Goal: Information Seeking & Learning: Learn about a topic

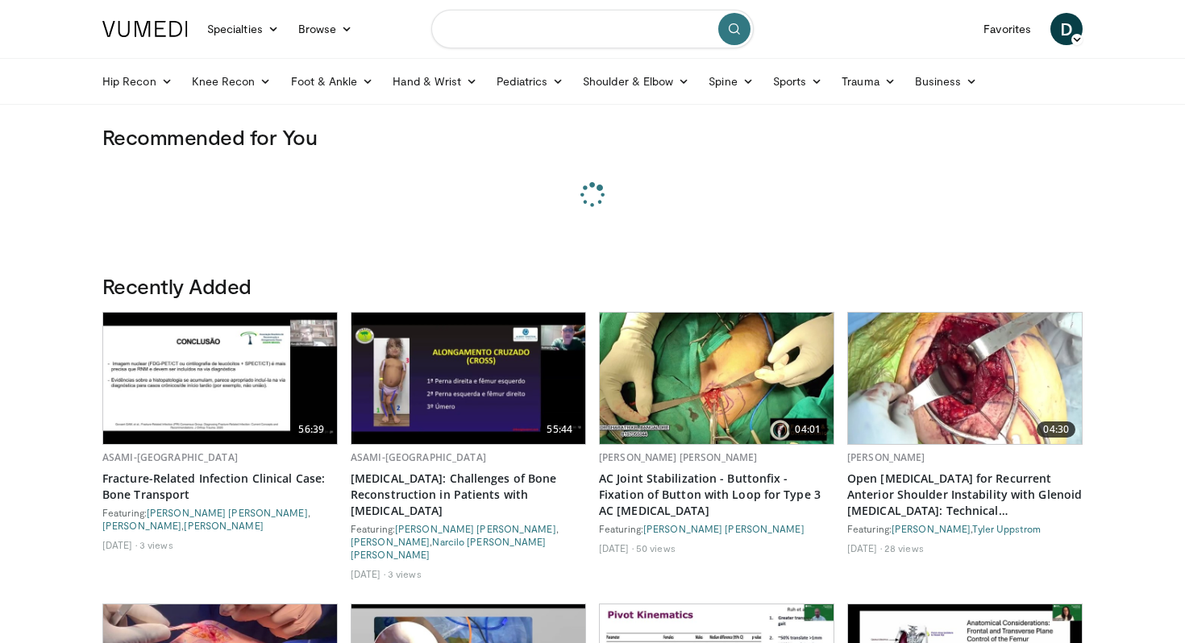
click at [472, 31] on input "Search topics, interventions" at bounding box center [592, 29] width 323 height 39
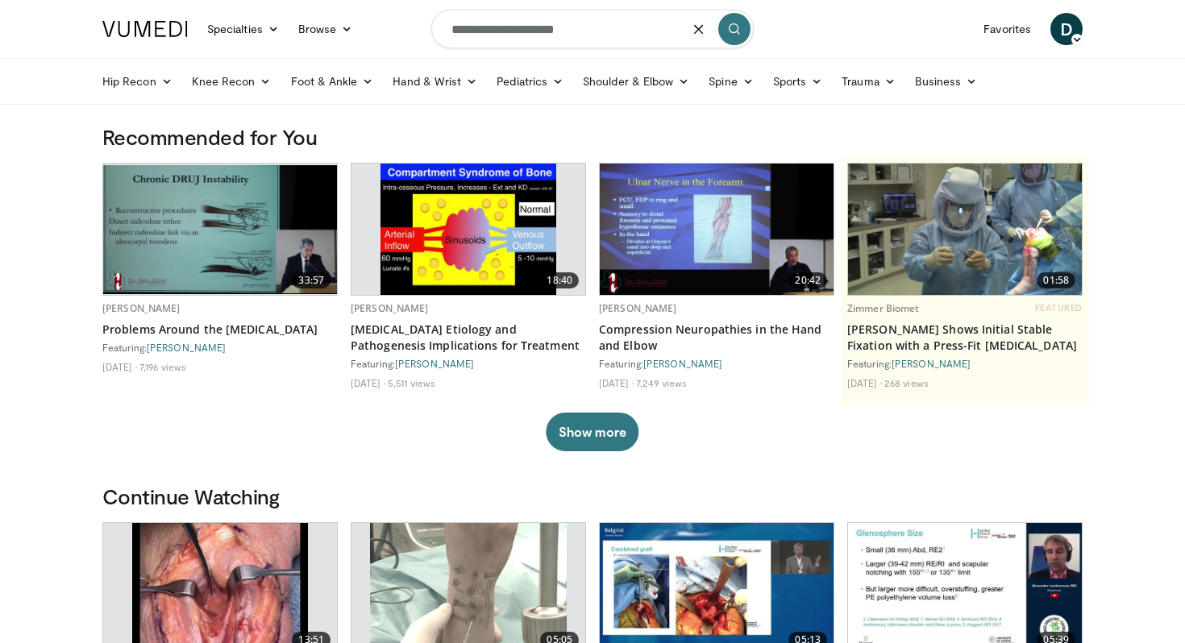
type input "**********"
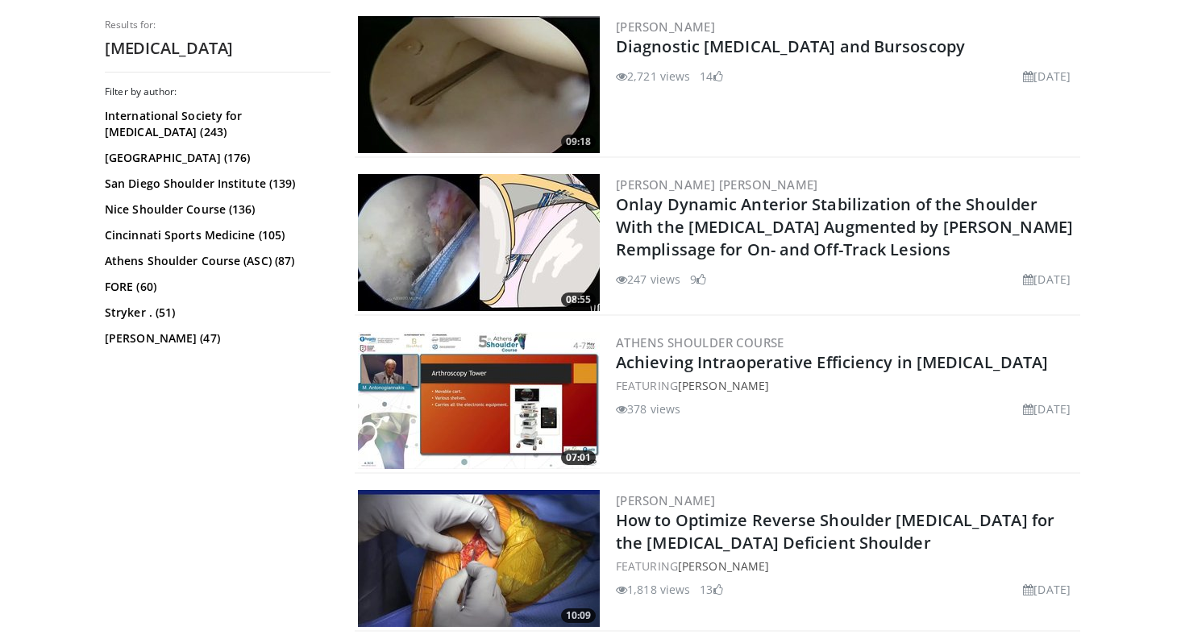
scroll to position [1282, 0]
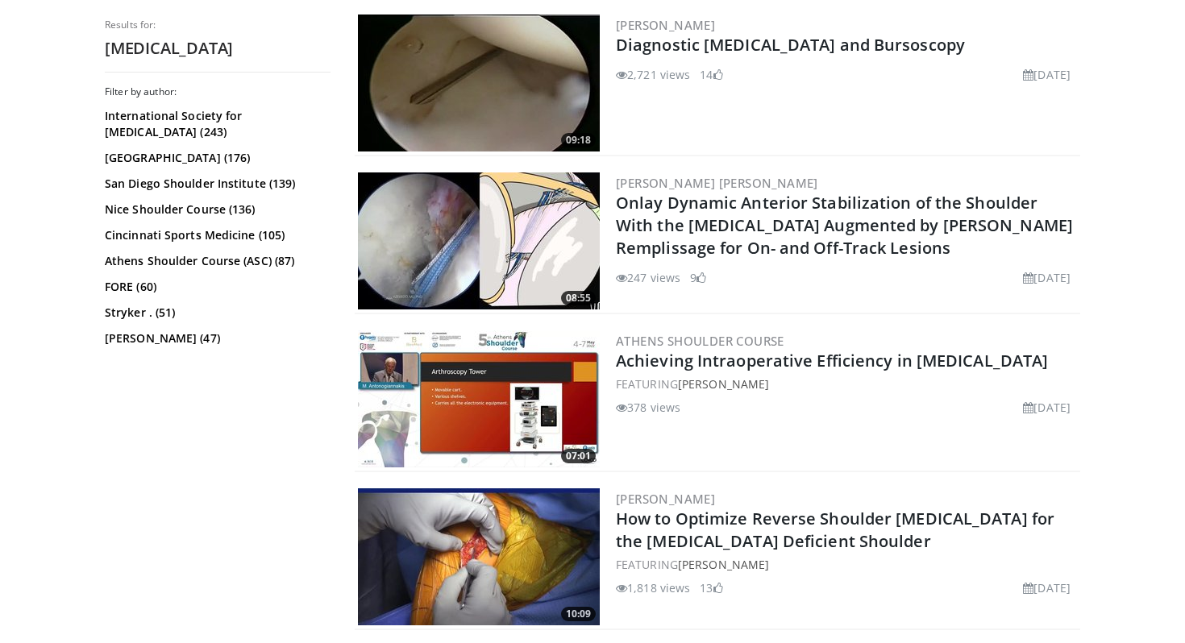
click at [526, 411] on img at bounding box center [479, 399] width 242 height 137
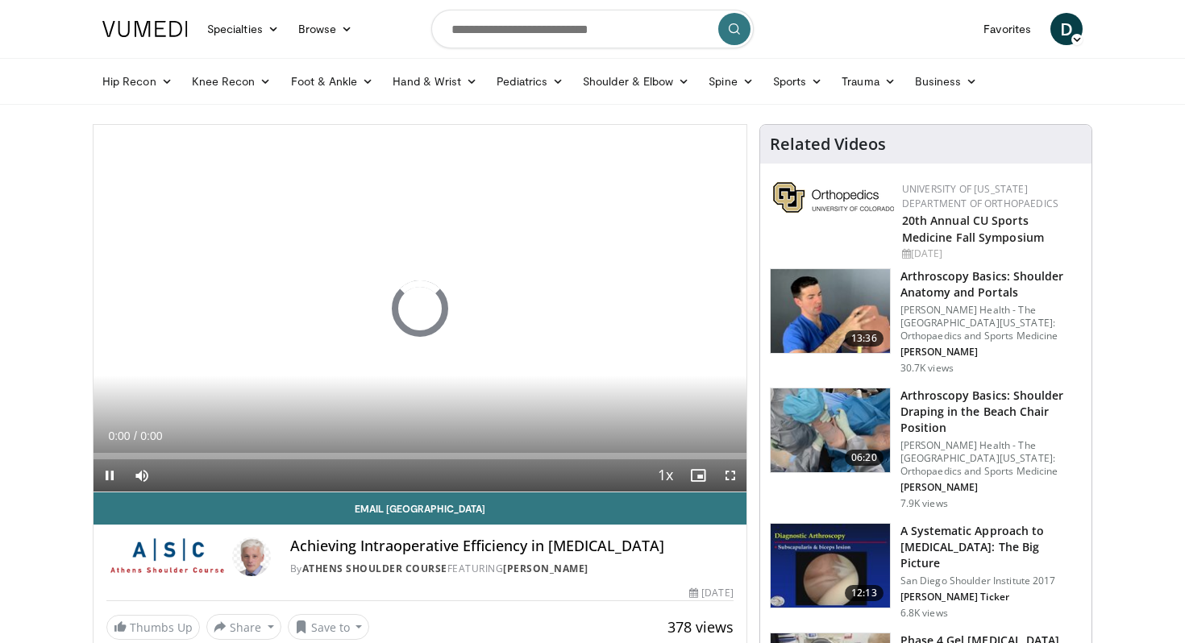
click at [526, 411] on div "10 seconds Tap to unmute" at bounding box center [420, 308] width 653 height 367
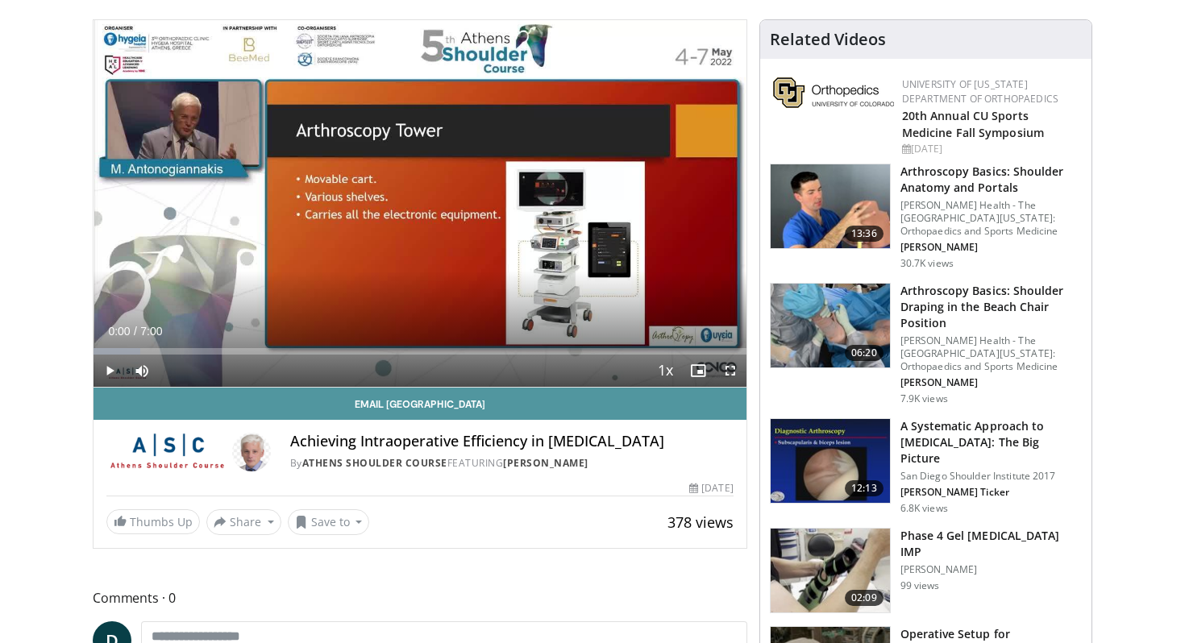
scroll to position [110, 0]
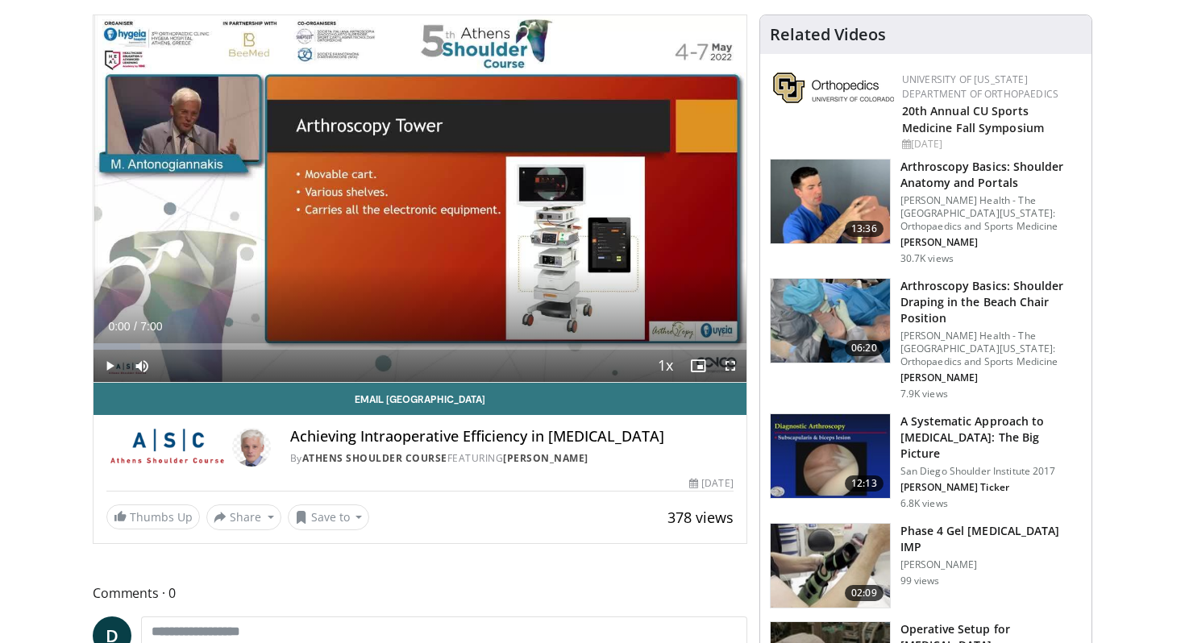
click at [860, 442] on img at bounding box center [830, 456] width 119 height 84
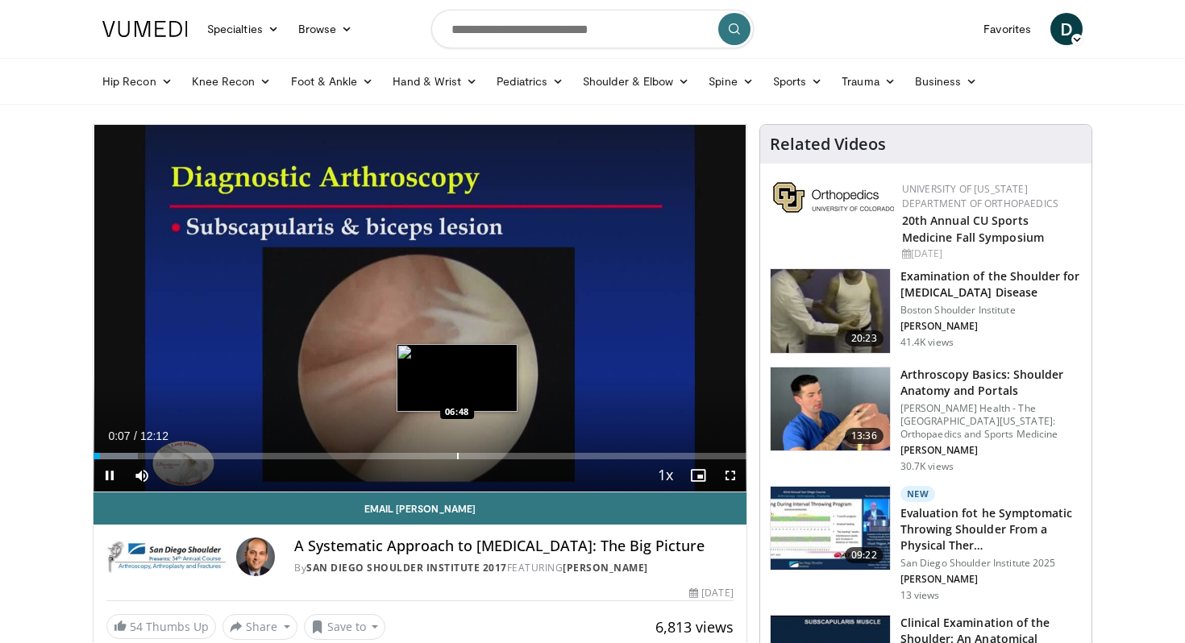
click at [457, 458] on div "Progress Bar" at bounding box center [458, 456] width 2 height 6
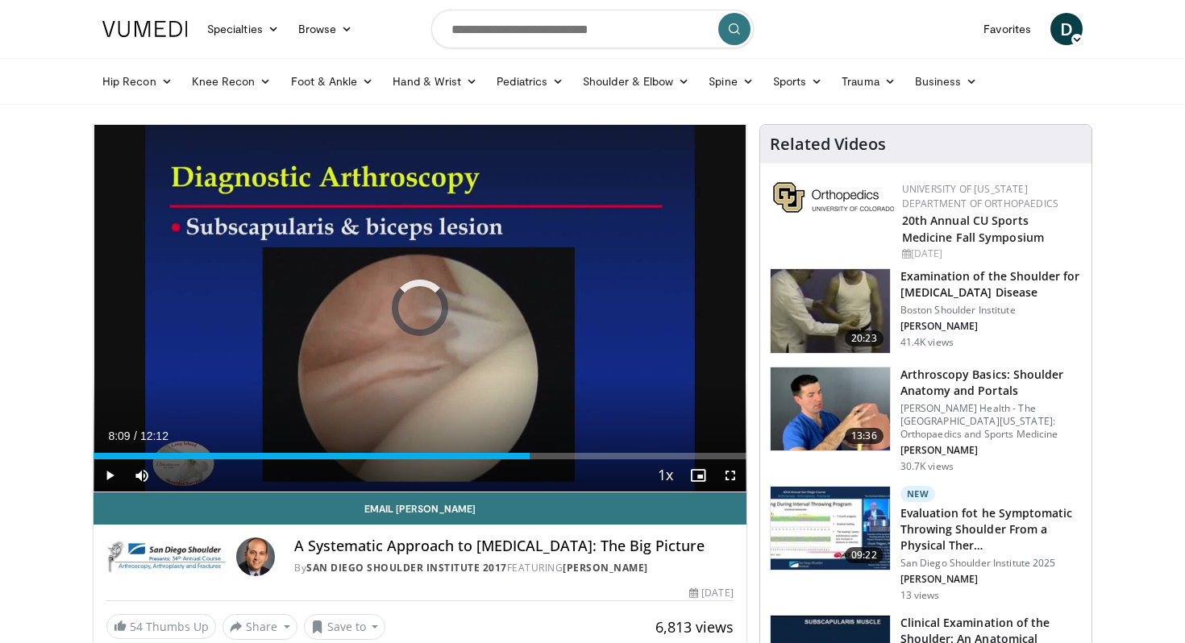
click at [530, 454] on div "Progress Bar" at bounding box center [531, 456] width 2 height 6
click at [554, 454] on div "Progress Bar" at bounding box center [555, 456] width 2 height 6
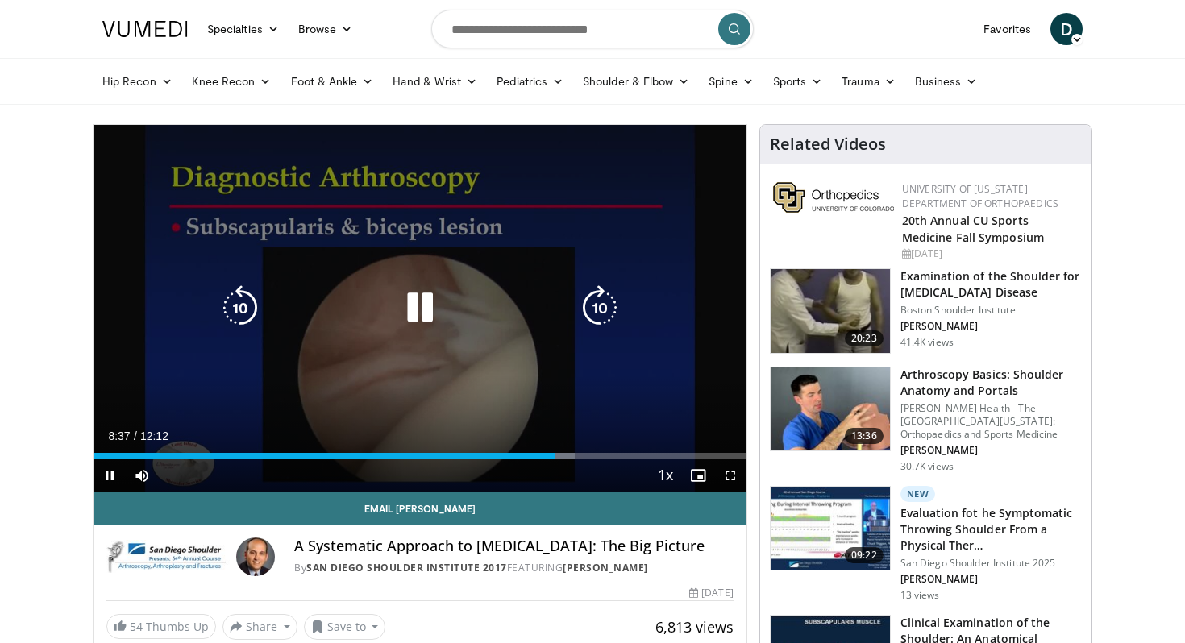
click at [429, 319] on icon "Video Player" at bounding box center [420, 307] width 45 height 45
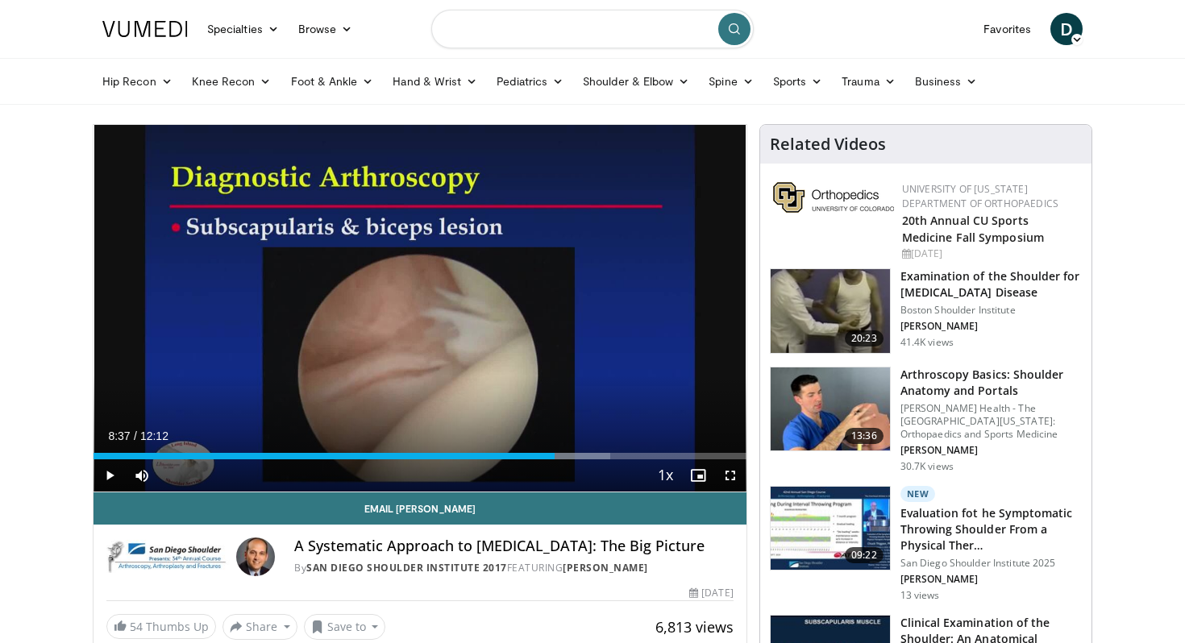
click at [477, 44] on input "Search topics, interventions" at bounding box center [592, 29] width 323 height 39
type input "**********"
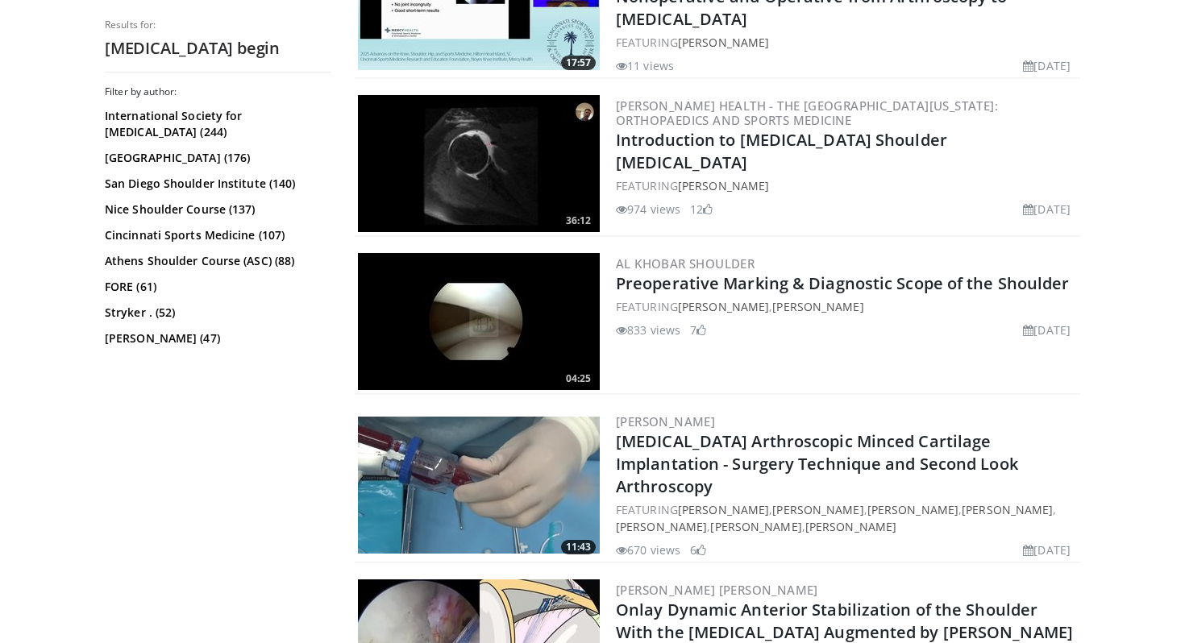
scroll to position [376, 0]
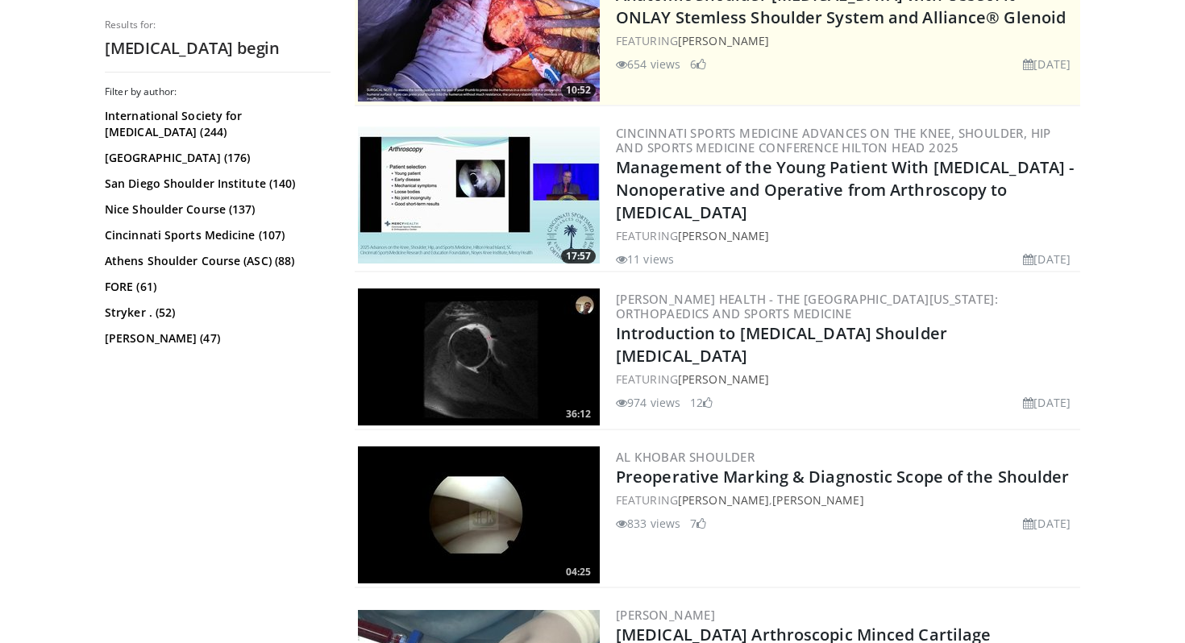
click at [517, 402] on img at bounding box center [479, 357] width 242 height 137
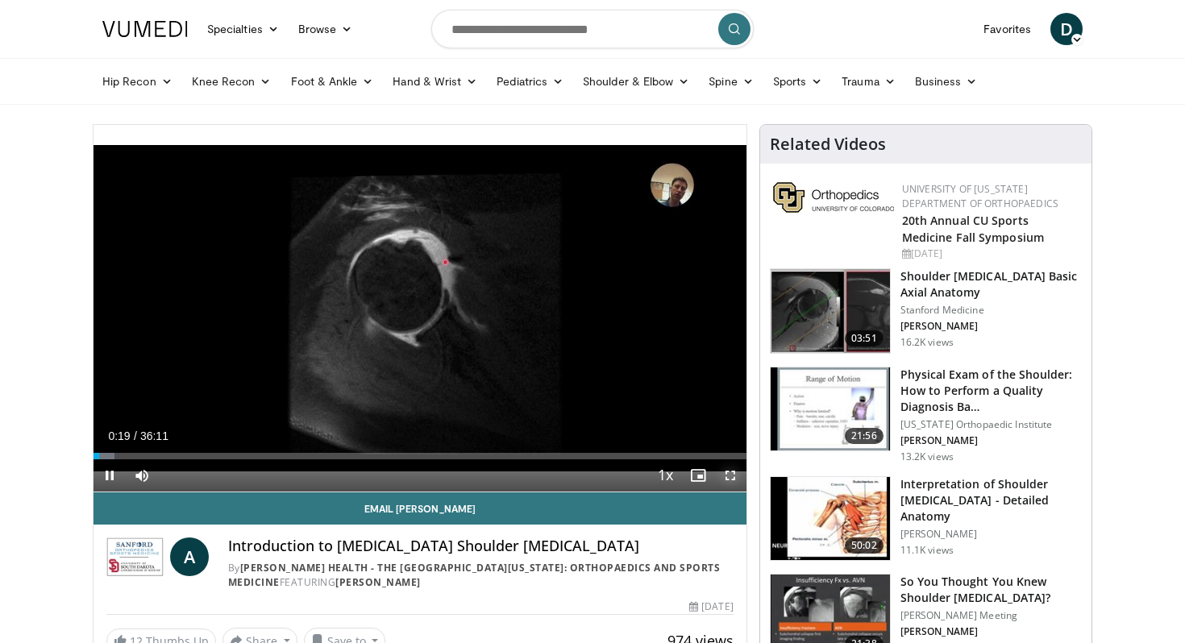
click at [735, 483] on span "Video Player" at bounding box center [730, 476] width 32 height 32
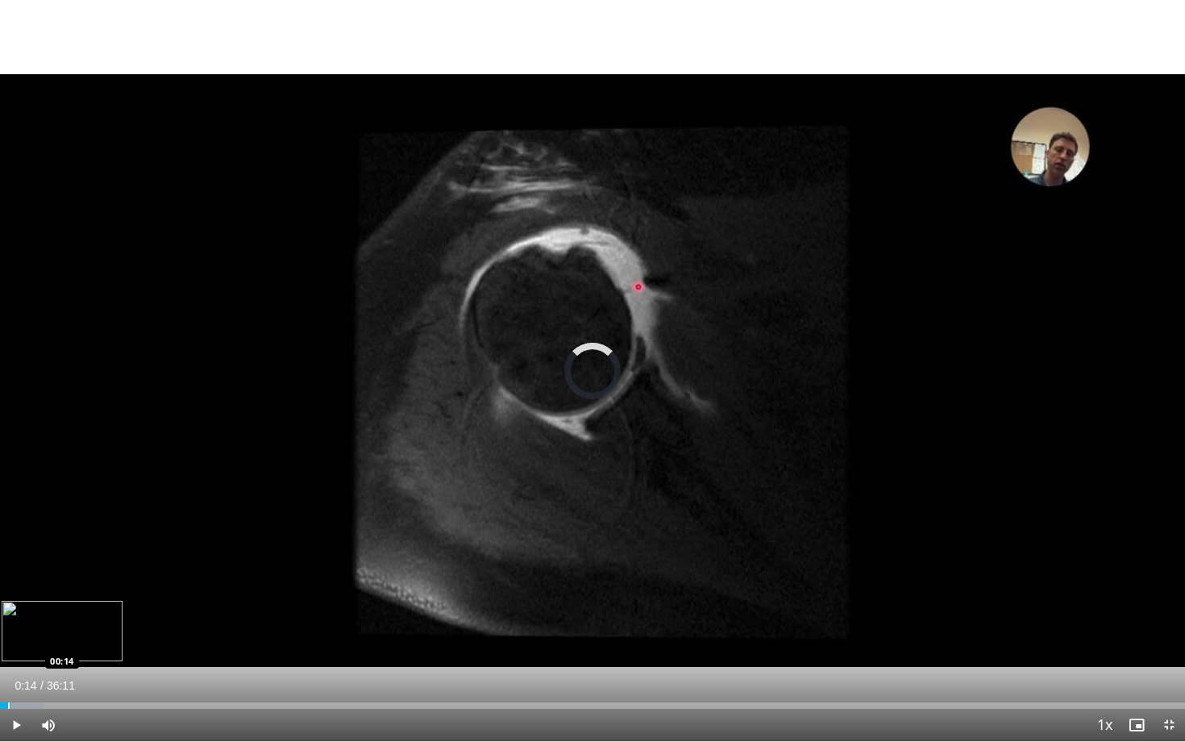
drag, startPoint x: 10, startPoint y: 706, endPoint x: 0, endPoint y: 705, distance: 10.5
click at [0, 643] on div "Loaded : 3.65% 00:17 00:14" at bounding box center [592, 705] width 1185 height 6
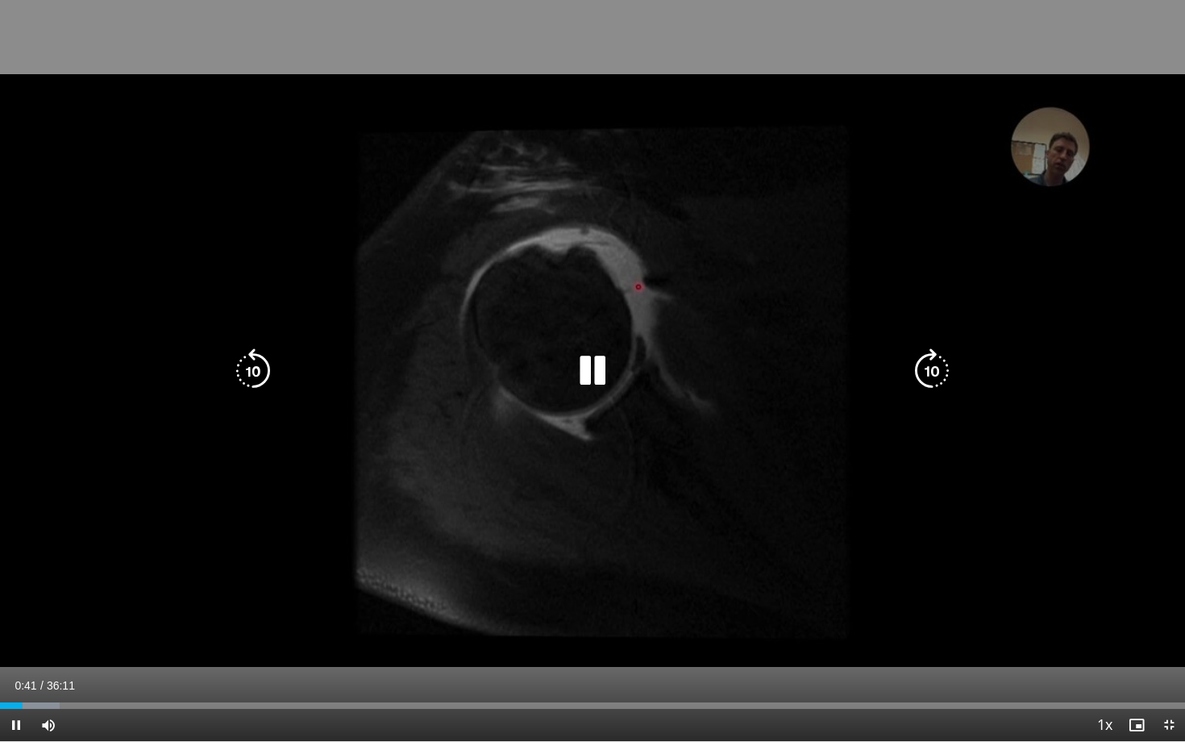
click at [932, 373] on icon "Video Player" at bounding box center [932, 370] width 45 height 45
click at [268, 379] on icon "Video Player" at bounding box center [253, 370] width 45 height 45
click at [267, 379] on icon "Video Player" at bounding box center [253, 370] width 45 height 45
click at [261, 380] on icon "Video Player" at bounding box center [253, 370] width 45 height 45
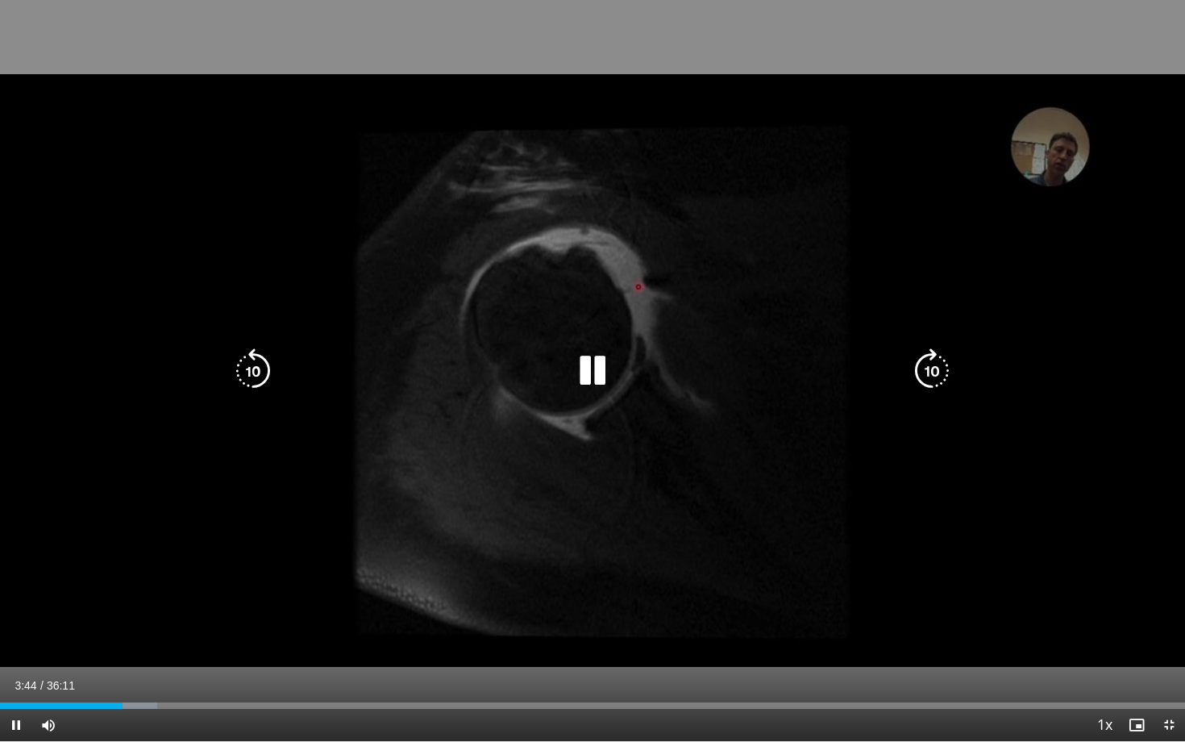
click at [265, 367] on icon "Video Player" at bounding box center [253, 370] width 45 height 45
click at [263, 380] on icon "Video Player" at bounding box center [253, 370] width 45 height 45
click at [260, 373] on icon "Video Player" at bounding box center [253, 370] width 45 height 45
click at [256, 370] on icon "Video Player" at bounding box center [253, 370] width 45 height 45
click at [252, 368] on icon "Video Player" at bounding box center [253, 370] width 45 height 45
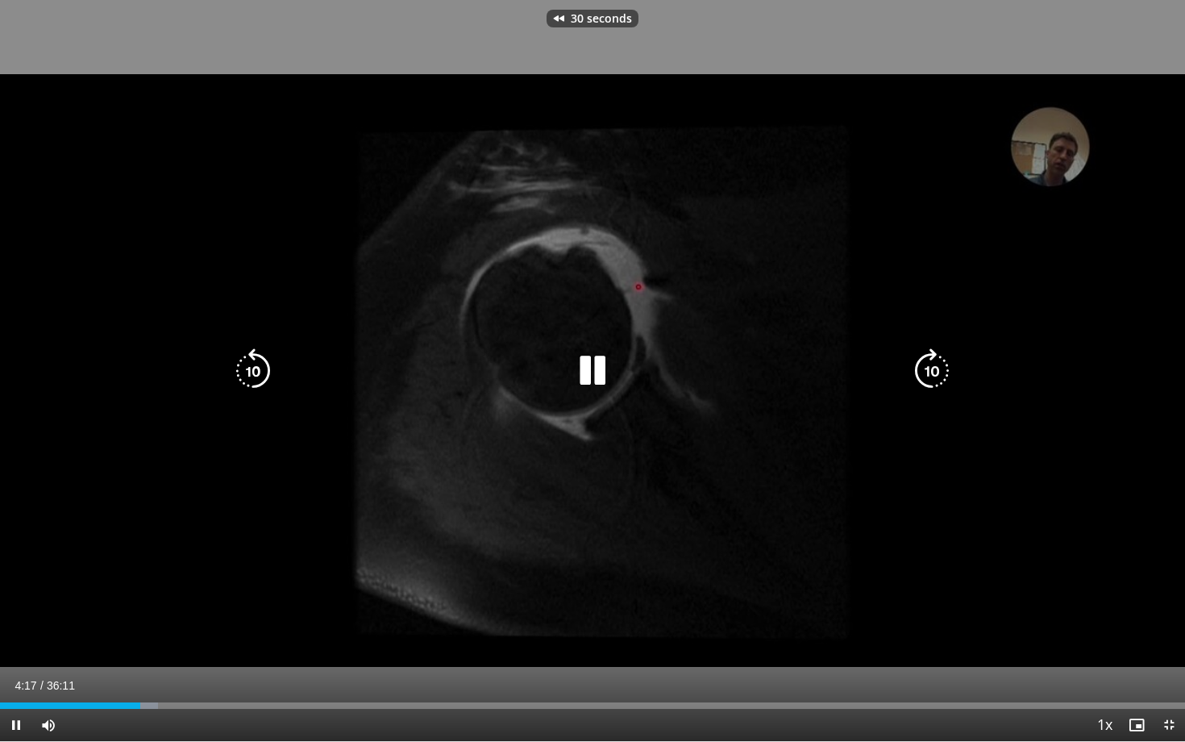
click at [252, 368] on icon "Video Player" at bounding box center [253, 370] width 45 height 45
click at [931, 360] on icon "Video Player" at bounding box center [932, 370] width 45 height 45
click at [263, 373] on icon "Video Player" at bounding box center [253, 370] width 45 height 45
click at [264, 373] on icon "Video Player" at bounding box center [253, 370] width 45 height 45
click at [253, 368] on icon "Video Player" at bounding box center [253, 370] width 45 height 45
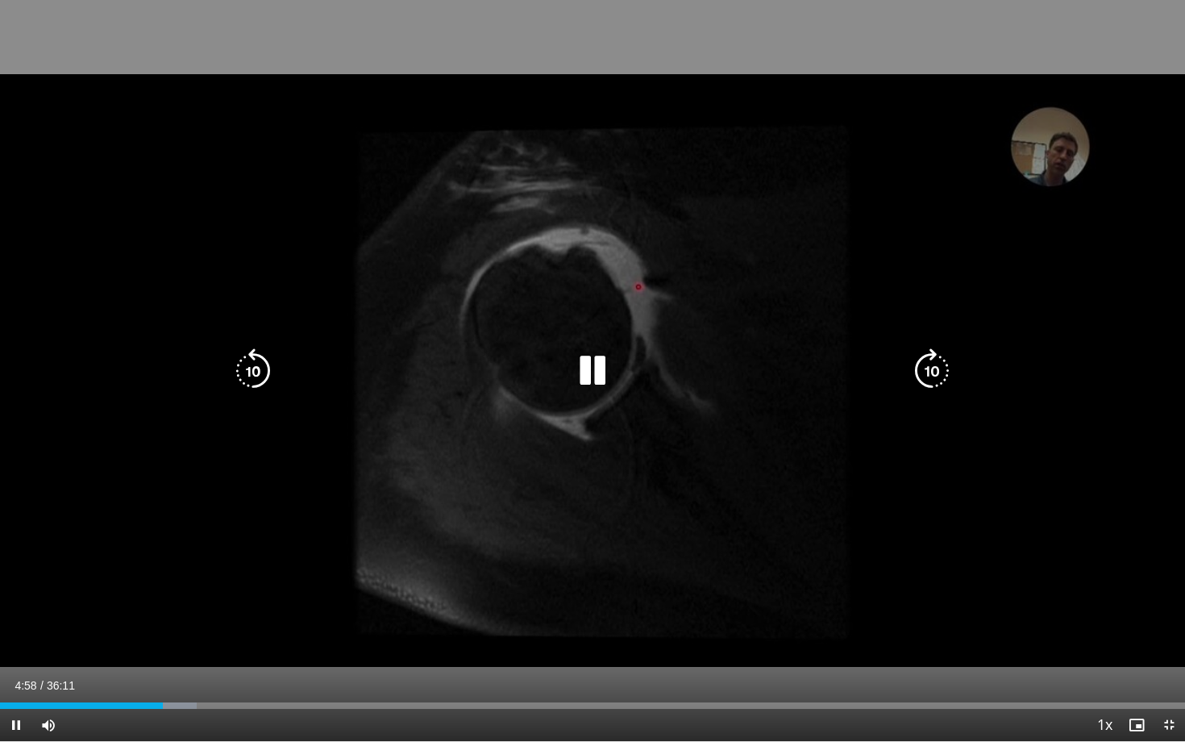
click at [278, 366] on div "Video Player" at bounding box center [592, 371] width 711 height 32
click at [254, 365] on icon "Video Player" at bounding box center [253, 370] width 45 height 45
click at [255, 365] on div "10 seconds Tap to unmute" at bounding box center [592, 370] width 1185 height 741
click at [256, 372] on icon "Video Player" at bounding box center [253, 370] width 45 height 45
click at [573, 350] on icon "Video Player" at bounding box center [592, 370] width 45 height 45
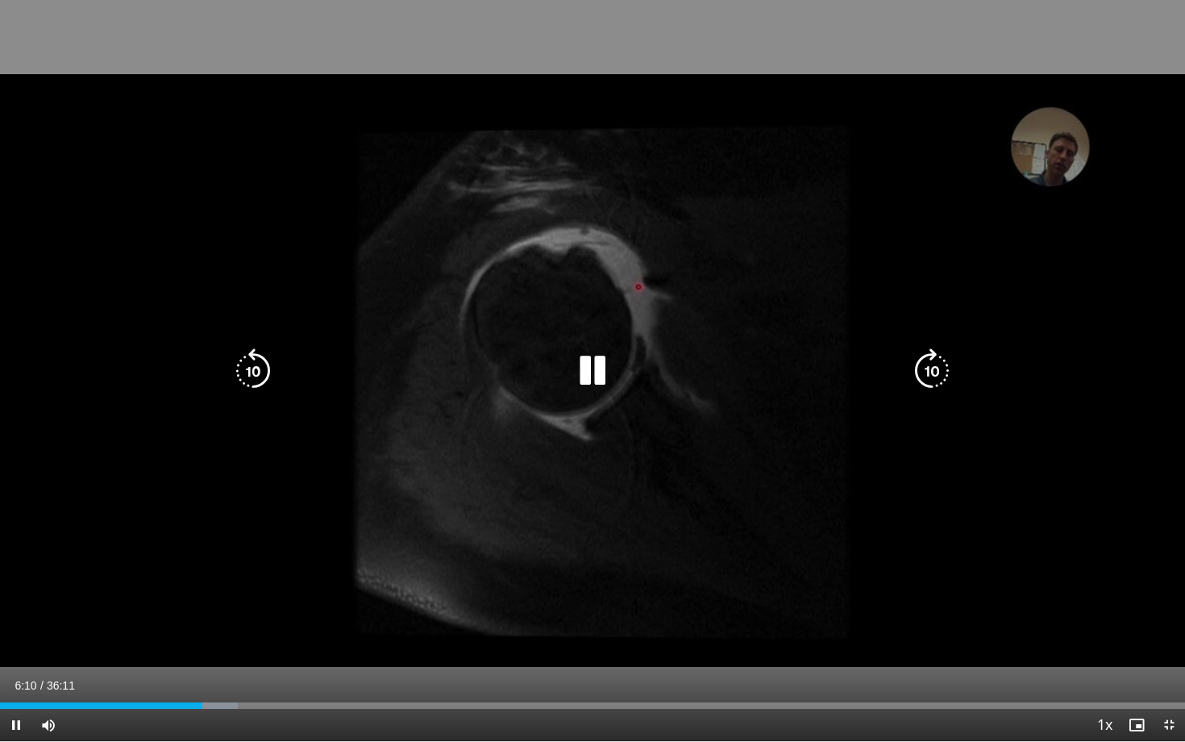
click at [264, 368] on icon "Video Player" at bounding box center [253, 370] width 45 height 45
click at [264, 369] on icon "Video Player" at bounding box center [253, 370] width 45 height 45
click at [260, 373] on icon "Video Player" at bounding box center [253, 370] width 45 height 45
click at [255, 359] on icon "Video Player" at bounding box center [253, 370] width 45 height 45
click at [261, 371] on icon "Video Player" at bounding box center [253, 370] width 45 height 45
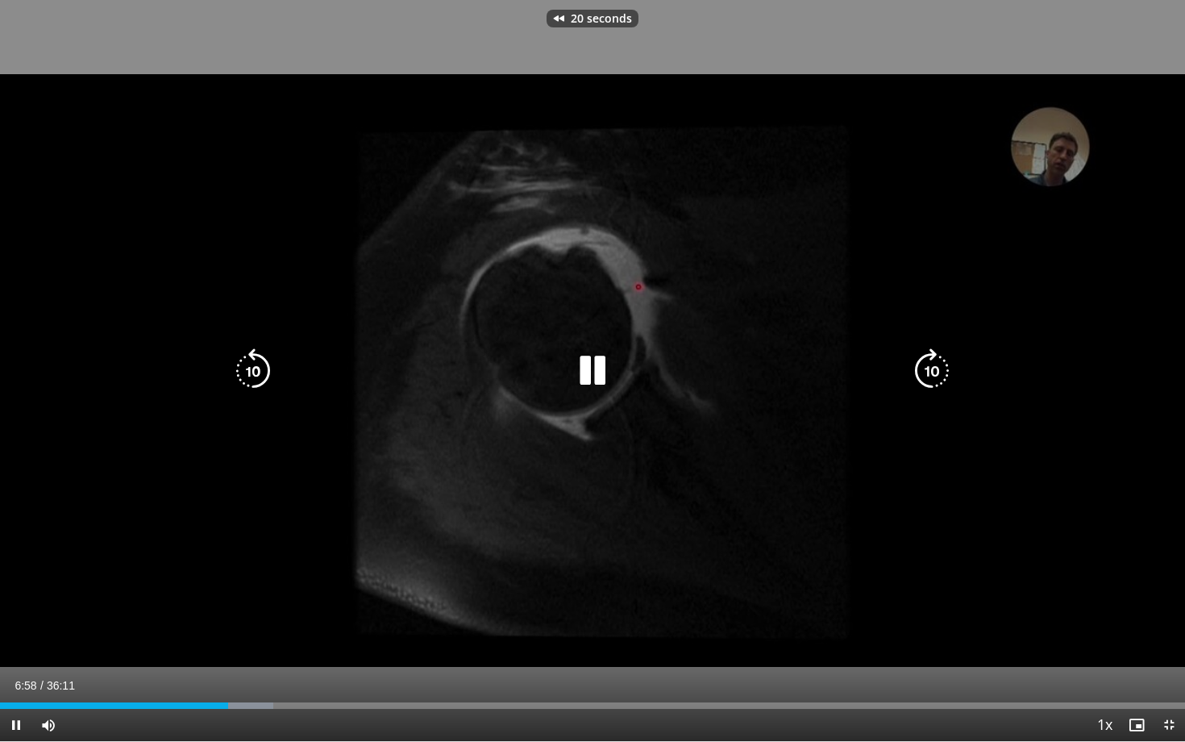
click at [261, 370] on icon "Video Player" at bounding box center [253, 370] width 45 height 45
click at [246, 364] on icon "Video Player" at bounding box center [253, 370] width 45 height 45
click at [260, 362] on icon "Video Player" at bounding box center [253, 370] width 45 height 45
click at [591, 357] on icon "Video Player" at bounding box center [592, 370] width 45 height 45
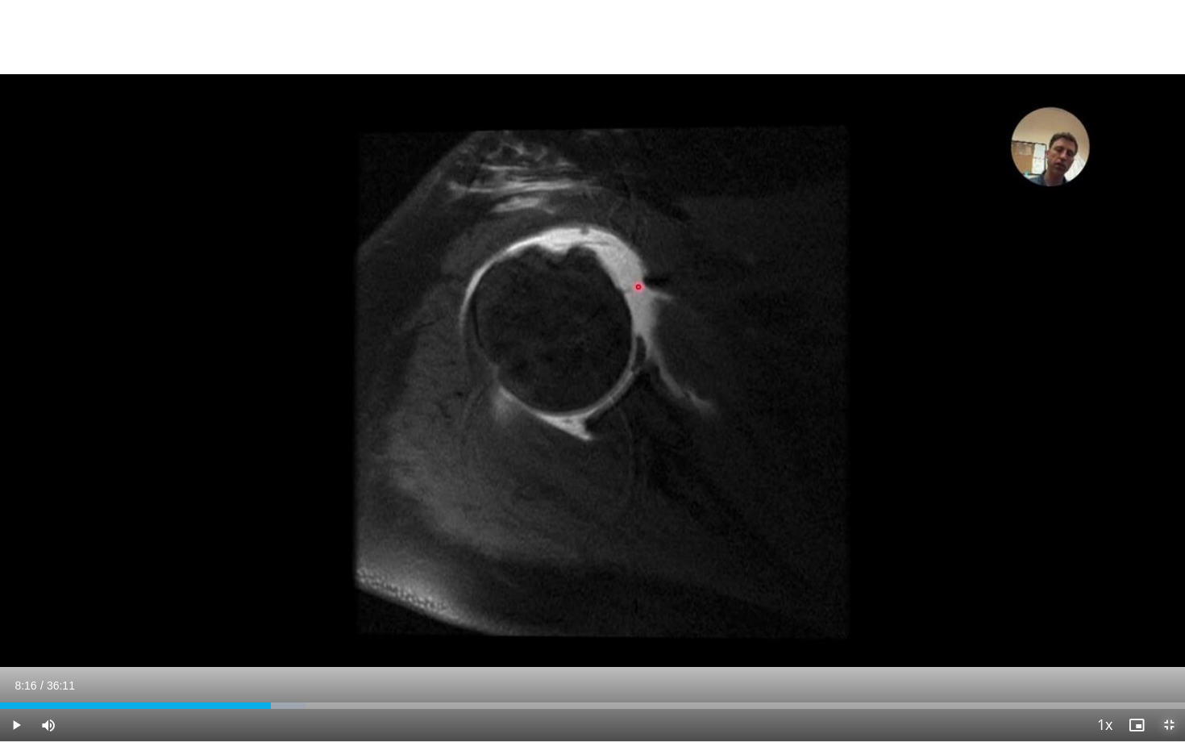
click at [1170, 643] on span "Video Player" at bounding box center [1169, 725] width 32 height 32
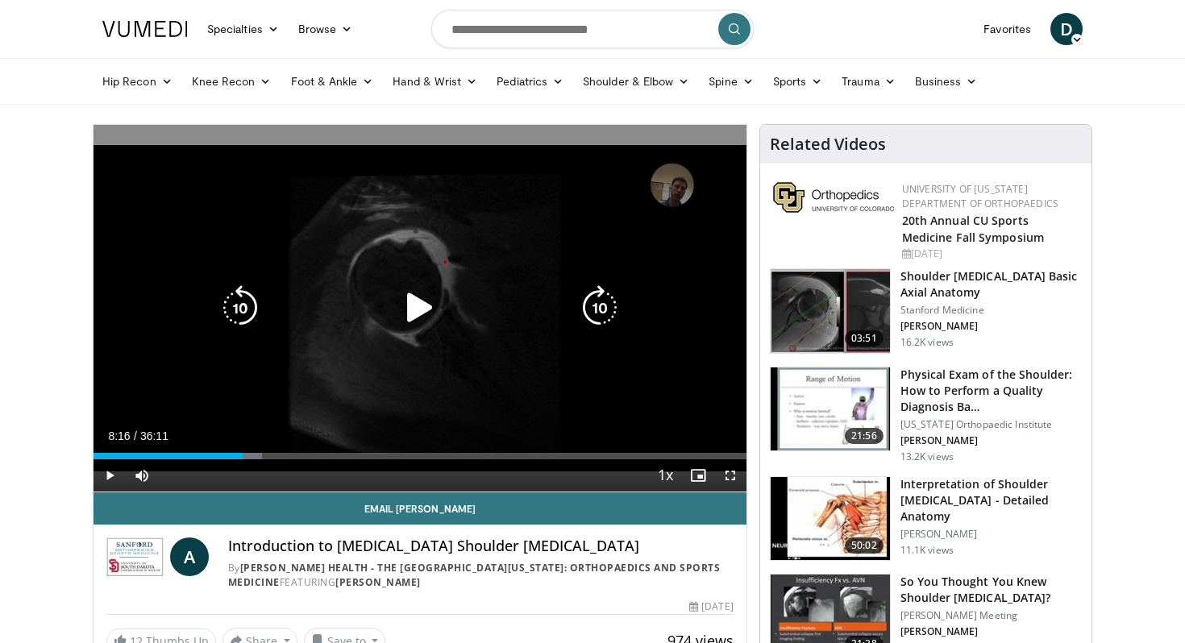
click at [416, 294] on icon "Video Player" at bounding box center [420, 307] width 45 height 45
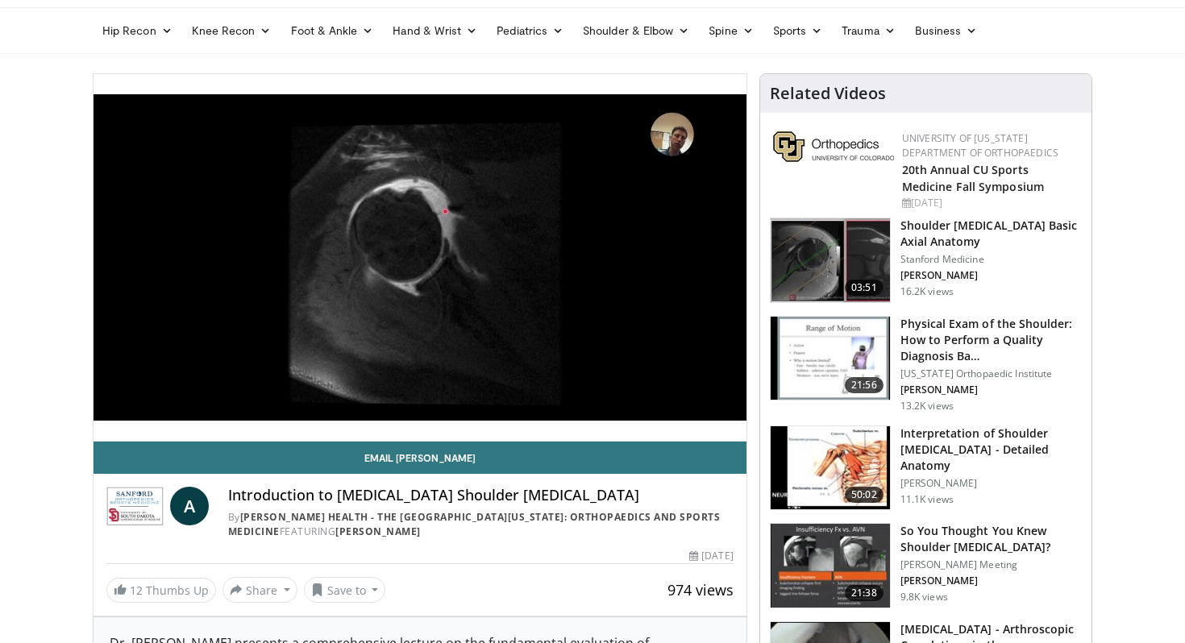
scroll to position [55, 0]
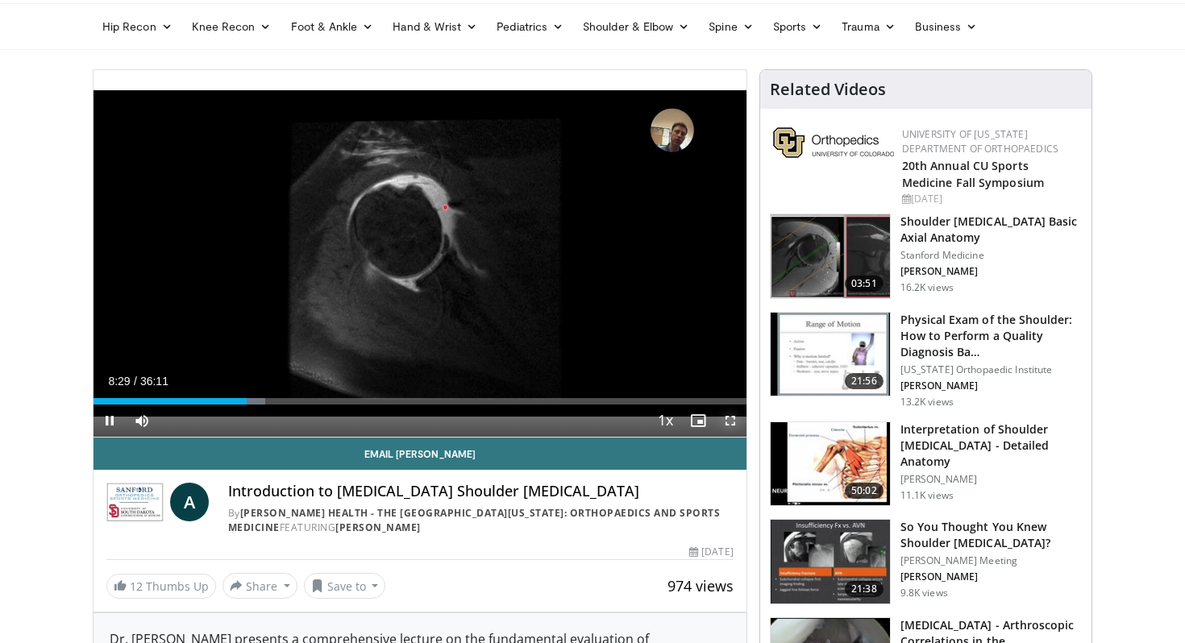
click at [732, 423] on span "Video Player" at bounding box center [730, 421] width 32 height 32
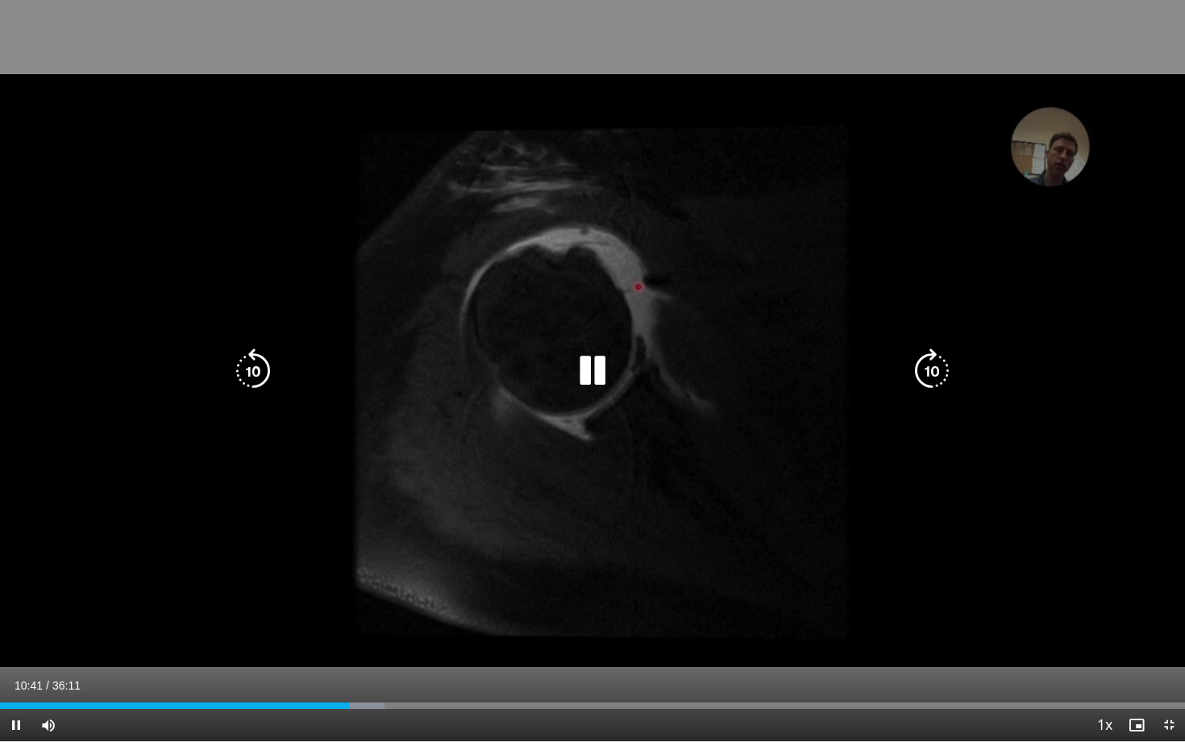
click at [250, 370] on icon "Video Player" at bounding box center [253, 370] width 45 height 45
click at [252, 369] on icon "Video Player" at bounding box center [253, 370] width 45 height 45
click at [256, 368] on icon "Video Player" at bounding box center [253, 370] width 45 height 45
click at [589, 367] on icon "Video Player" at bounding box center [592, 370] width 45 height 45
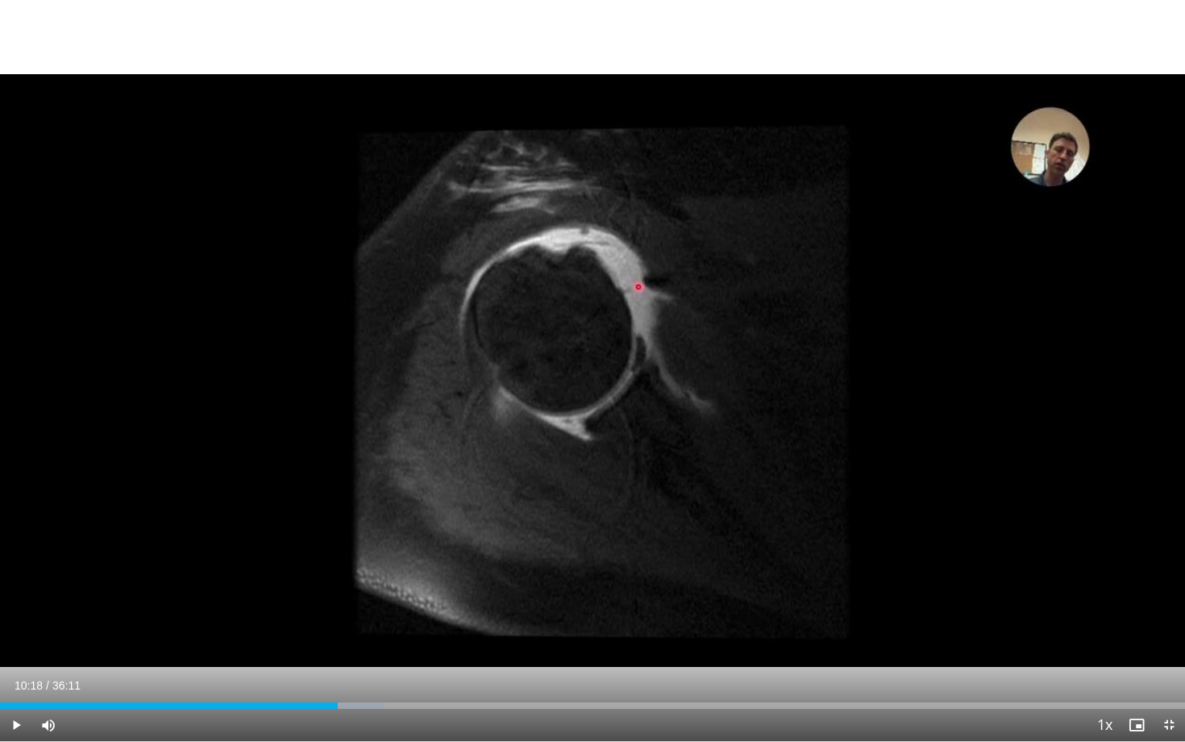
click at [289, 365] on div "20 seconds Tap to unmute" at bounding box center [592, 370] width 1185 height 741
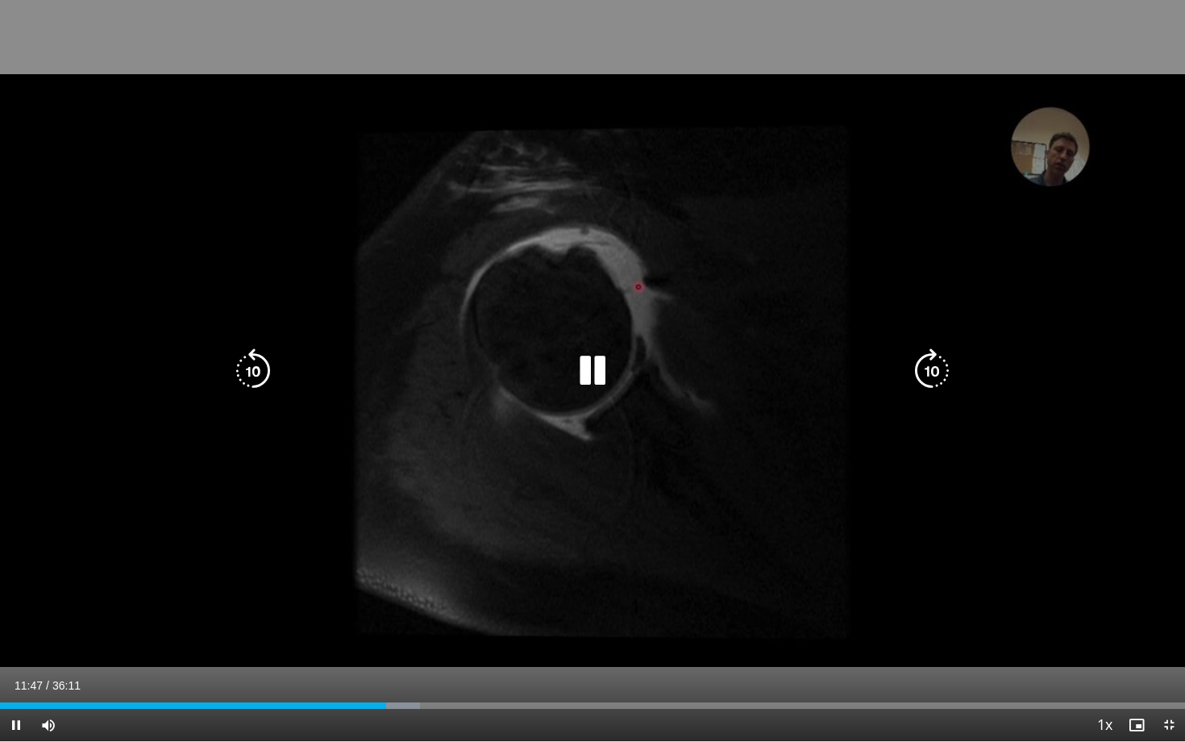
click at [262, 361] on icon "Video Player" at bounding box center [253, 370] width 45 height 45
click at [261, 360] on icon "Video Player" at bounding box center [253, 370] width 45 height 45
click at [260, 367] on icon "Video Player" at bounding box center [253, 370] width 45 height 45
click at [264, 364] on icon "Video Player" at bounding box center [253, 370] width 45 height 45
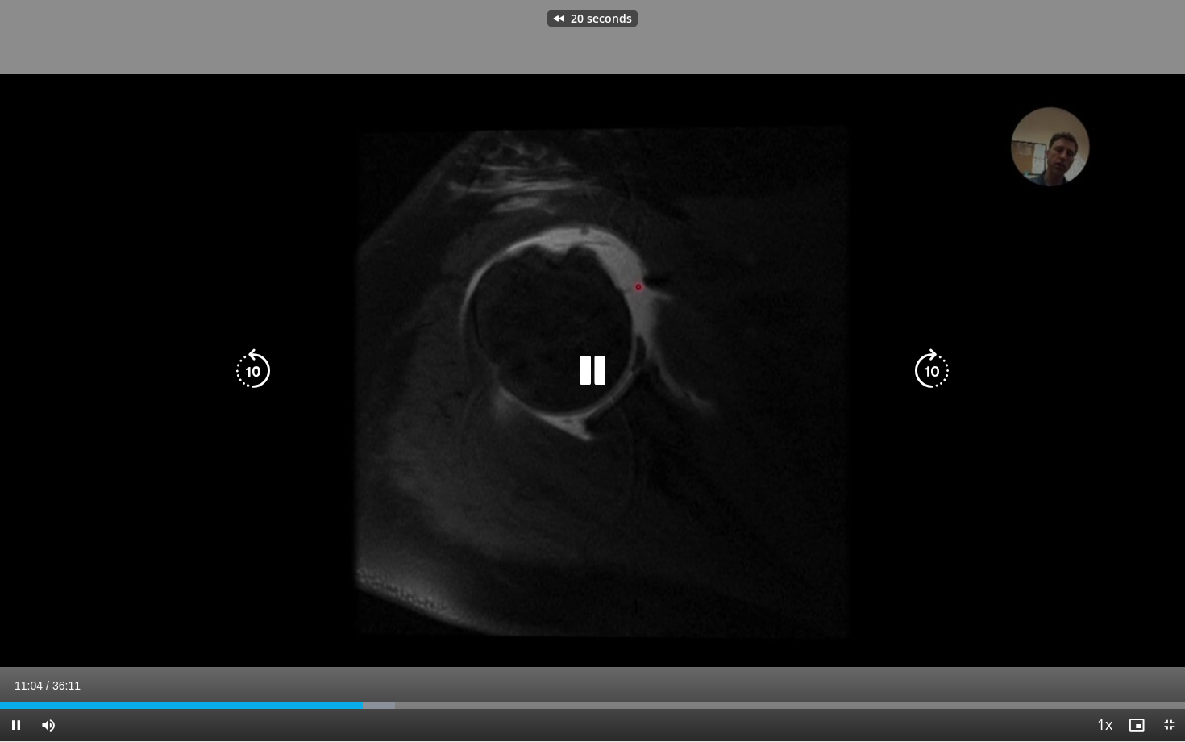
click at [263, 365] on icon "Video Player" at bounding box center [253, 370] width 45 height 45
click at [262, 365] on icon "Video Player" at bounding box center [253, 370] width 45 height 45
click at [591, 377] on icon "Video Player" at bounding box center [592, 370] width 45 height 45
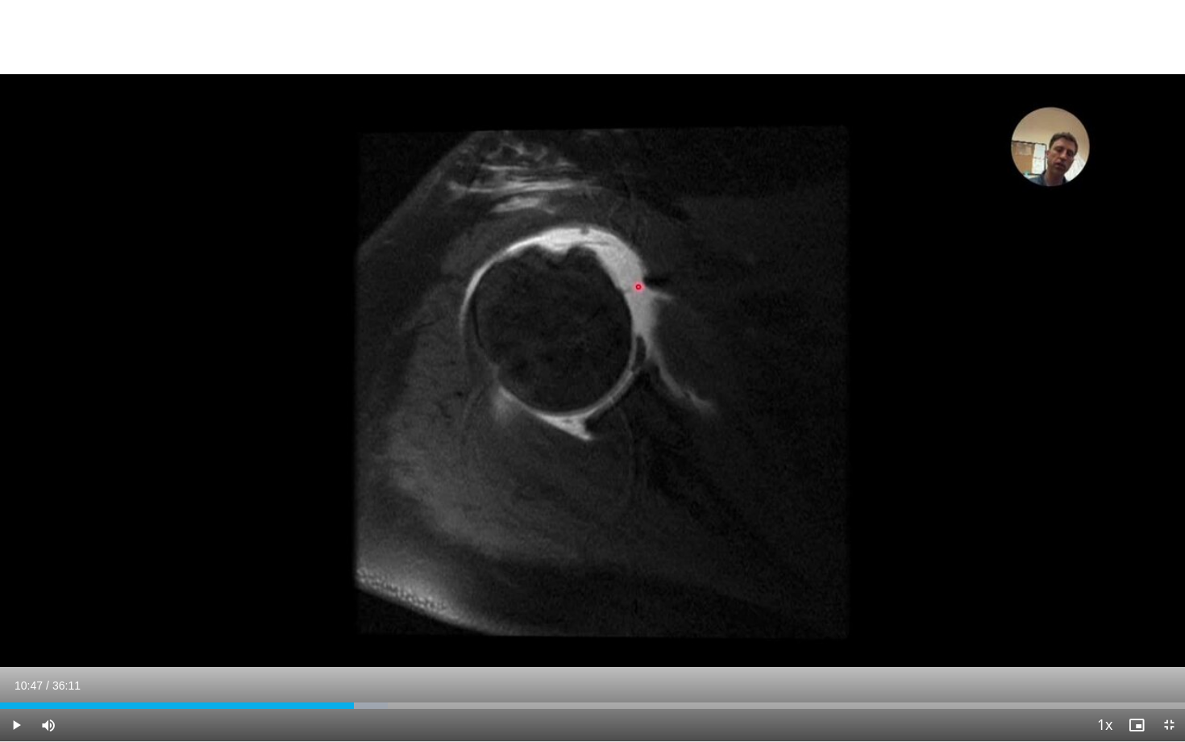
click at [591, 377] on div "20 seconds Tap to unmute" at bounding box center [592, 370] width 1185 height 741
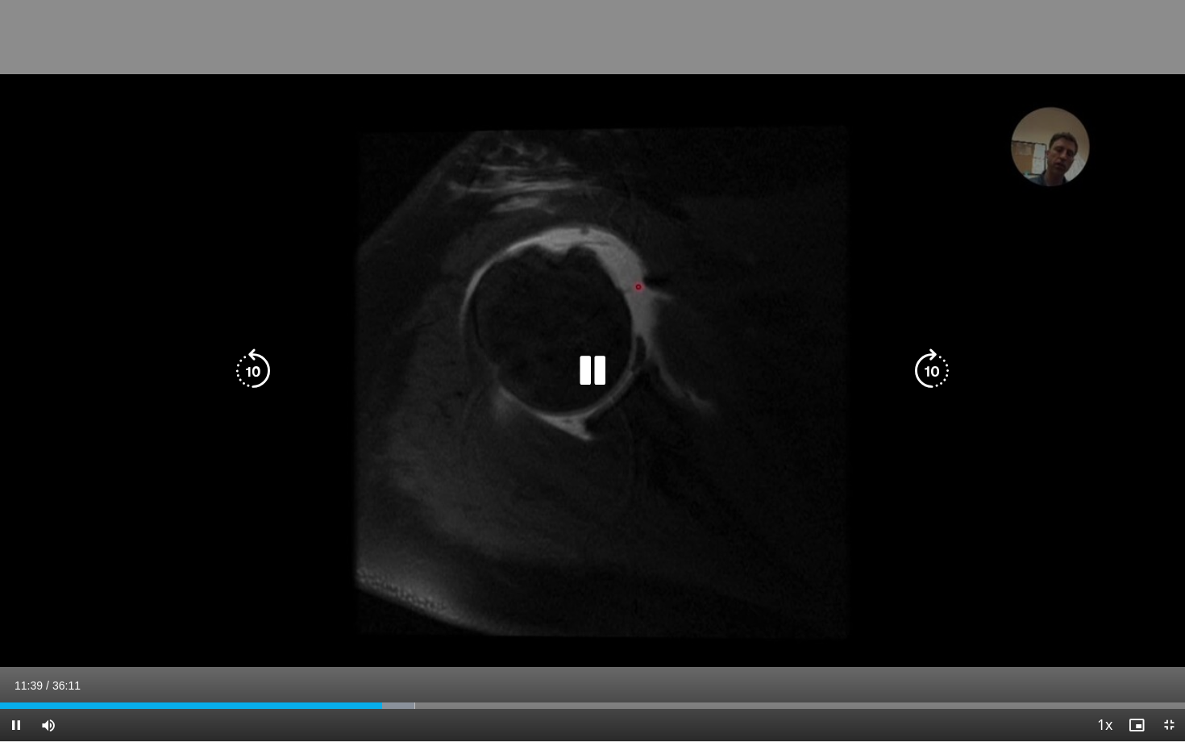
click at [232, 376] on icon "Video Player" at bounding box center [253, 370] width 45 height 45
click at [238, 375] on icon "Video Player" at bounding box center [253, 370] width 45 height 45
click at [259, 373] on icon "Video Player" at bounding box center [253, 370] width 45 height 45
click at [249, 367] on icon "Video Player" at bounding box center [253, 370] width 45 height 45
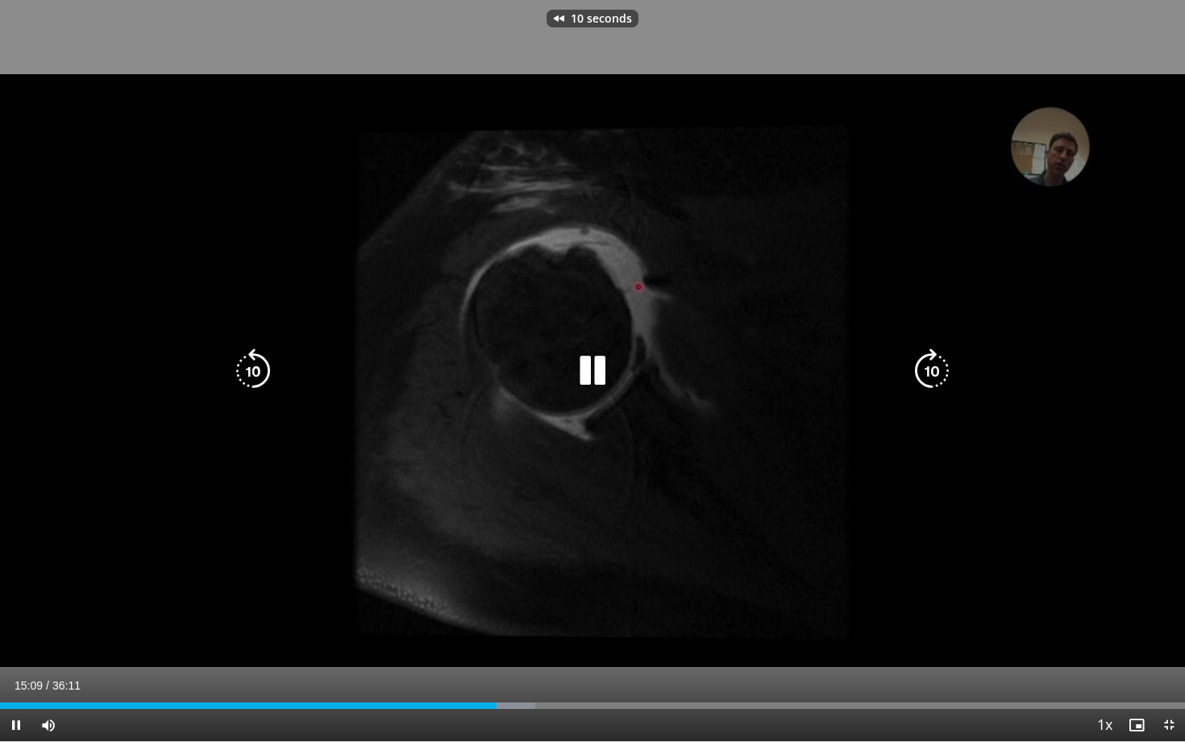
click at [250, 365] on icon "Video Player" at bounding box center [253, 370] width 45 height 45
click at [255, 372] on icon "Video Player" at bounding box center [253, 370] width 45 height 45
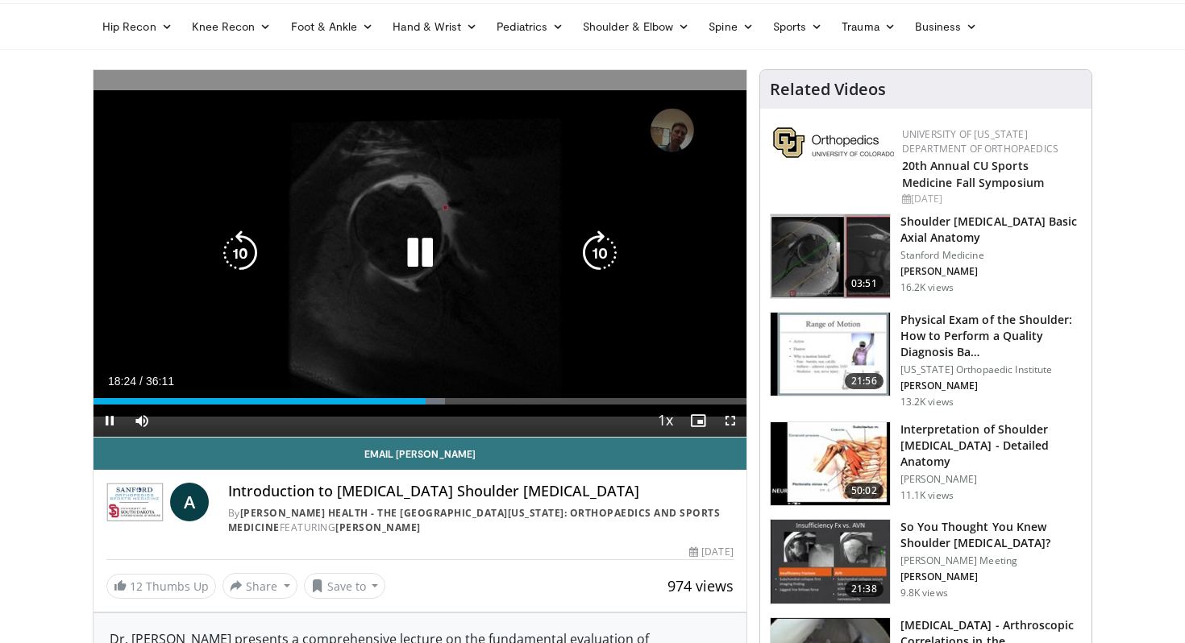
click at [412, 260] on icon "Video Player" at bounding box center [420, 253] width 45 height 45
click at [519, 196] on div "20 seconds Tap to unmute" at bounding box center [420, 253] width 653 height 367
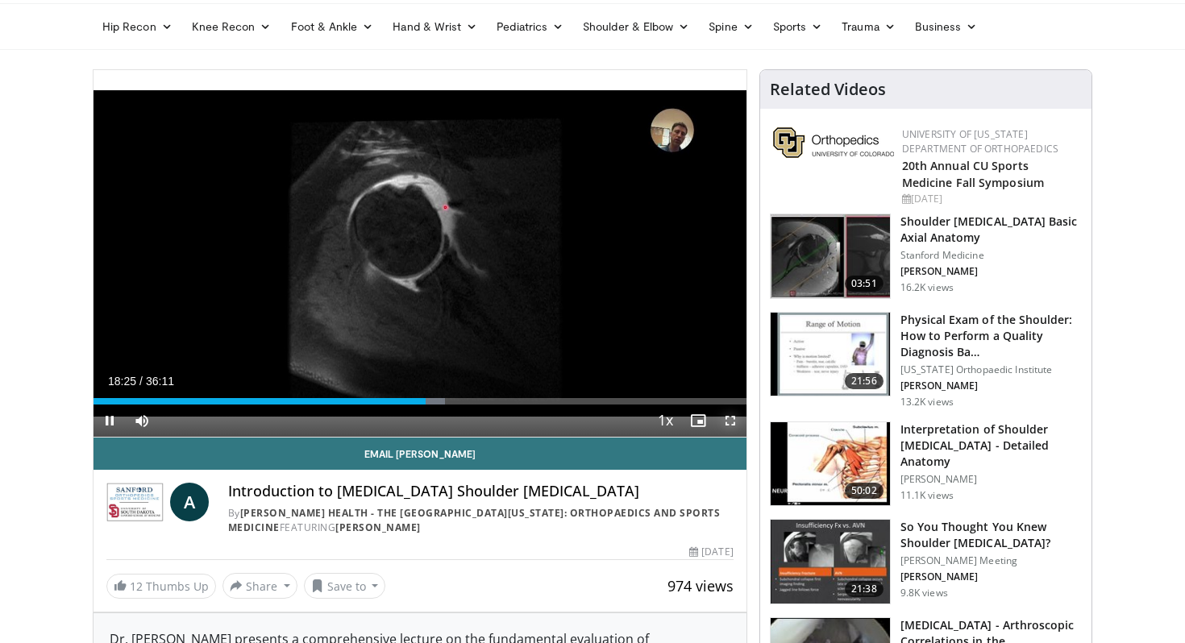
click at [724, 421] on span "Video Player" at bounding box center [730, 421] width 32 height 32
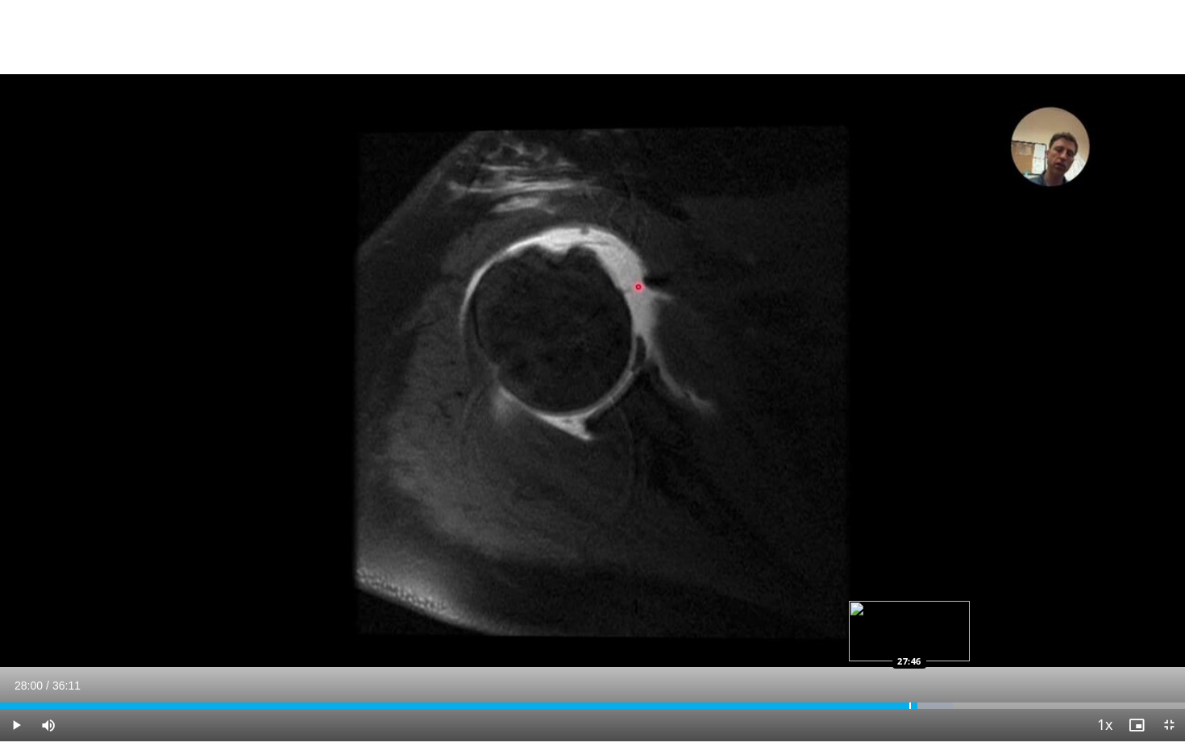
click at [910, 643] on div "Progress Bar" at bounding box center [911, 705] width 2 height 6
click at [905, 643] on div "Progress Bar" at bounding box center [906, 705] width 2 height 6
click at [902, 643] on div "Progress Bar" at bounding box center [903, 705] width 2 height 6
click at [887, 643] on div "Progress Bar" at bounding box center [888, 705] width 2 height 6
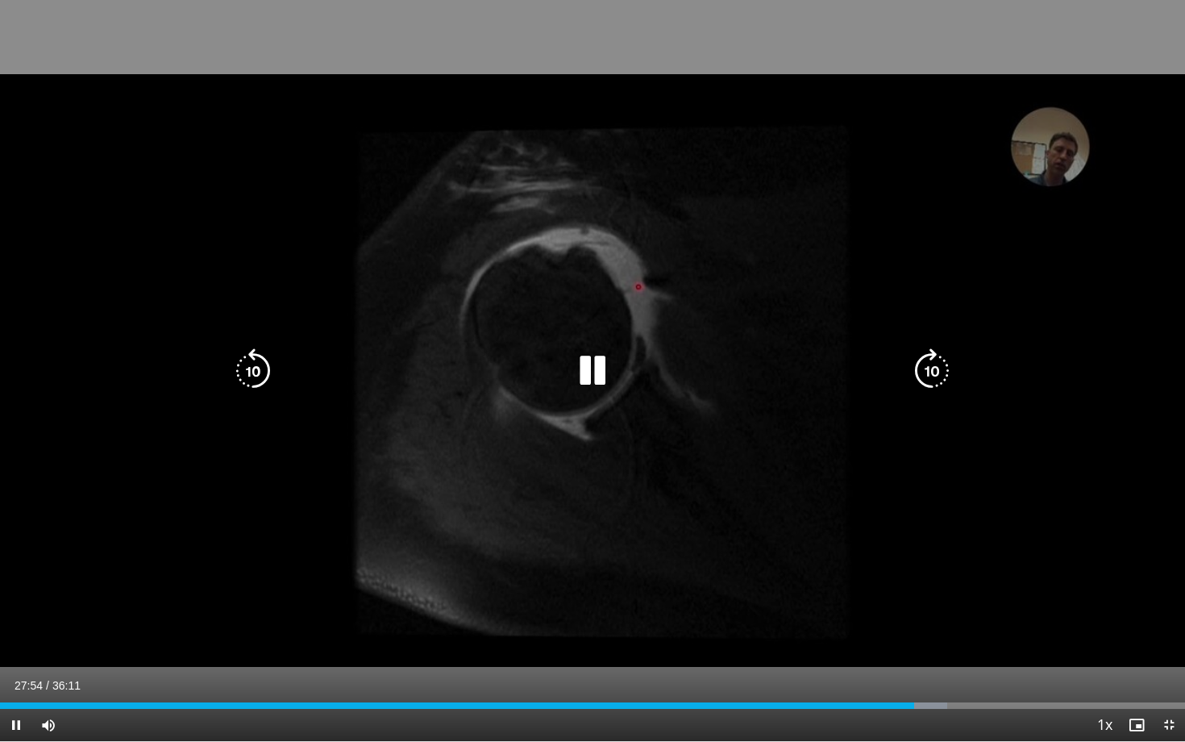
click at [250, 368] on icon "Video Player" at bounding box center [253, 370] width 45 height 45
click at [255, 369] on icon "Video Player" at bounding box center [253, 370] width 45 height 45
click at [264, 362] on icon "Video Player" at bounding box center [253, 370] width 45 height 45
click at [272, 362] on icon "Video Player" at bounding box center [253, 370] width 45 height 45
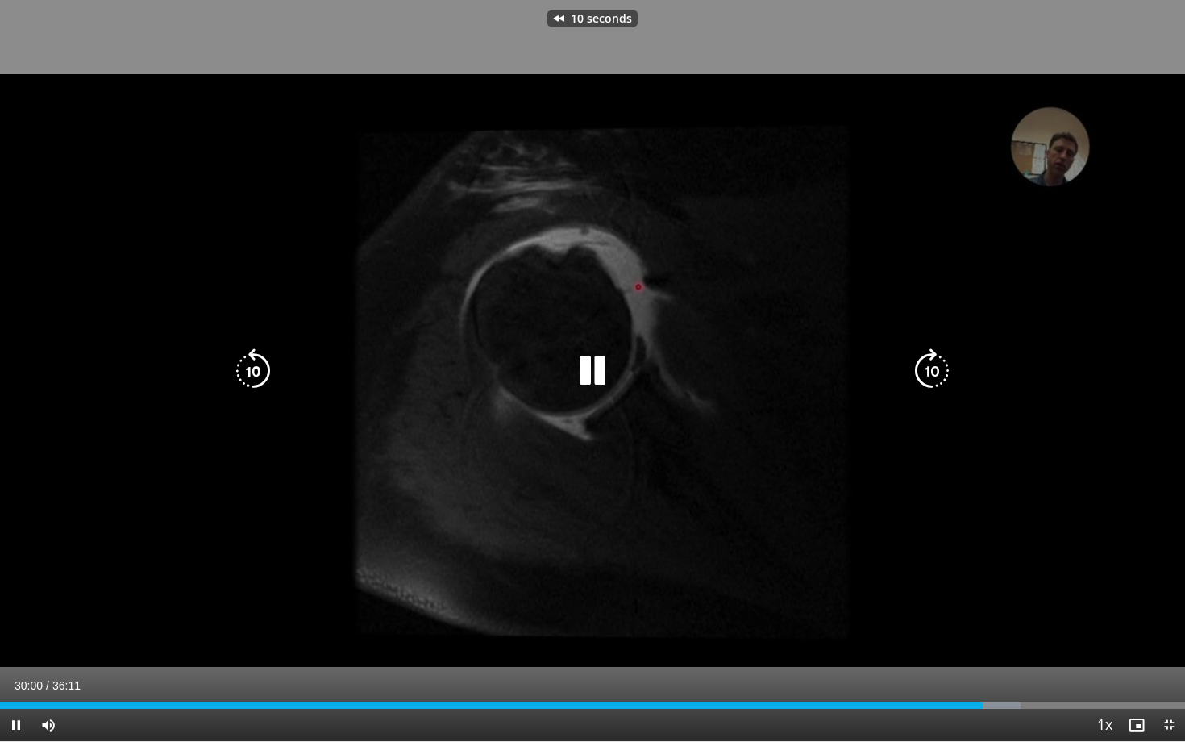
click at [272, 363] on icon "Video Player" at bounding box center [253, 370] width 45 height 45
click at [264, 367] on icon "Video Player" at bounding box center [253, 370] width 45 height 45
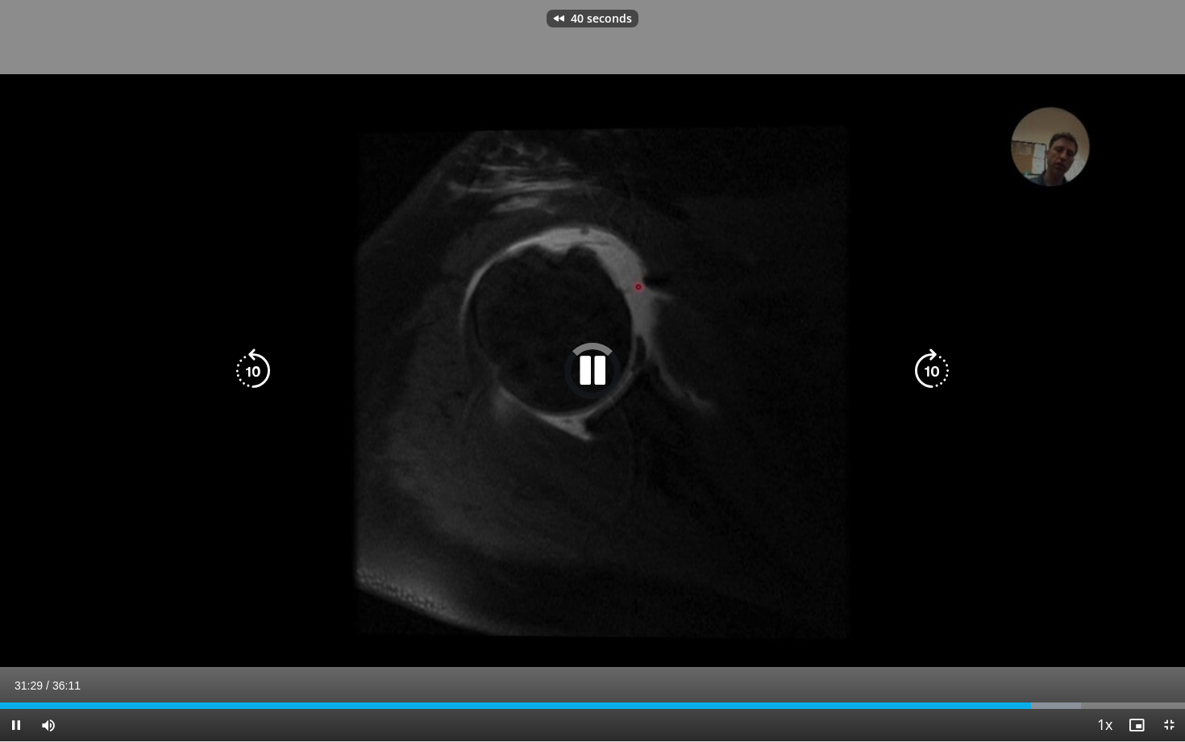
click at [264, 367] on icon "Video Player" at bounding box center [253, 370] width 45 height 45
click at [264, 366] on icon "Video Player" at bounding box center [253, 370] width 45 height 45
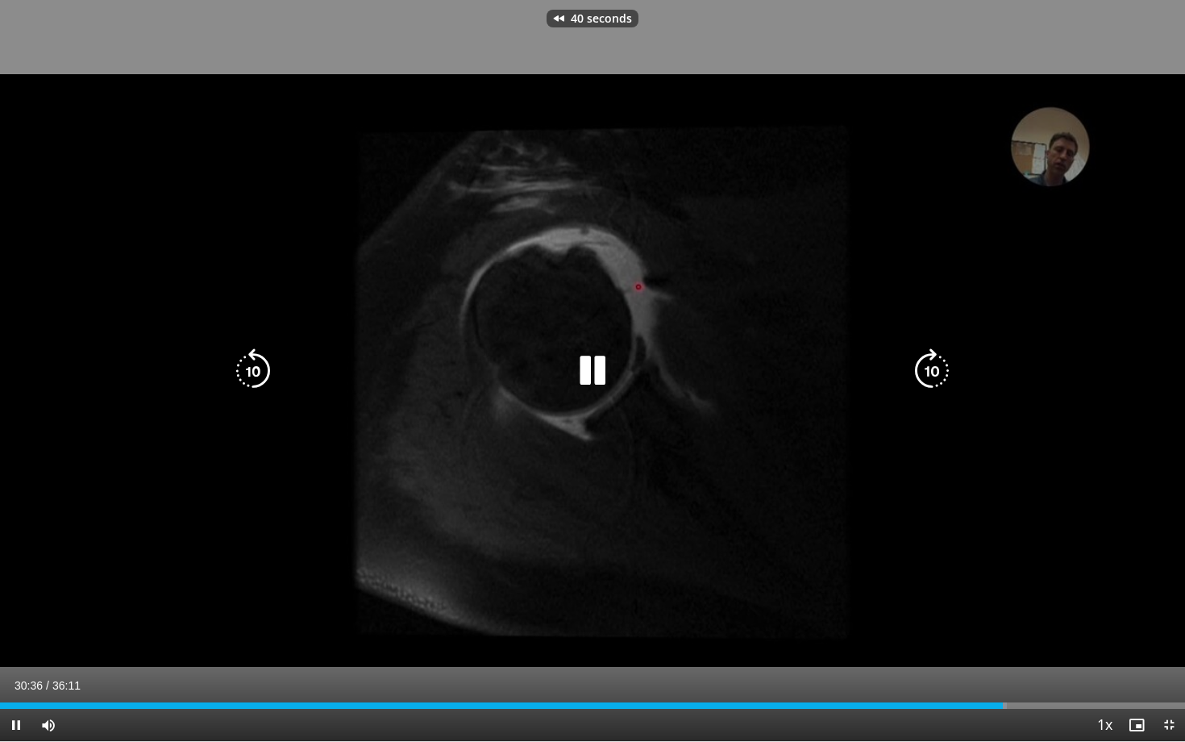
click at [264, 366] on icon "Video Player" at bounding box center [253, 370] width 45 height 45
click at [928, 360] on icon "Video Player" at bounding box center [932, 370] width 45 height 45
click at [259, 358] on icon "Video Player" at bounding box center [253, 370] width 45 height 45
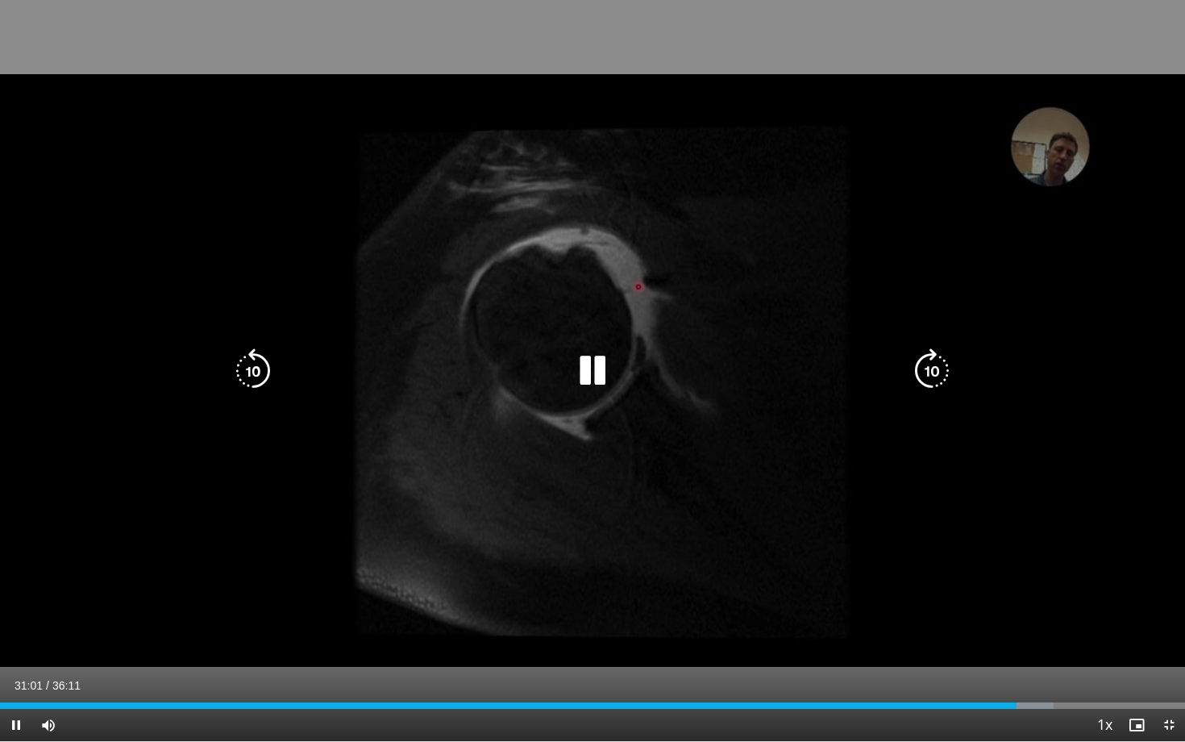
click at [588, 378] on icon "Video Player" at bounding box center [592, 370] width 45 height 45
click at [605, 378] on icon "Video Player" at bounding box center [592, 370] width 45 height 45
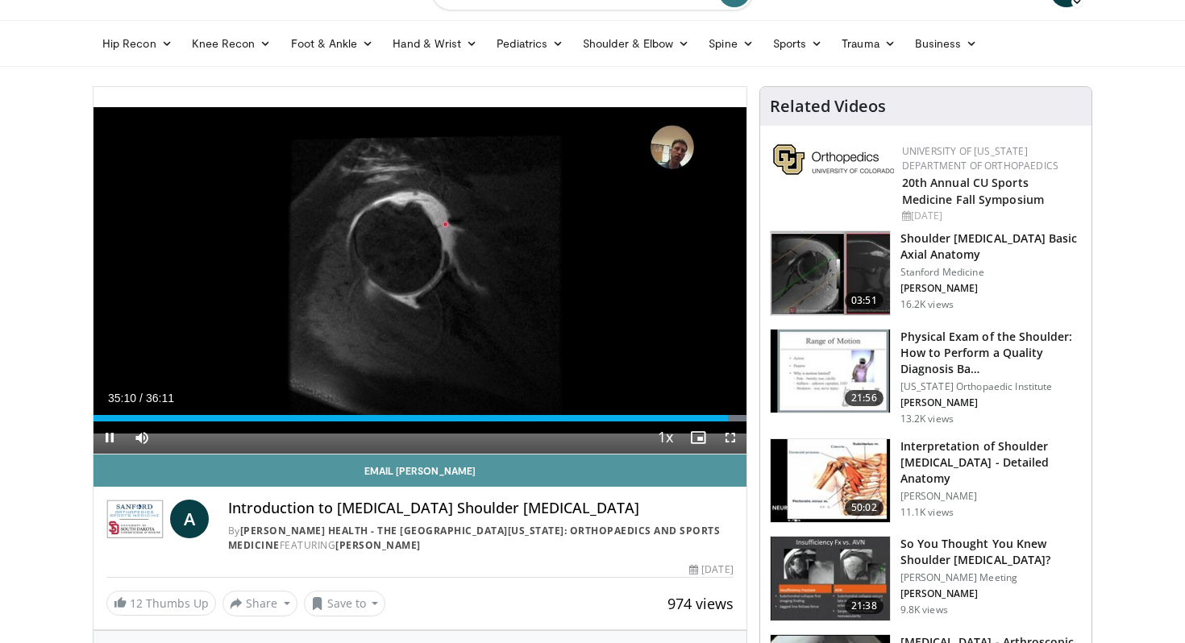
scroll to position [37, 0]
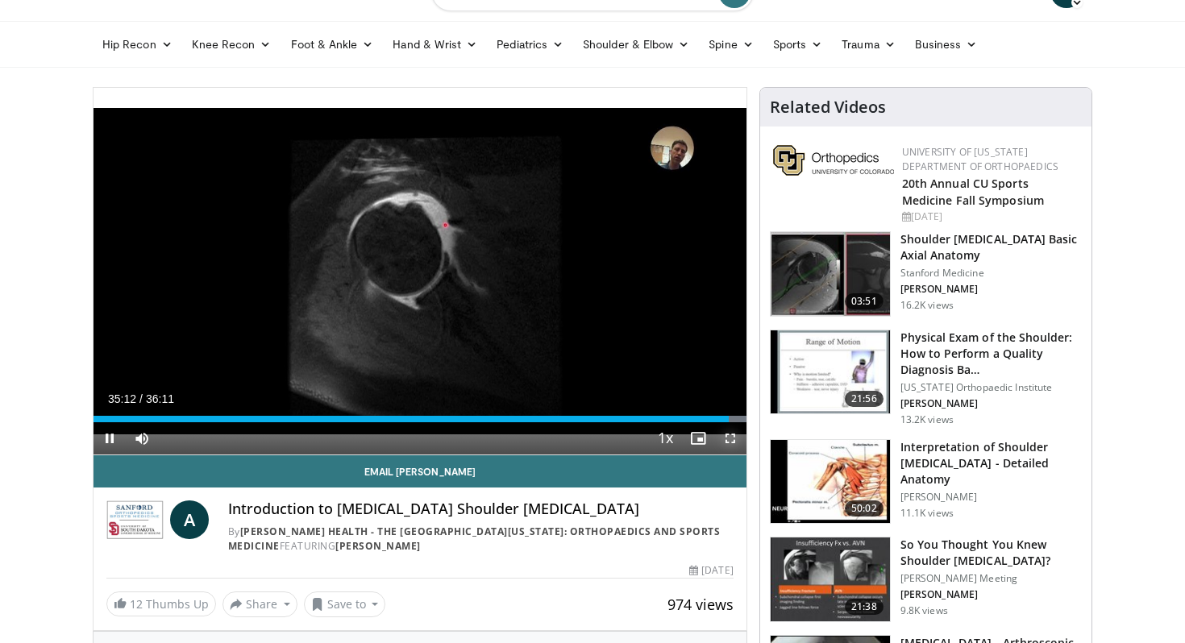
click at [724, 436] on span "Video Player" at bounding box center [730, 439] width 32 height 32
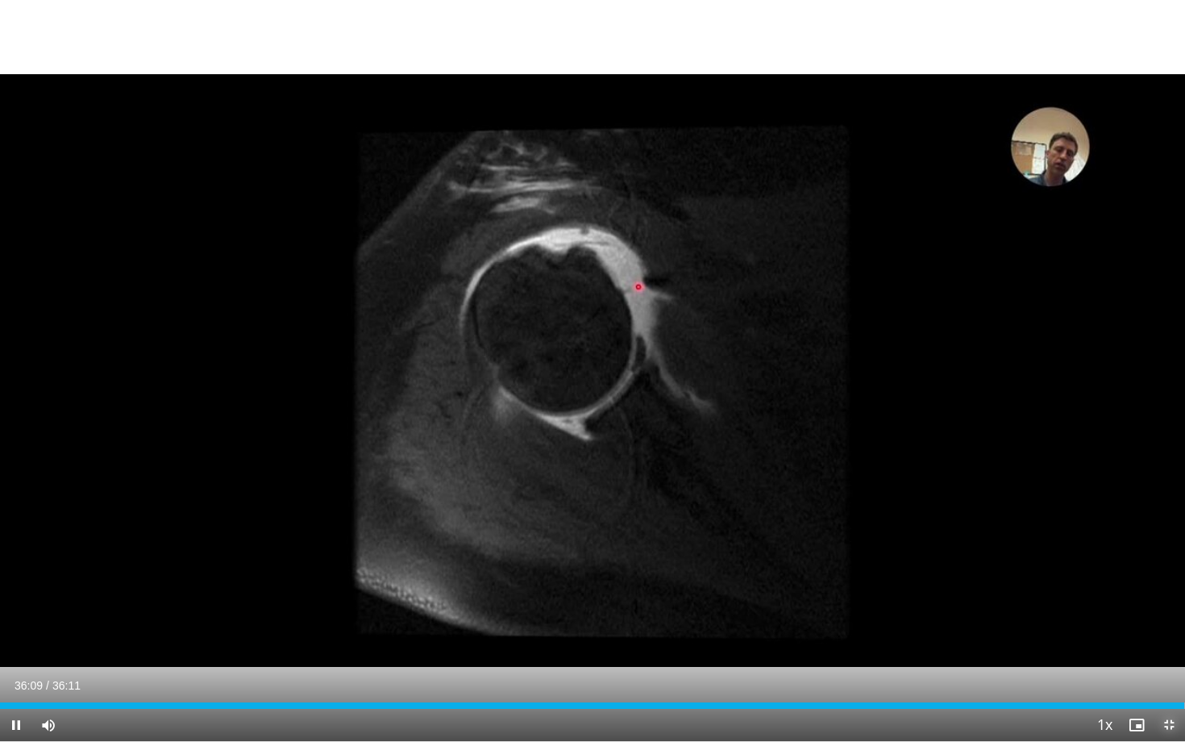
click at [1164, 643] on span "Video Player" at bounding box center [1169, 725] width 32 height 32
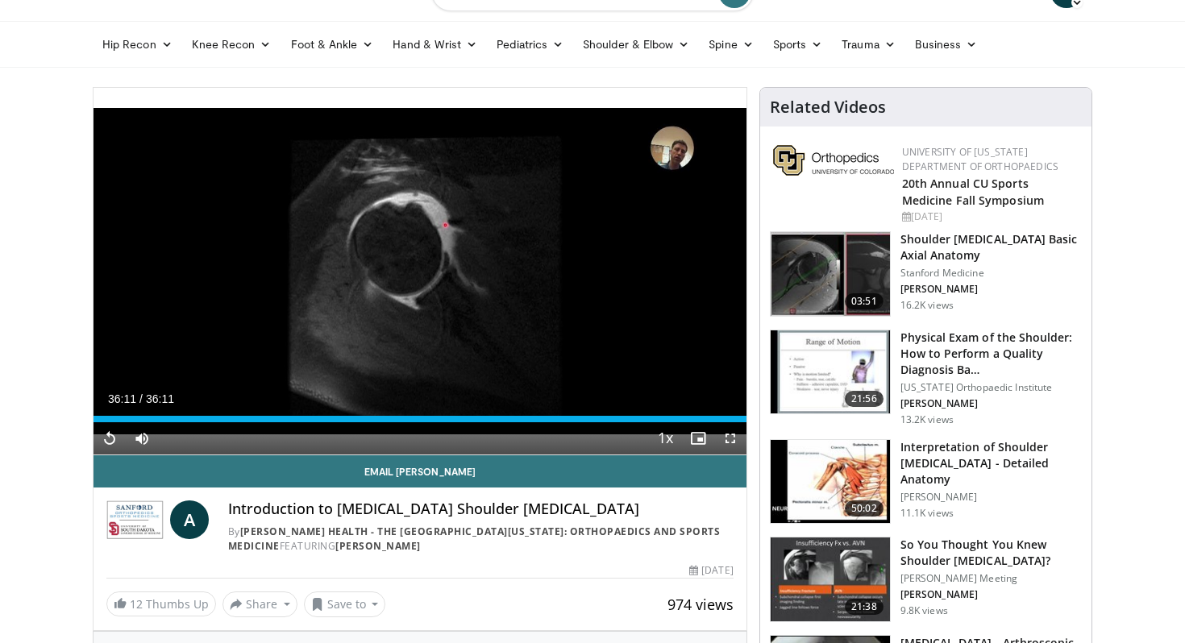
click at [967, 452] on h3 "Interpretation of Shoulder [MEDICAL_DATA] - Detailed Anatomy" at bounding box center [991, 463] width 181 height 48
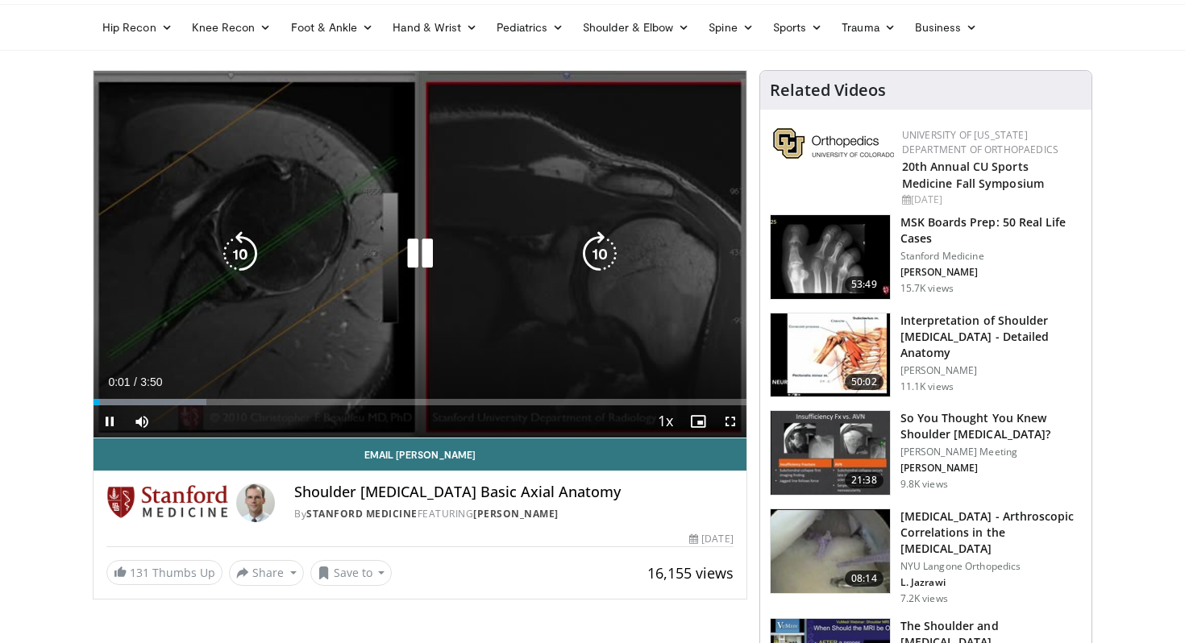
scroll to position [71, 0]
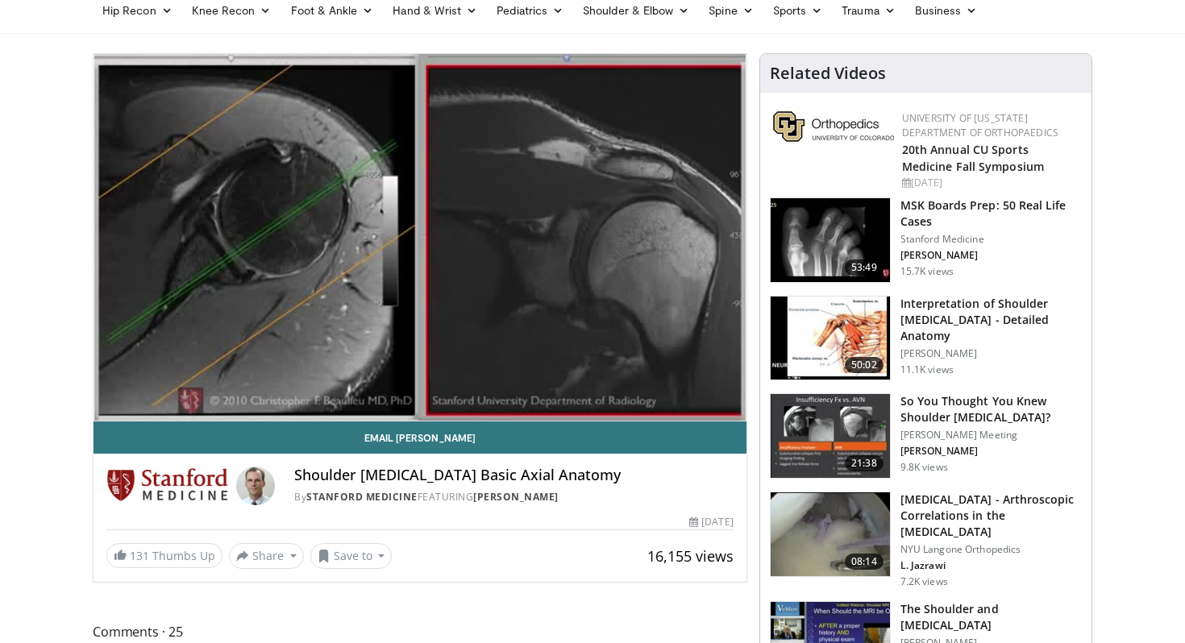
click at [825, 439] on img at bounding box center [830, 436] width 119 height 84
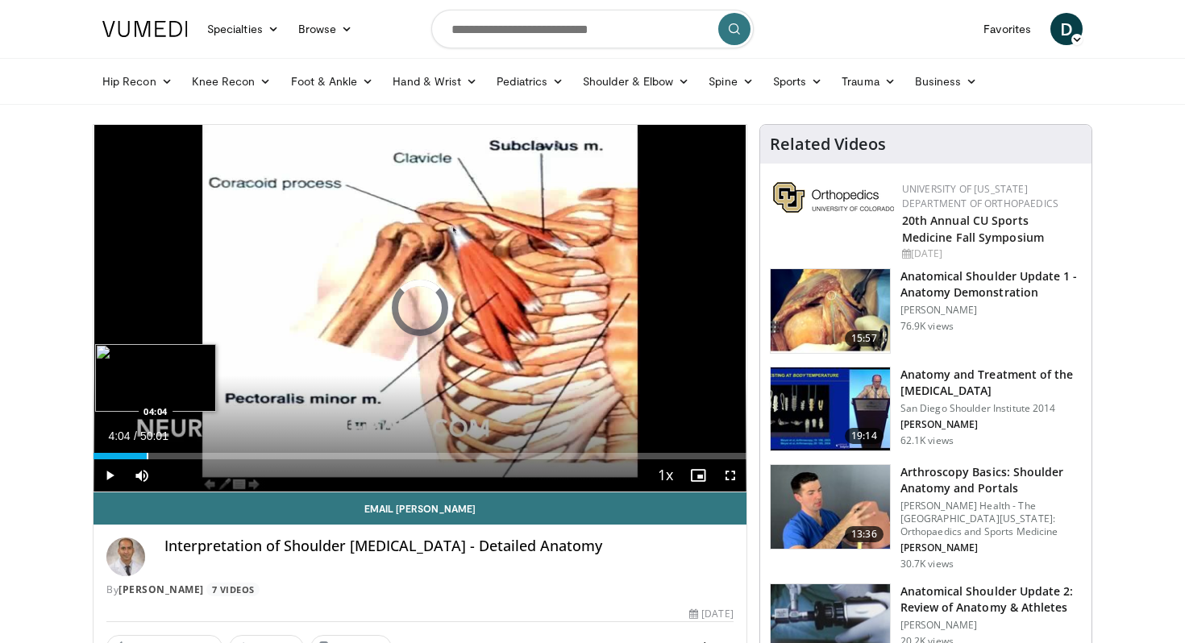
click at [146, 451] on div "Loaded : 1.66% 04:04 04:04" at bounding box center [420, 451] width 653 height 15
click at [164, 460] on div "4%" at bounding box center [185, 476] width 56 height 32
click at [194, 456] on div "Progress Bar" at bounding box center [195, 456] width 2 height 6
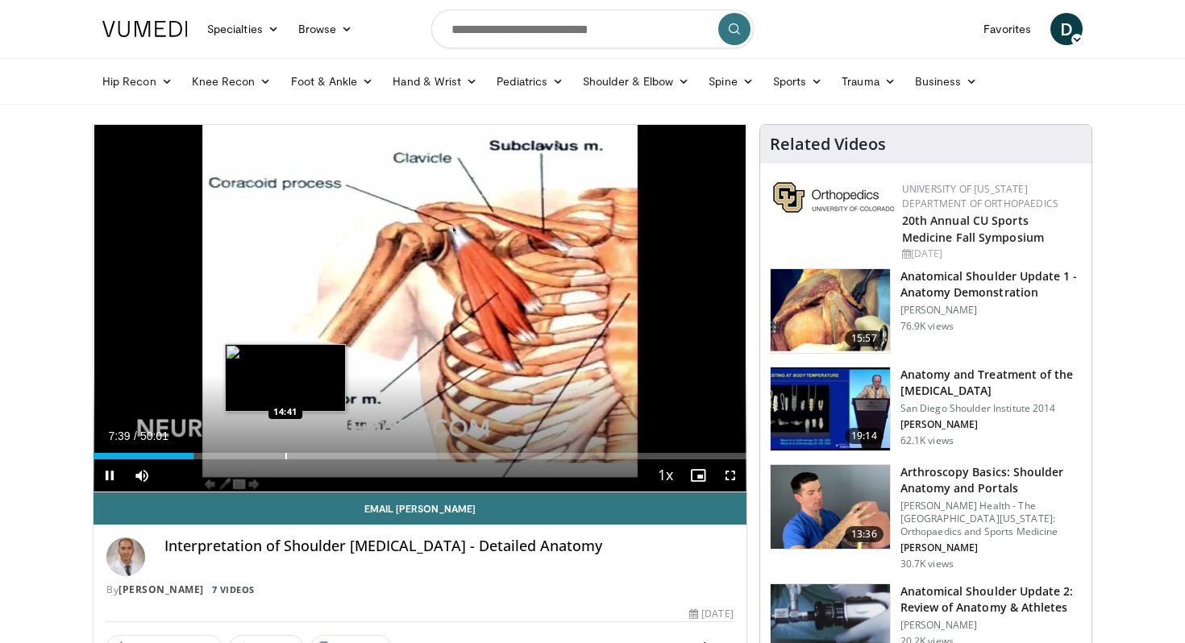
click at [285, 455] on div "Progress Bar" at bounding box center [286, 456] width 2 height 6
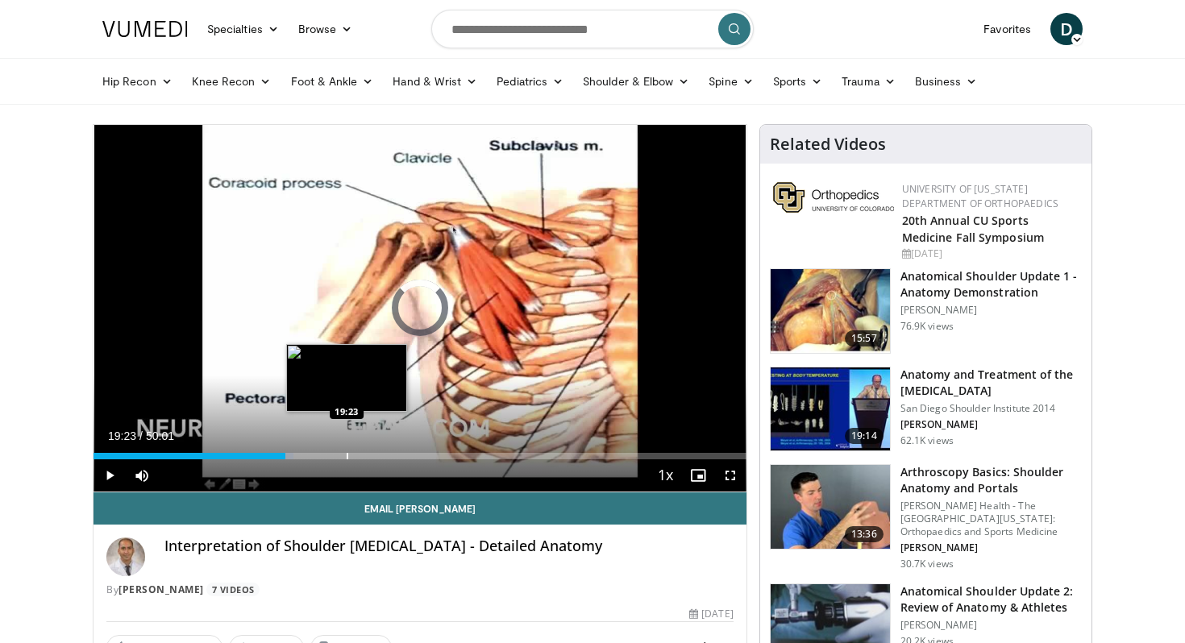
click at [347, 455] on div "Progress Bar" at bounding box center [348, 456] width 2 height 6
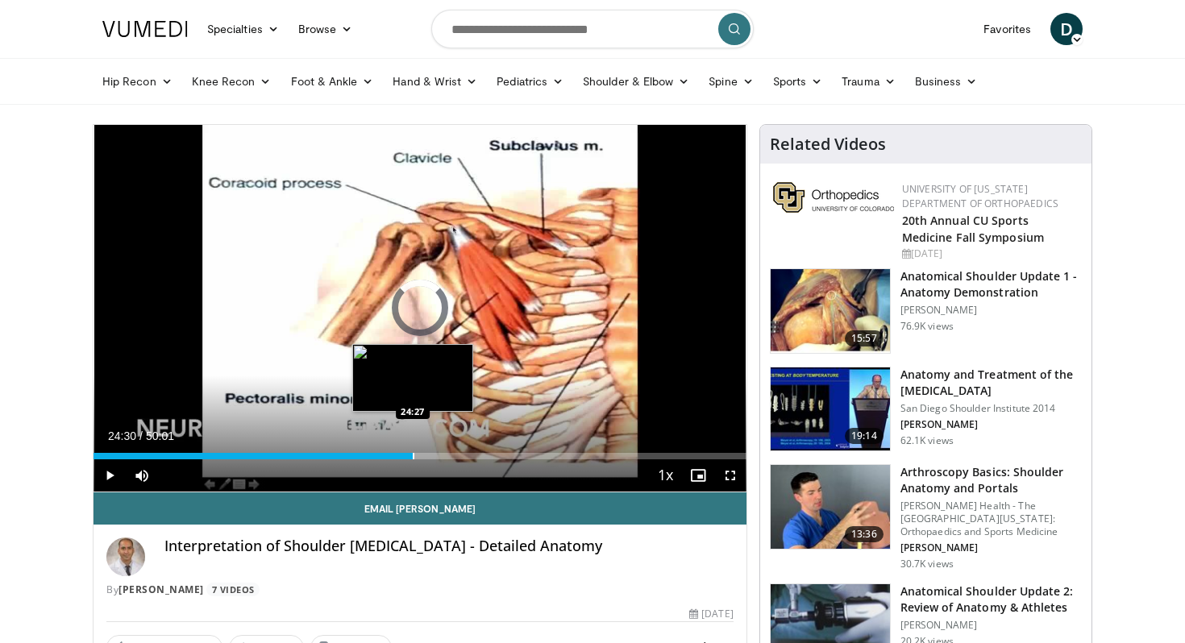
click at [413, 453] on div "Progress Bar" at bounding box center [414, 456] width 2 height 6
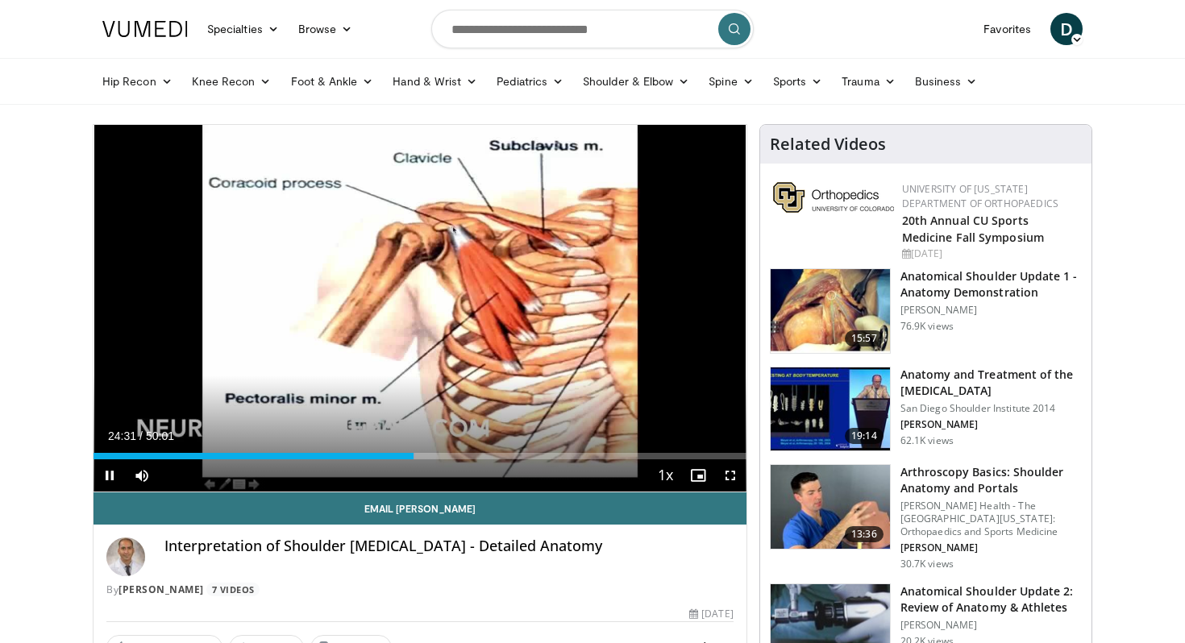
click at [483, 441] on div "Current Time 24:31 / Duration 50:01" at bounding box center [420, 436] width 653 height 15
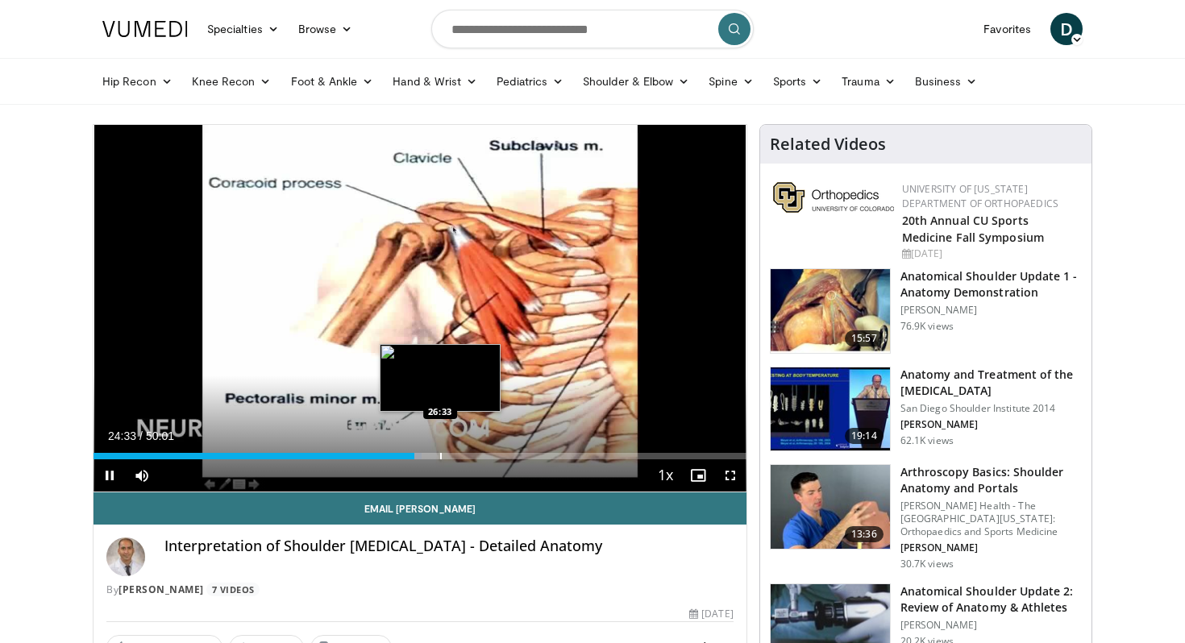
click at [440, 455] on div "Progress Bar" at bounding box center [441, 456] width 2 height 6
click at [456, 453] on div "Loaded : 54.98% 26:35 27:50" at bounding box center [420, 456] width 653 height 6
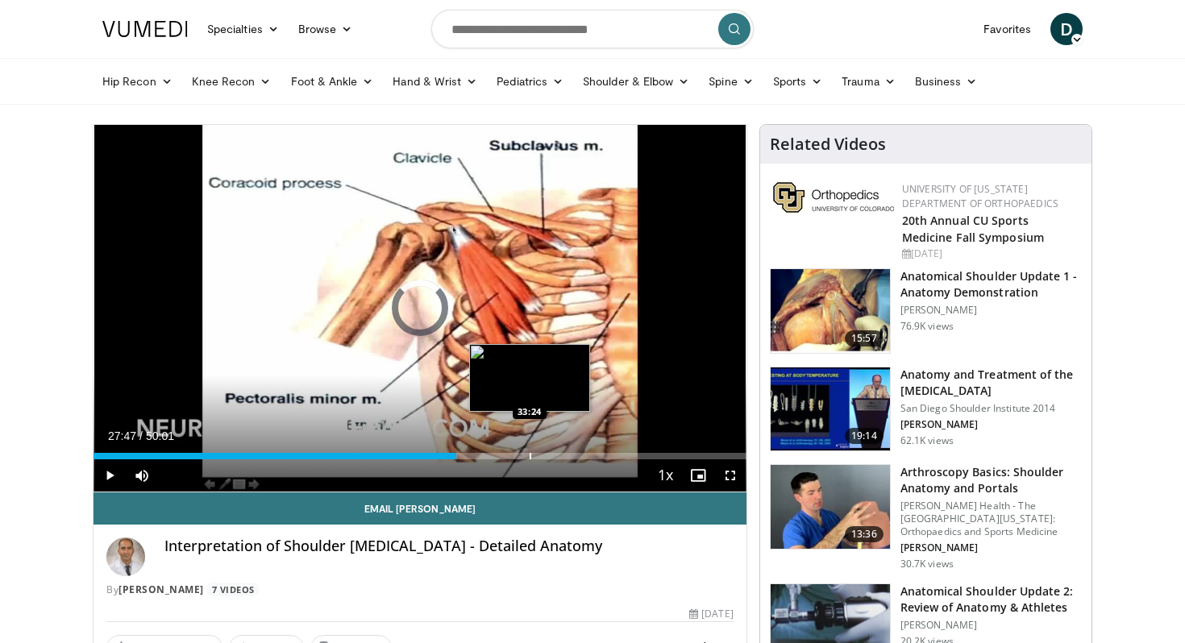
click at [530, 454] on div "Progress Bar" at bounding box center [531, 456] width 2 height 6
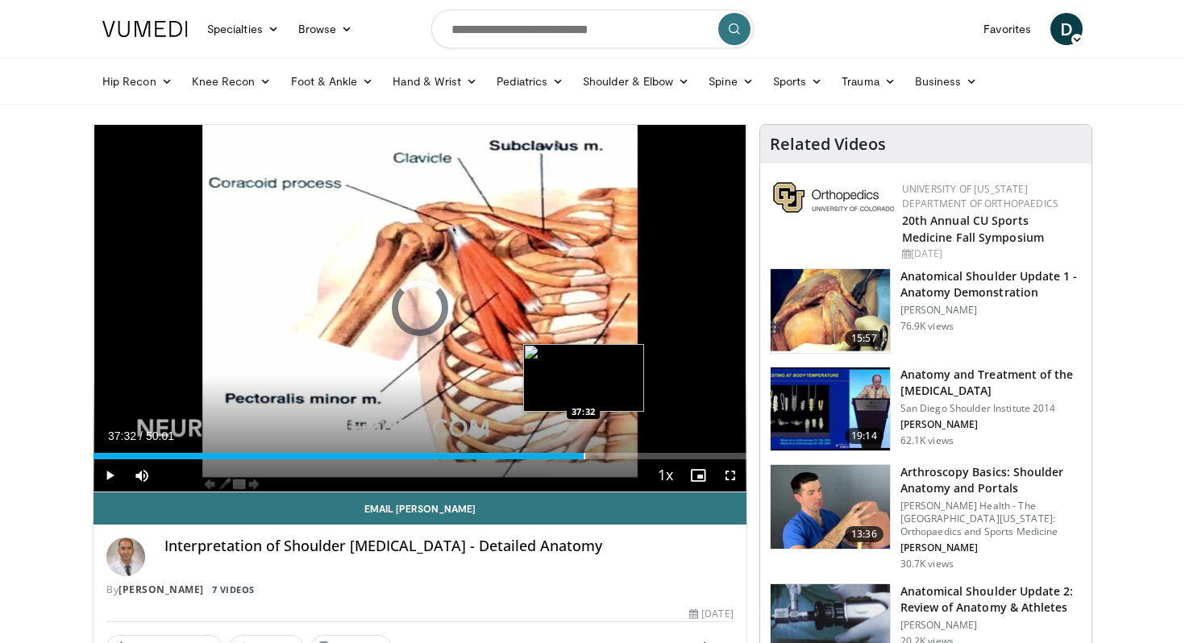
click at [584, 459] on div "Progress Bar" at bounding box center [585, 456] width 2 height 6
click at [579, 456] on div "Progress Bar" at bounding box center [580, 456] width 2 height 6
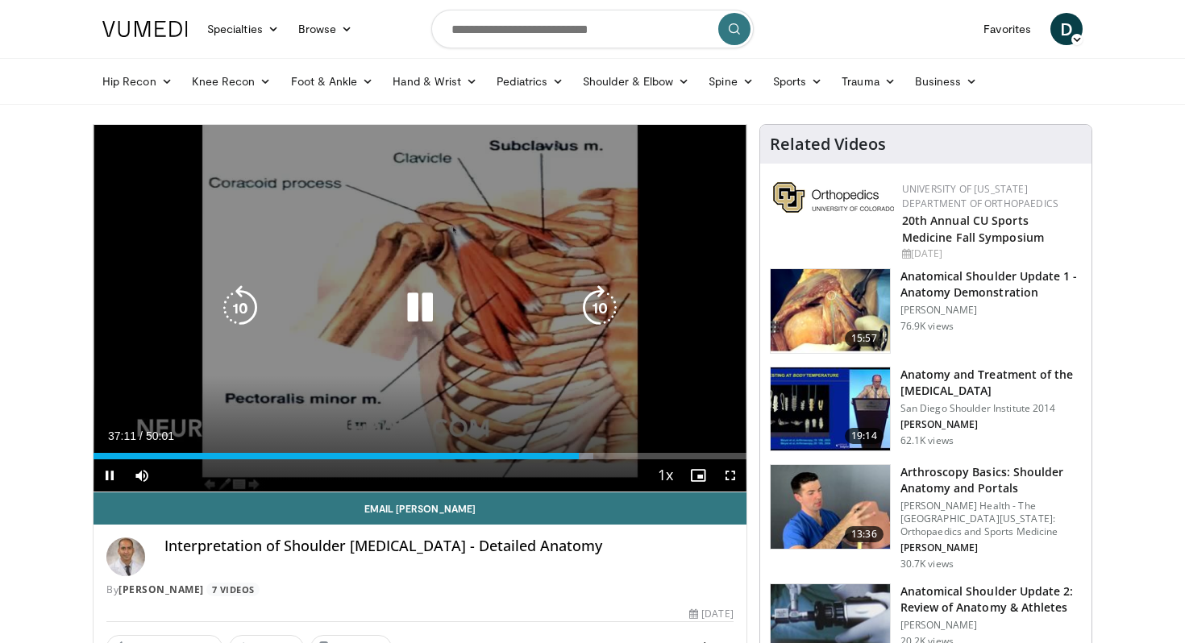
click at [604, 338] on div "10 seconds Tap to unmute" at bounding box center [420, 308] width 653 height 367
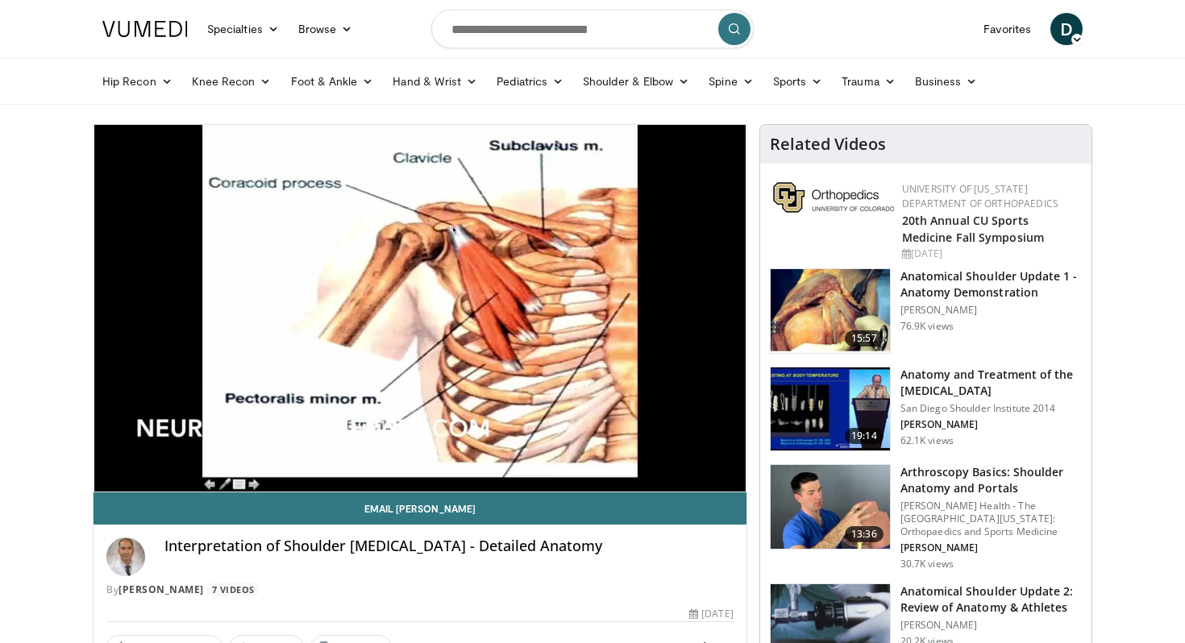
click at [836, 308] on img at bounding box center [830, 311] width 119 height 84
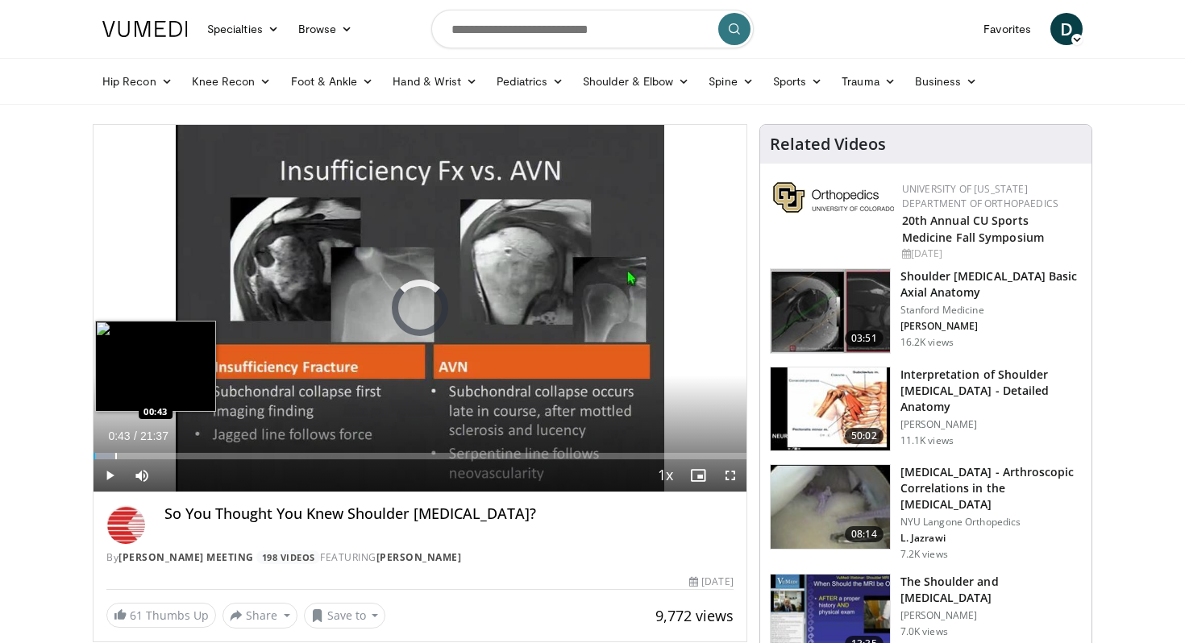
click at [115, 456] on div "Progress Bar" at bounding box center [116, 456] width 2 height 6
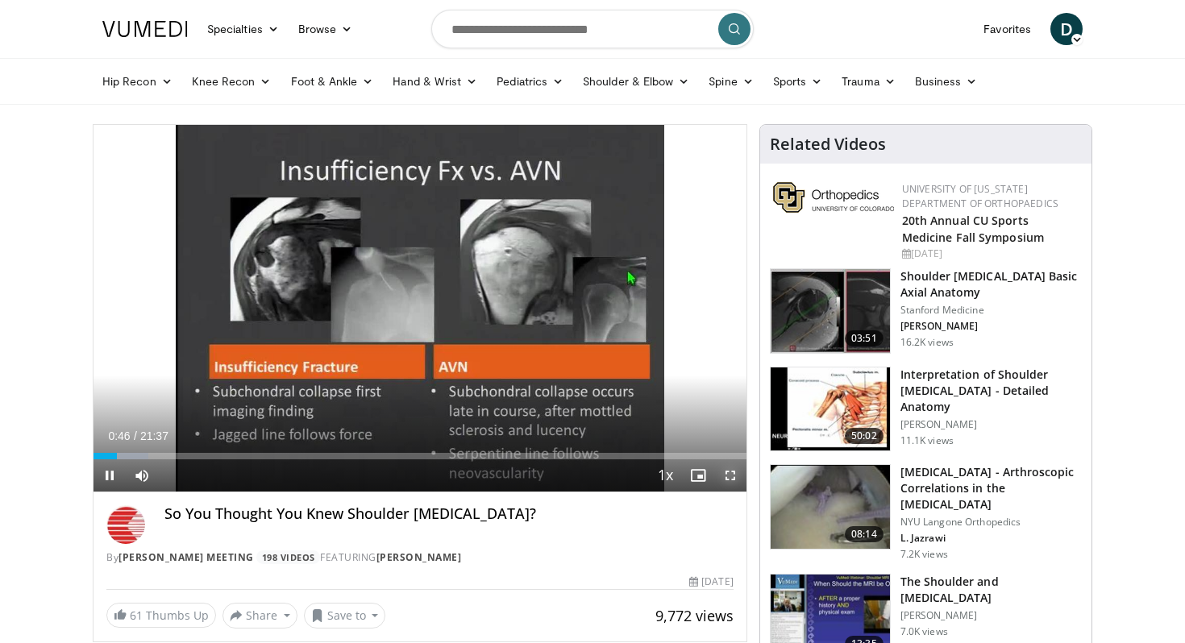
click at [737, 481] on span "Video Player" at bounding box center [730, 476] width 32 height 32
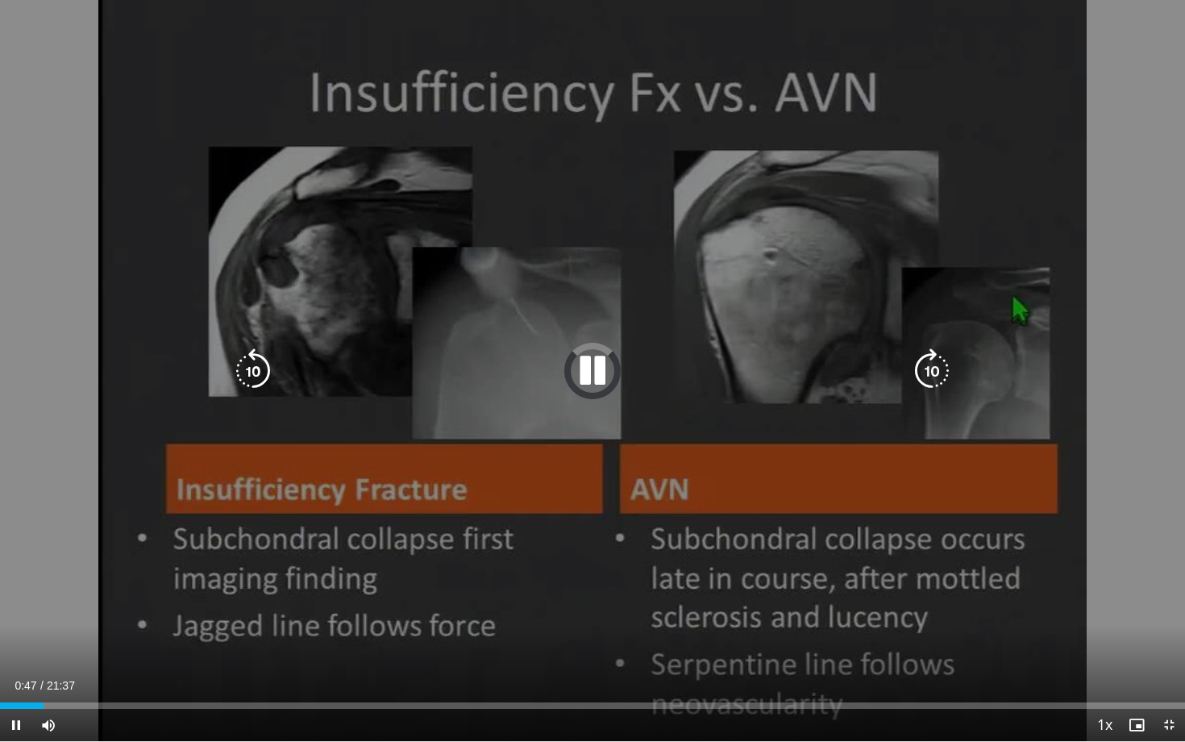
click at [592, 356] on icon "Video Player" at bounding box center [592, 370] width 45 height 45
click at [591, 357] on icon "Video Player" at bounding box center [592, 370] width 45 height 45
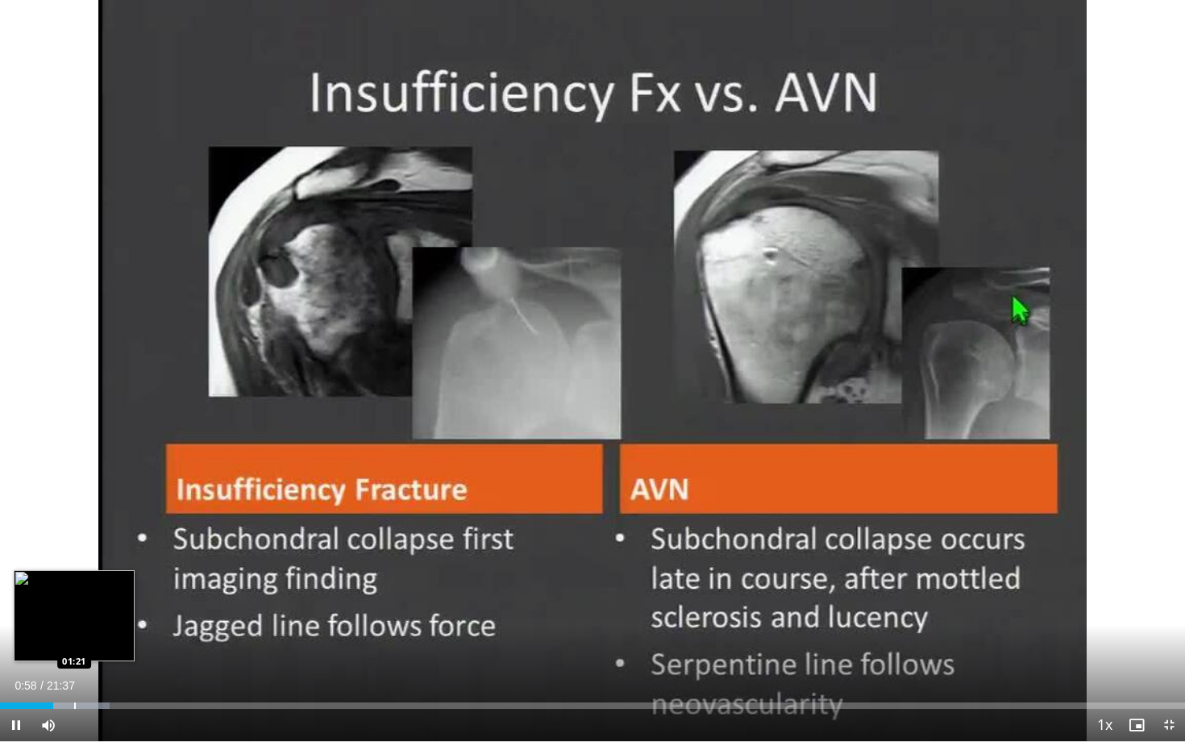
click at [74, 643] on div "Progress Bar" at bounding box center [75, 705] width 2 height 6
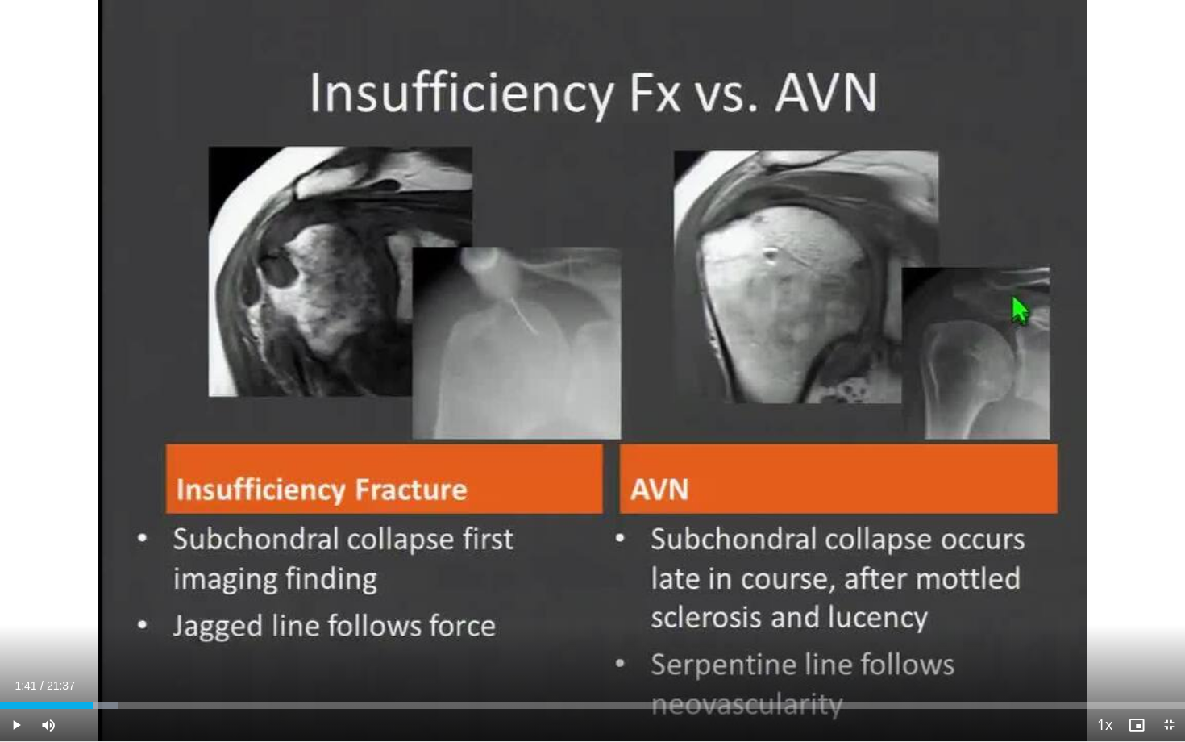
click at [93, 643] on div "Progress Bar" at bounding box center [94, 705] width 2 height 6
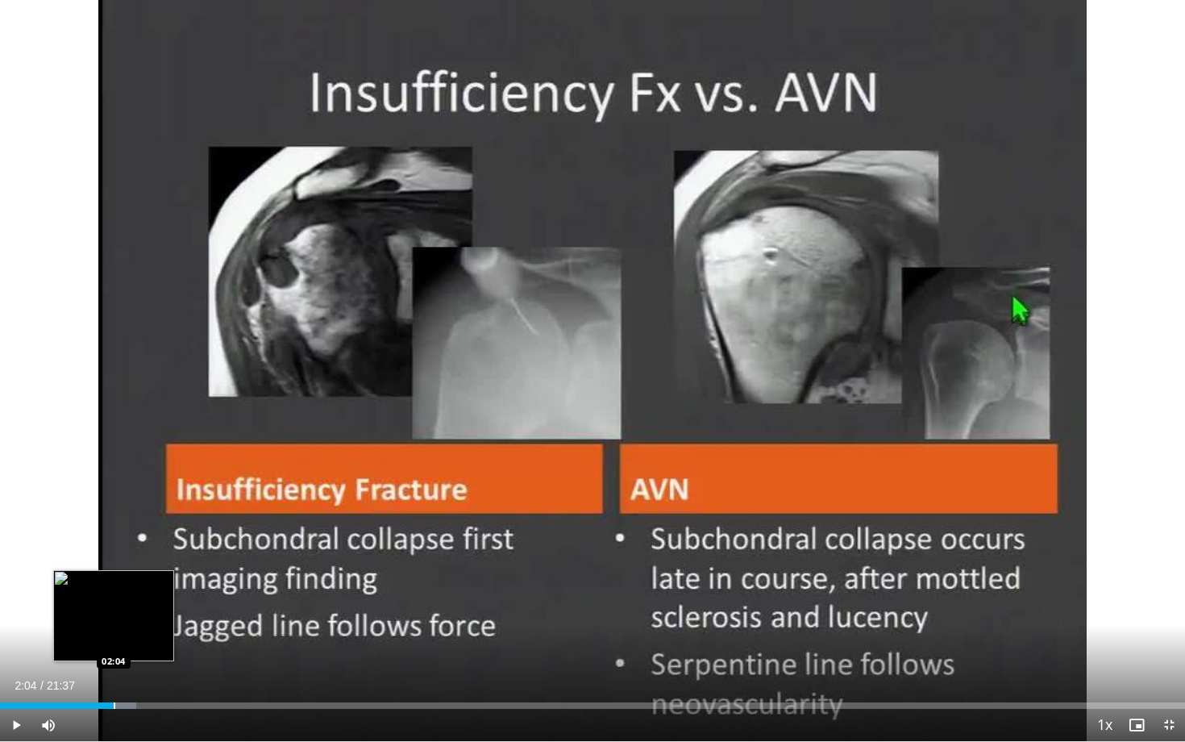
click at [114, 643] on div "Progress Bar" at bounding box center [115, 705] width 2 height 6
click at [131, 643] on div "Progress Bar" at bounding box center [132, 705] width 2 height 6
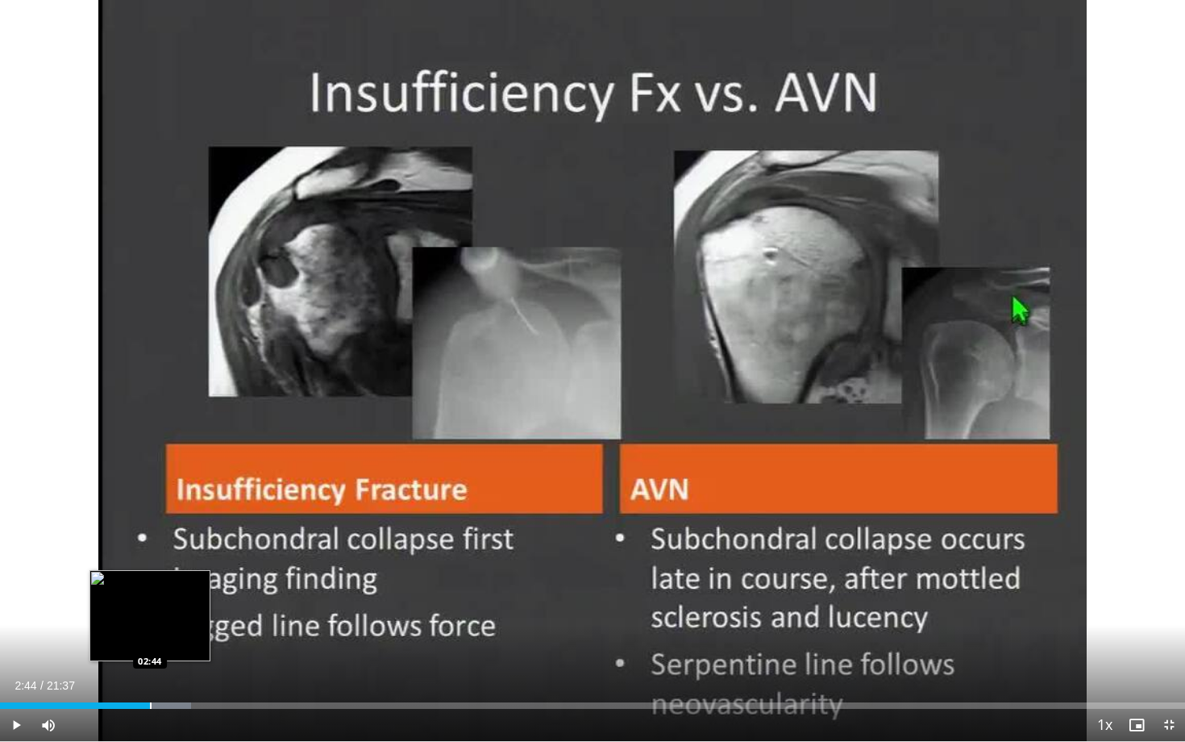
click at [150, 643] on div "Progress Bar" at bounding box center [151, 705] width 2 height 6
click at [156, 643] on div "Progress Bar" at bounding box center [157, 705] width 2 height 6
click at [163, 643] on div "Loaded : 18.46% 02:50 02:58" at bounding box center [592, 700] width 1185 height 15
click at [169, 643] on div "Loaded : 18.51% 03:00 03:04" at bounding box center [592, 700] width 1185 height 15
click at [193, 643] on div "Loaded : 19.23% 03:09 03:31" at bounding box center [592, 705] width 1185 height 6
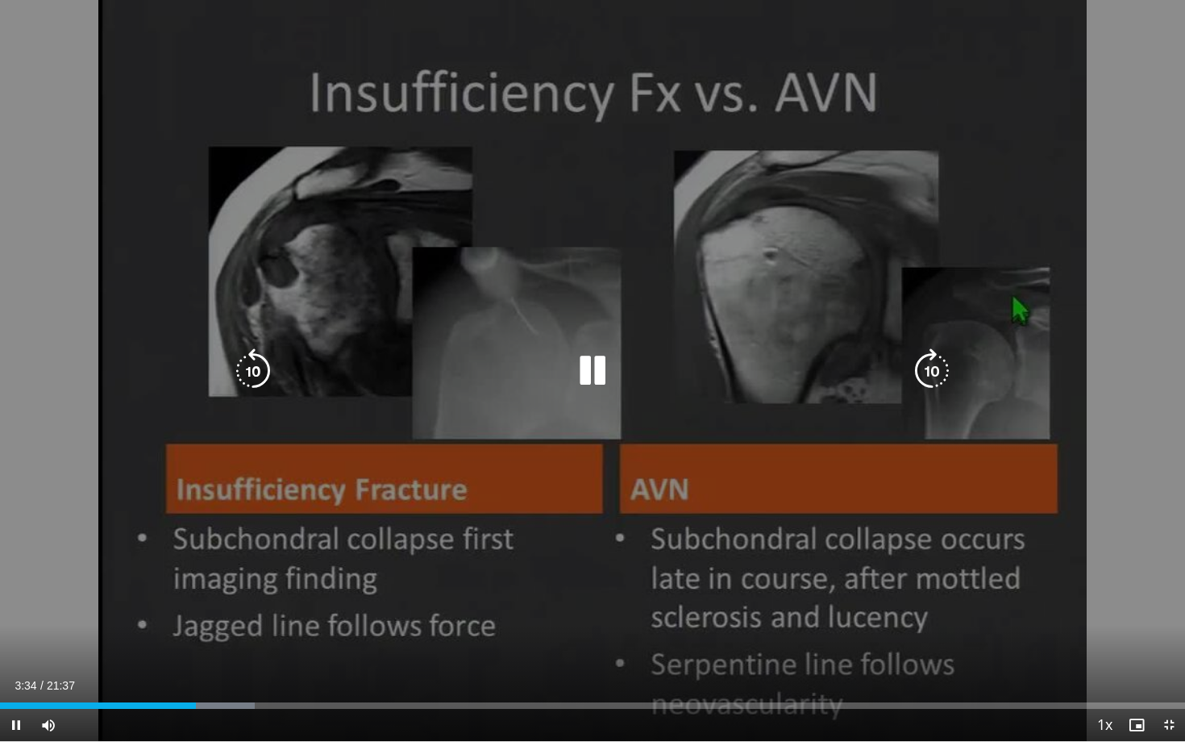
click at [590, 355] on icon "Video Player" at bounding box center [592, 370] width 45 height 45
click at [551, 394] on div "10 seconds Tap to unmute" at bounding box center [592, 370] width 1185 height 741
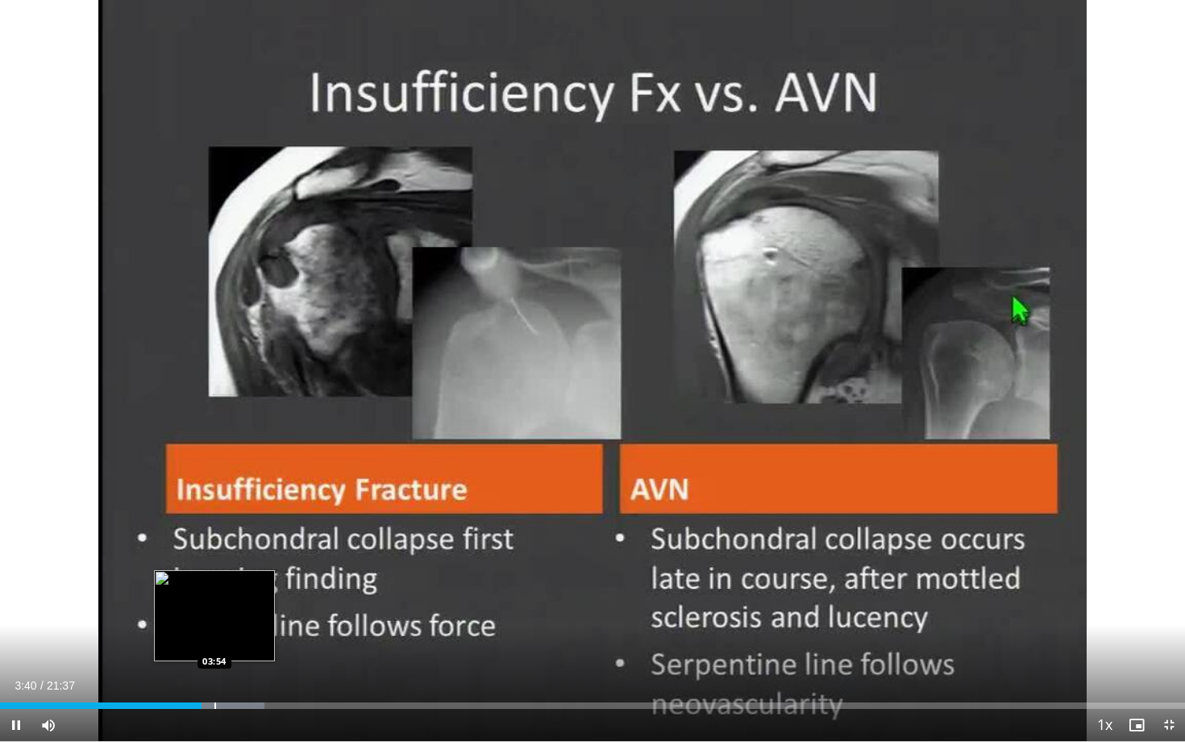
click at [214, 643] on div "Progress Bar" at bounding box center [215, 705] width 2 height 6
click at [223, 643] on div "Progress Bar" at bounding box center [224, 705] width 2 height 6
click at [213, 643] on div "Progress Bar" at bounding box center [214, 705] width 2 height 6
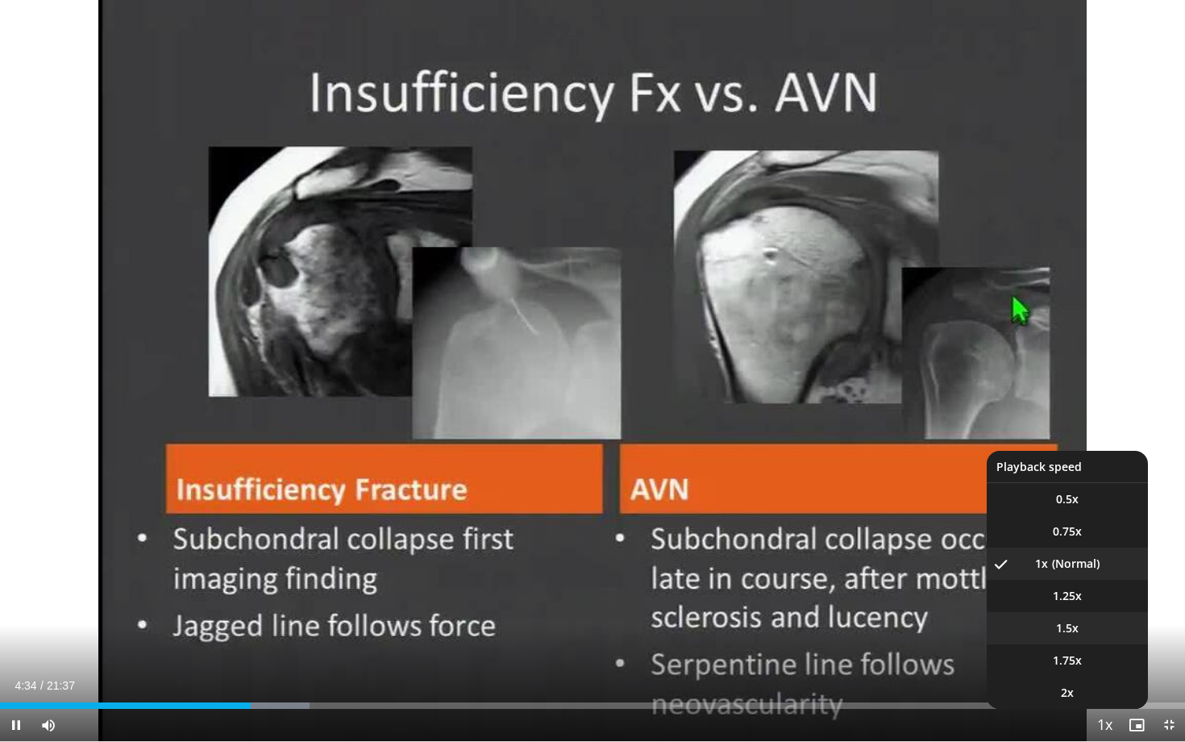
click at [1090, 638] on li "1.5x" at bounding box center [1067, 628] width 161 height 32
click at [1105, 643] on span "Video Player" at bounding box center [1104, 726] width 23 height 32
click at [1075, 566] on li "1x" at bounding box center [1067, 564] width 161 height 32
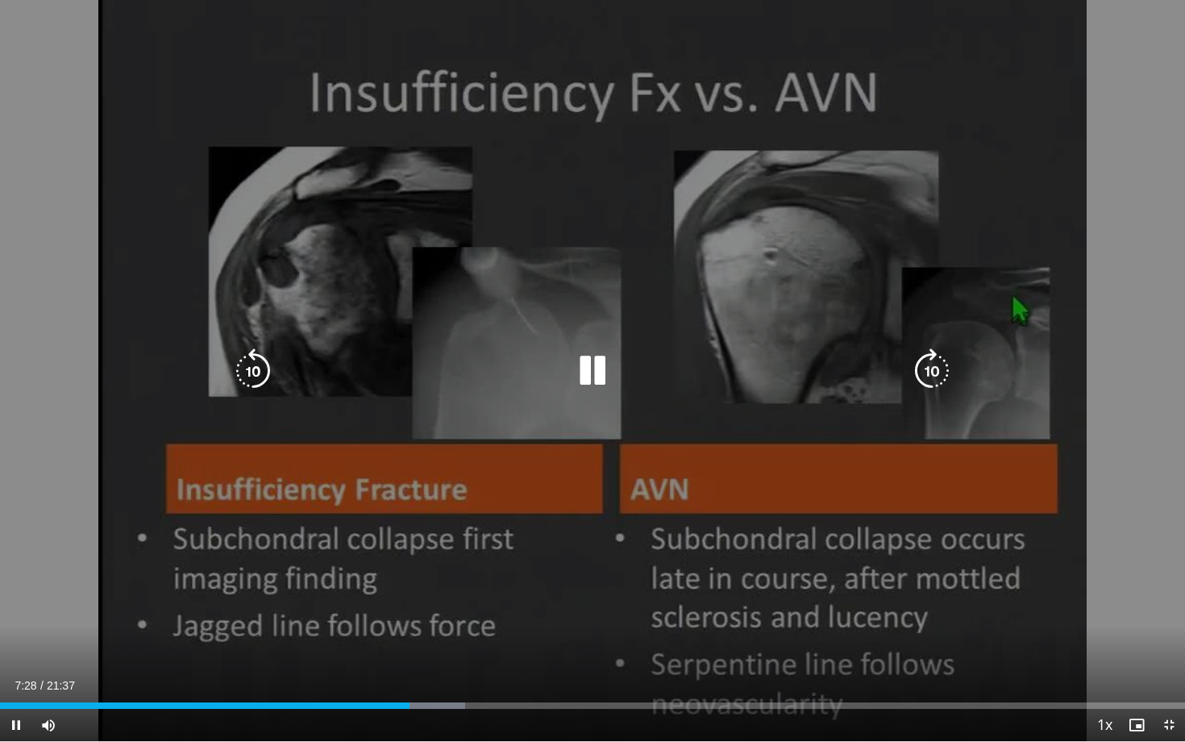
click at [596, 373] on icon "Video Player" at bounding box center [592, 370] width 45 height 45
click at [259, 368] on icon "Video Player" at bounding box center [253, 370] width 45 height 45
click at [586, 377] on icon "Video Player" at bounding box center [592, 370] width 45 height 45
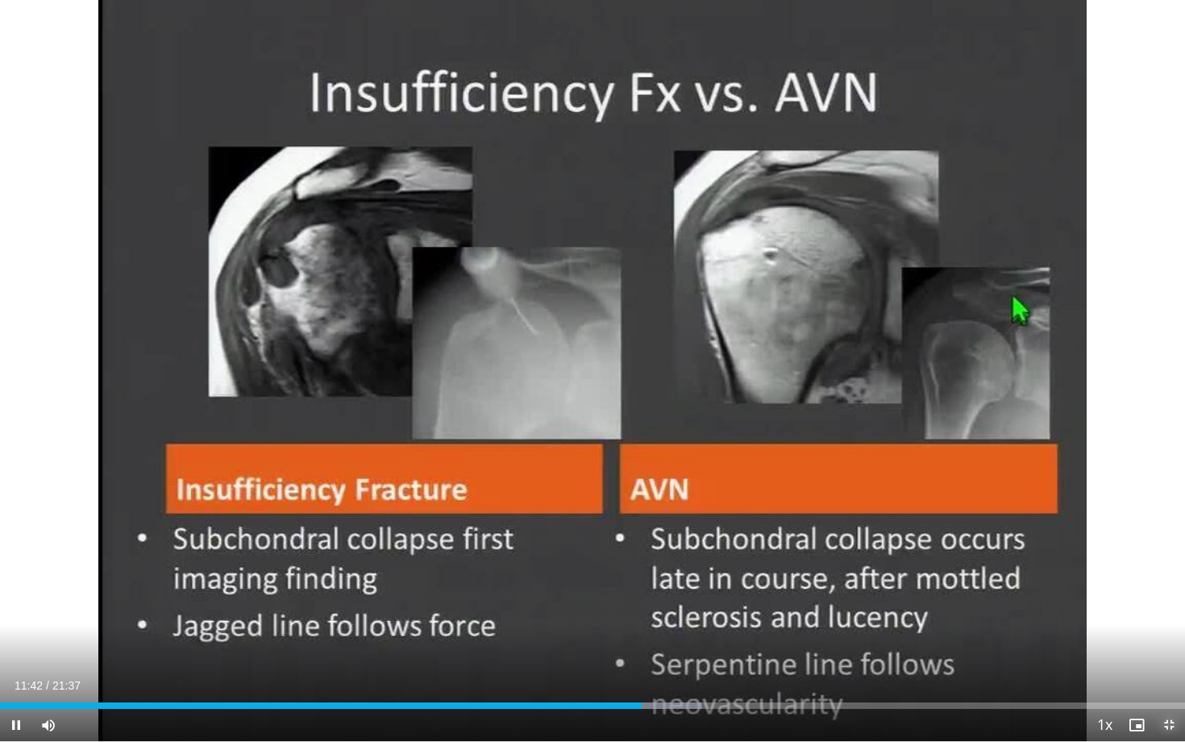
click at [1169, 643] on span "Video Player" at bounding box center [1169, 725] width 32 height 32
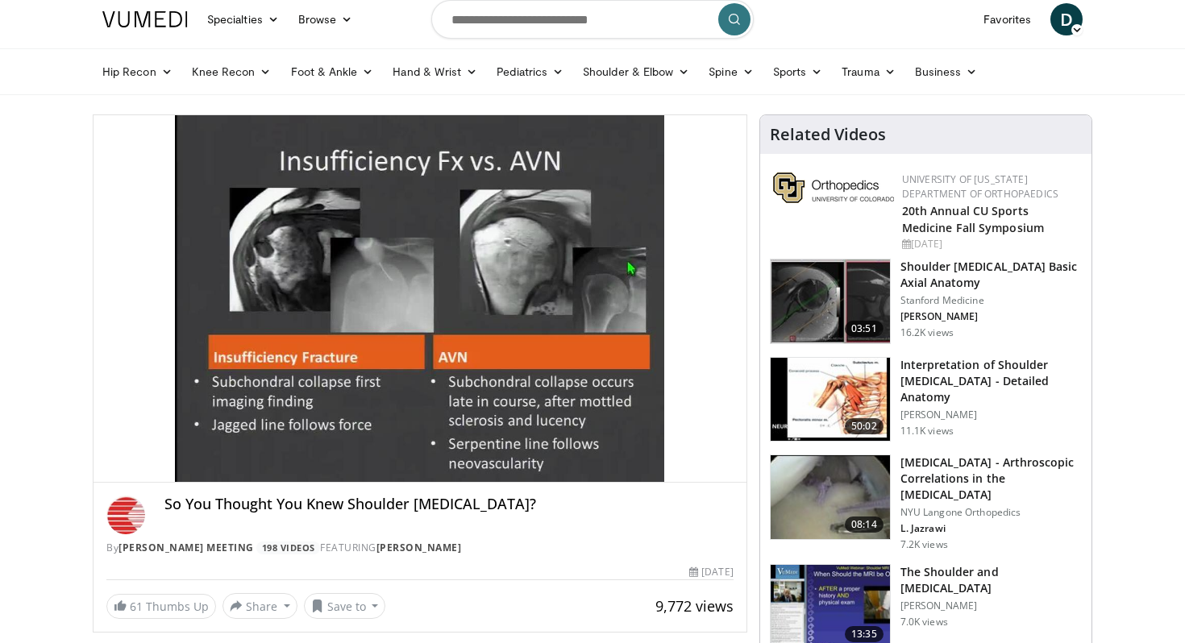
scroll to position [9, 0]
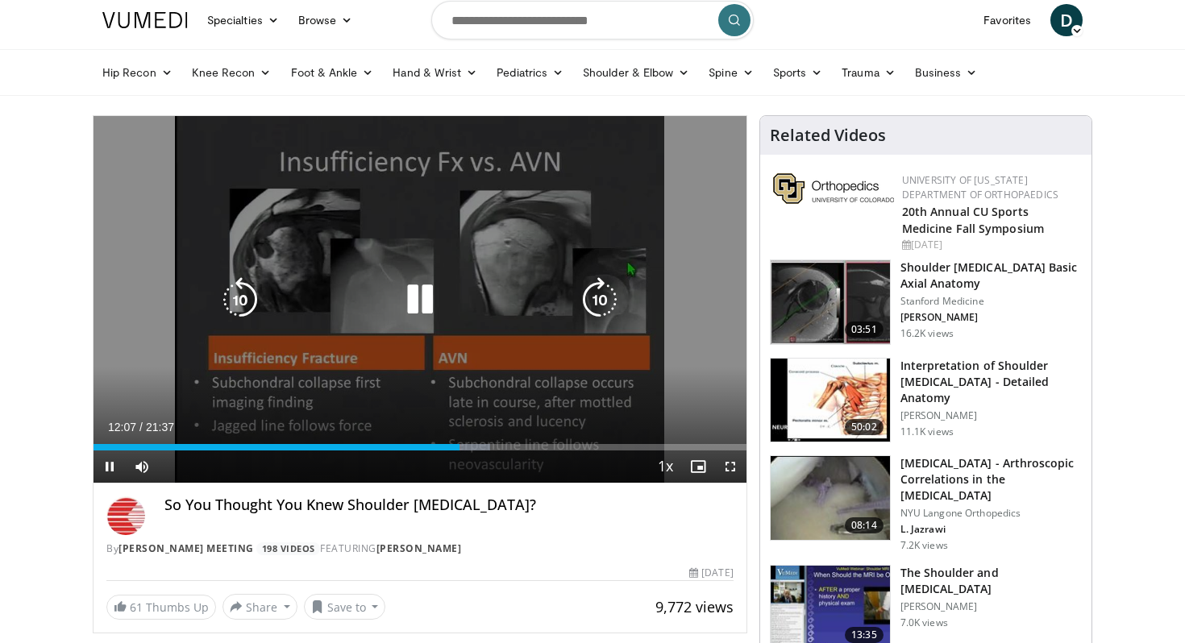
click at [338, 199] on div "20 seconds Tap to unmute" at bounding box center [420, 299] width 653 height 367
click at [377, 180] on div "20 seconds Tap to unmute" at bounding box center [420, 299] width 653 height 367
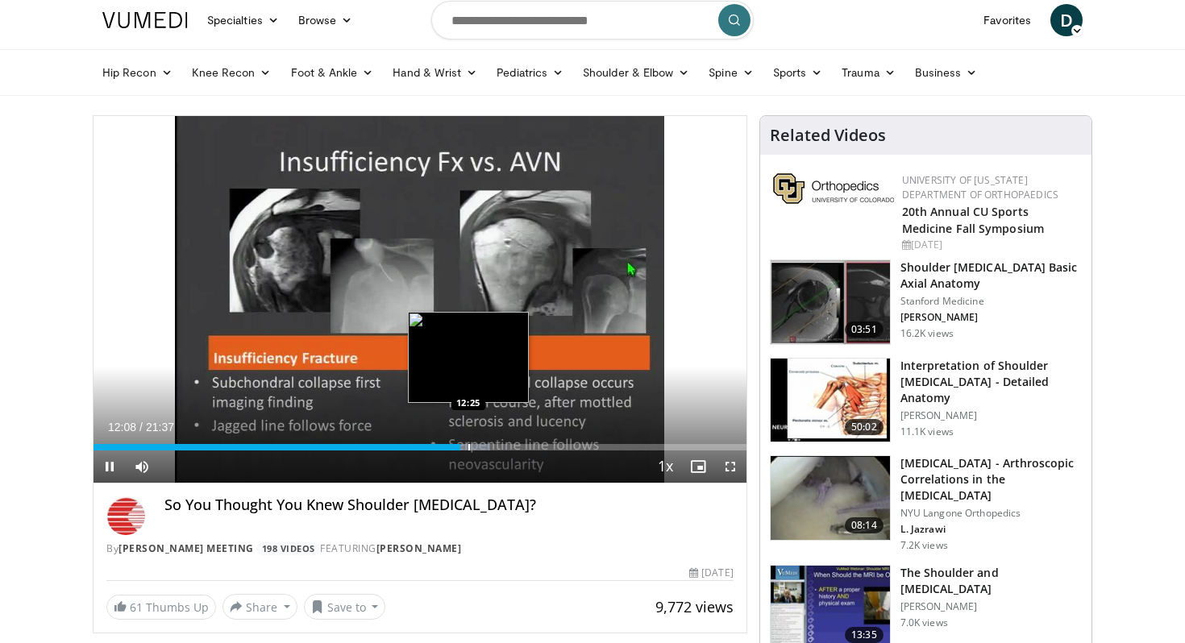
click at [468, 448] on div "Loaded : 60.77% 12:08 12:25" at bounding box center [420, 447] width 653 height 6
click at [477, 448] on div "Progress Bar" at bounding box center [478, 447] width 2 height 6
click at [482, 447] on div "Progress Bar" at bounding box center [483, 447] width 2 height 6
click at [477, 448] on div "Progress Bar" at bounding box center [478, 447] width 2 height 6
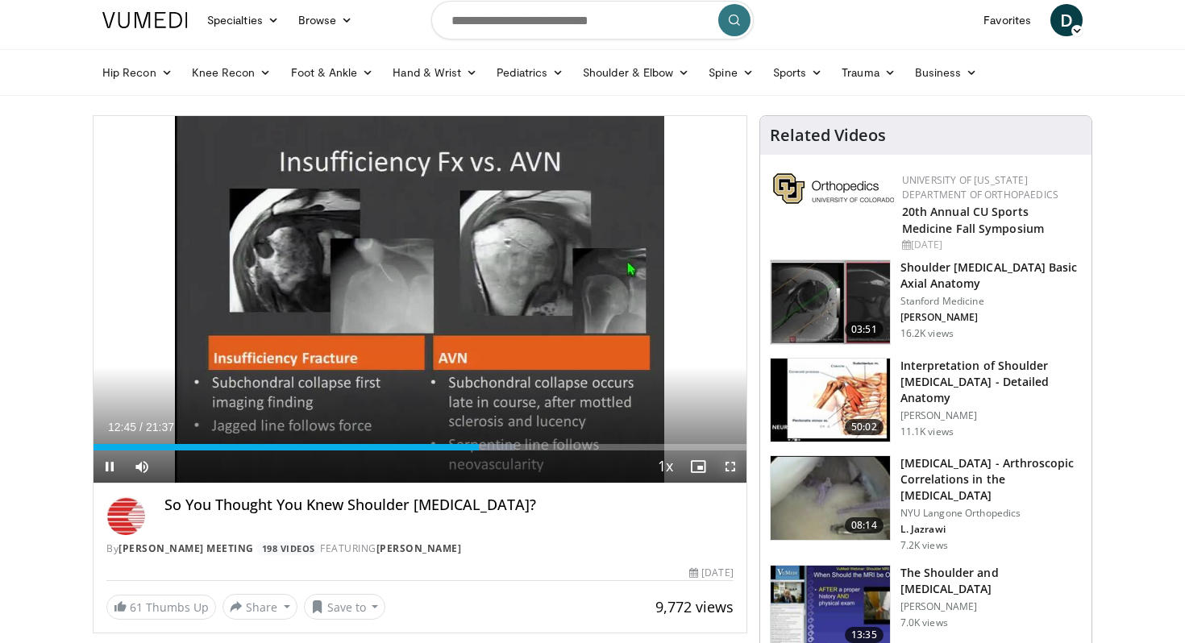
click at [739, 472] on span "Video Player" at bounding box center [730, 467] width 32 height 32
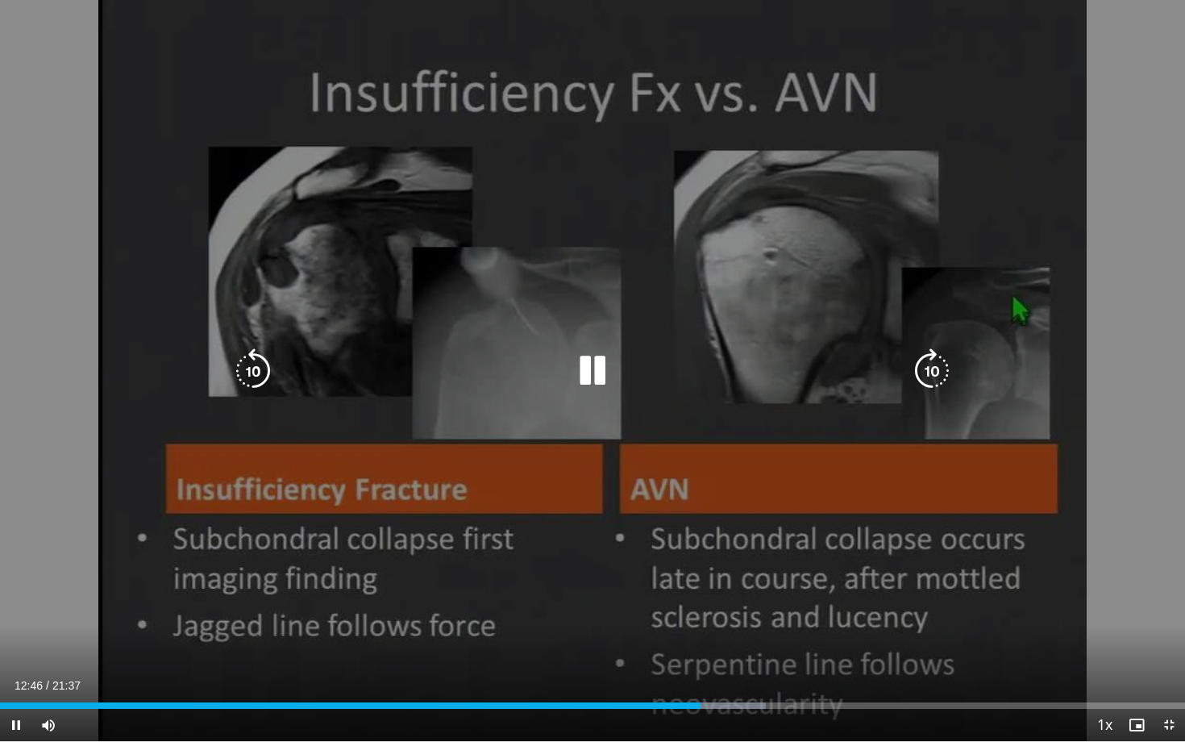
click at [260, 379] on icon "Video Player" at bounding box center [253, 370] width 45 height 45
click at [260, 376] on icon "Video Player" at bounding box center [253, 370] width 45 height 45
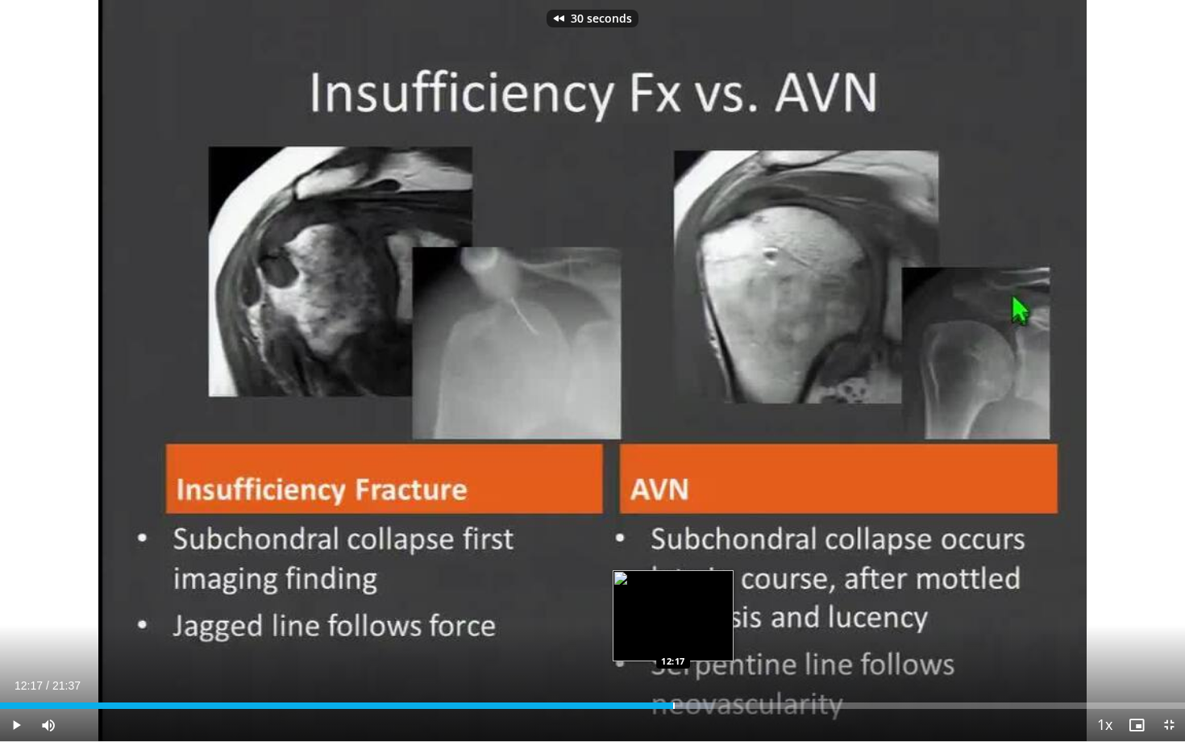
click at [673, 643] on div "Progress Bar" at bounding box center [674, 705] width 2 height 6
click at [688, 643] on div "Progress Bar" at bounding box center [689, 705] width 2 height 6
click at [711, 643] on div "Progress Bar" at bounding box center [711, 705] width 2 height 6
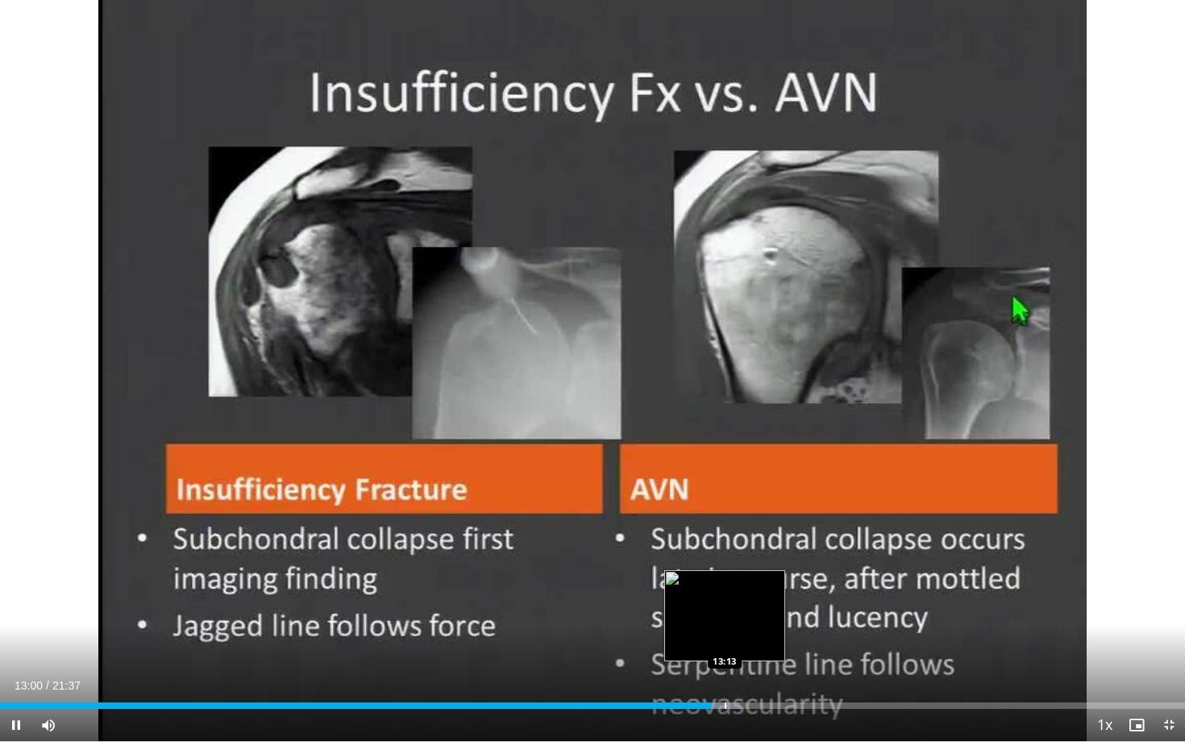
click at [725, 643] on div "Progress Bar" at bounding box center [726, 705] width 2 height 6
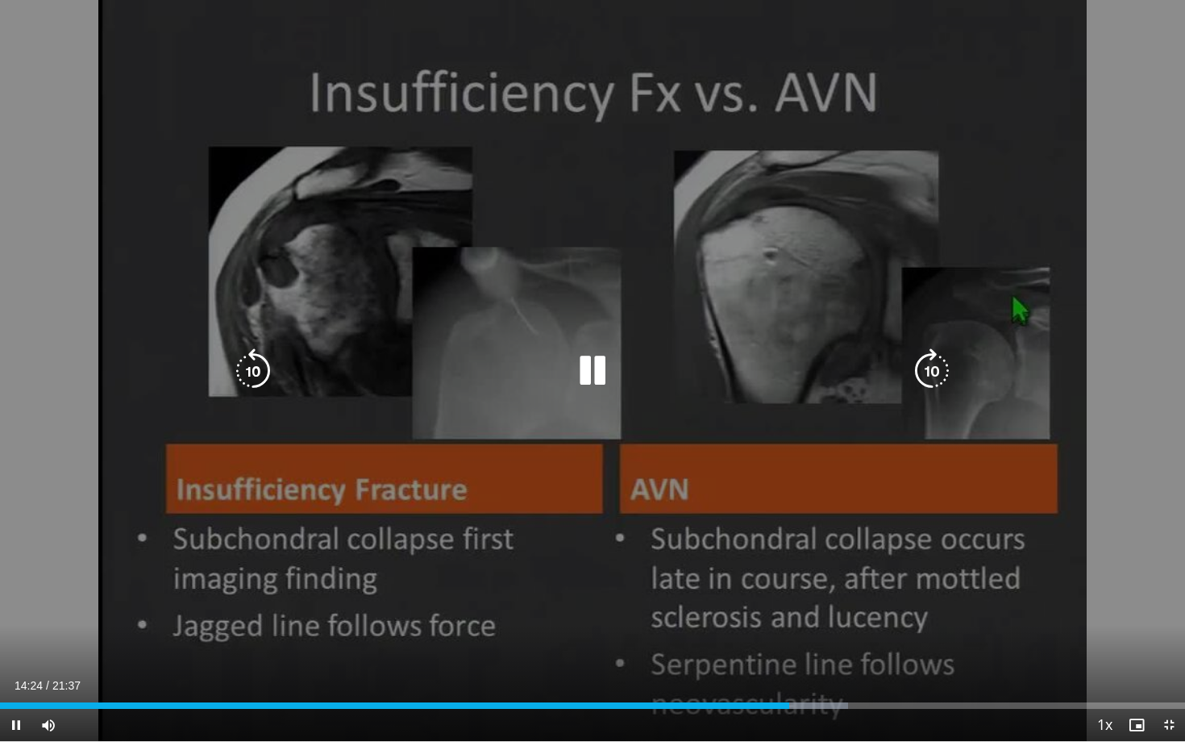
click at [264, 375] on icon "Video Player" at bounding box center [253, 370] width 45 height 45
click at [239, 366] on icon "Video Player" at bounding box center [253, 370] width 45 height 45
click at [935, 386] on icon "Video Player" at bounding box center [932, 370] width 45 height 45
click at [934, 381] on icon "Video Player" at bounding box center [932, 370] width 45 height 45
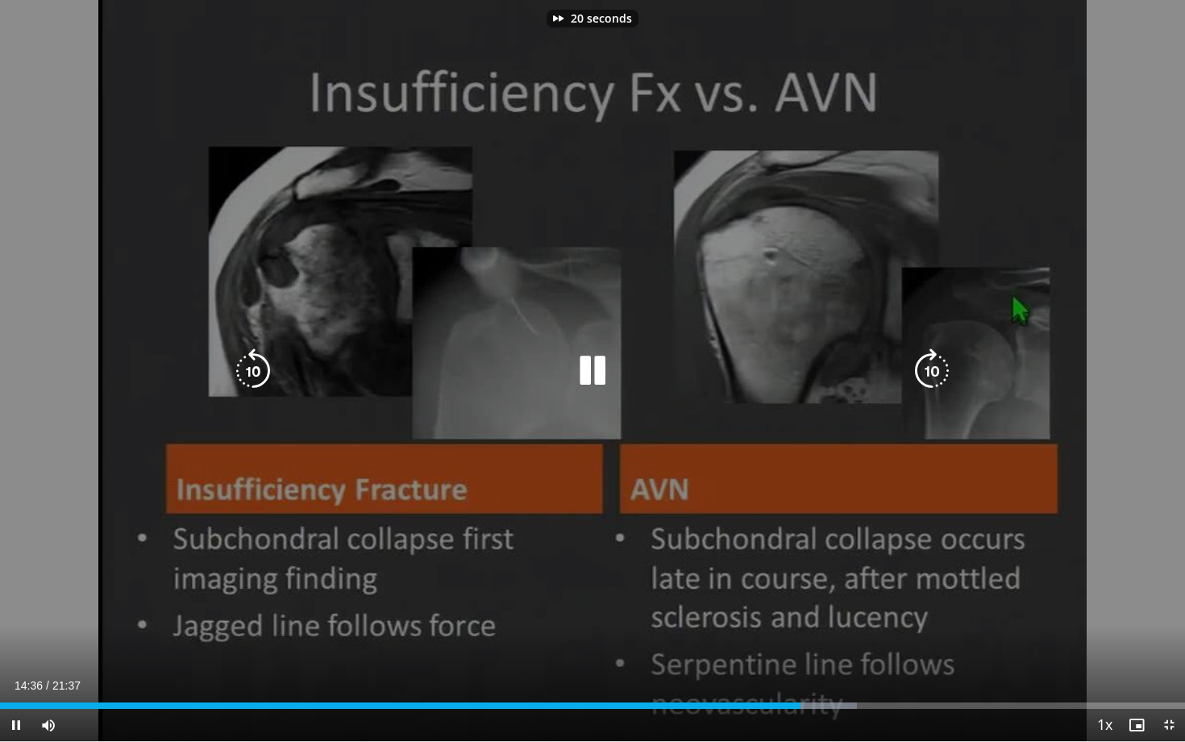
click at [932, 378] on icon "Video Player" at bounding box center [932, 370] width 45 height 45
click at [931, 378] on icon "Video Player" at bounding box center [932, 370] width 45 height 45
click at [931, 376] on icon "Video Player" at bounding box center [932, 370] width 45 height 45
click at [930, 376] on icon "Video Player" at bounding box center [932, 370] width 45 height 45
click at [926, 376] on icon "Video Player" at bounding box center [932, 370] width 45 height 45
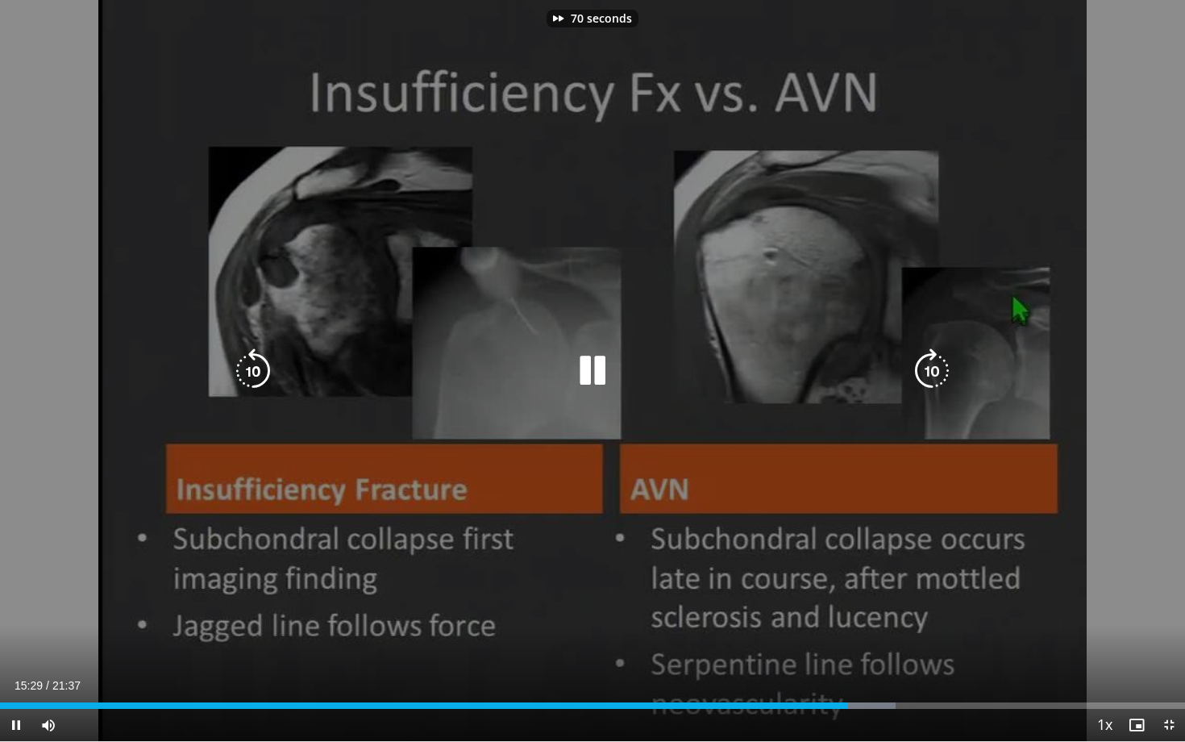
click at [926, 376] on icon "Video Player" at bounding box center [932, 370] width 45 height 45
click at [922, 376] on icon "Video Player" at bounding box center [932, 370] width 45 height 45
click at [921, 376] on icon "Video Player" at bounding box center [932, 370] width 45 height 45
click at [920, 376] on icon "Video Player" at bounding box center [932, 370] width 45 height 45
click at [256, 388] on icon "Video Player" at bounding box center [253, 370] width 45 height 45
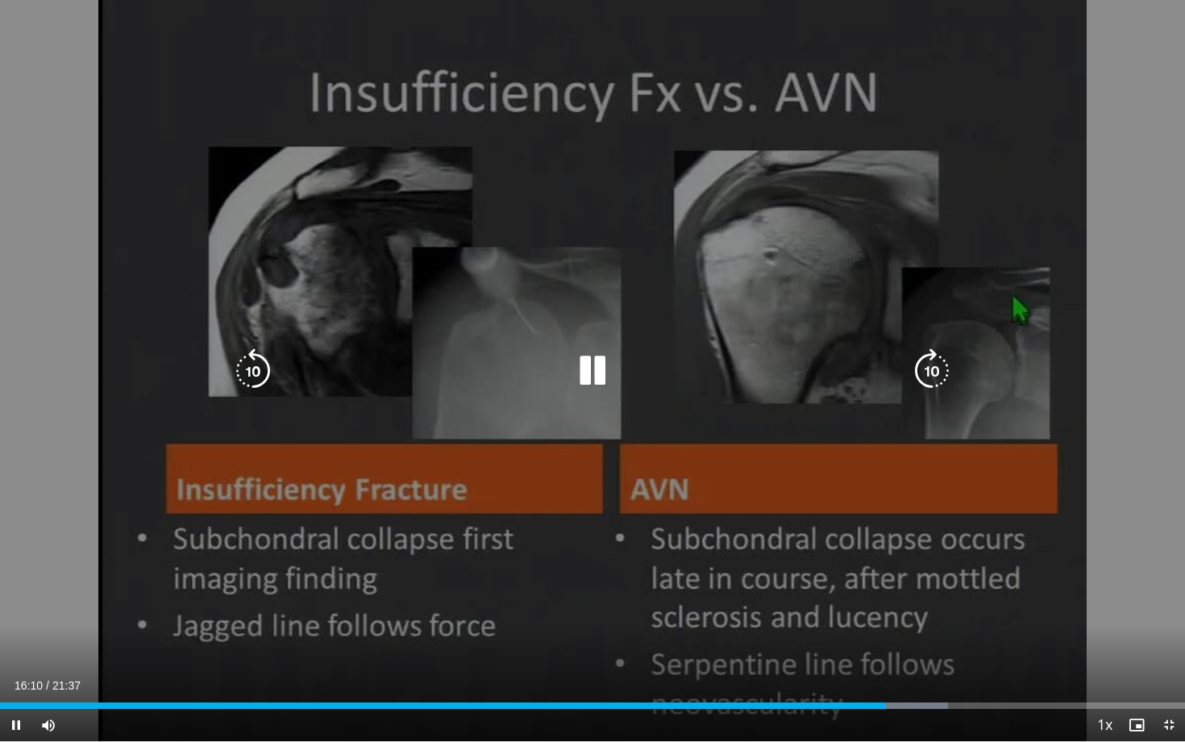
click at [951, 379] on icon "Video Player" at bounding box center [932, 370] width 45 height 45
click at [248, 360] on icon "Video Player" at bounding box center [253, 370] width 45 height 45
click at [251, 367] on icon "Video Player" at bounding box center [253, 370] width 45 height 45
click at [939, 384] on icon "Video Player" at bounding box center [932, 370] width 45 height 45
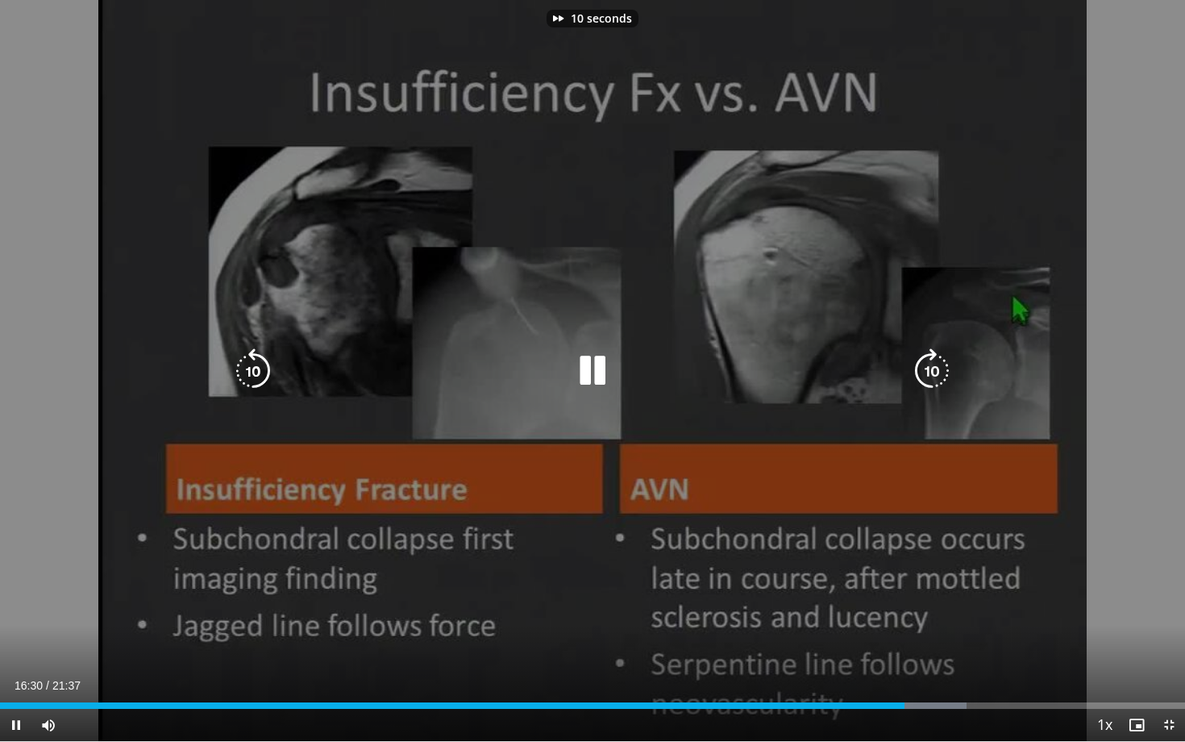
click at [585, 354] on icon "Video Player" at bounding box center [592, 370] width 45 height 45
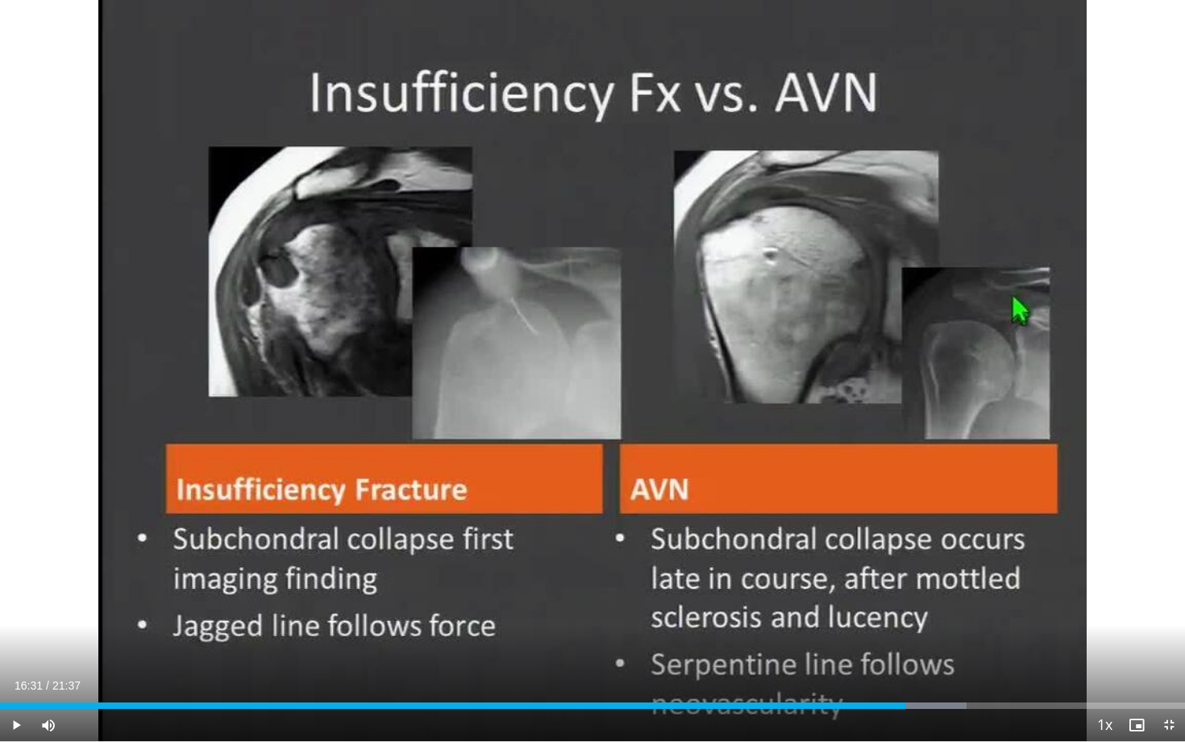
click at [585, 354] on div "10 seconds Tap to unmute" at bounding box center [592, 370] width 1185 height 741
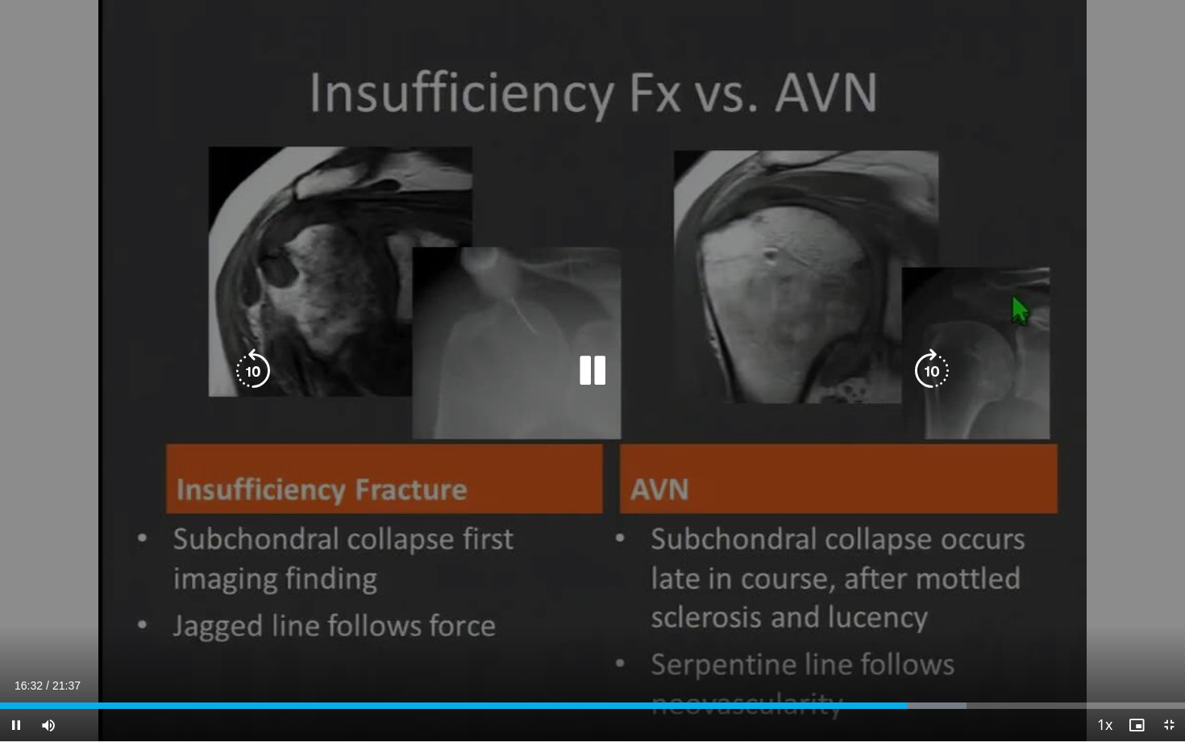
click at [928, 374] on icon "Video Player" at bounding box center [932, 370] width 45 height 45
click at [927, 374] on icon "Video Player" at bounding box center [932, 370] width 45 height 45
click at [901, 362] on div "Video Player" at bounding box center [592, 371] width 711 height 32
click at [926, 372] on icon "Video Player" at bounding box center [932, 370] width 45 height 45
click at [925, 366] on icon "Video Player" at bounding box center [932, 370] width 45 height 45
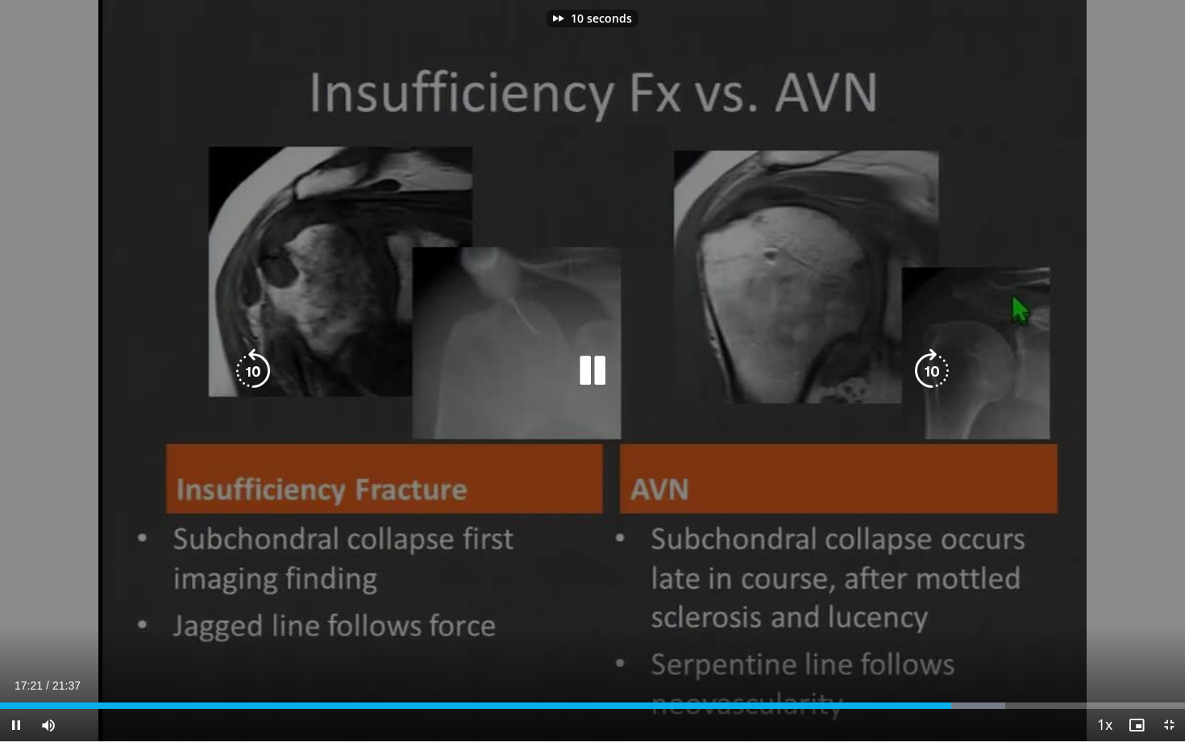
click at [922, 366] on icon "Video Player" at bounding box center [932, 370] width 45 height 45
click at [927, 369] on icon "Video Player" at bounding box center [932, 370] width 45 height 45
click at [927, 368] on icon "Video Player" at bounding box center [932, 370] width 45 height 45
click at [935, 377] on icon "Video Player" at bounding box center [932, 370] width 45 height 45
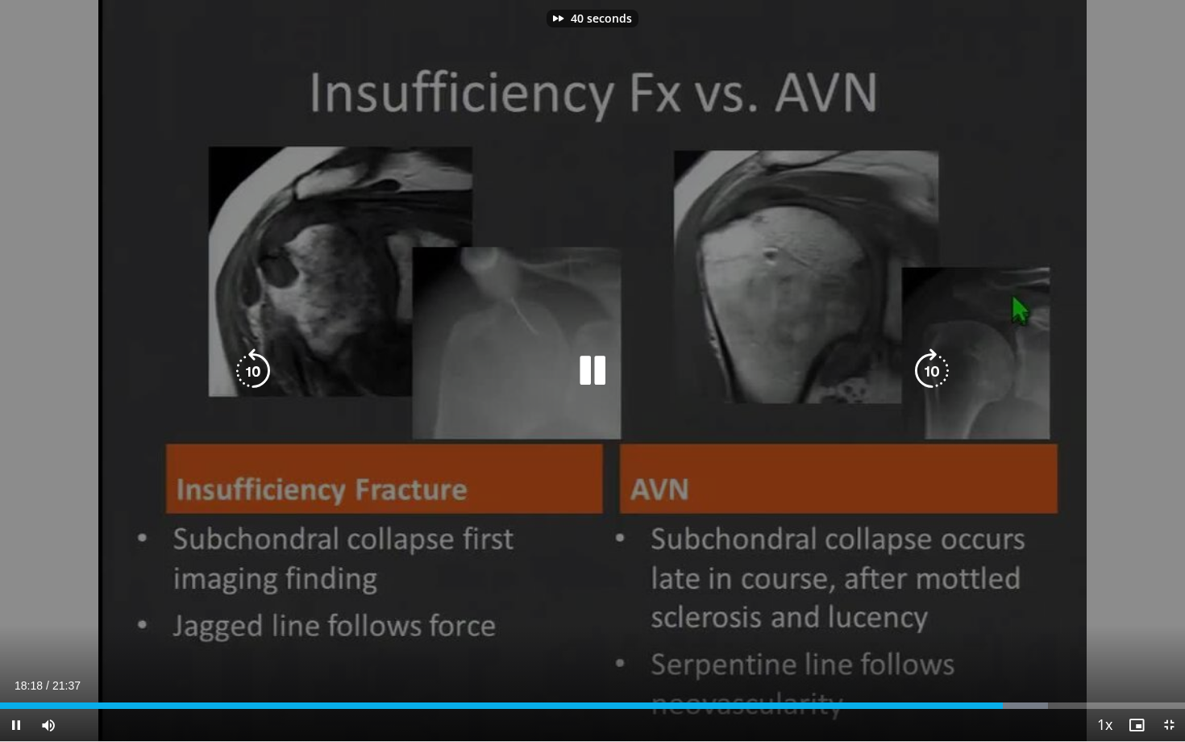
click at [935, 377] on icon "Video Player" at bounding box center [932, 370] width 45 height 45
click at [934, 377] on icon "Video Player" at bounding box center [932, 370] width 45 height 45
click at [970, 380] on div "80 seconds Tap to unmute" at bounding box center [592, 370] width 1185 height 741
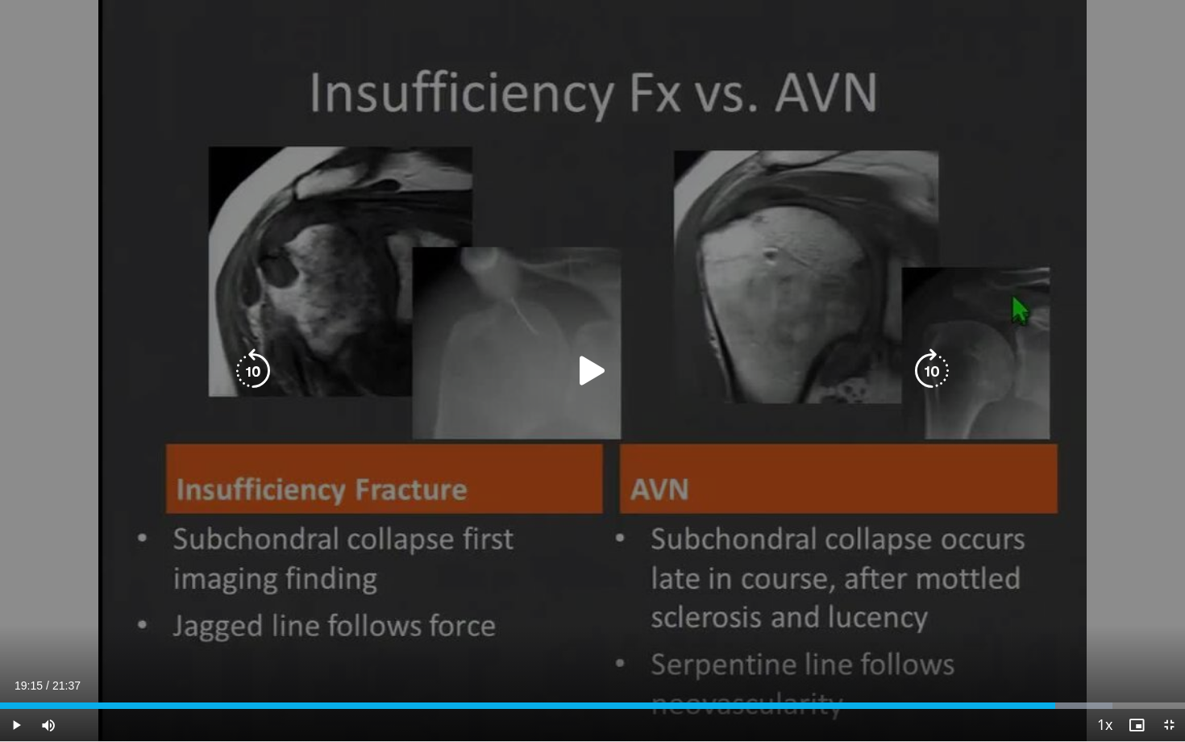
click at [939, 380] on icon "Video Player" at bounding box center [932, 370] width 45 height 45
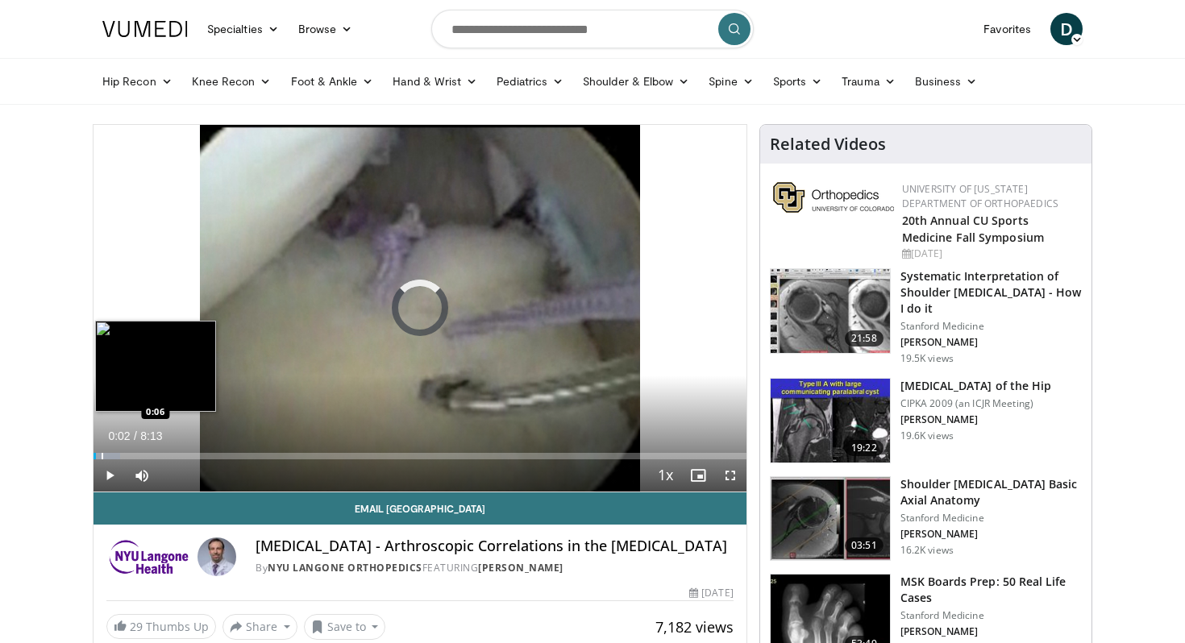
click at [102, 452] on div "Loaded : 4.05% 0:02 0:06" at bounding box center [420, 451] width 653 height 15
click at [113, 453] on div "Progress Bar" at bounding box center [114, 456] width 2 height 6
click at [135, 454] on div "Progress Bar" at bounding box center [134, 456] width 2 height 6
click at [146, 456] on div "Progress Bar" at bounding box center [147, 456] width 2 height 6
click at [156, 456] on div "Progress Bar" at bounding box center [157, 456] width 2 height 6
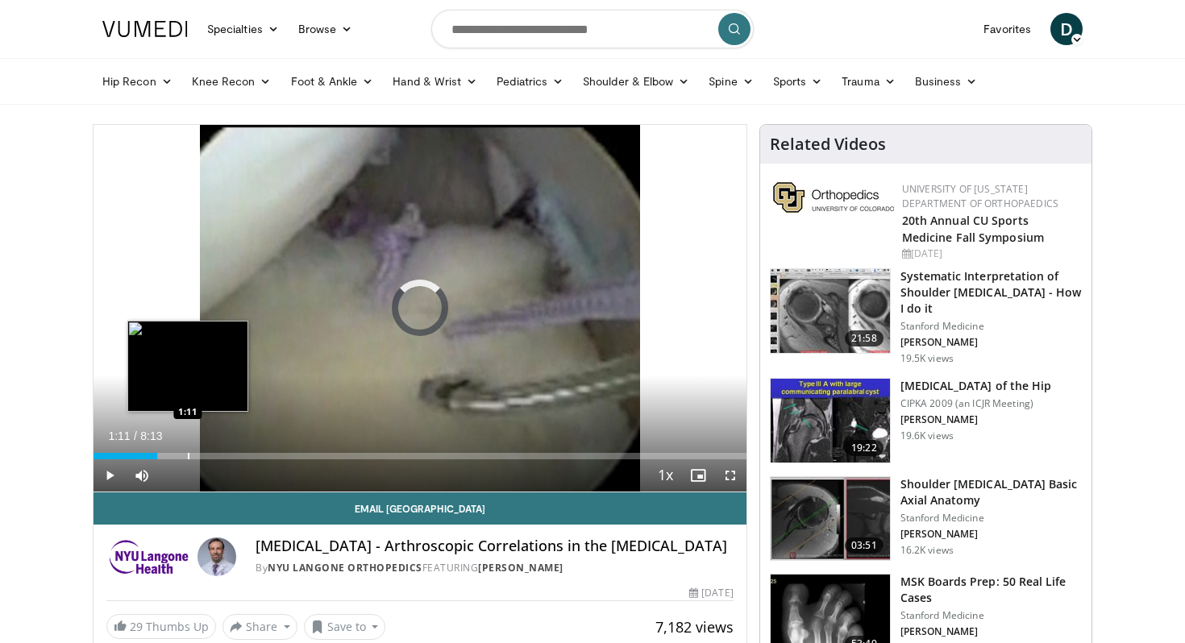
click at [187, 452] on div "Loaded : 10.14% 1:11 1:11" at bounding box center [420, 451] width 653 height 15
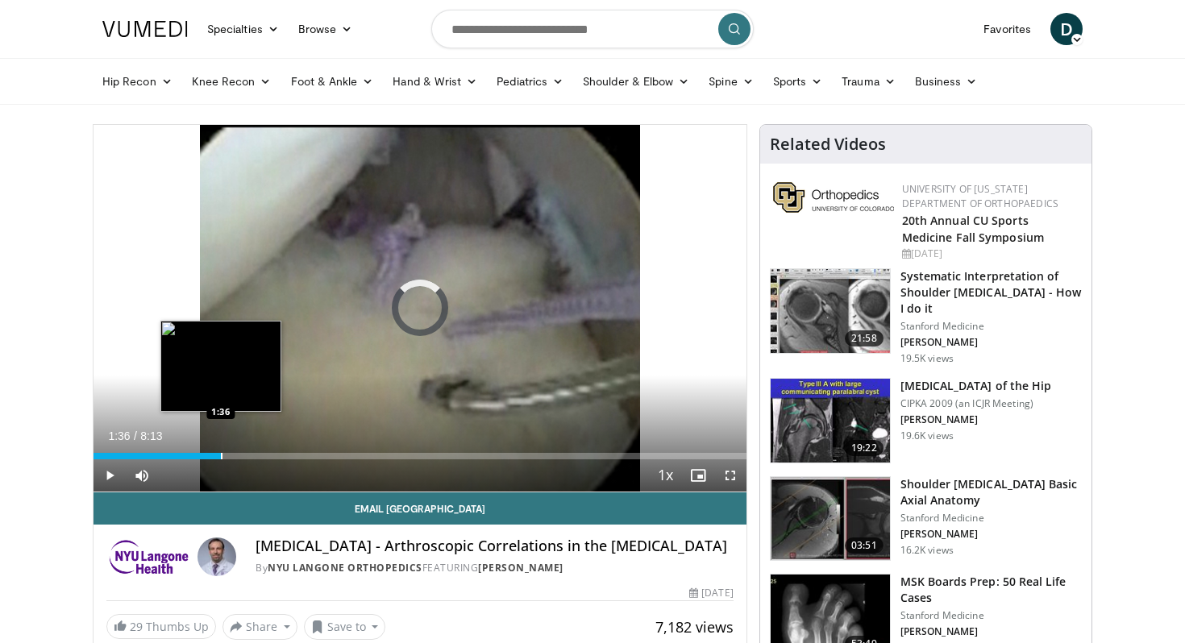
click at [221, 452] on div "Loaded : 0.00% 1:36 1:36" at bounding box center [420, 451] width 653 height 15
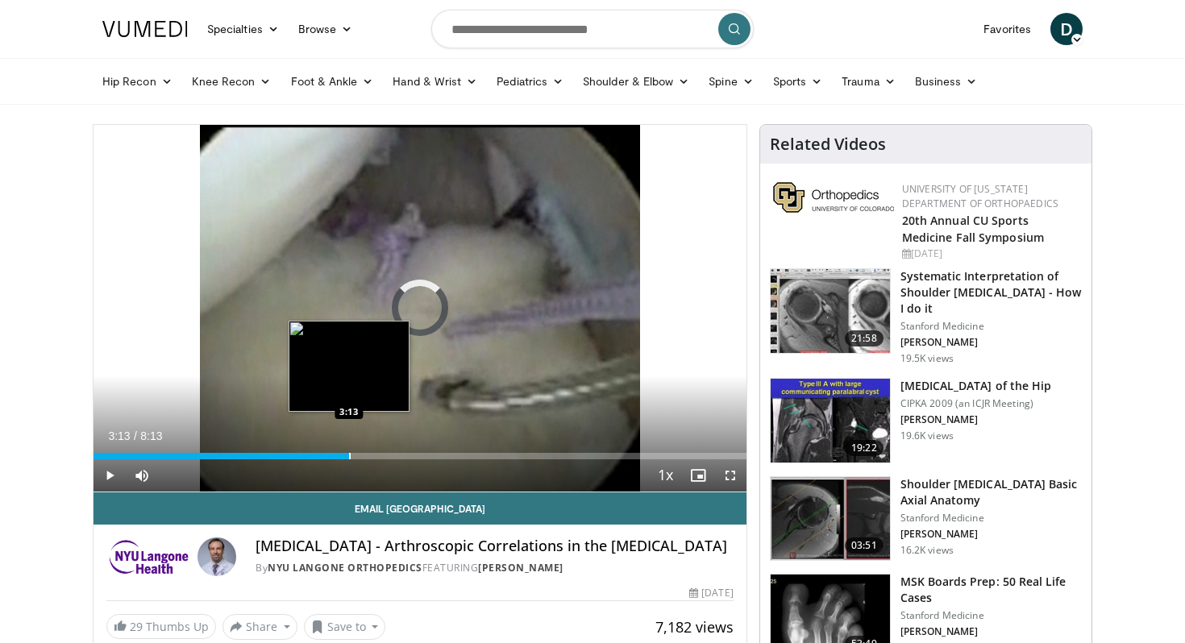
click at [349, 456] on div "Progress Bar" at bounding box center [350, 456] width 2 height 6
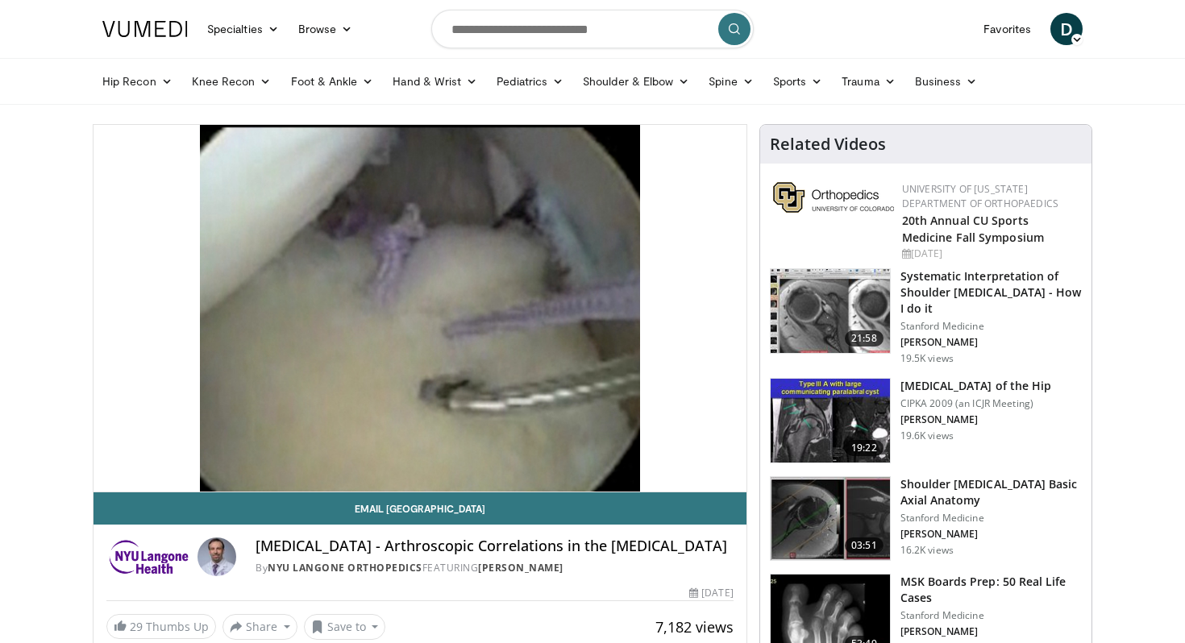
click at [826, 303] on img at bounding box center [830, 311] width 119 height 84
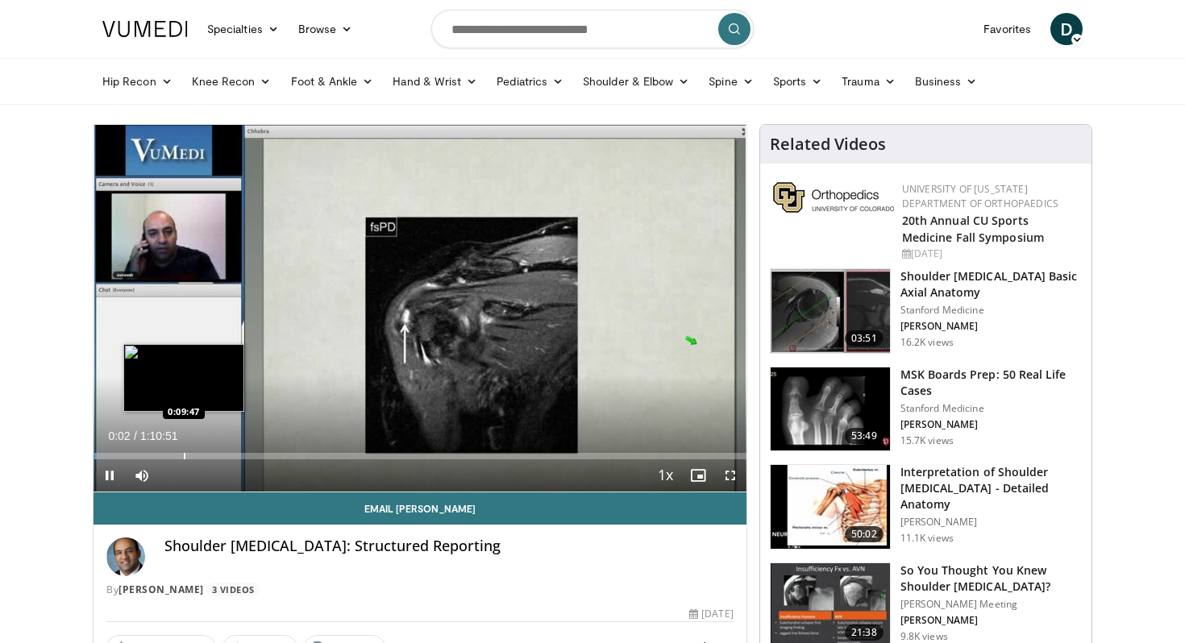
click at [183, 448] on div "Loaded : 0.94% 0:00:02 0:09:47" at bounding box center [420, 451] width 653 height 15
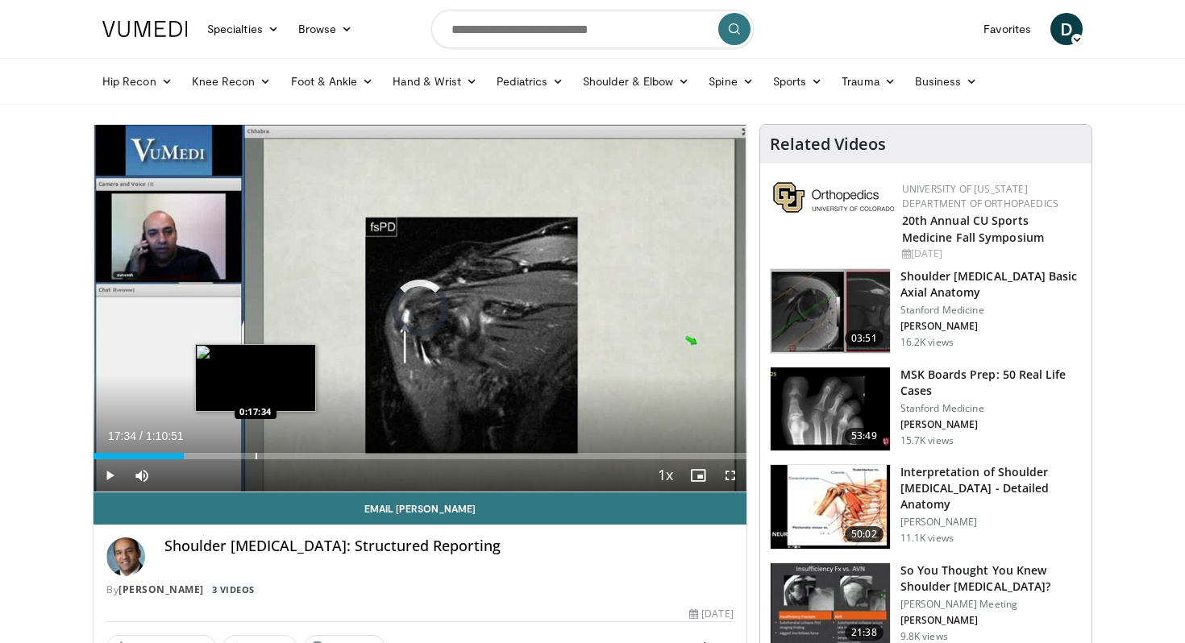
click at [256, 459] on div "Progress Bar" at bounding box center [257, 456] width 2 height 6
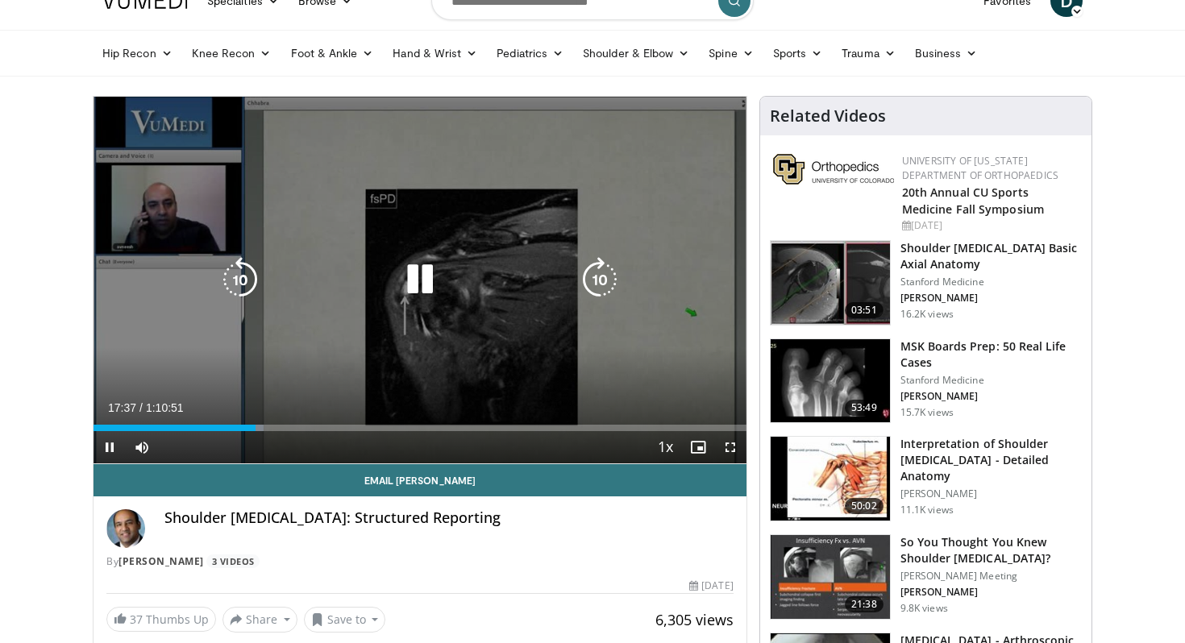
scroll to position [31, 0]
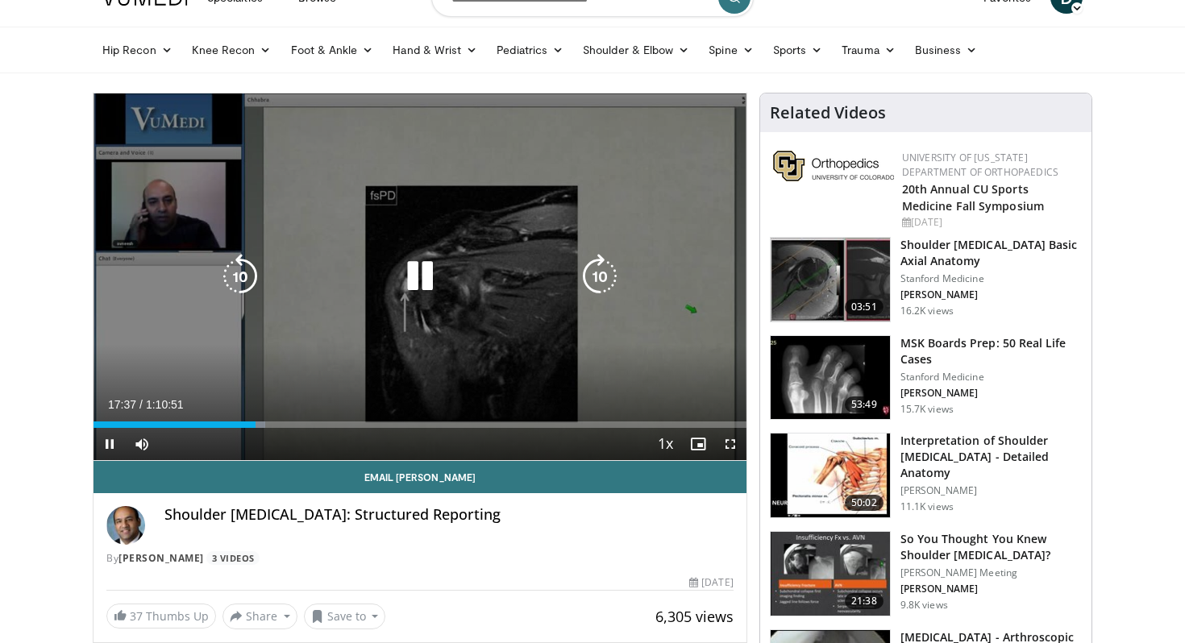
click at [413, 279] on icon "Video Player" at bounding box center [420, 276] width 45 height 45
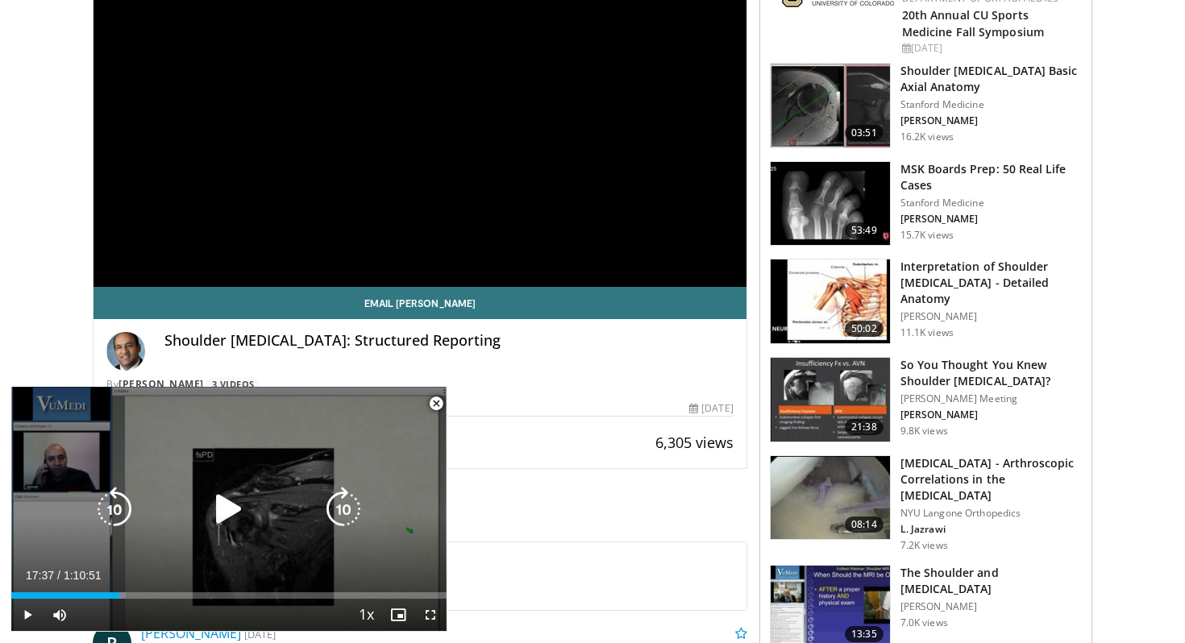
scroll to position [209, 0]
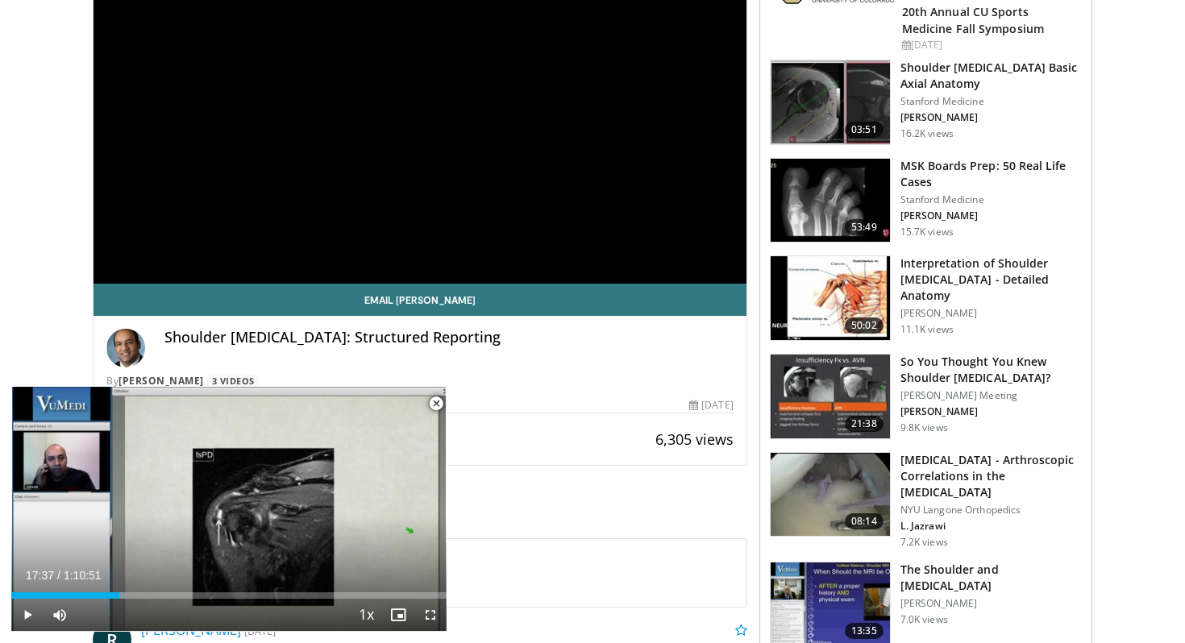
click at [801, 599] on img at bounding box center [830, 605] width 119 height 84
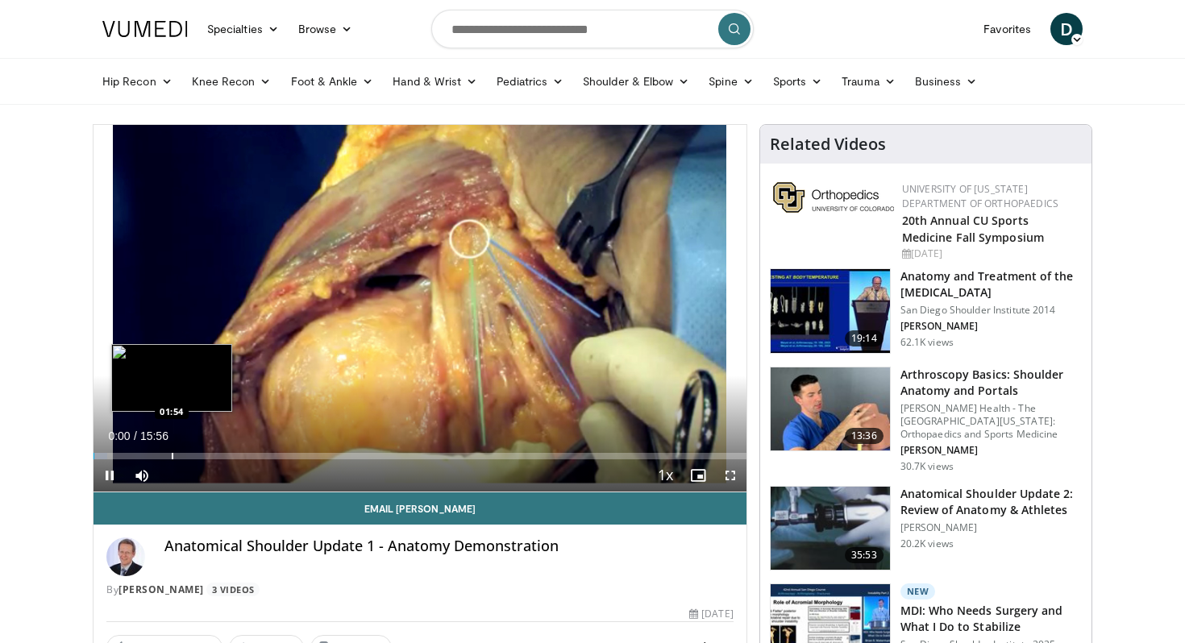
click at [172, 448] on div "Loaded : 2.09% 00:00 01:54" at bounding box center [420, 451] width 653 height 15
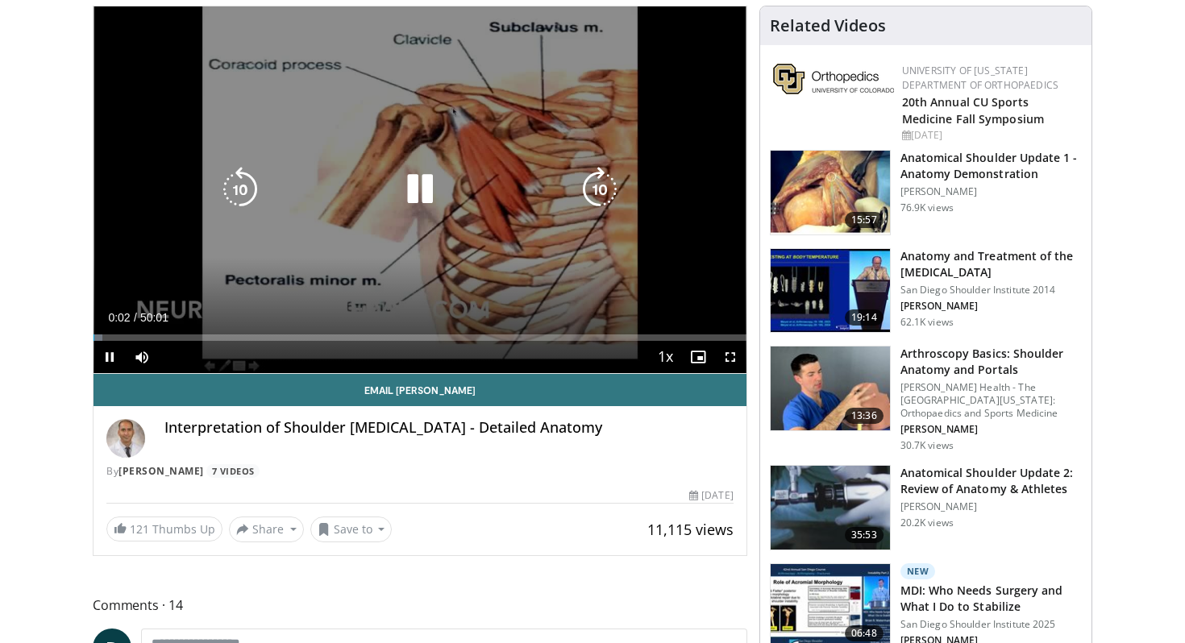
scroll to position [119, 0]
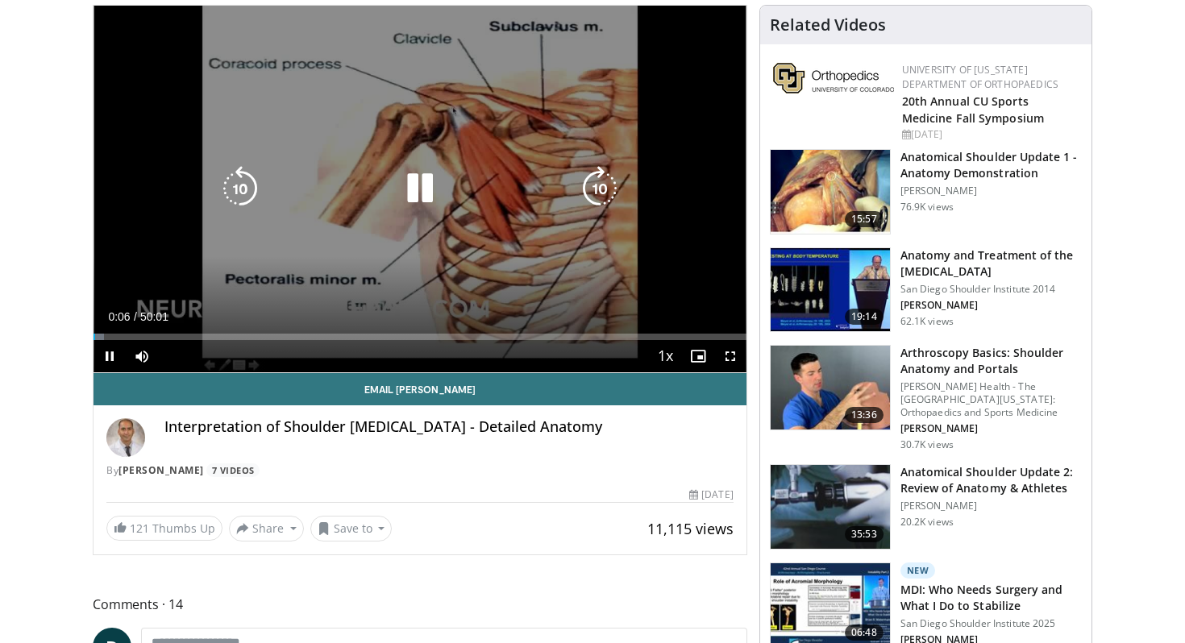
click at [460, 107] on div "10 seconds Tap to unmute" at bounding box center [420, 189] width 653 height 367
click at [370, 236] on div "10 seconds Tap to unmute" at bounding box center [420, 189] width 653 height 367
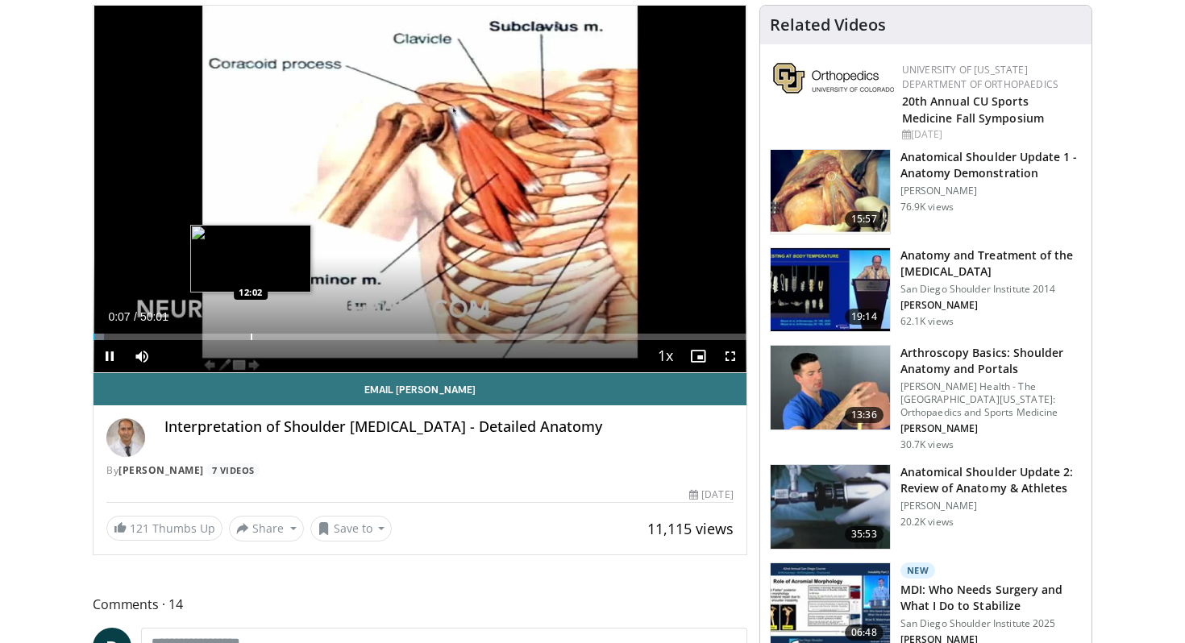
click at [251, 330] on div "Loaded : 1.66% 00:07 12:02" at bounding box center [420, 332] width 653 height 15
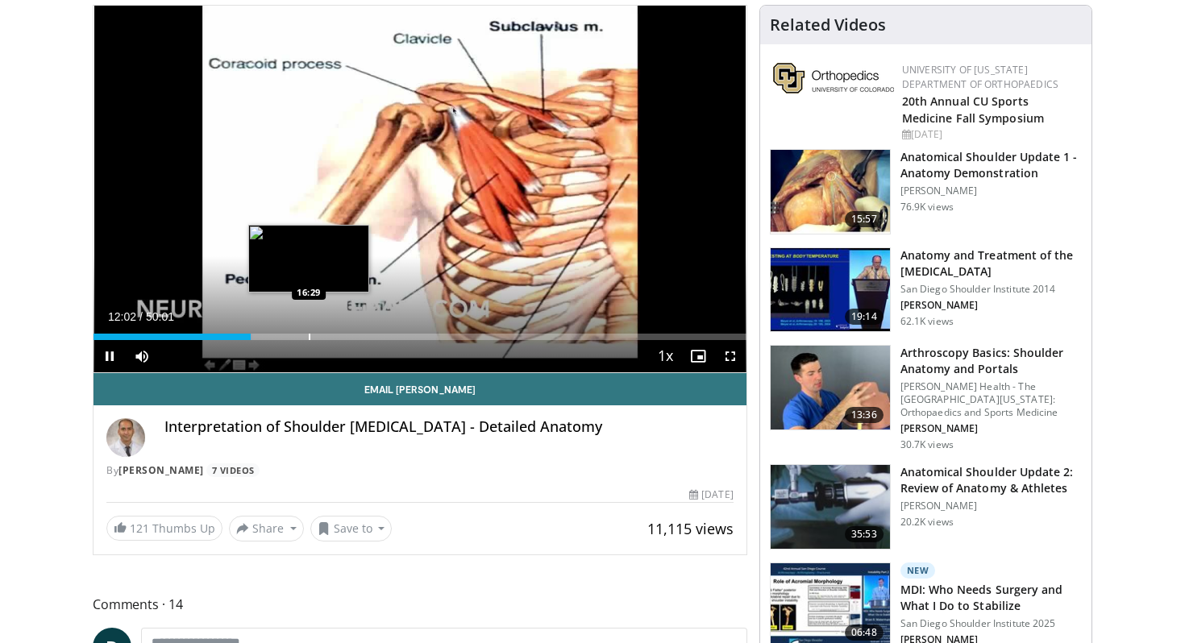
click at [308, 330] on div "Loaded : 24.29% 12:02 16:29" at bounding box center [420, 332] width 653 height 15
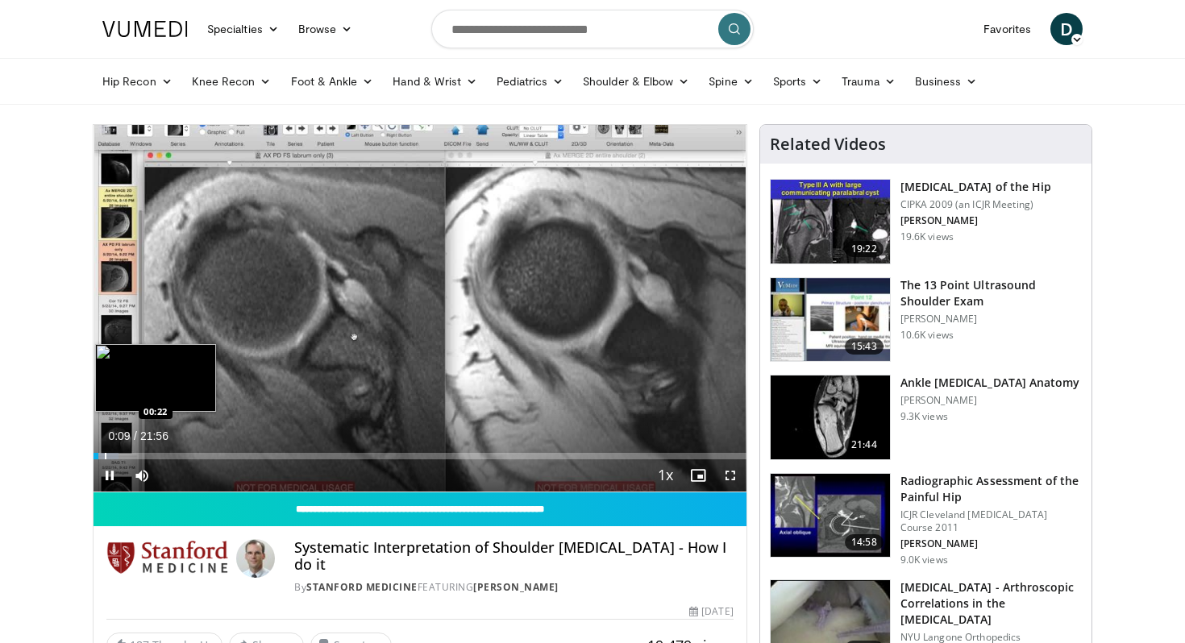
click at [105, 449] on div "Loaded : 3.79% 00:09 00:22" at bounding box center [420, 451] width 653 height 15
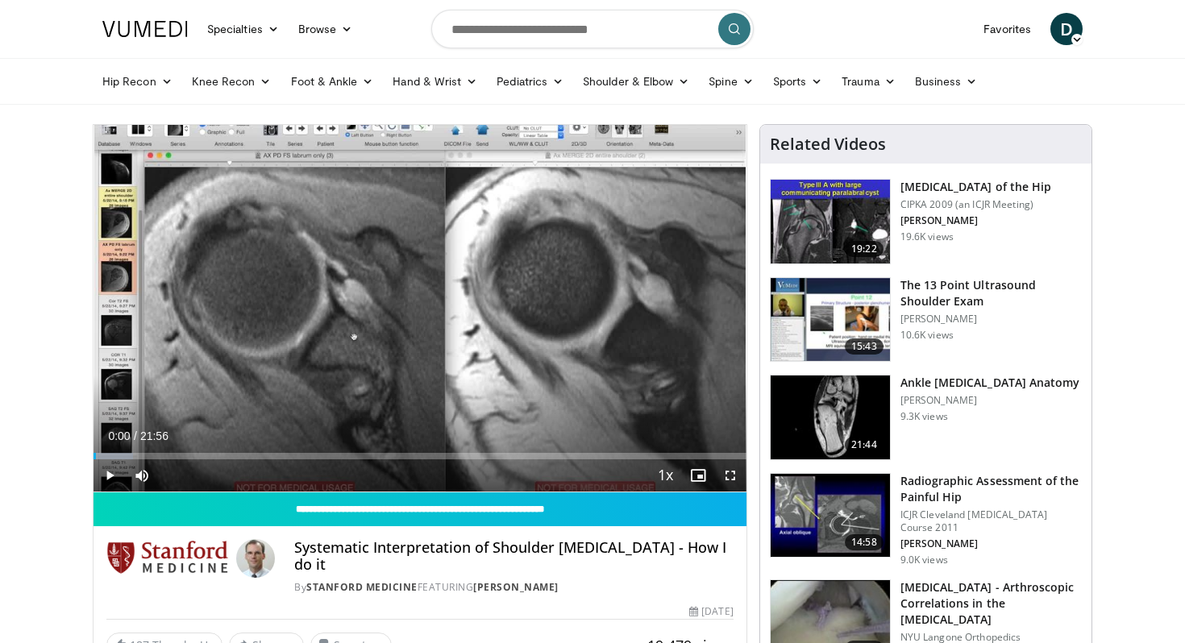
drag, startPoint x: 102, startPoint y: 455, endPoint x: 81, endPoint y: 455, distance: 20.2
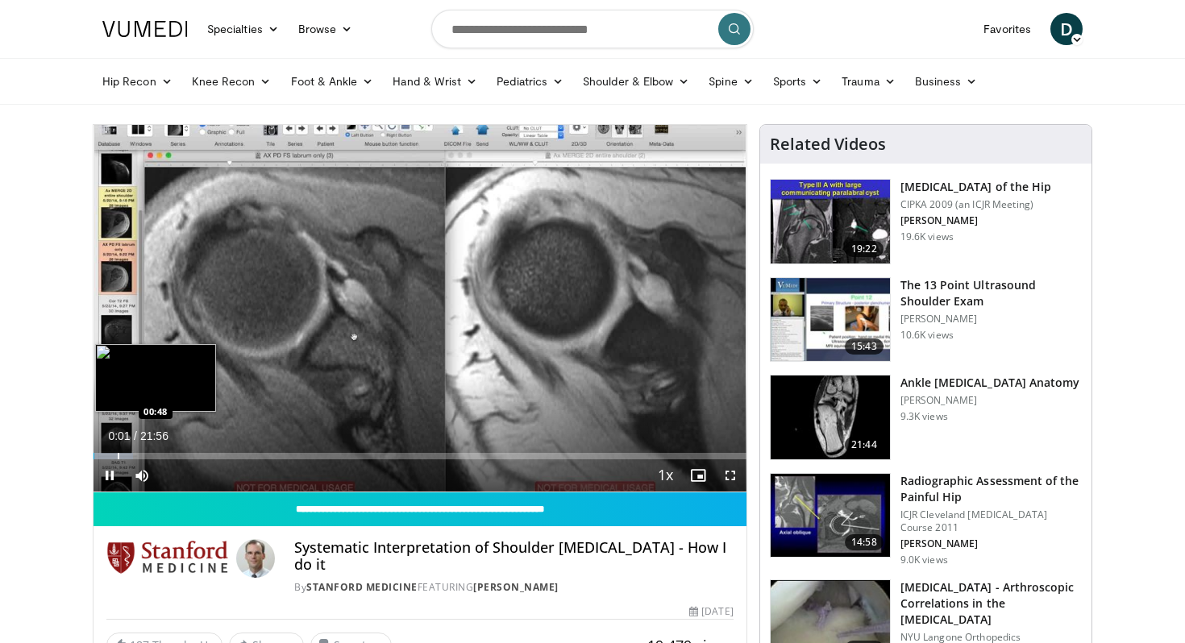
click at [118, 454] on div "Progress Bar" at bounding box center [119, 456] width 2 height 6
click at [144, 454] on div "Progress Bar" at bounding box center [145, 456] width 2 height 6
click at [175, 449] on video-js "**********" at bounding box center [420, 309] width 653 height 368
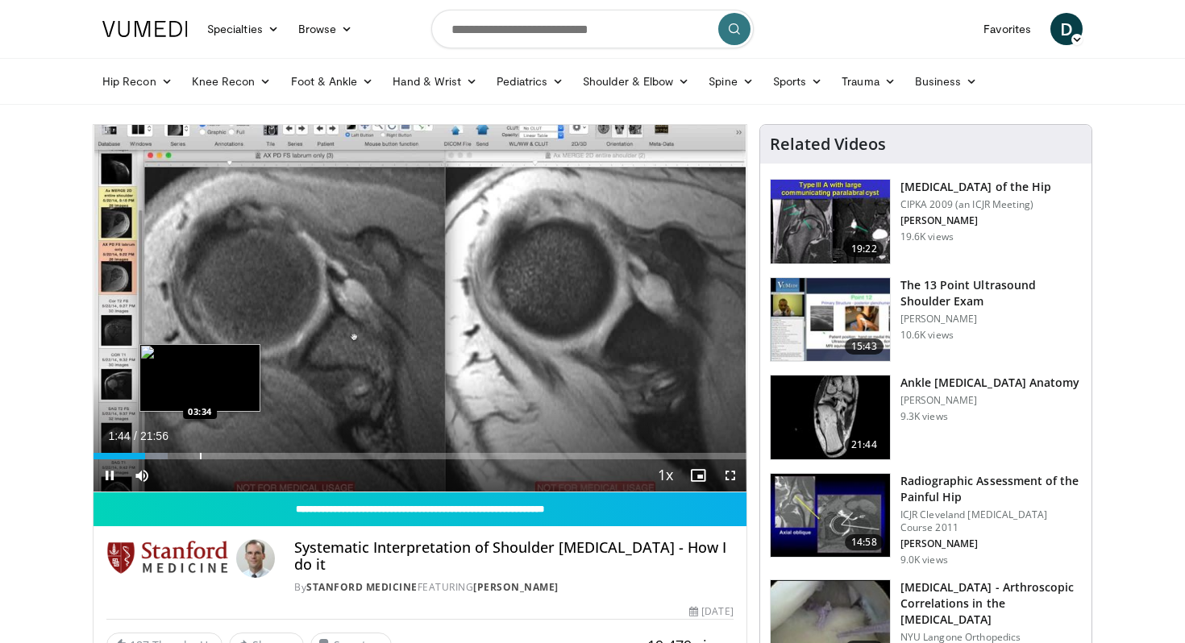
click at [200, 455] on div "Progress Bar" at bounding box center [201, 456] width 2 height 6
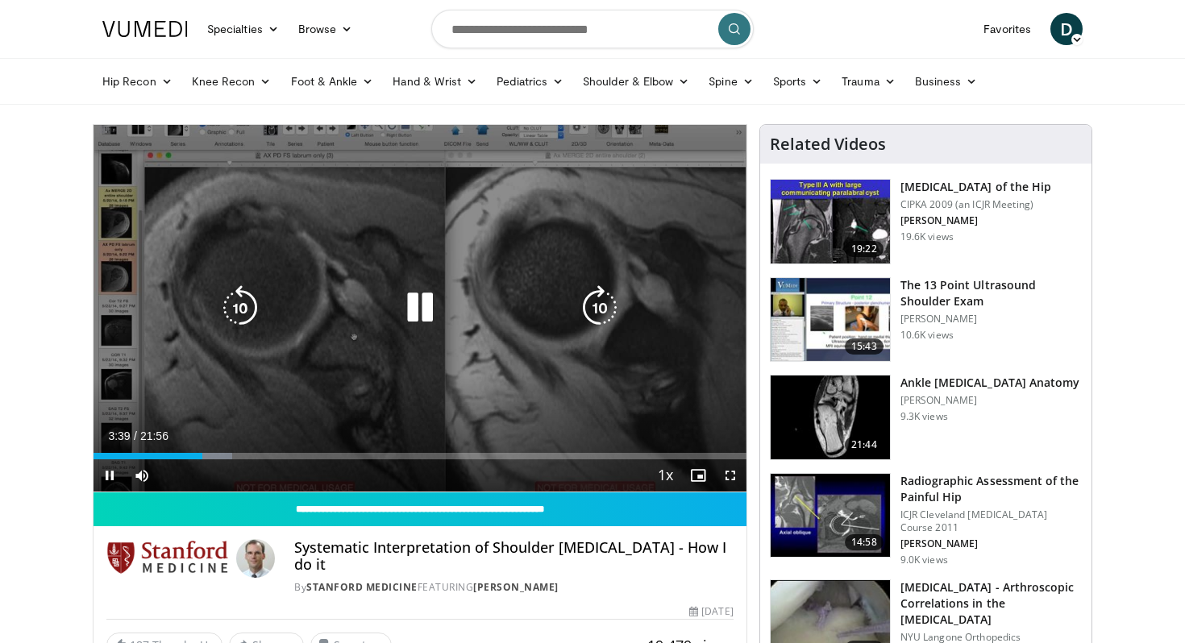
click at [369, 315] on div "Video Player" at bounding box center [420, 308] width 392 height 32
click at [406, 302] on icon "Video Player" at bounding box center [420, 307] width 45 height 45
click at [485, 364] on div "10 seconds Tap to unmute" at bounding box center [420, 308] width 653 height 367
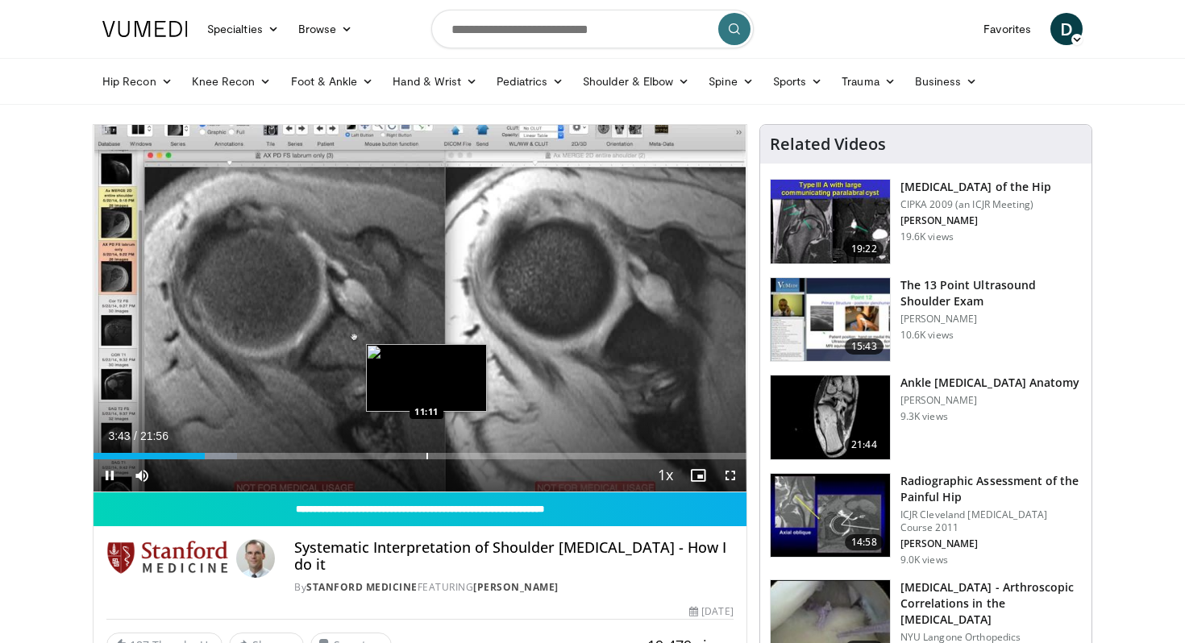
click at [427, 446] on div "Loaded : 21.98% 03:43 11:11" at bounding box center [420, 451] width 653 height 15
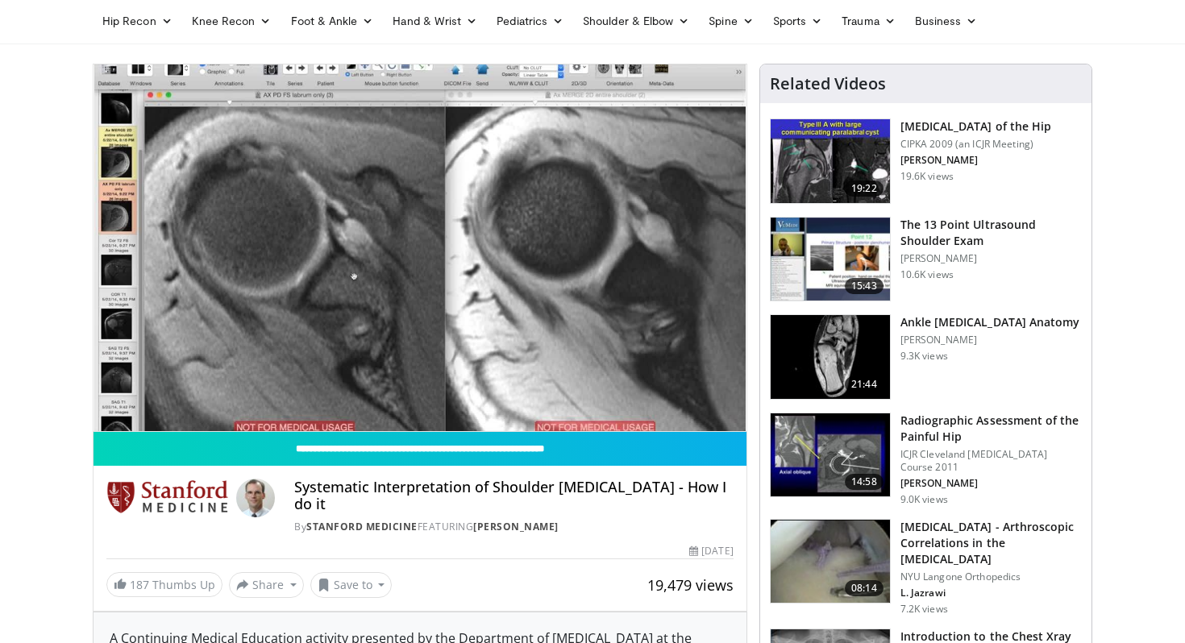
scroll to position [62, 0]
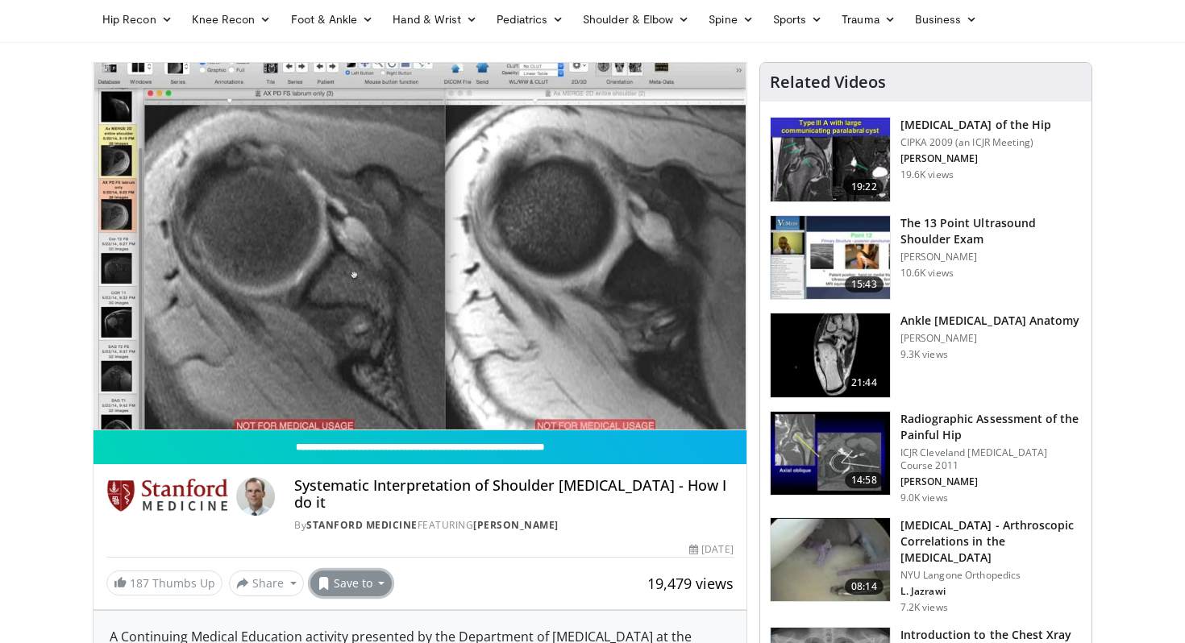
click at [372, 571] on button "Save to" at bounding box center [351, 584] width 82 height 26
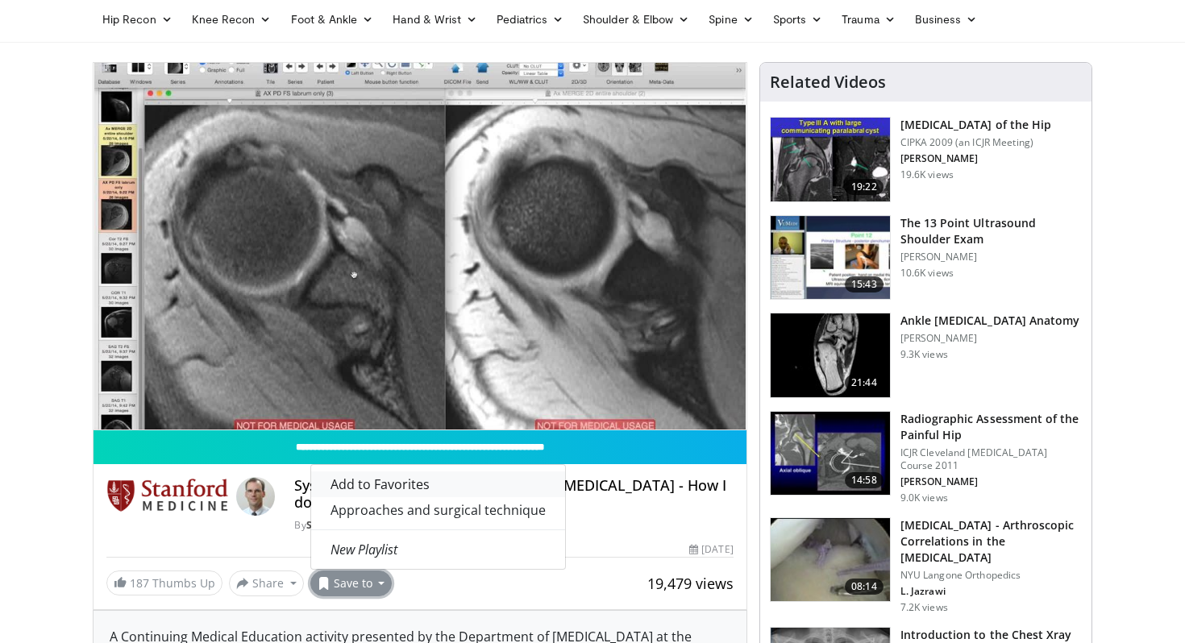
click at [443, 472] on link "Add to Favorites" at bounding box center [438, 485] width 254 height 26
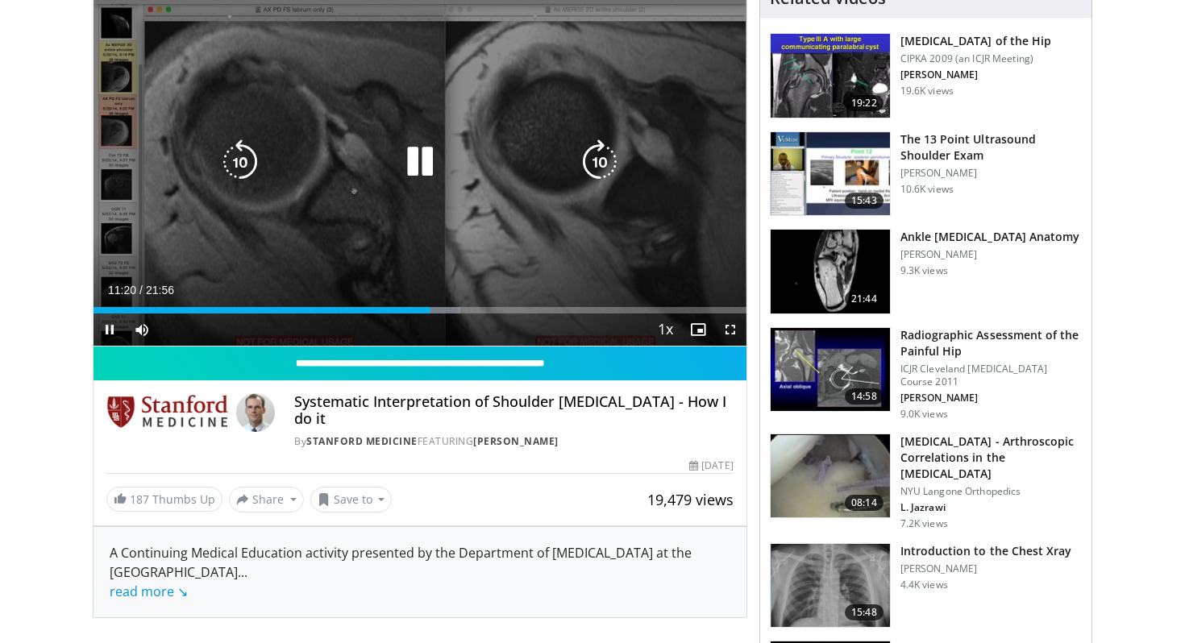
scroll to position [198, 0]
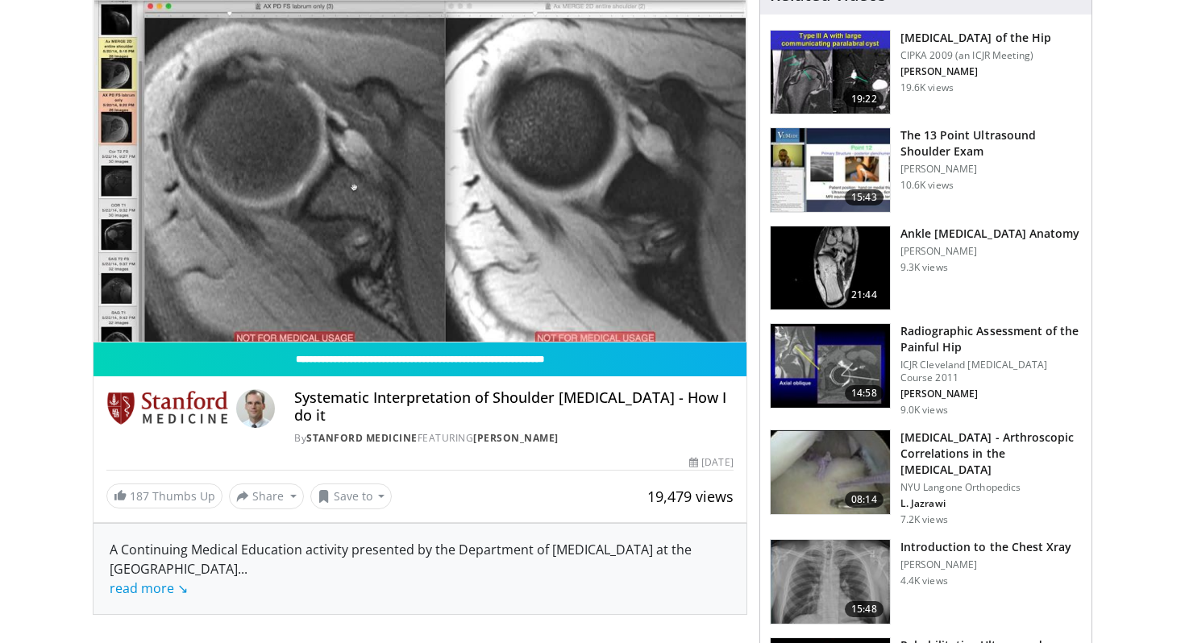
click at [839, 480] on img at bounding box center [830, 473] width 119 height 84
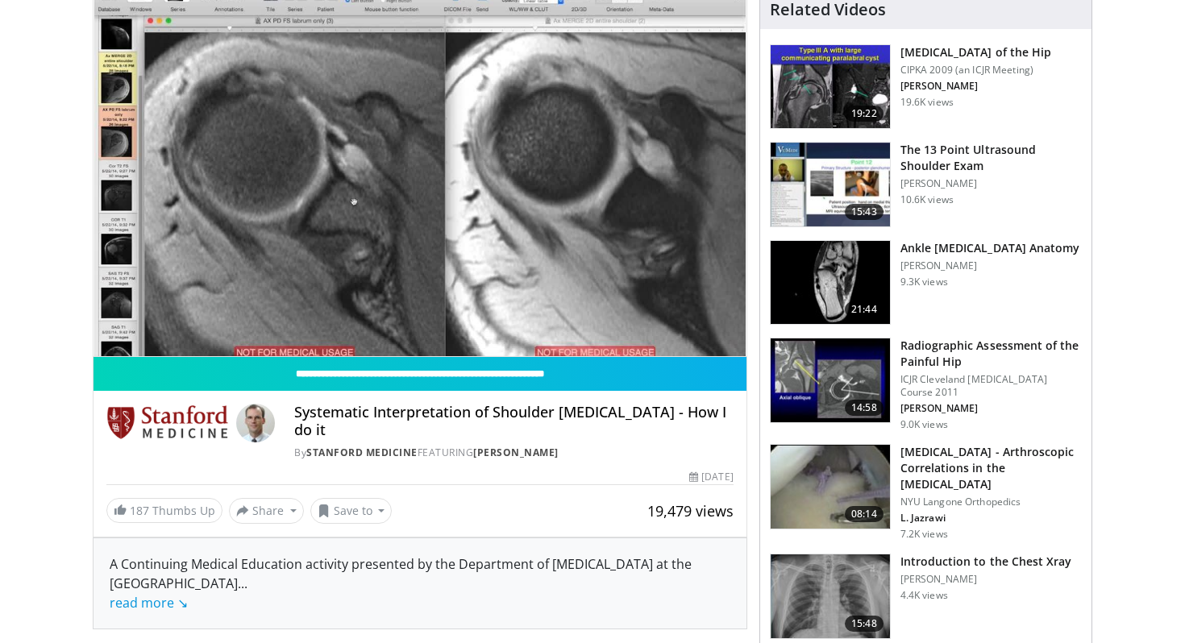
scroll to position [144, 0]
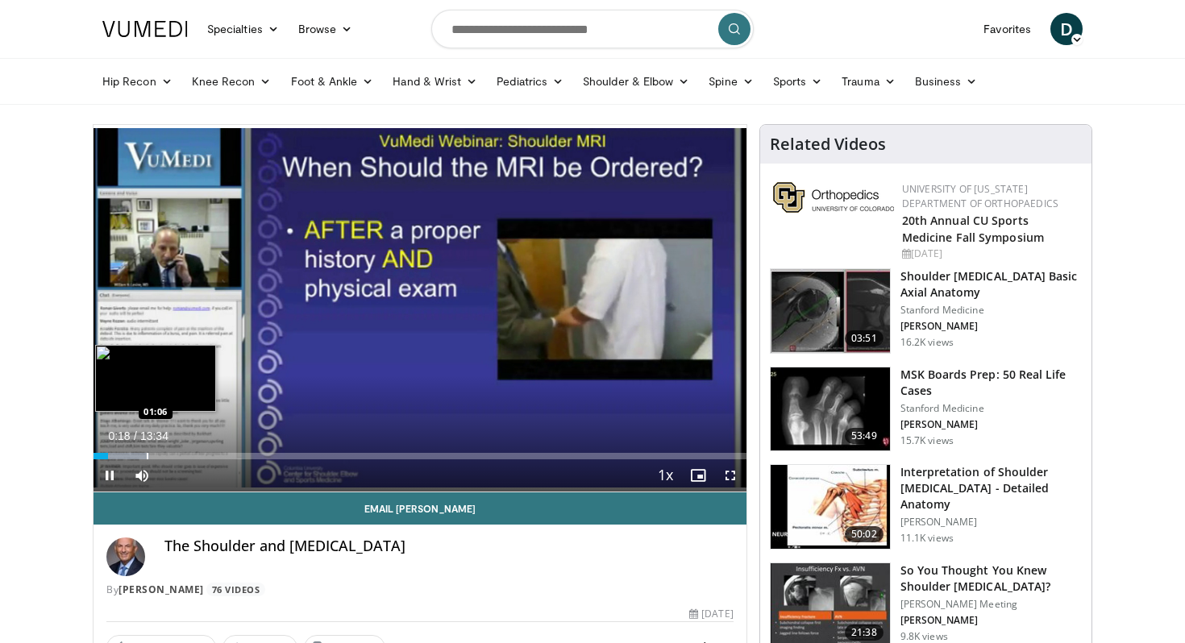
click at [147, 456] on div "Progress Bar" at bounding box center [148, 456] width 2 height 6
click at [181, 453] on div "Progress Bar" at bounding box center [182, 456] width 2 height 6
click at [144, 457] on div "Progress Bar" at bounding box center [145, 456] width 2 height 6
click at [133, 457] on div "Progress Bar" at bounding box center [134, 456] width 2 height 6
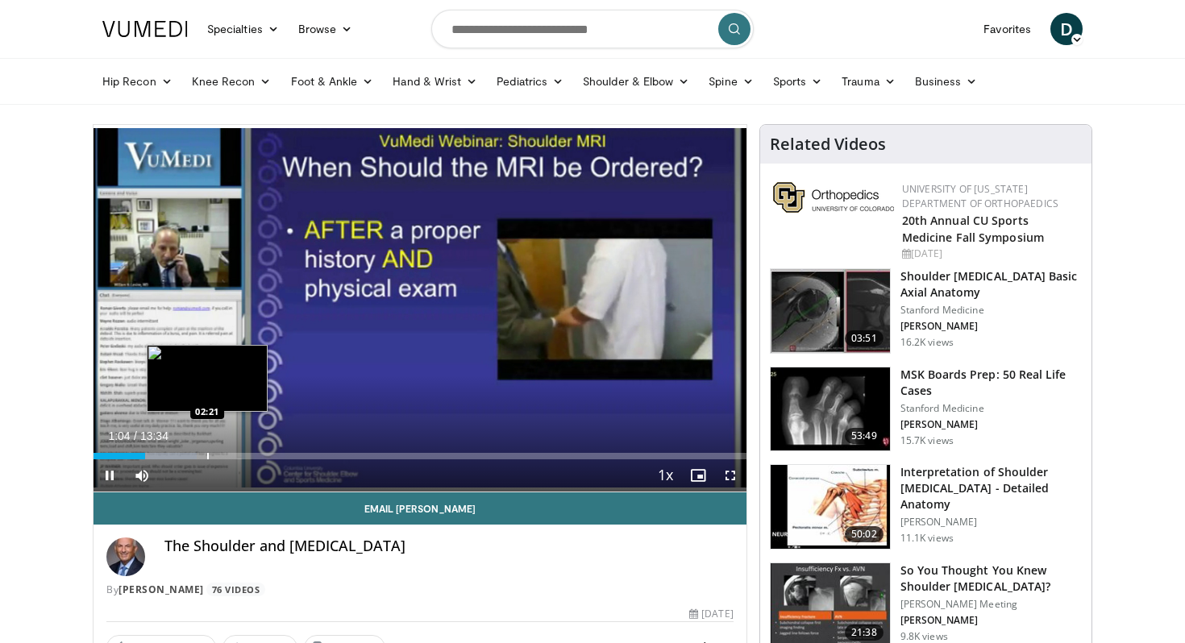
click at [207, 451] on div "Loaded : 15.82% 01:04 02:21" at bounding box center [420, 451] width 653 height 15
click at [227, 450] on div "Loaded : 22.12% 02:23 02:46" at bounding box center [420, 451] width 653 height 15
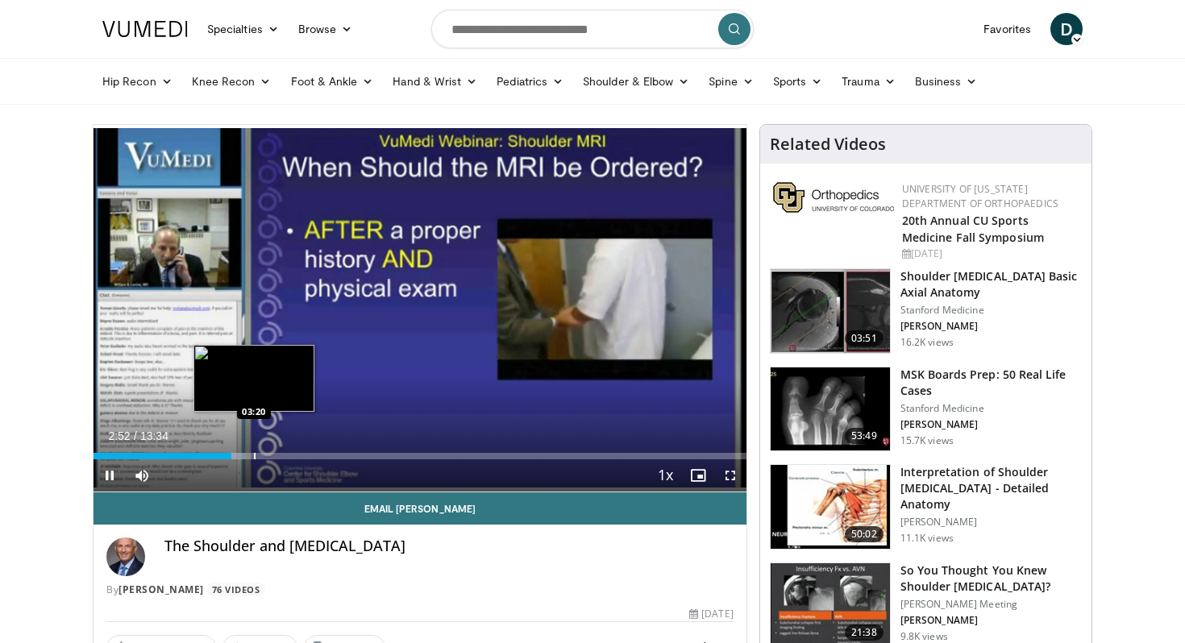
click at [254, 456] on div "Progress Bar" at bounding box center [255, 456] width 2 height 6
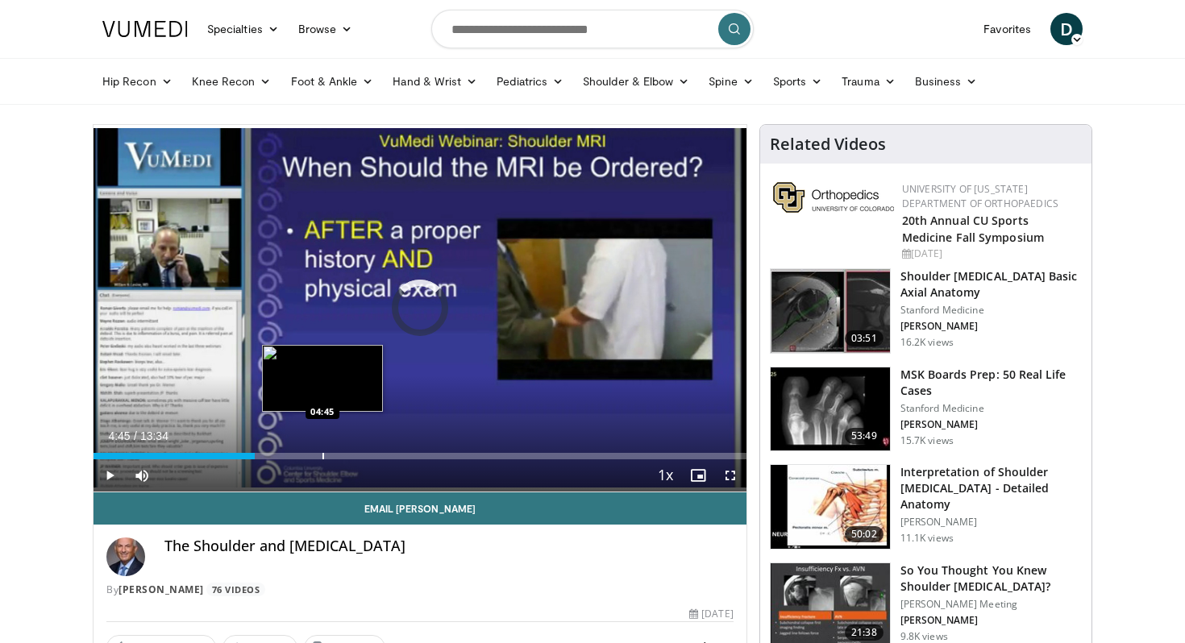
click at [323, 457] on div "Progress Bar" at bounding box center [324, 456] width 2 height 6
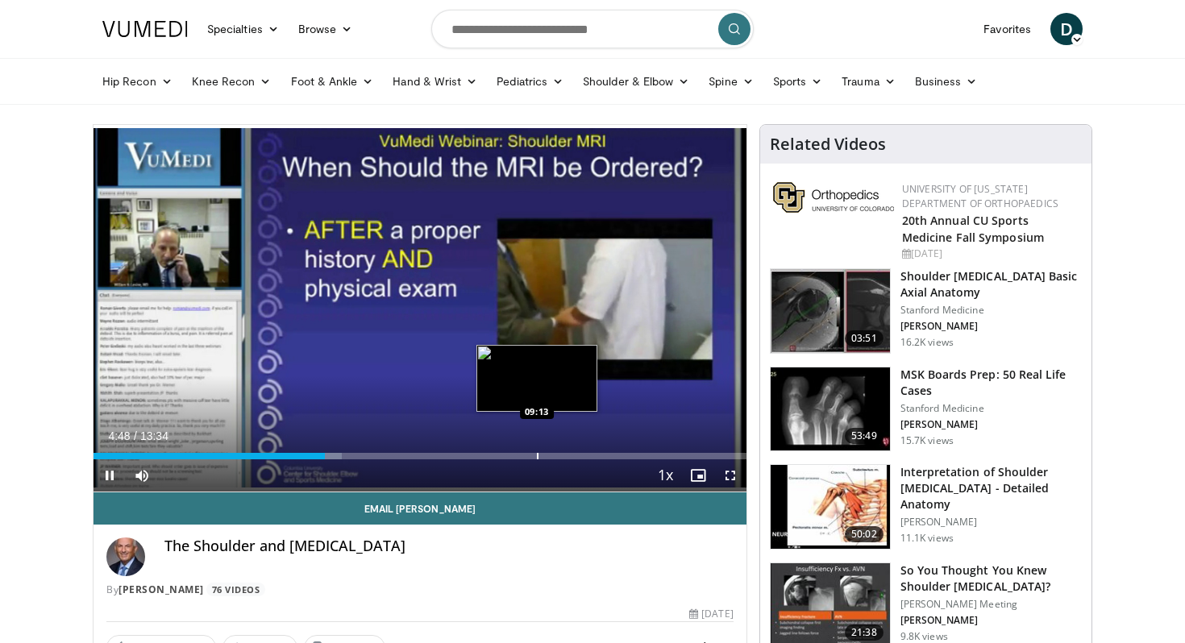
click at [537, 450] on div "Loaded : 38.10% 04:48 09:13" at bounding box center [420, 451] width 653 height 15
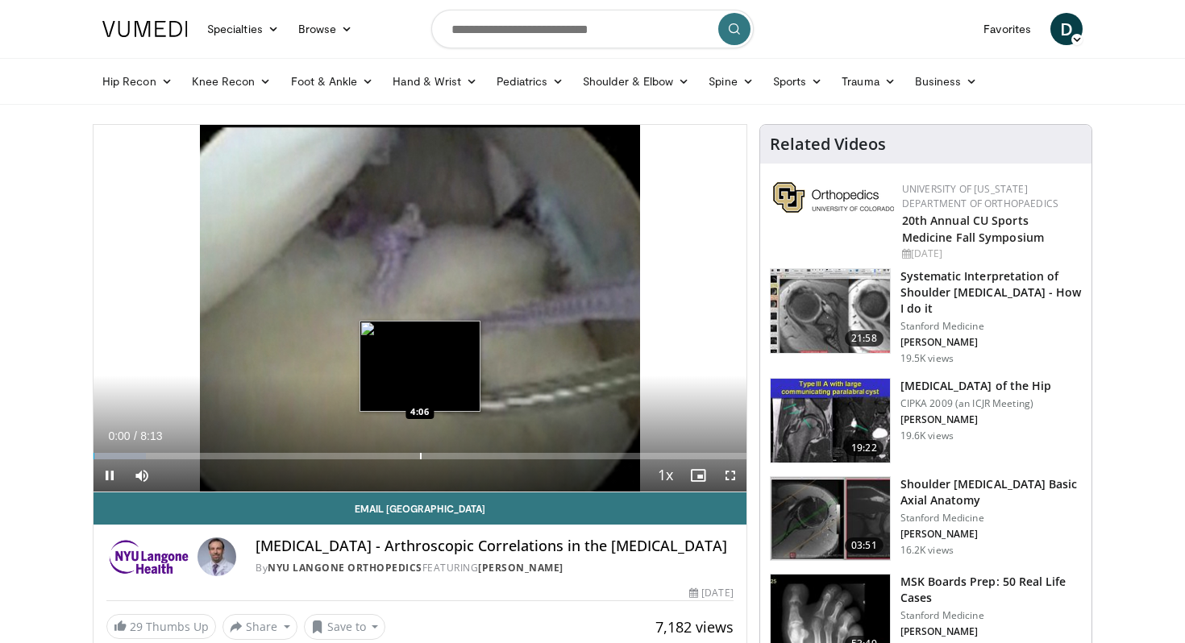
click at [420, 459] on div "Progress Bar" at bounding box center [421, 456] width 2 height 6
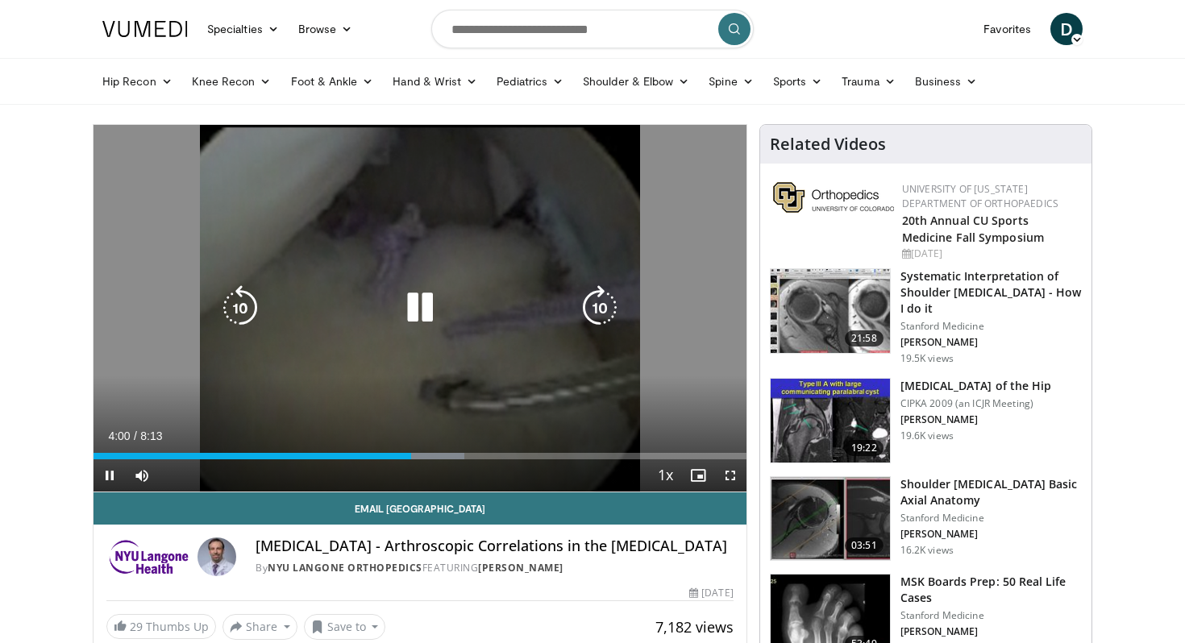
click at [414, 311] on icon "Video Player" at bounding box center [420, 307] width 45 height 45
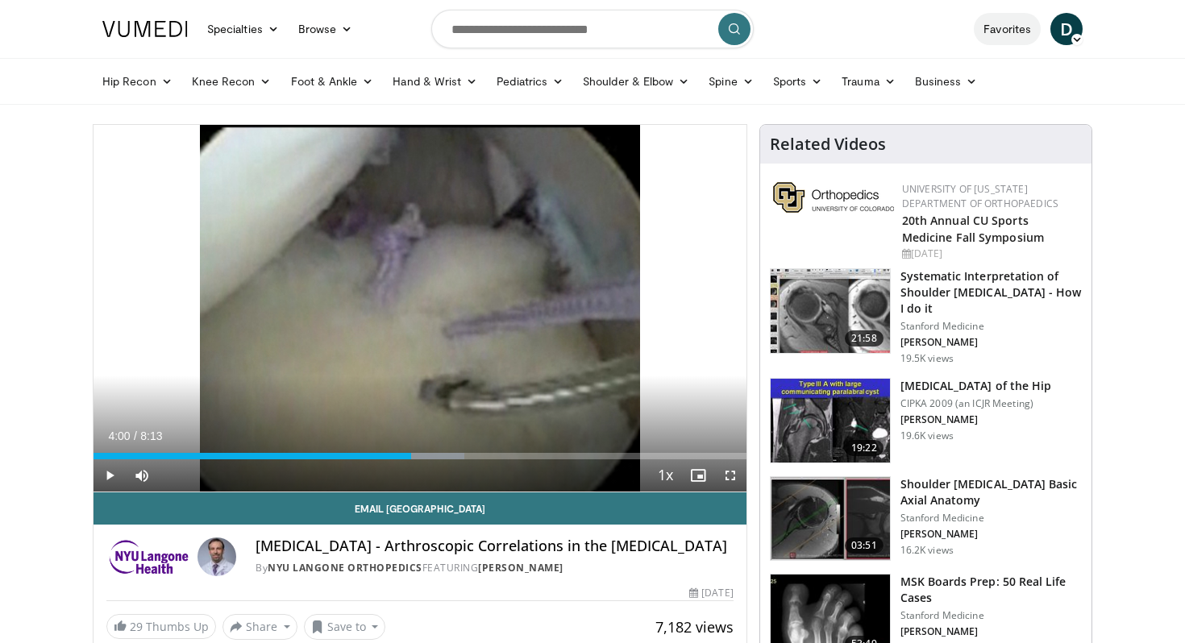
click at [1026, 27] on link "Favorites" at bounding box center [1007, 29] width 67 height 32
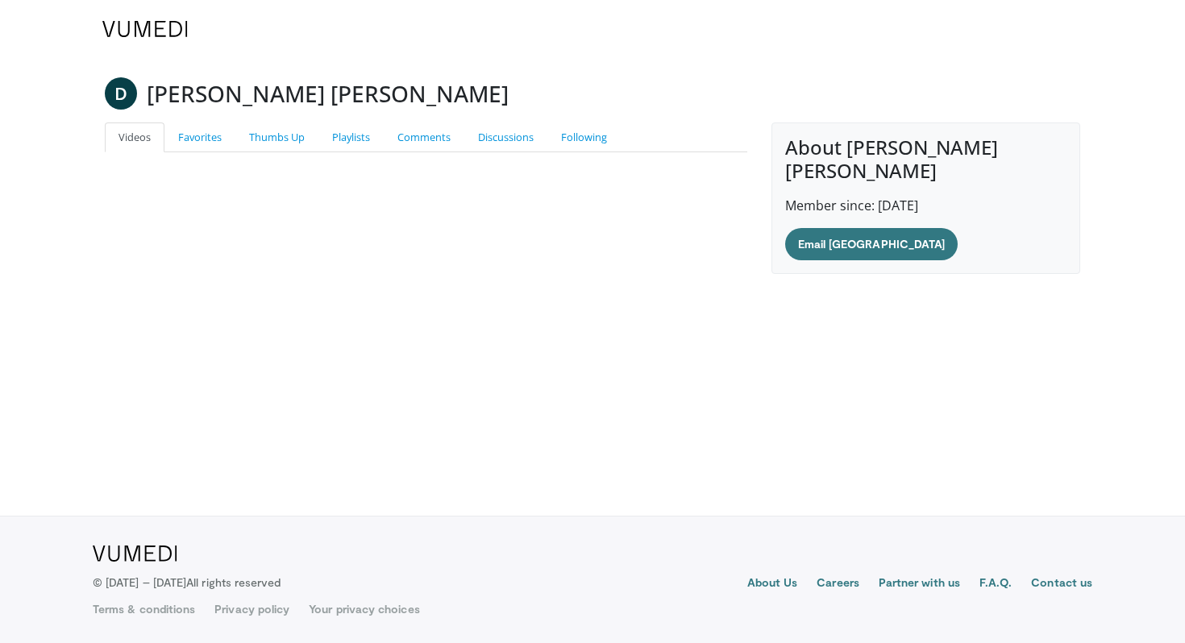
scroll to position [44, 0]
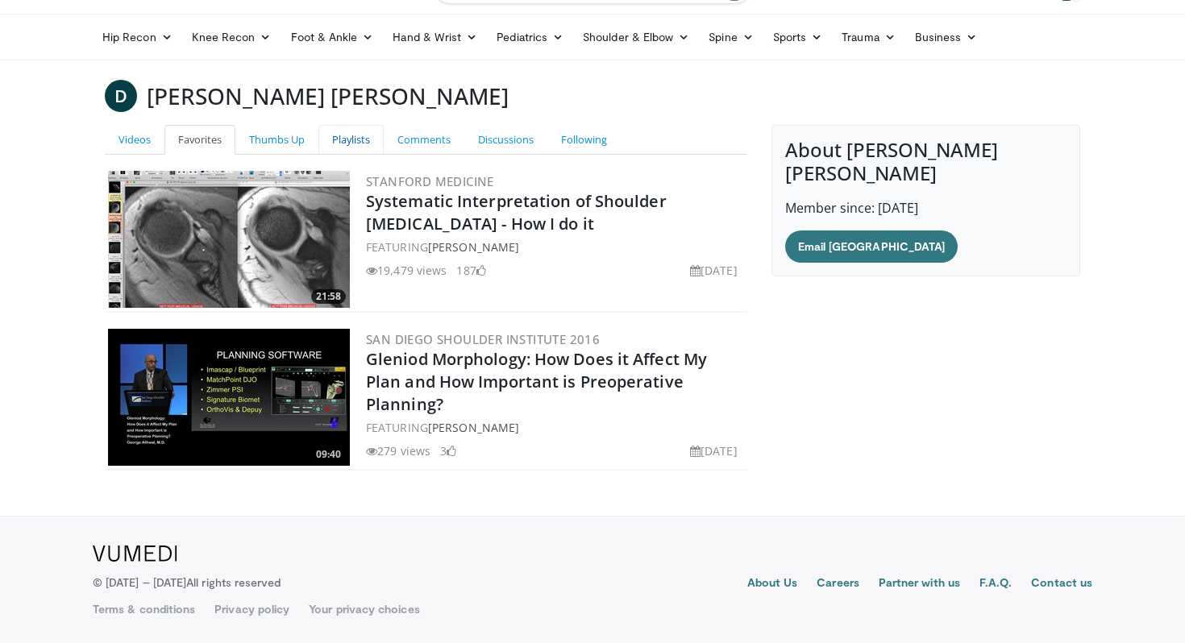
click at [348, 142] on link "Playlists" at bounding box center [351, 140] width 65 height 30
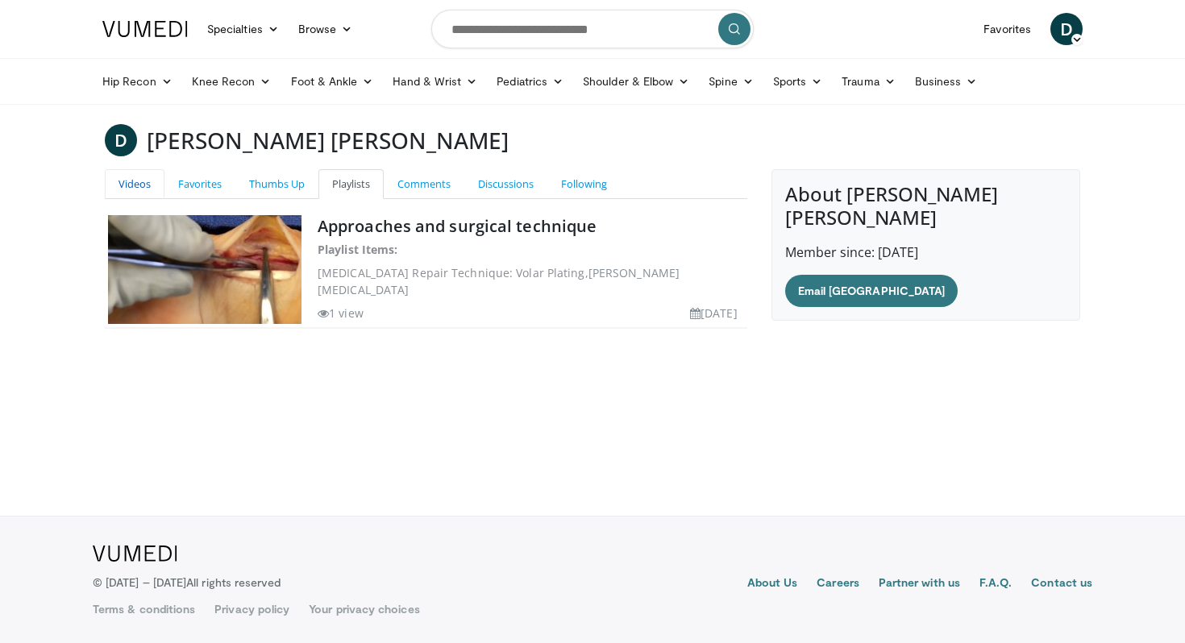
click at [134, 185] on link "Videos" at bounding box center [135, 184] width 60 height 30
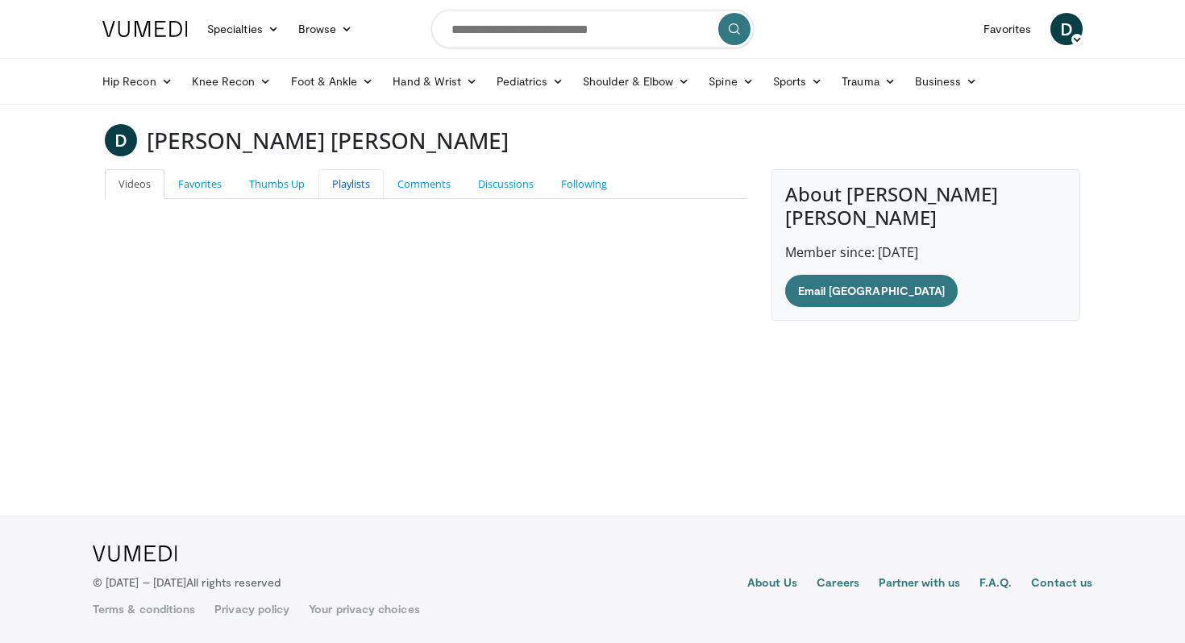
click at [342, 190] on link "Playlists" at bounding box center [351, 184] width 65 height 30
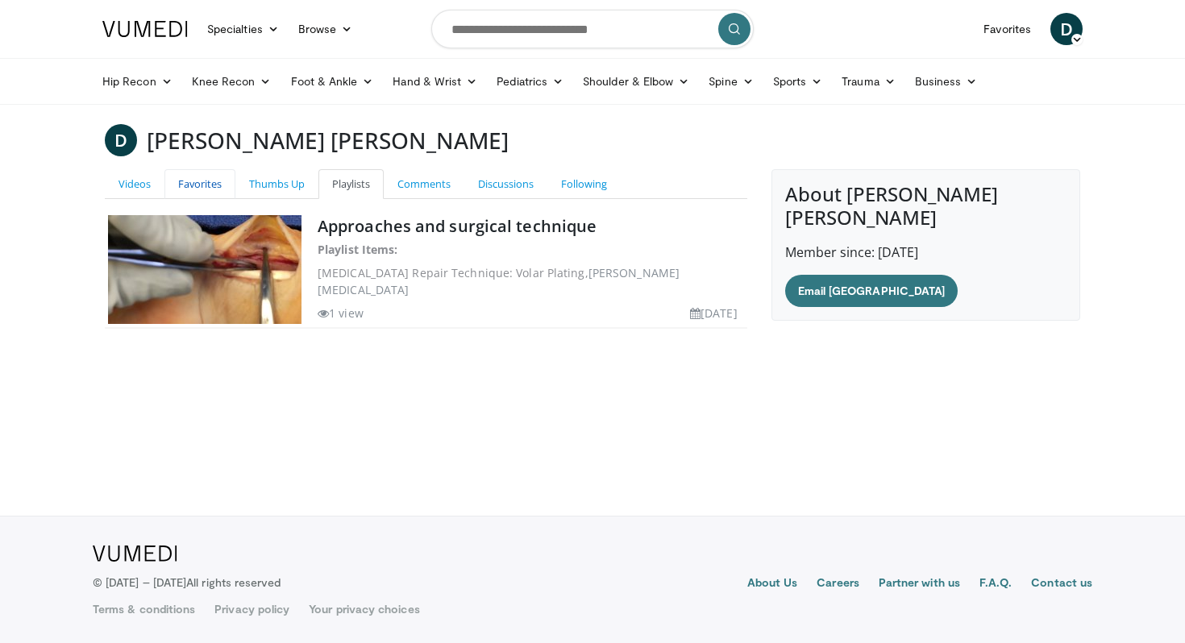
click at [203, 180] on link "Favorites" at bounding box center [199, 184] width 71 height 30
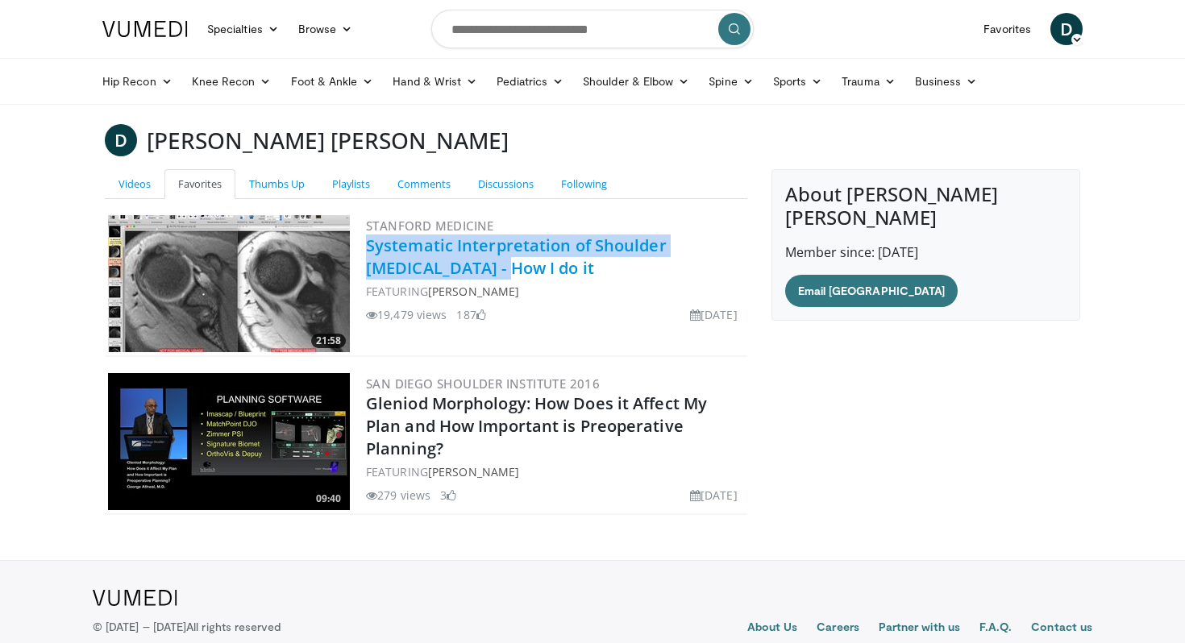
click at [413, 241] on link "Systematic Interpretation of Shoulder [MEDICAL_DATA] - How I do it" at bounding box center [516, 257] width 301 height 44
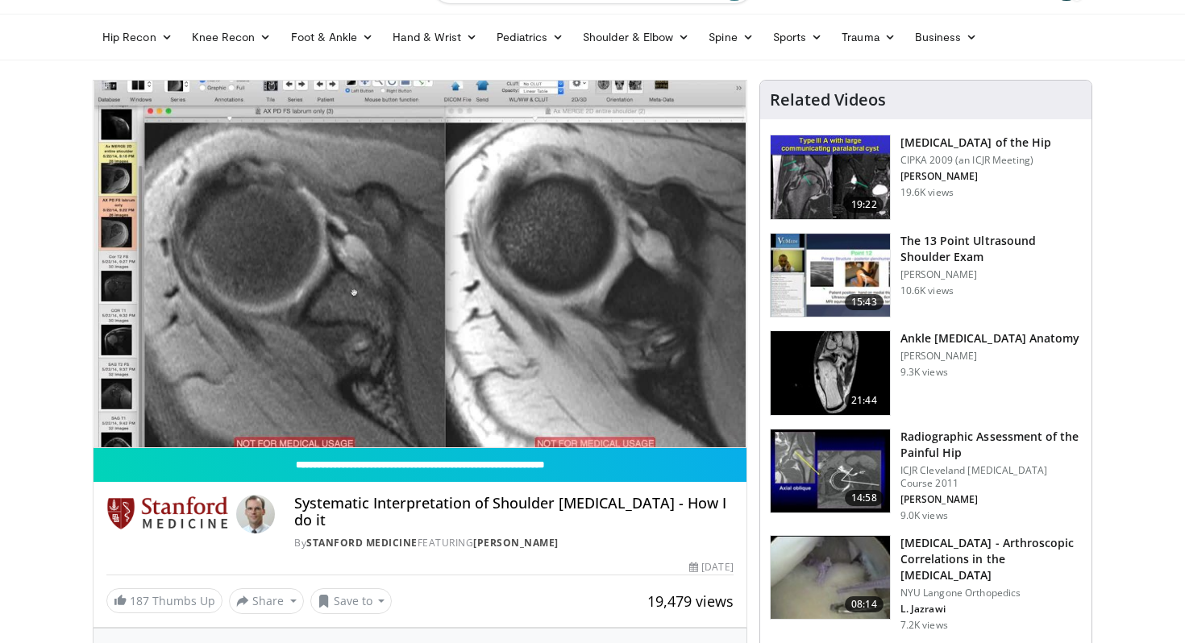
scroll to position [53, 0]
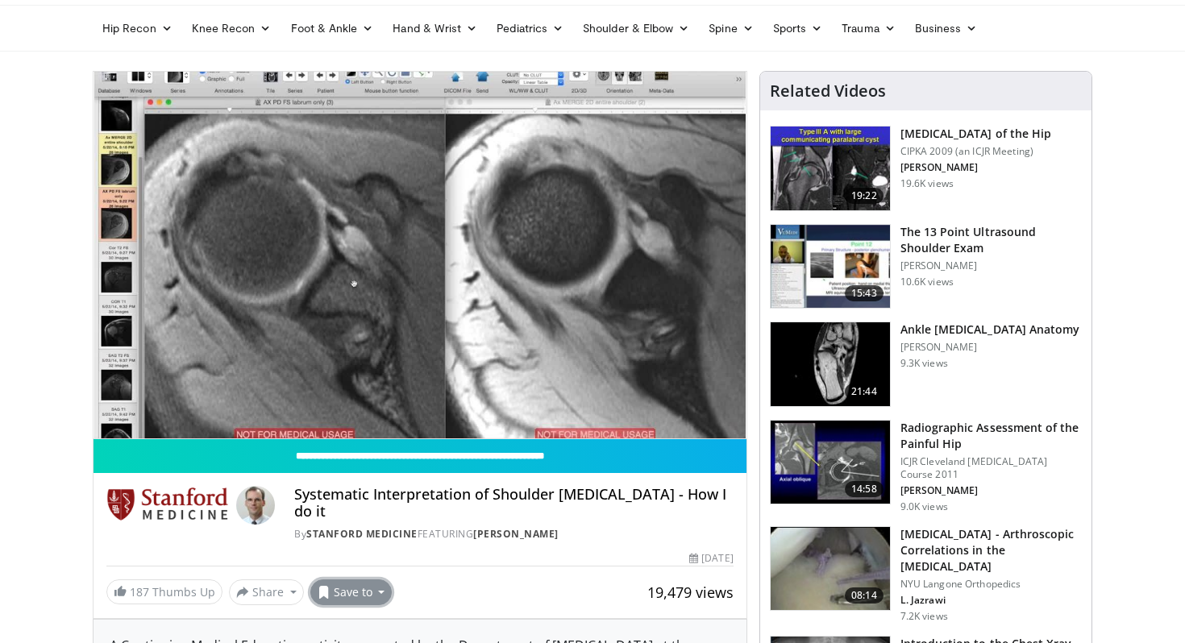
click at [349, 580] on button "Save to" at bounding box center [351, 593] width 82 height 26
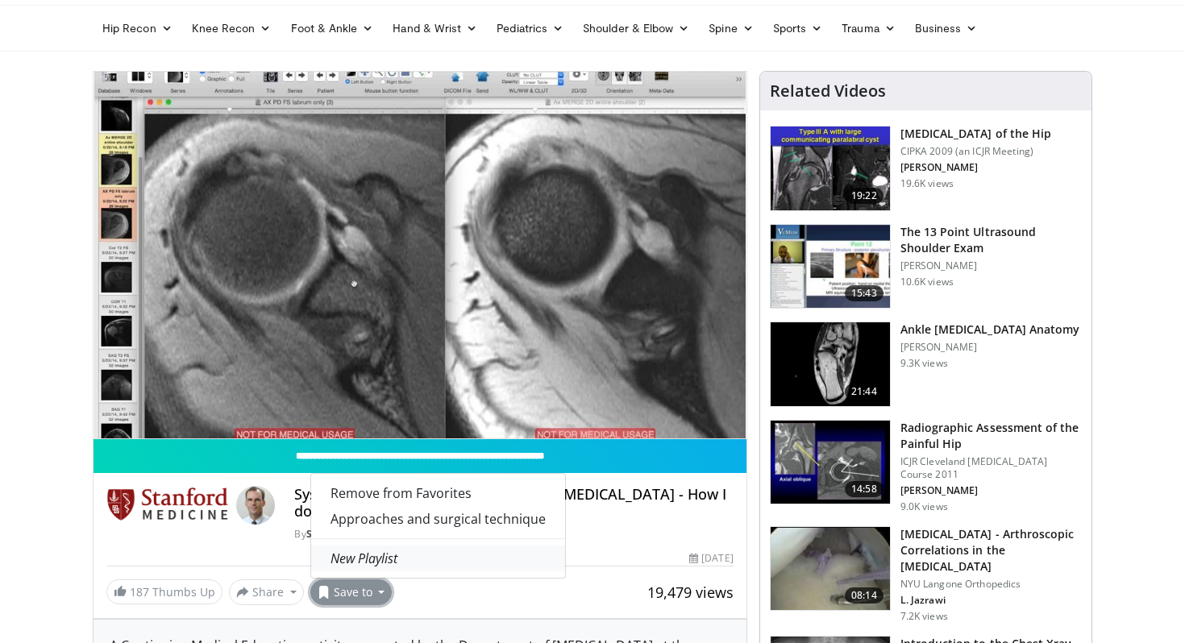
click at [368, 550] on em "New Playlist" at bounding box center [364, 559] width 67 height 18
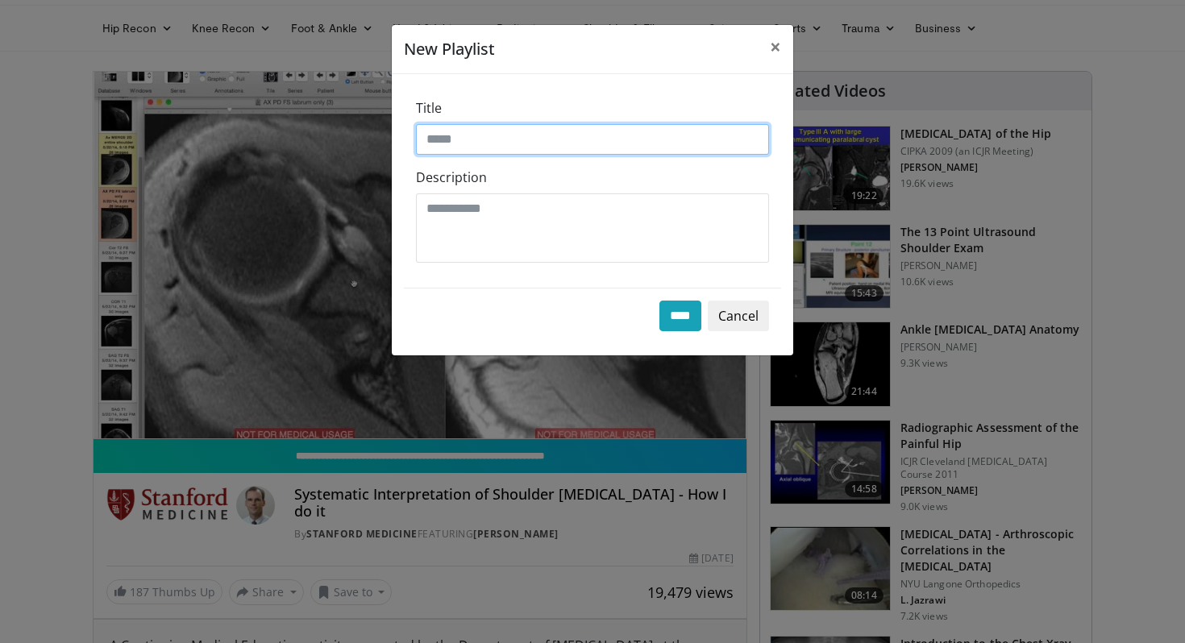
click at [443, 139] on input "Title" at bounding box center [592, 139] width 353 height 31
type input "*******"
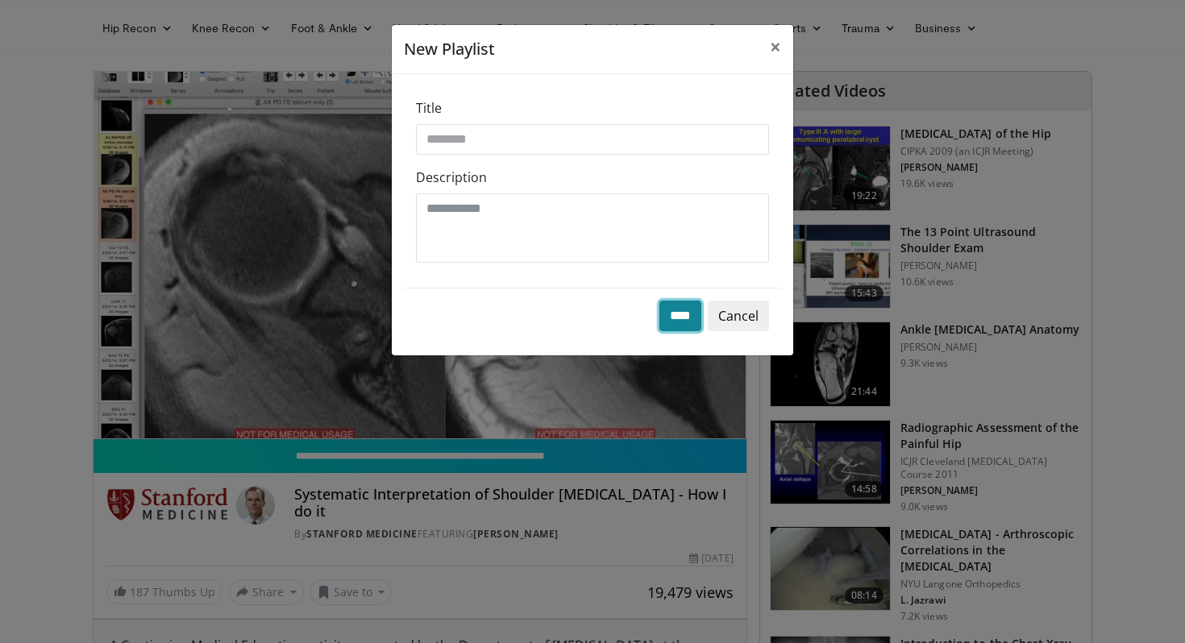
click at [665, 304] on input "****" at bounding box center [681, 316] width 42 height 31
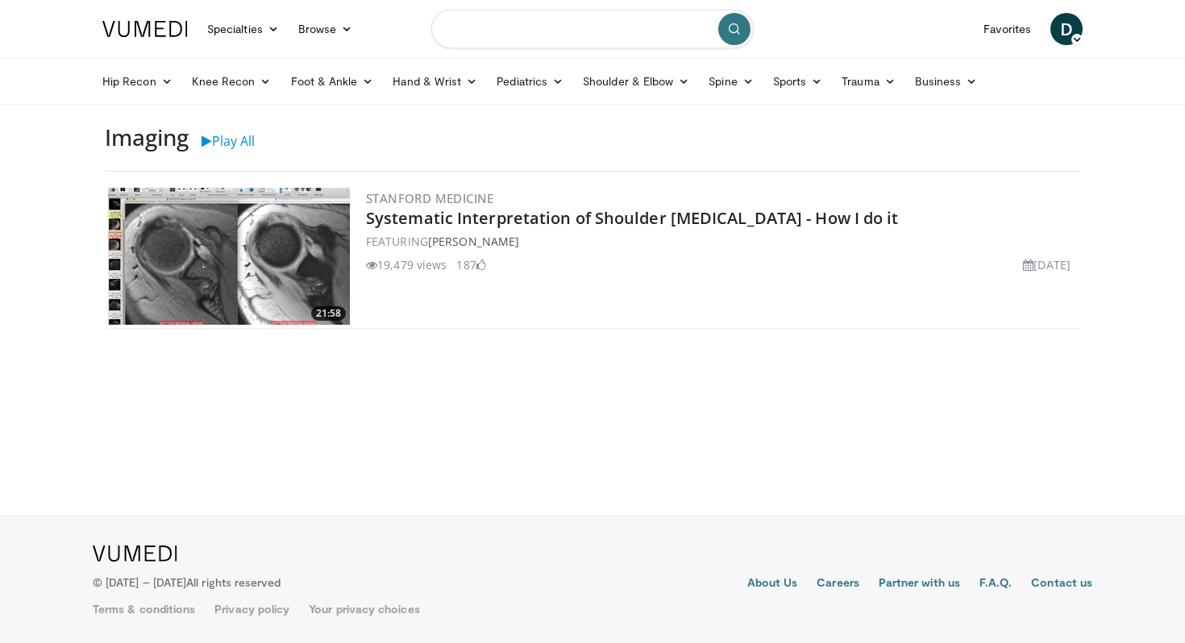
click at [557, 29] on input "Search topics, interventions" at bounding box center [592, 29] width 323 height 39
type input "**********"
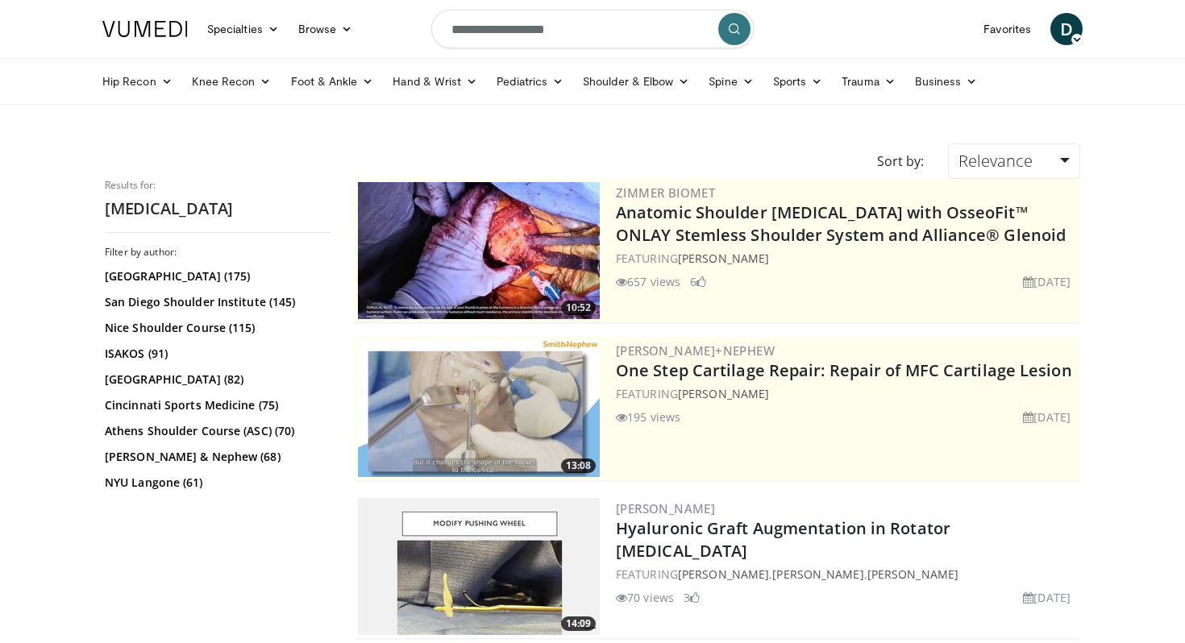
click at [566, 32] on input "**********" at bounding box center [592, 29] width 323 height 39
type input "**********"
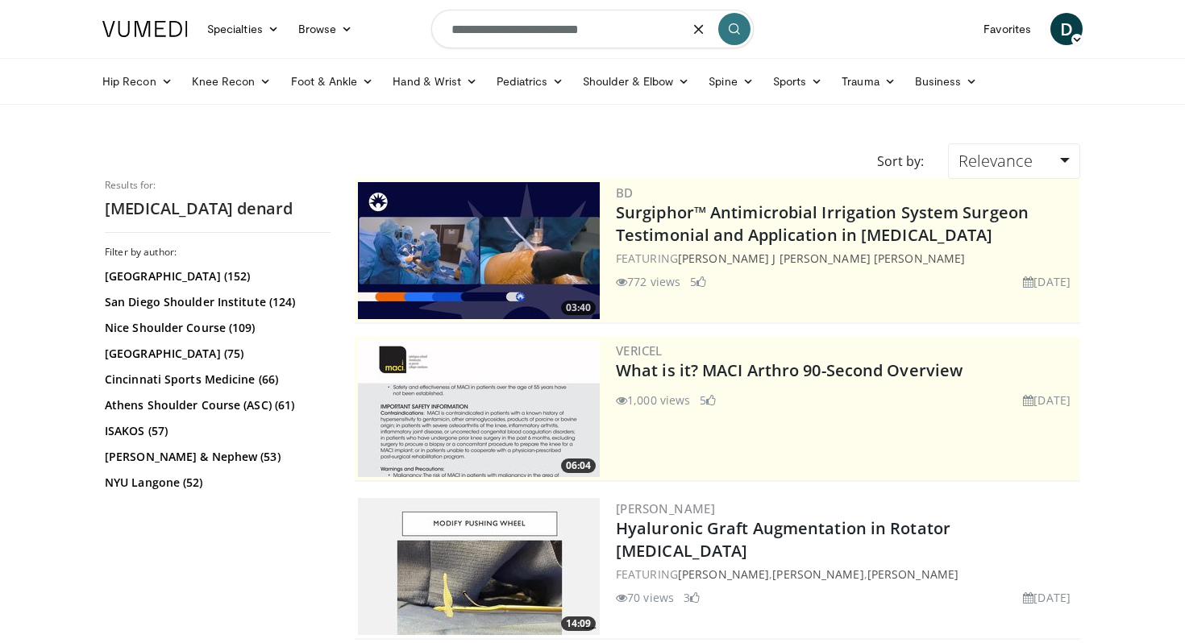
click at [533, 23] on input "**********" at bounding box center [592, 29] width 323 height 39
type input "**********"
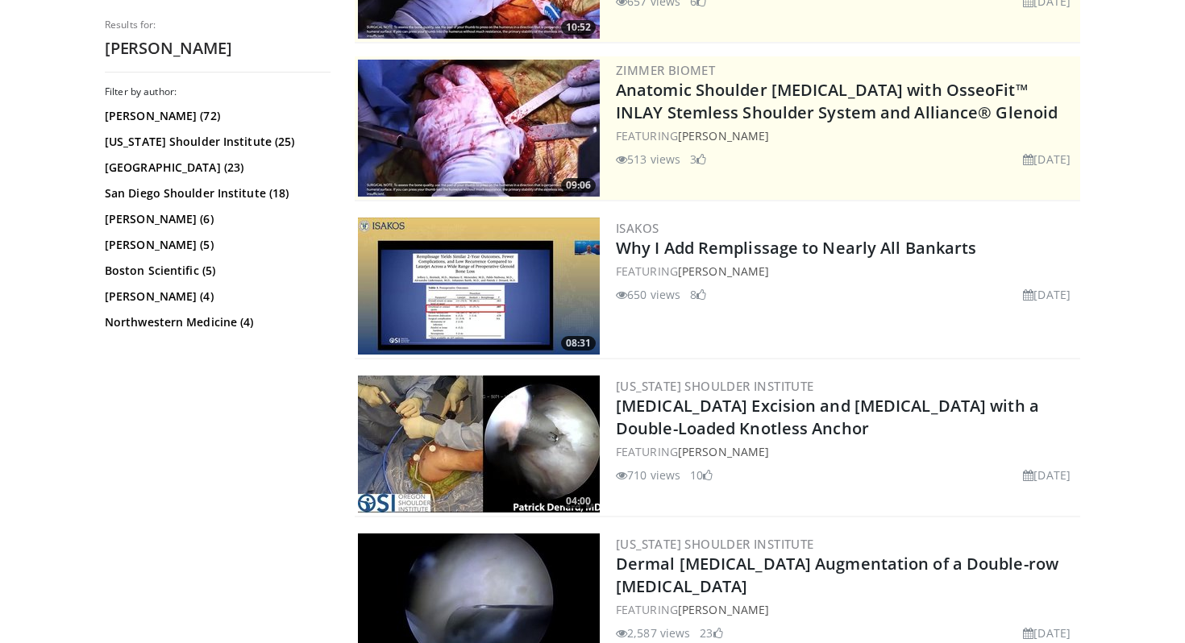
scroll to position [281, 0]
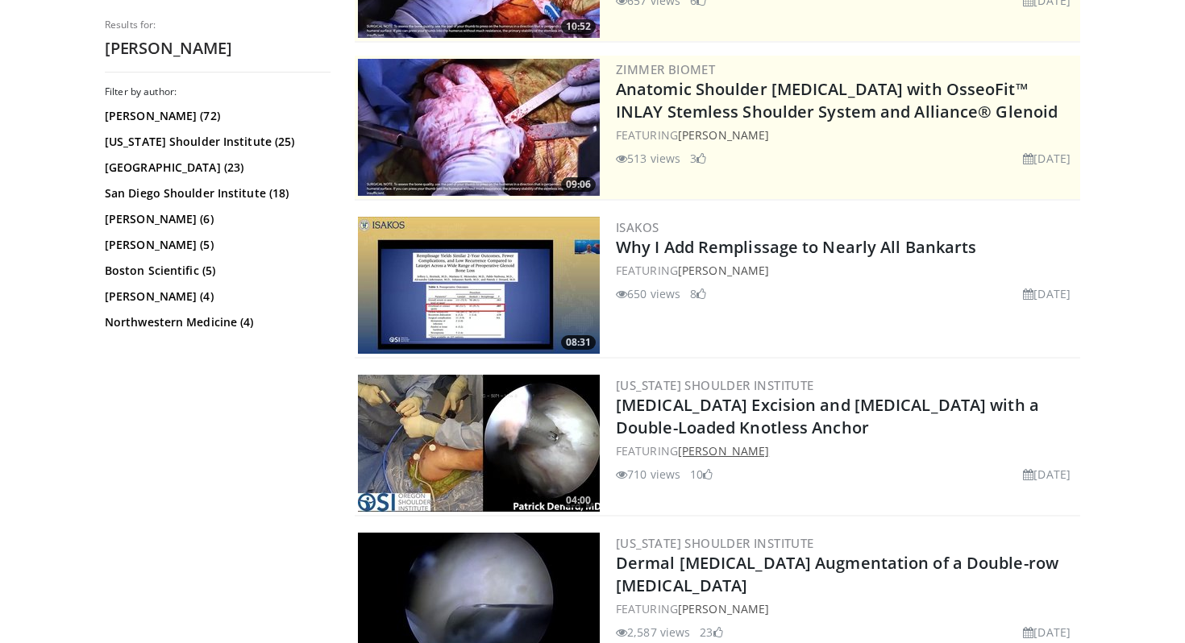
click at [735, 456] on link "[PERSON_NAME]" at bounding box center [723, 450] width 91 height 15
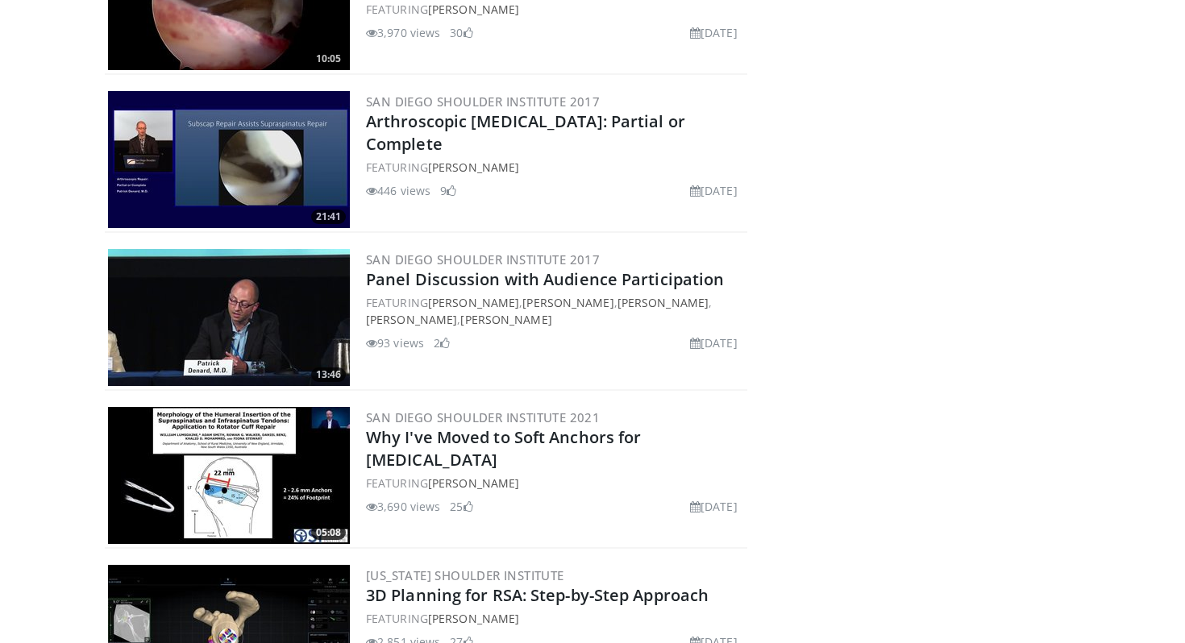
scroll to position [1504, 0]
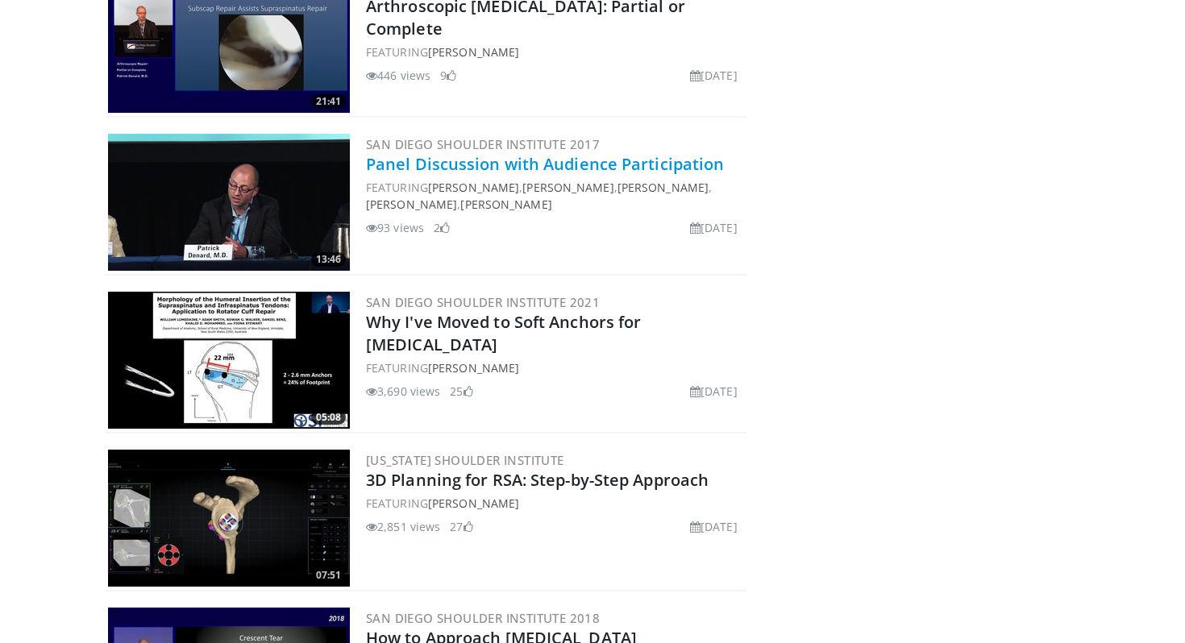
click at [533, 169] on link "Panel Discussion with Audience Participation" at bounding box center [545, 164] width 358 height 22
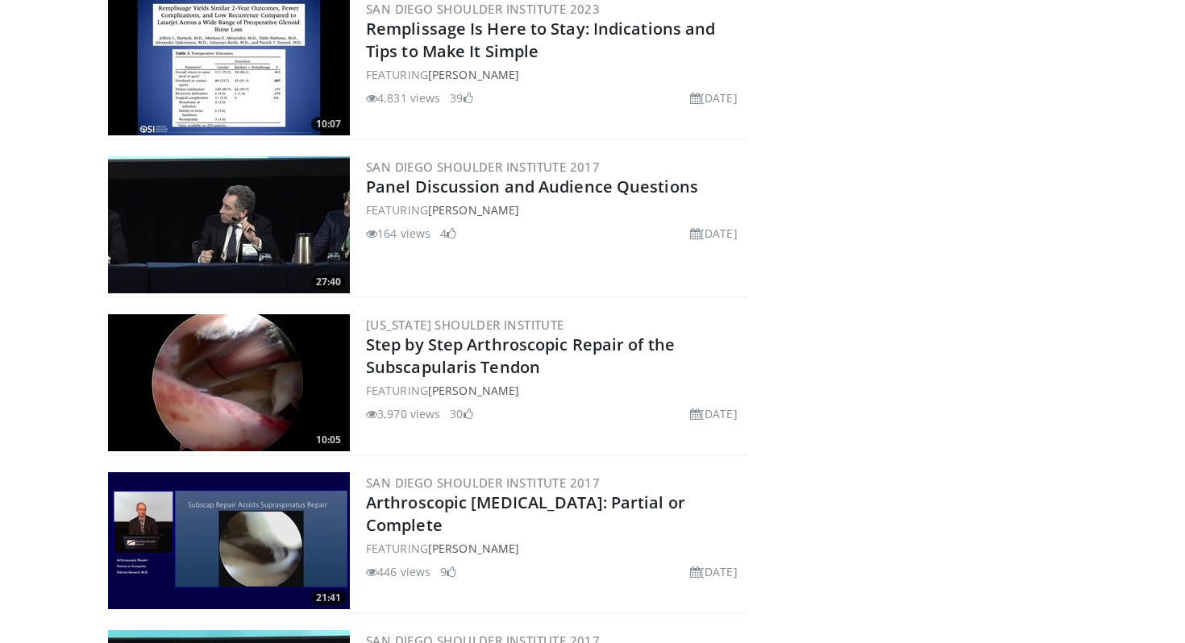
scroll to position [923, 0]
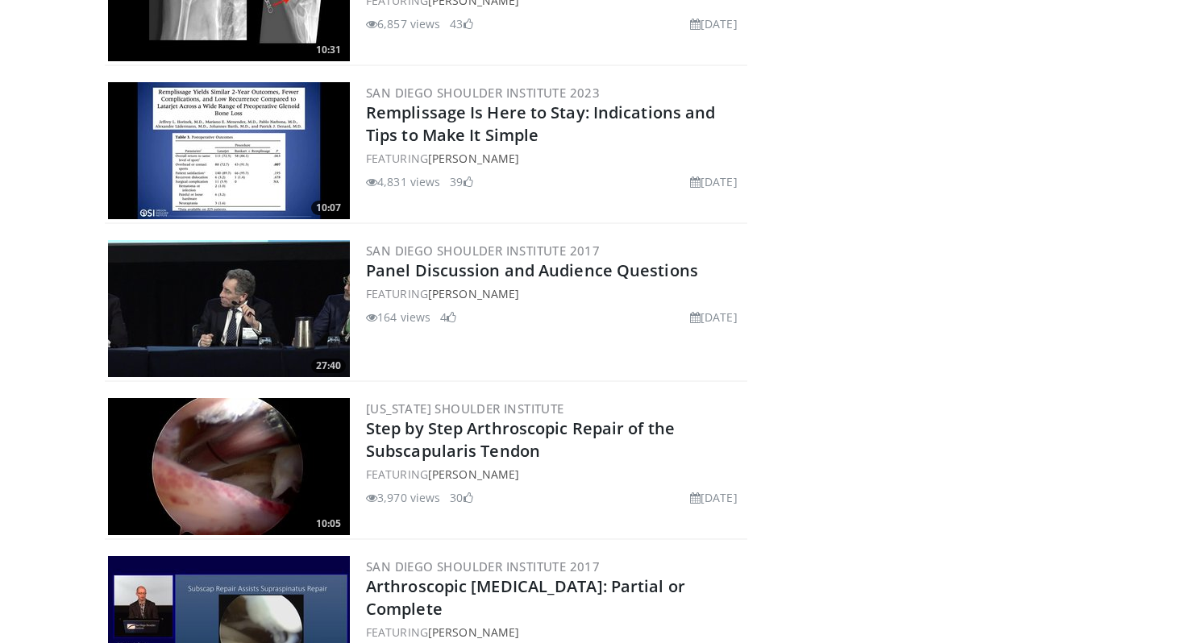
click at [248, 311] on img at bounding box center [229, 308] width 242 height 137
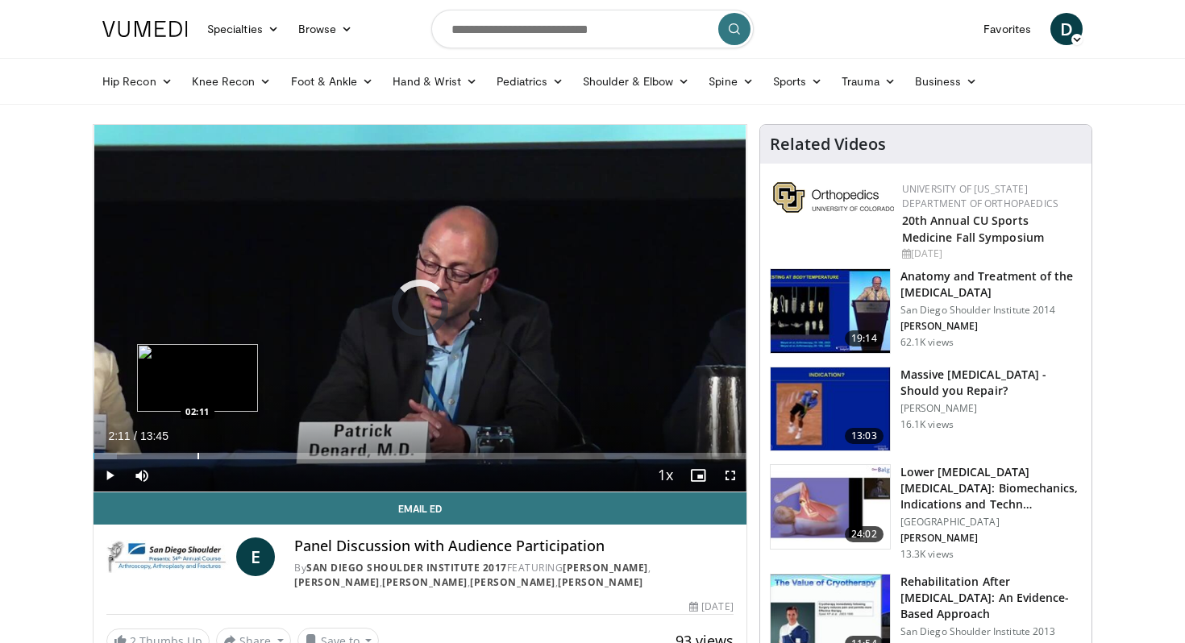
click at [198, 453] on div "Progress Bar" at bounding box center [199, 456] width 2 height 6
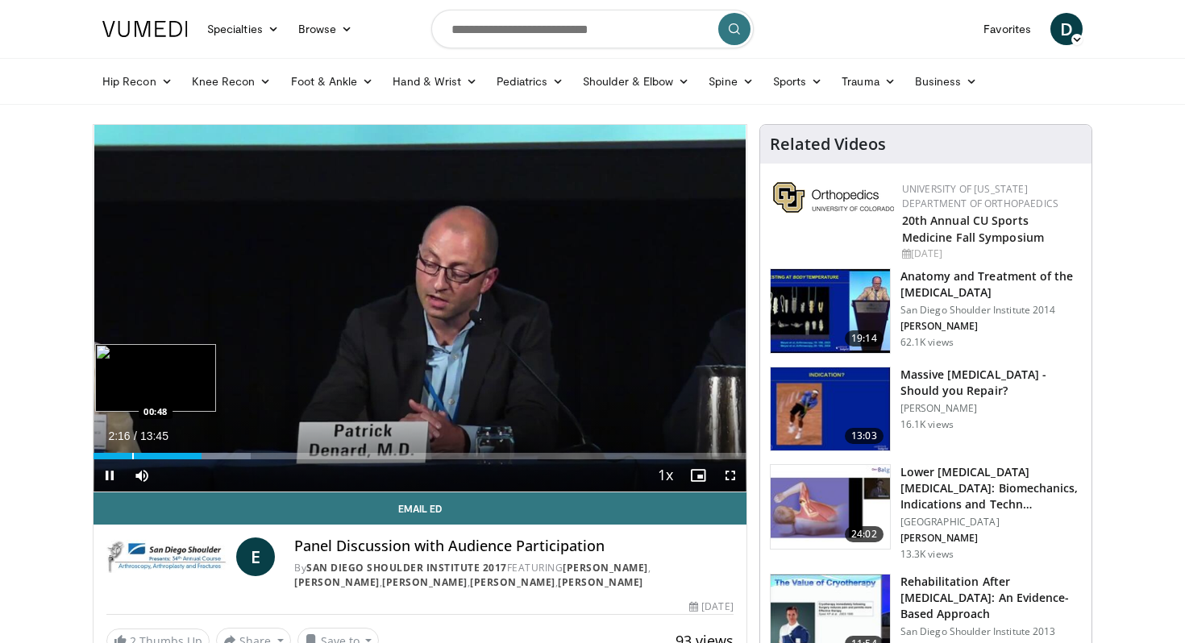
click at [133, 454] on div "Progress Bar" at bounding box center [133, 456] width 2 height 6
click at [737, 477] on span "Video Player" at bounding box center [730, 476] width 32 height 32
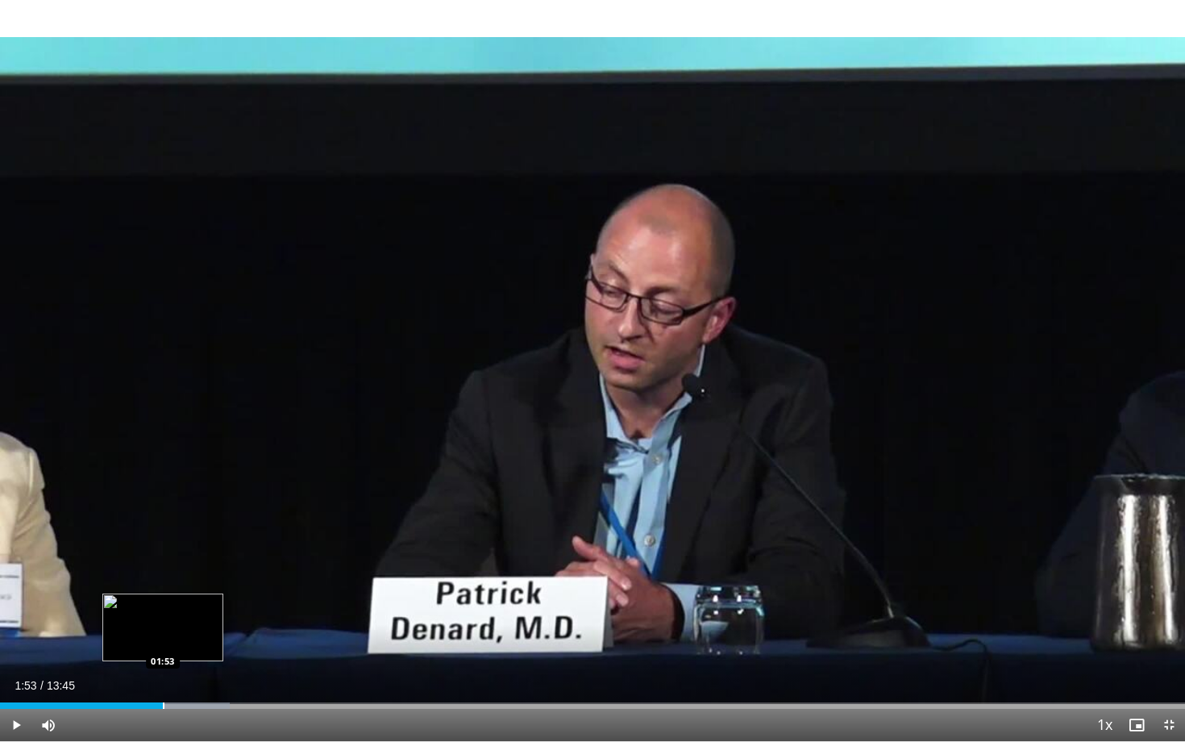
click at [163, 643] on div "Progress Bar" at bounding box center [164, 705] width 2 height 6
click at [185, 643] on div "Progress Bar" at bounding box center [186, 705] width 2 height 6
click at [173, 643] on div "02:10" at bounding box center [93, 705] width 187 height 6
click at [164, 643] on div "Loaded : 23.05% 02:00 01:55" at bounding box center [592, 705] width 1185 height 6
click at [194, 643] on div "Progress Bar" at bounding box center [193, 705] width 2 height 6
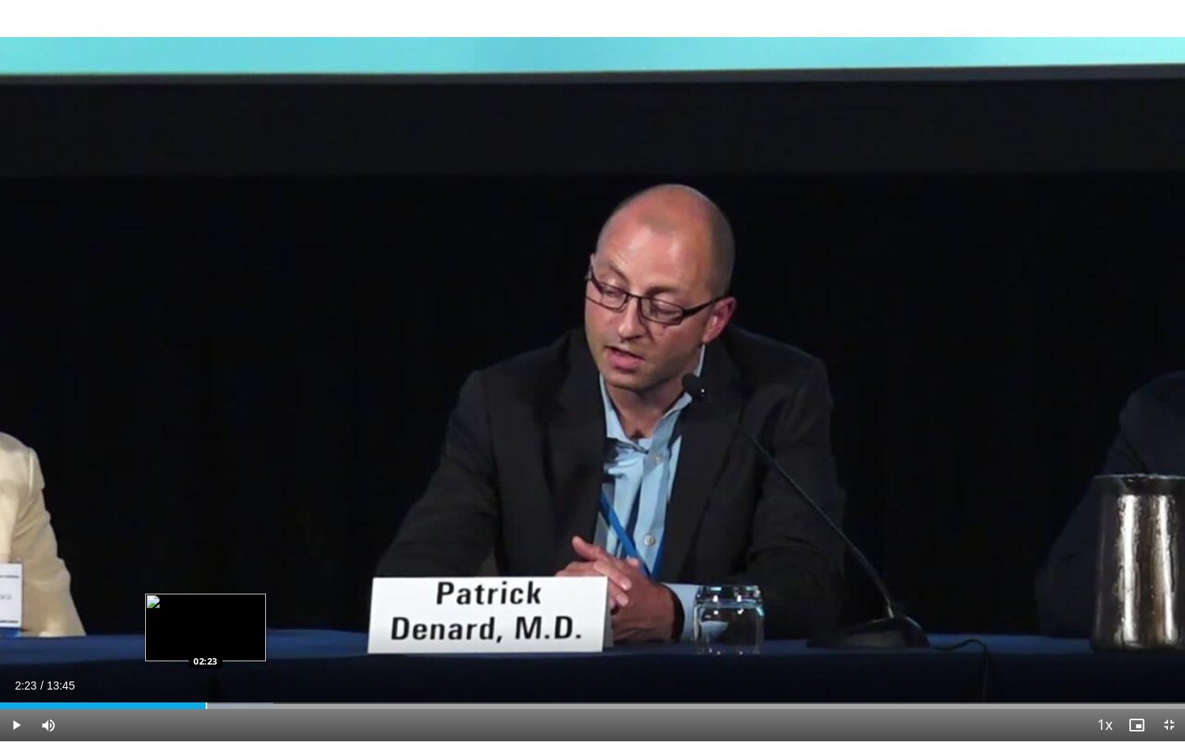
click at [206, 643] on div "Progress Bar" at bounding box center [207, 705] width 2 height 6
click at [215, 643] on div "Progress Bar" at bounding box center [216, 705] width 2 height 6
click at [228, 643] on div "Progress Bar" at bounding box center [228, 705] width 2 height 6
click at [238, 643] on div "Progress Bar" at bounding box center [237, 705] width 2 height 6
click at [249, 643] on div "Progress Bar" at bounding box center [250, 705] width 2 height 6
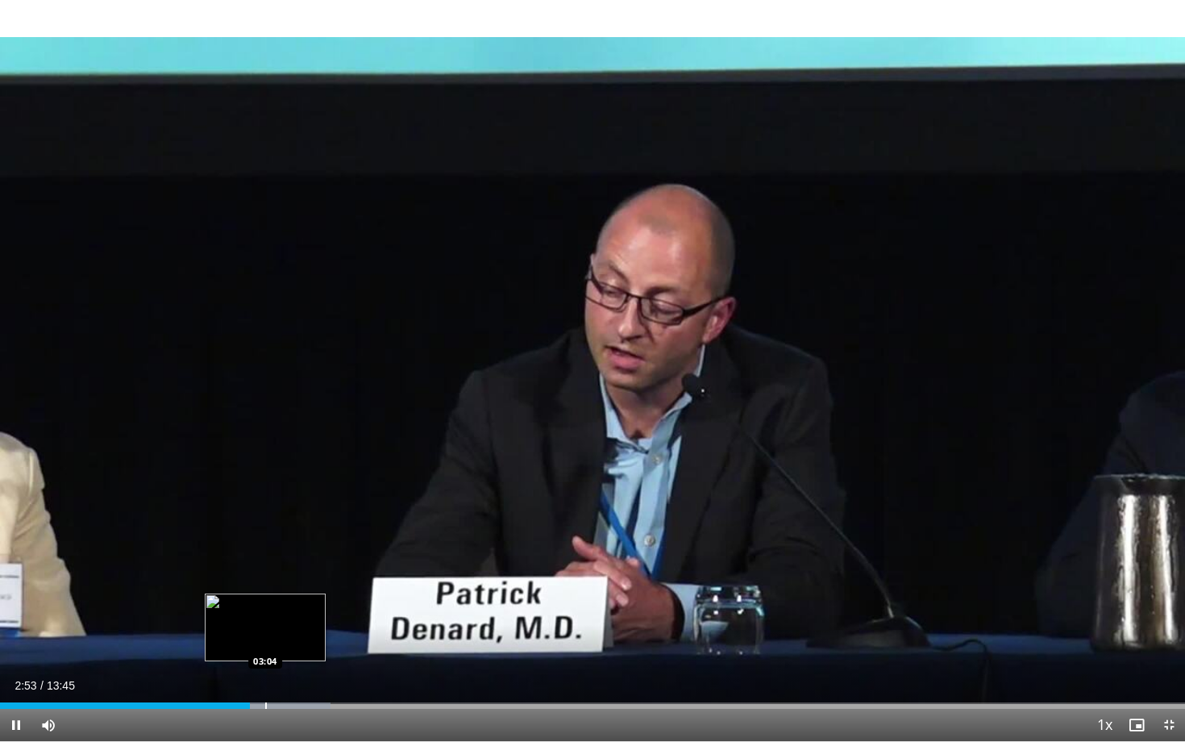
click at [265, 643] on div "Progress Bar" at bounding box center [266, 705] width 2 height 6
click at [285, 643] on div "Progress Bar" at bounding box center [286, 705] width 2 height 6
click at [313, 643] on div "Progress Bar" at bounding box center [314, 705] width 2 height 6
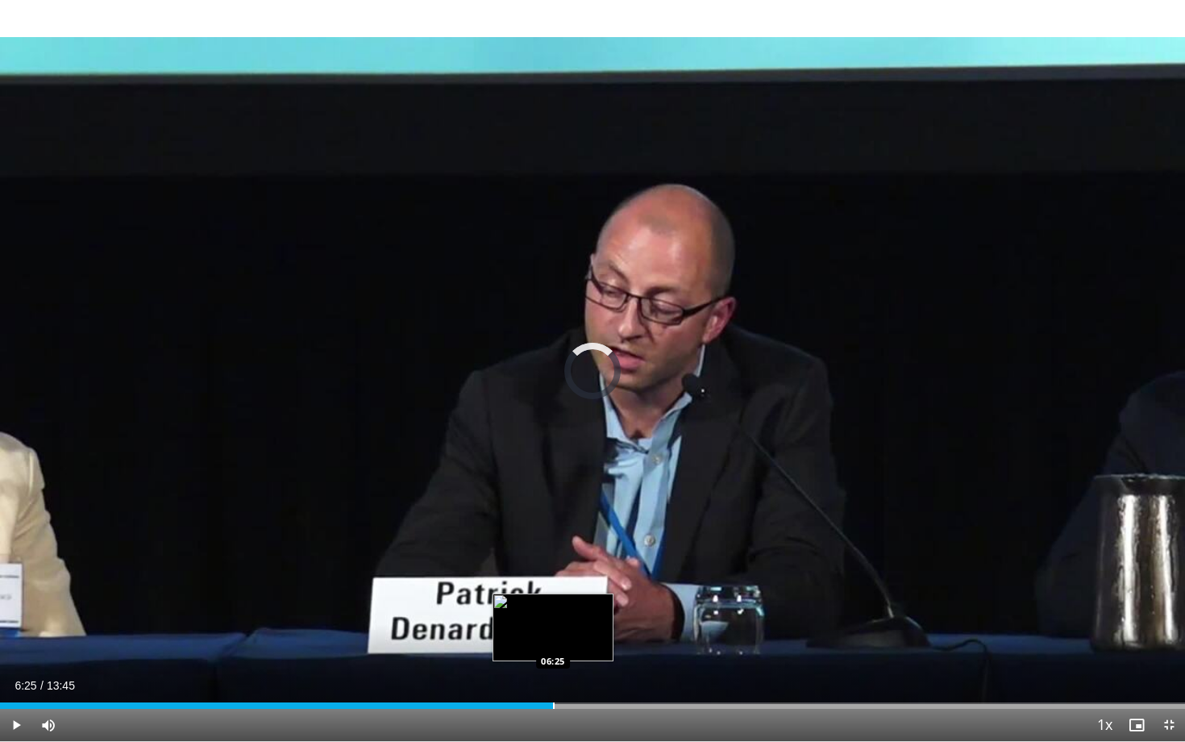
click at [553, 643] on div "Loaded : 0.00% 06:25 06:25" at bounding box center [592, 700] width 1185 height 15
click at [511, 643] on div "Progress Bar" at bounding box center [512, 705] width 2 height 6
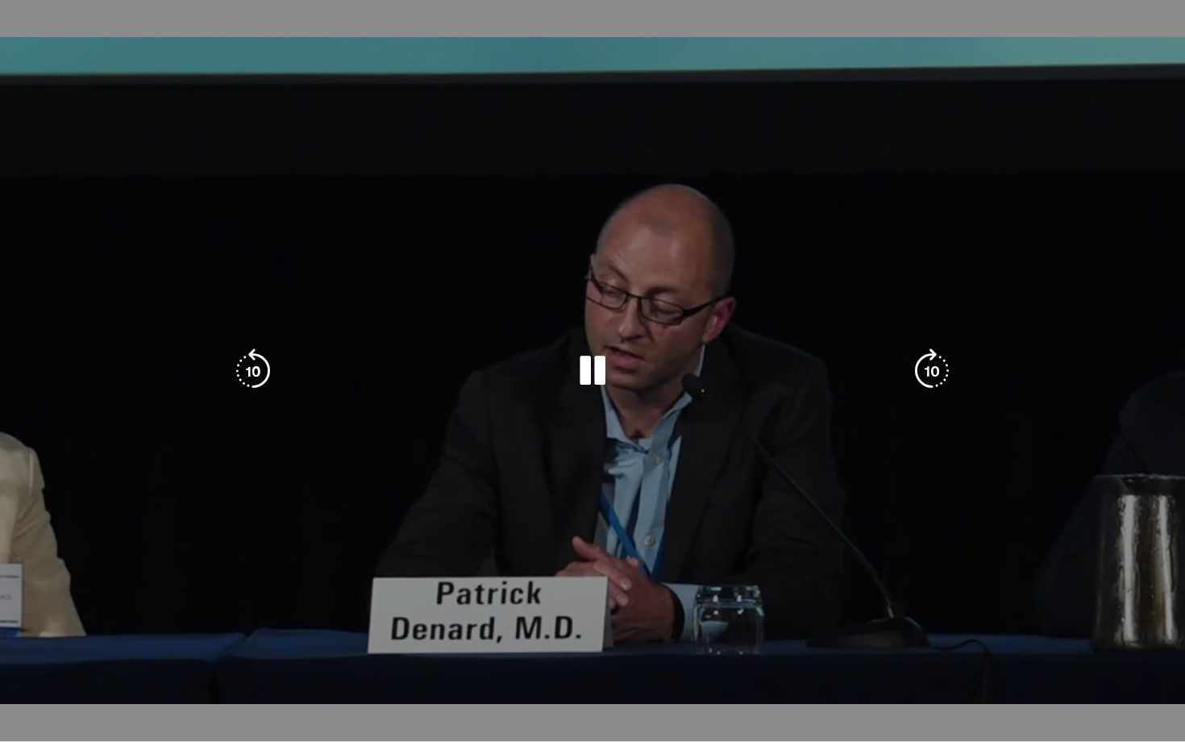
click at [635, 643] on video-js "**********" at bounding box center [592, 371] width 1185 height 742
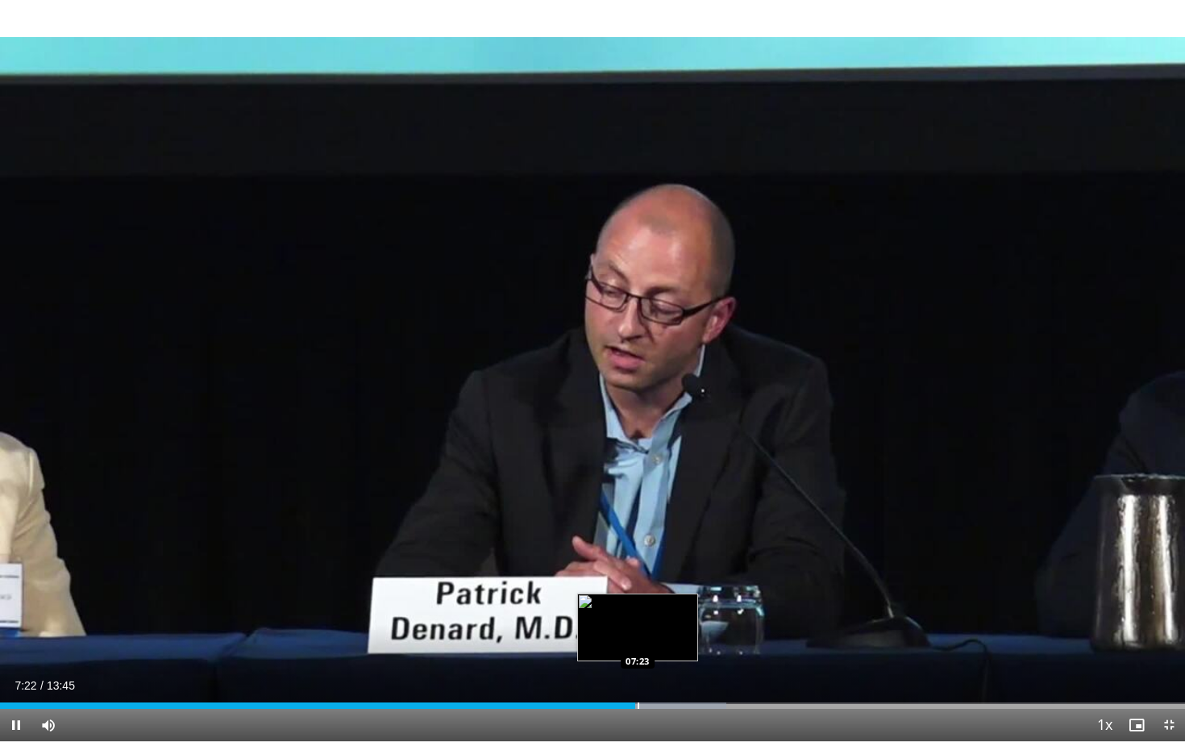
click at [639, 643] on div "Loaded : 61.32% 07:22 07:23" at bounding box center [592, 700] width 1185 height 15
click at [697, 643] on div "Progress Bar" at bounding box center [698, 705] width 2 height 6
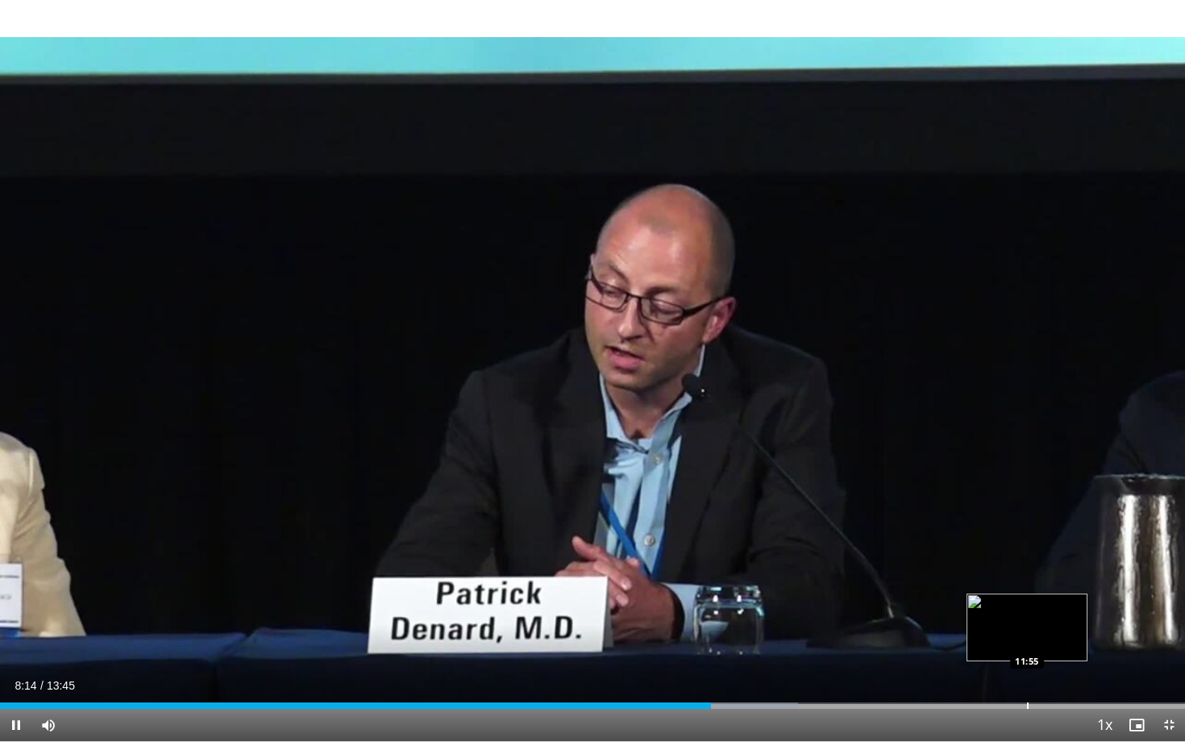
click at [1027, 643] on div "Progress Bar" at bounding box center [1028, 705] width 2 height 6
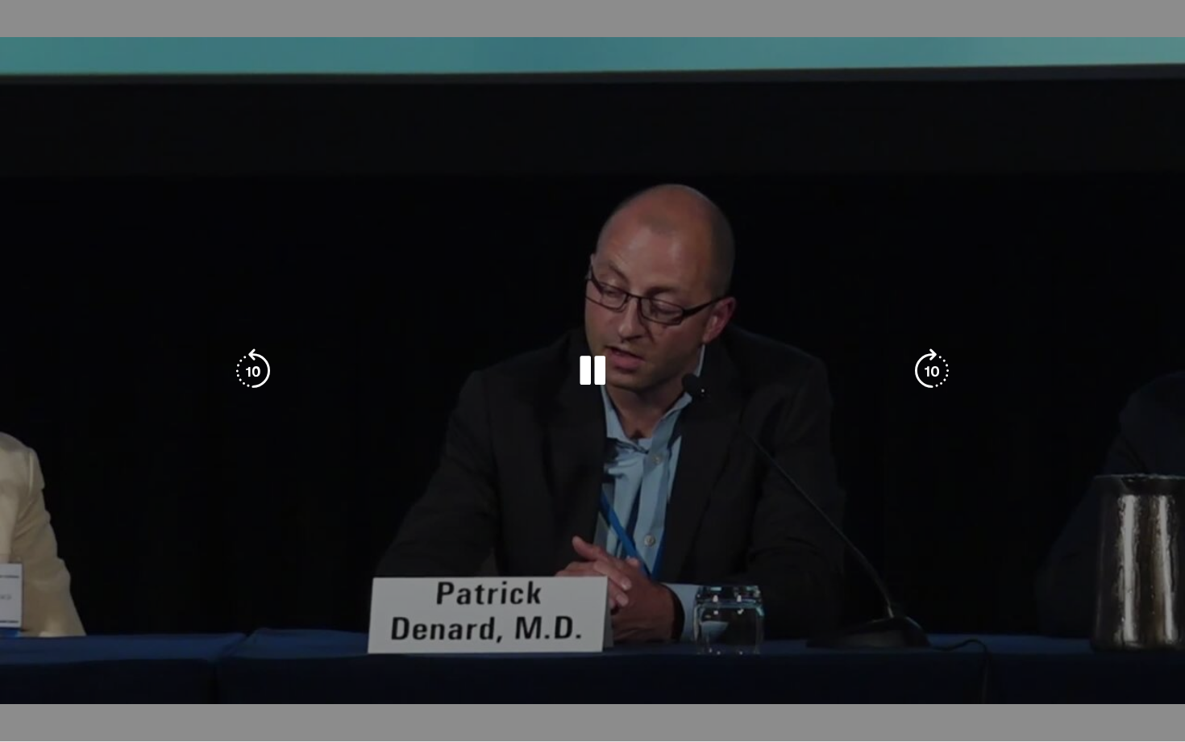
click at [1018, 643] on video-js "**********" at bounding box center [592, 371] width 1185 height 742
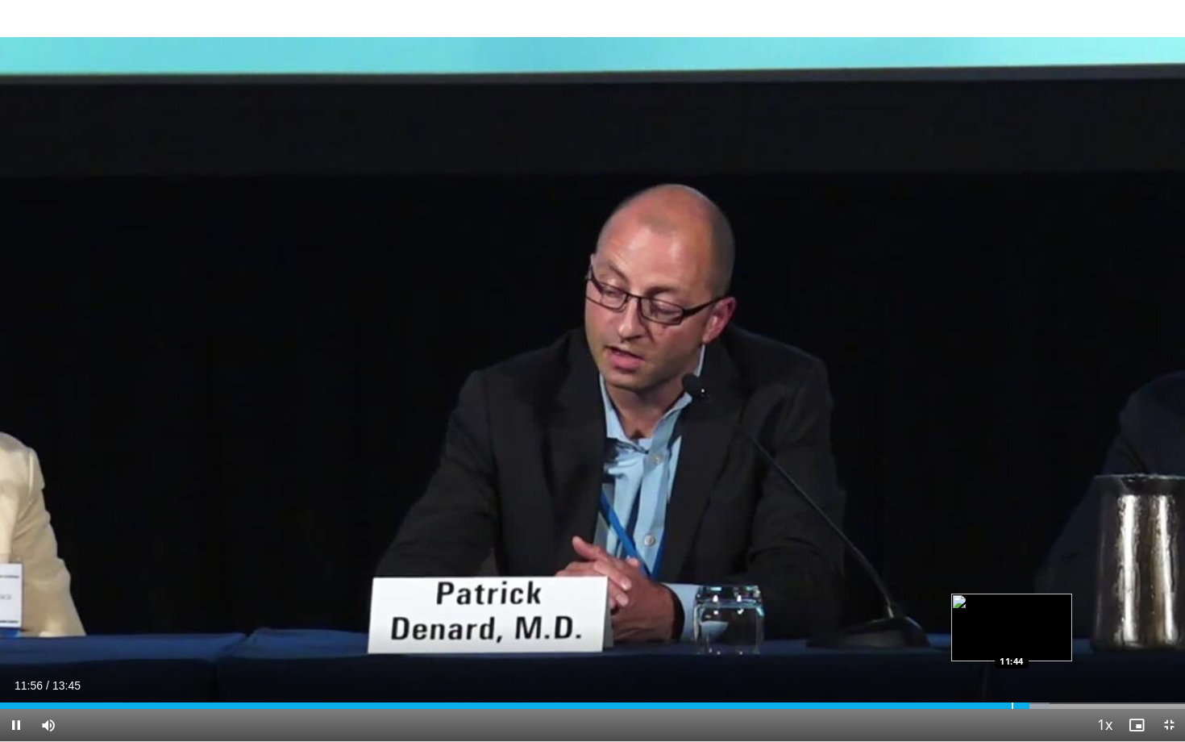
click at [1012, 643] on div "Progress Bar" at bounding box center [1013, 705] width 2 height 6
click at [1171, 643] on span "Video Player" at bounding box center [1169, 725] width 32 height 32
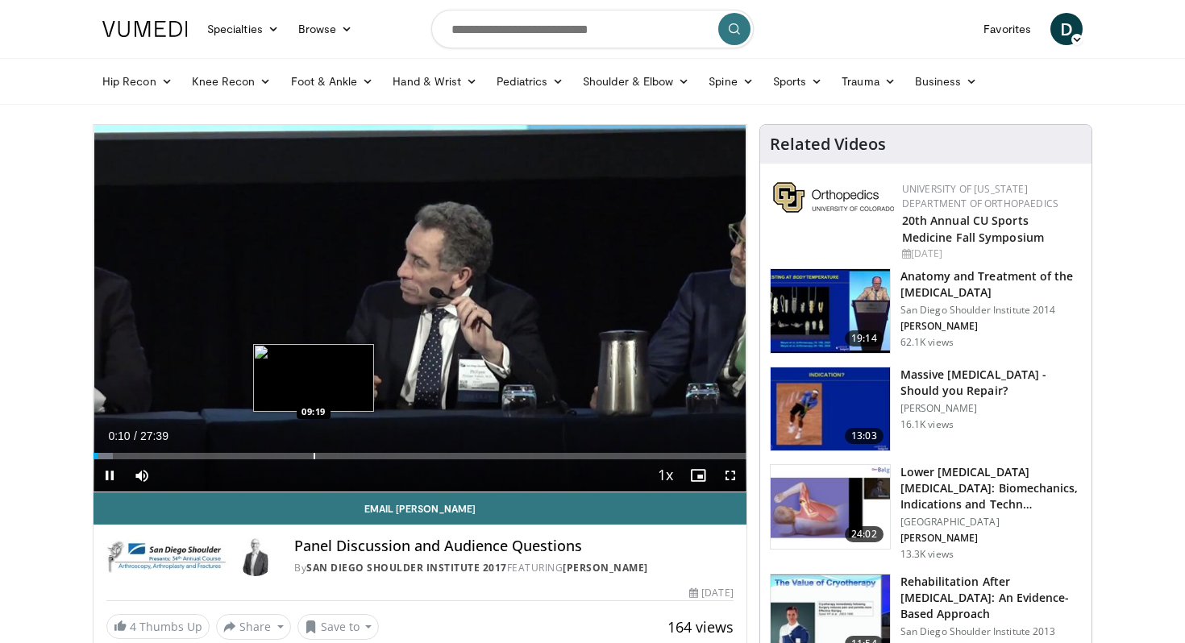
click at [314, 457] on div "Progress Bar" at bounding box center [315, 456] width 2 height 6
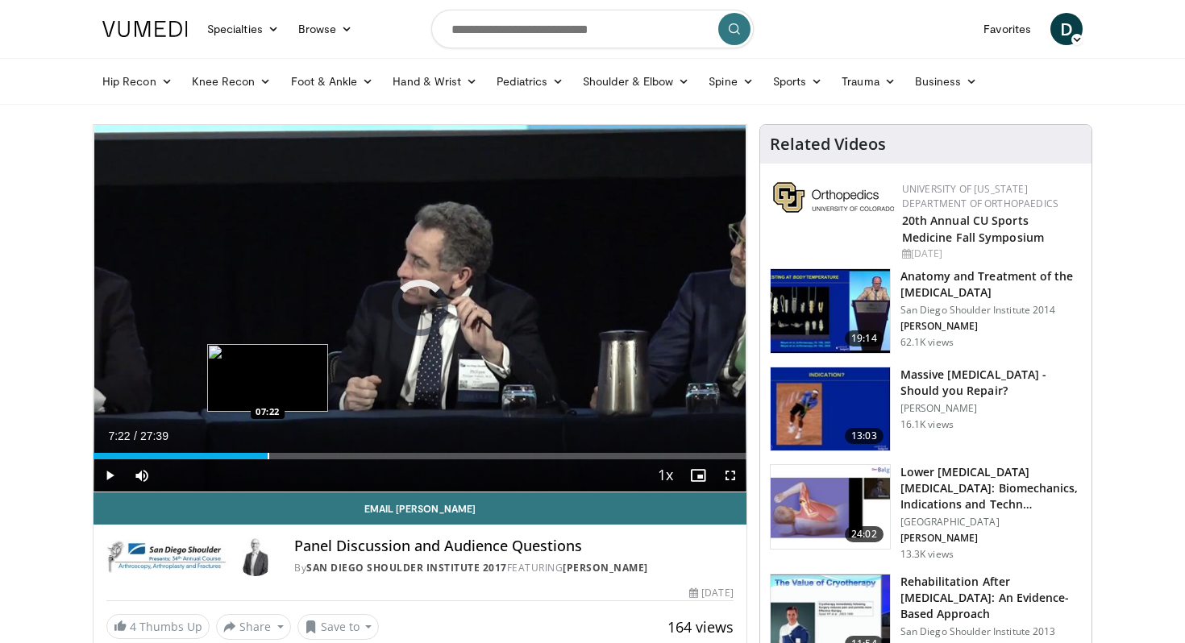
click at [267, 451] on div "Loaded : 0.00% 09:22 07:22" at bounding box center [420, 451] width 653 height 15
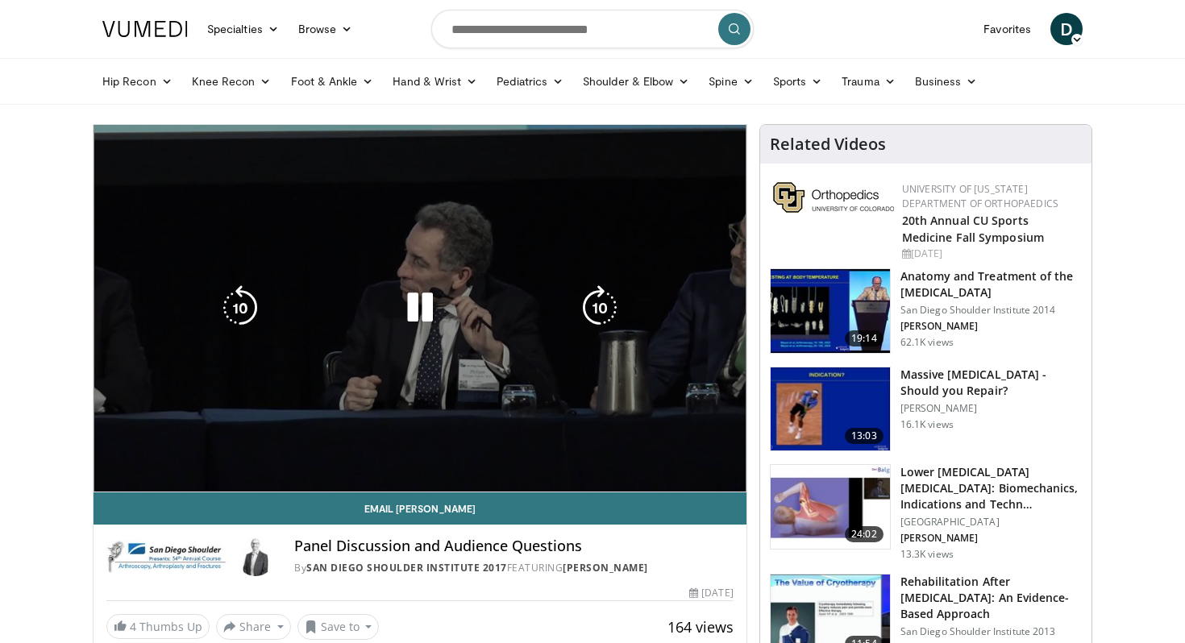
click at [252, 453] on div "10 seconds Tap to unmute" at bounding box center [420, 308] width 653 height 367
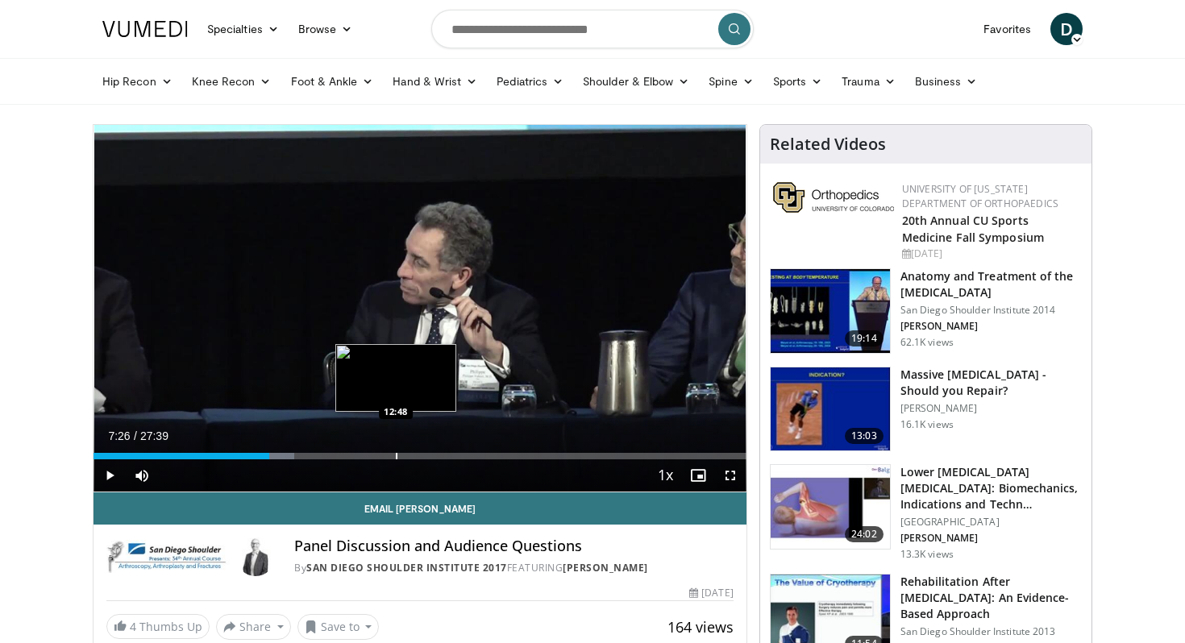
click at [395, 450] on div "Loaded : 30.76% 07:26 12:48" at bounding box center [420, 451] width 653 height 15
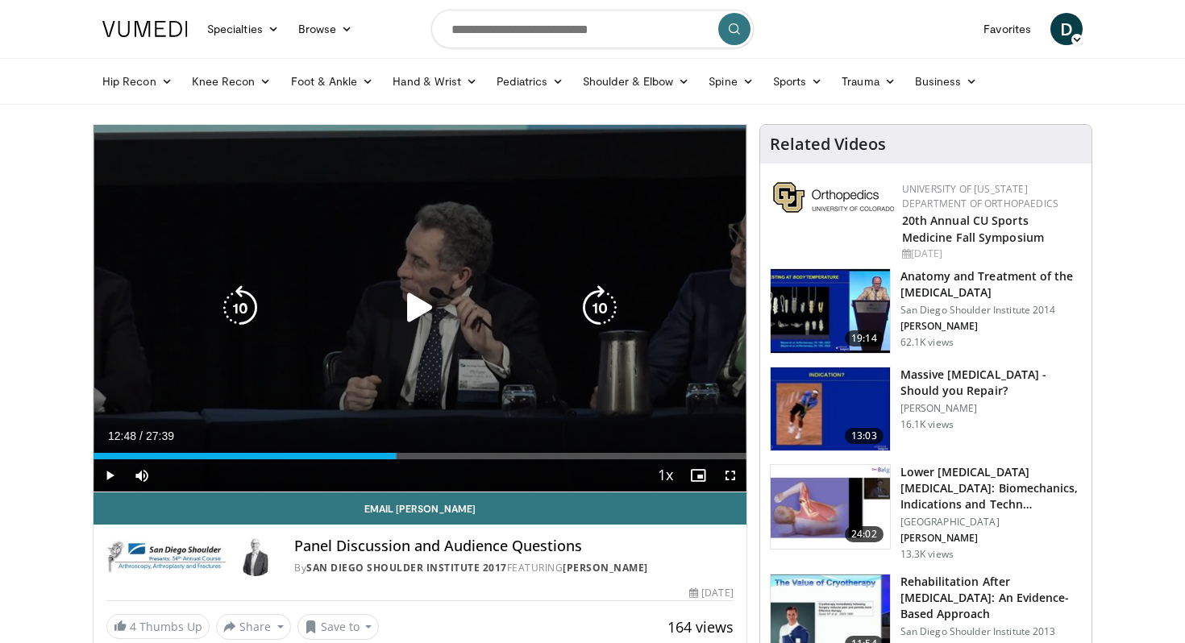
click at [418, 305] on icon "Video Player" at bounding box center [420, 307] width 45 height 45
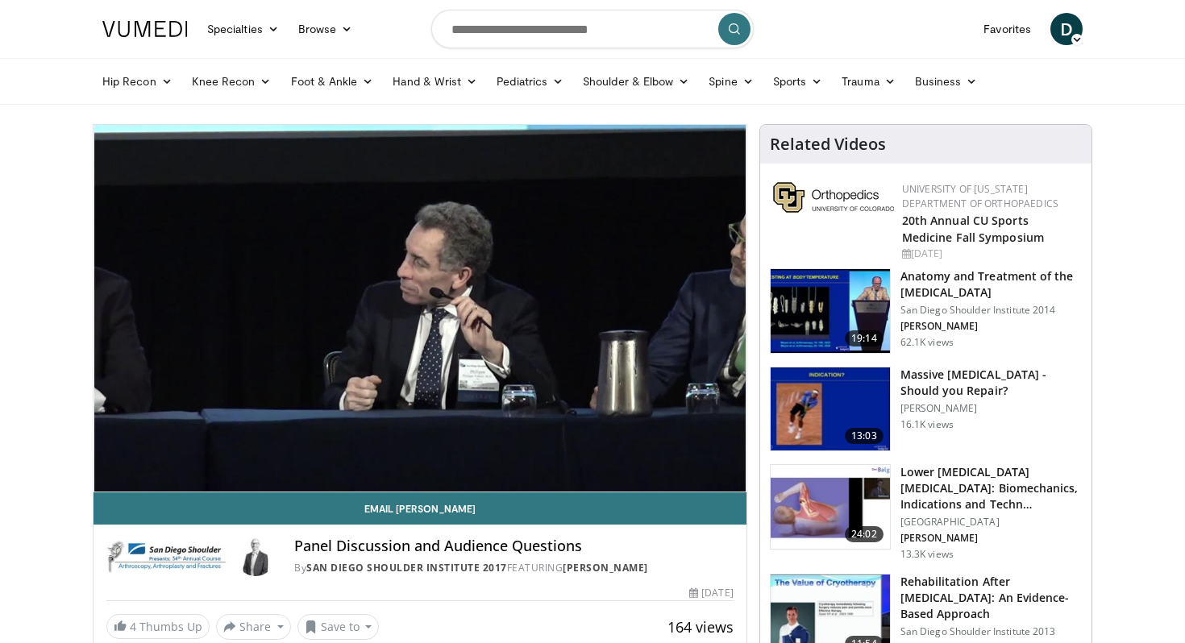
click at [406, 465] on div "10 seconds Tap to unmute" at bounding box center [420, 308] width 653 height 367
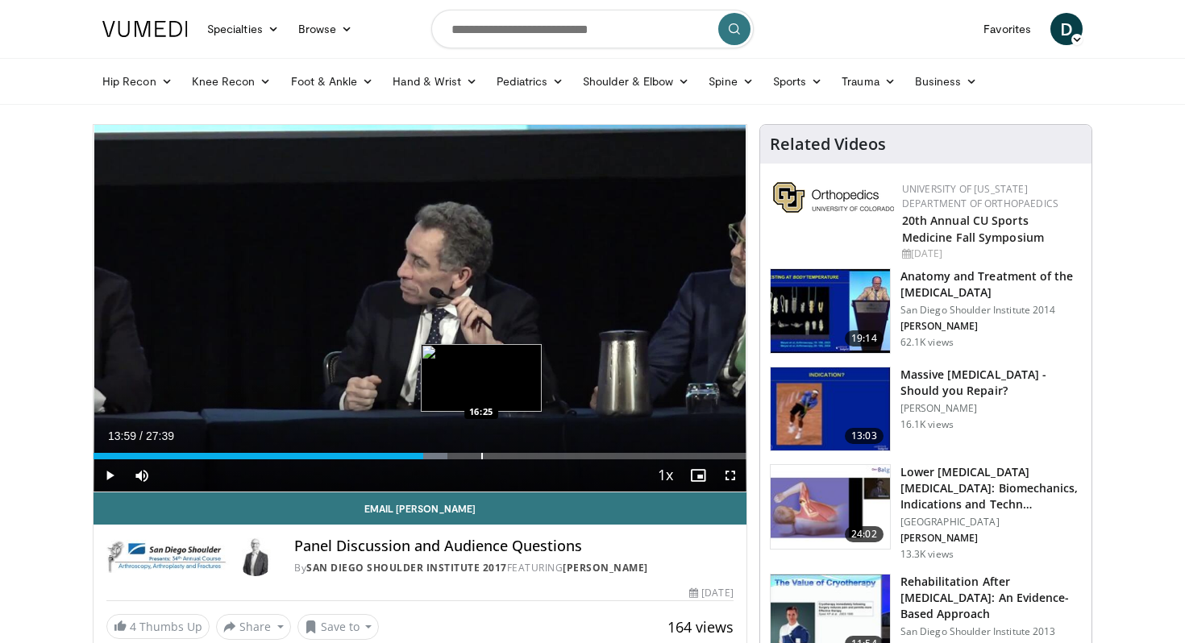
click at [481, 453] on div "Progress Bar" at bounding box center [482, 456] width 2 height 6
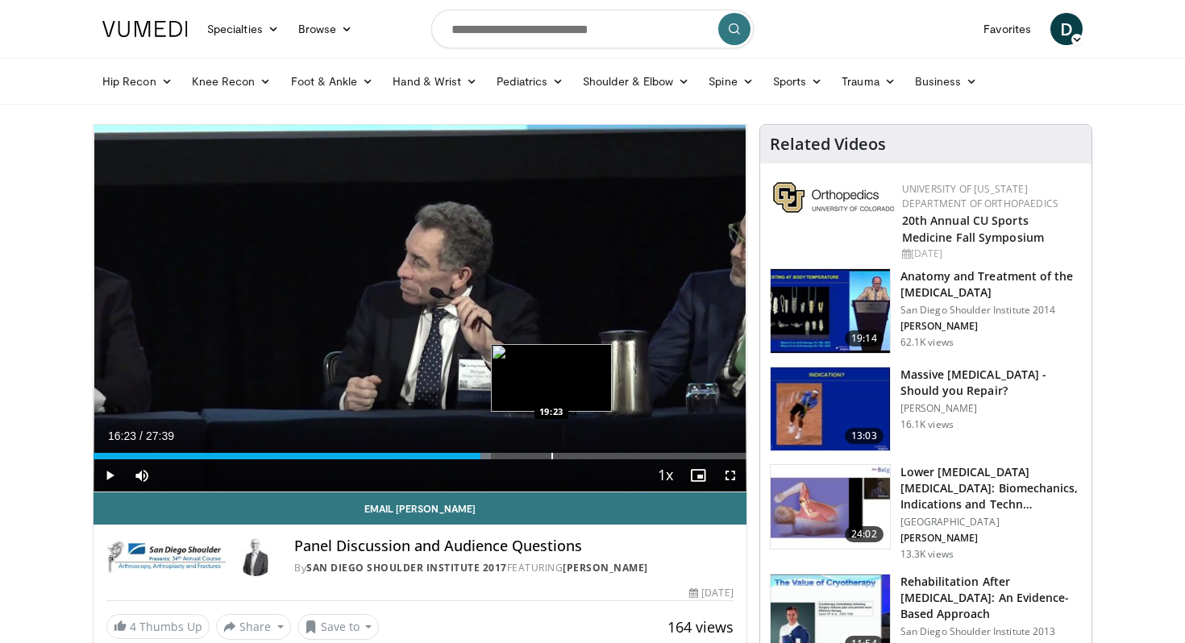
click at [552, 454] on div "Progress Bar" at bounding box center [553, 456] width 2 height 6
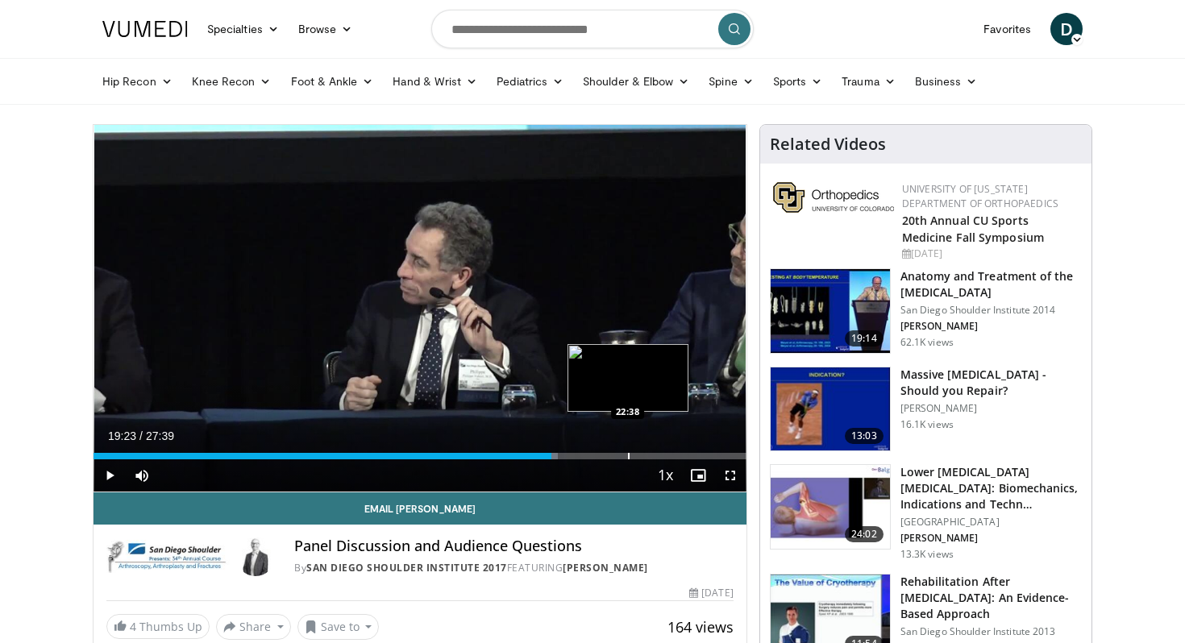
click at [628, 454] on div "Progress Bar" at bounding box center [629, 456] width 2 height 6
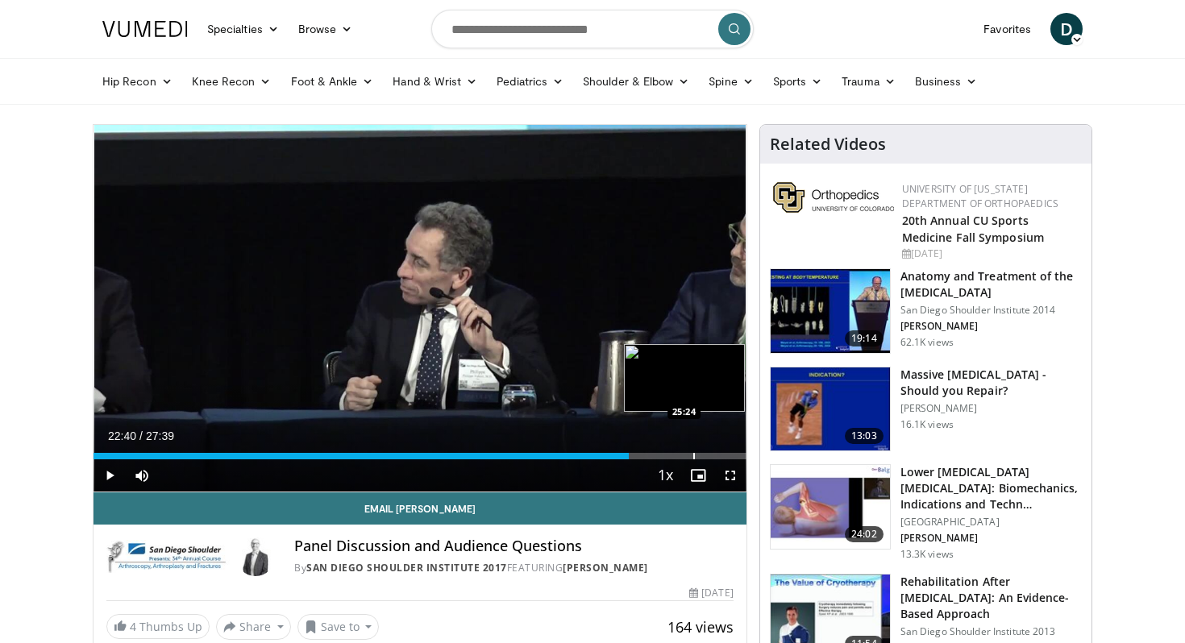
click at [693, 447] on div "Loaded : 82.02% 22:40 25:24" at bounding box center [420, 451] width 653 height 15
click at [726, 452] on div "Loaded : 92.87% 25:24 26:48" at bounding box center [420, 451] width 653 height 15
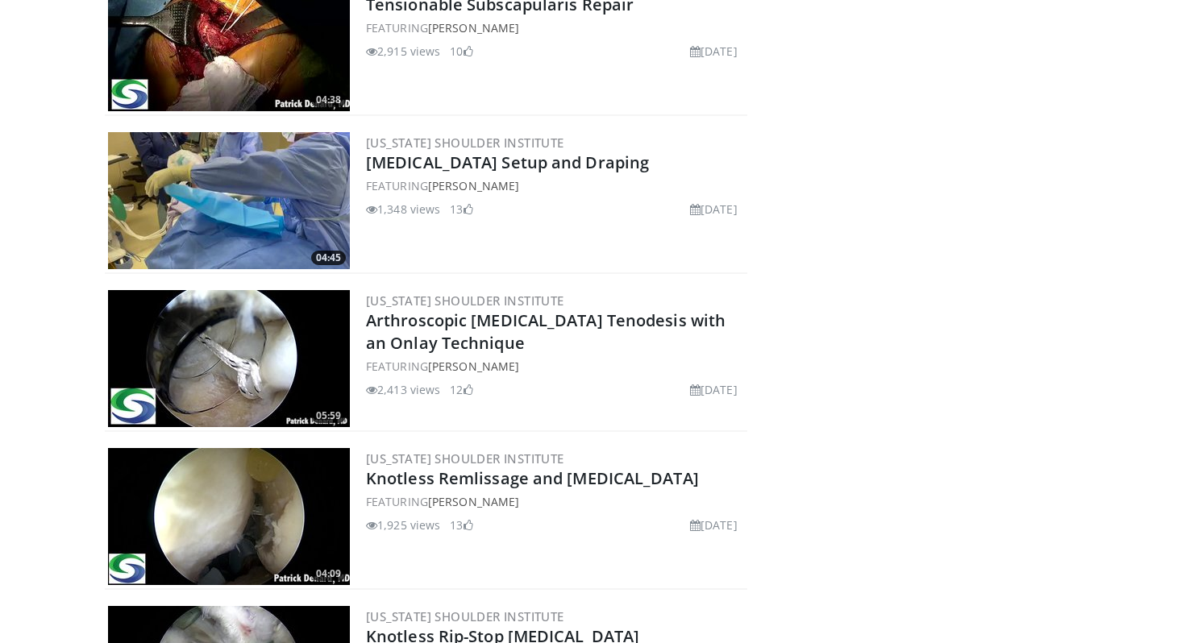
scroll to position [3750, 0]
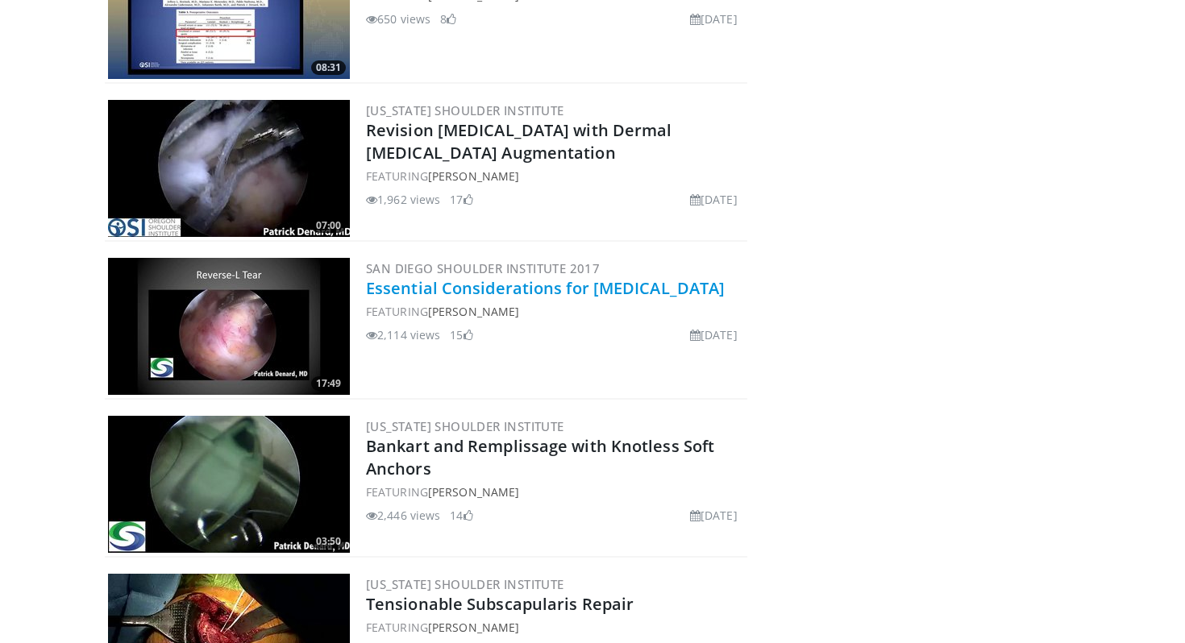
click at [449, 285] on link "Essential Considerations for [MEDICAL_DATA]" at bounding box center [545, 288] width 359 height 22
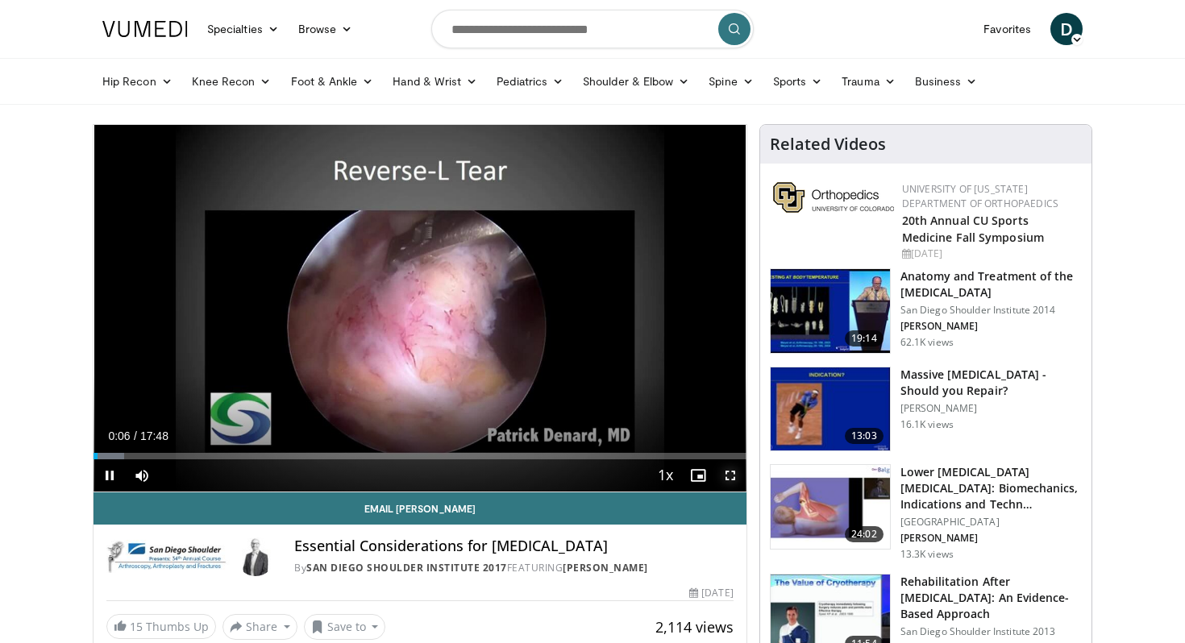
click at [729, 479] on span "Video Player" at bounding box center [730, 476] width 32 height 32
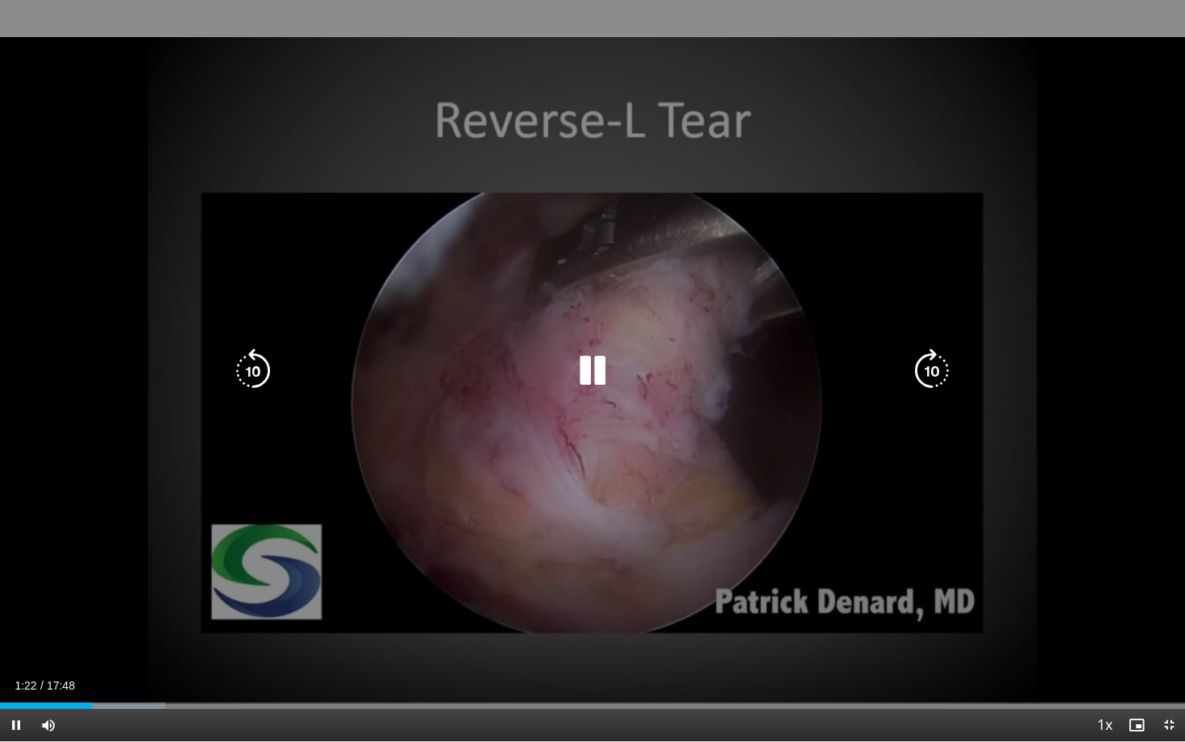
click at [590, 357] on icon "Video Player" at bounding box center [592, 370] width 45 height 45
click at [589, 369] on icon "Video Player" at bounding box center [592, 370] width 45 height 45
click at [258, 377] on icon "Video Player" at bounding box center [253, 370] width 45 height 45
click at [565, 375] on div "Video Player" at bounding box center [592, 371] width 711 height 32
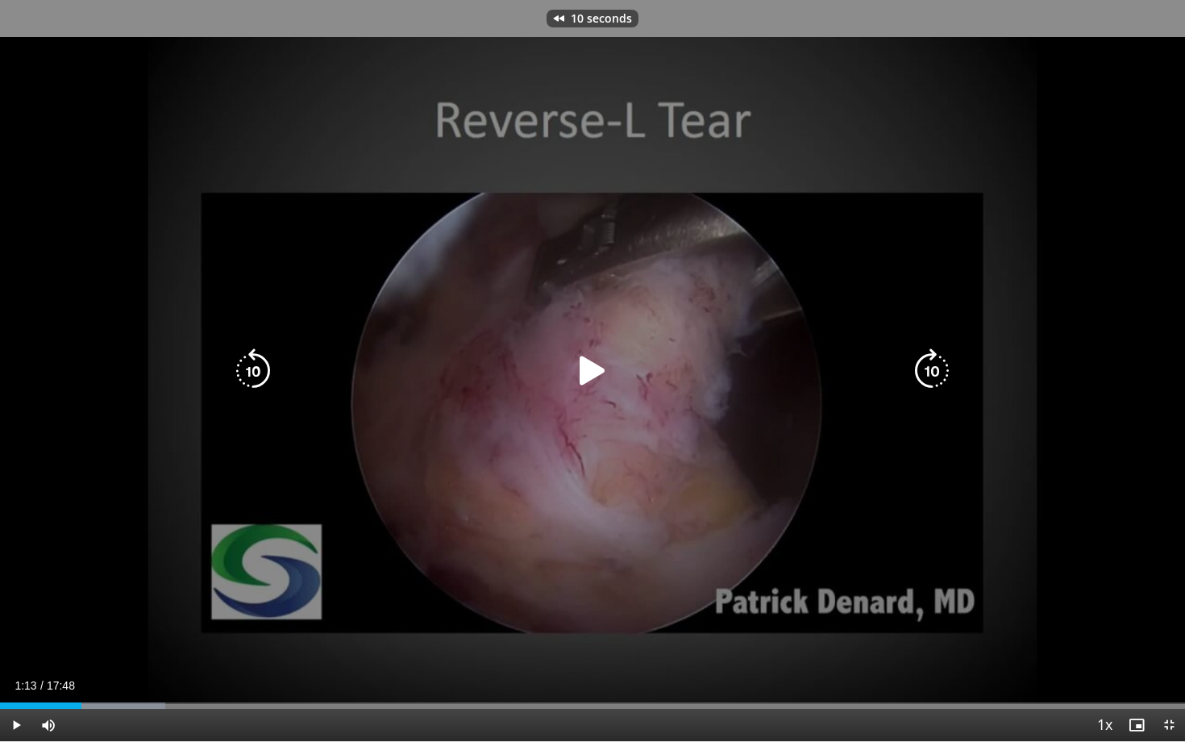
click at [580, 357] on icon "Video Player" at bounding box center [592, 370] width 45 height 45
click at [594, 356] on icon "Video Player" at bounding box center [592, 370] width 45 height 45
click at [606, 367] on icon "Video Player" at bounding box center [592, 370] width 45 height 45
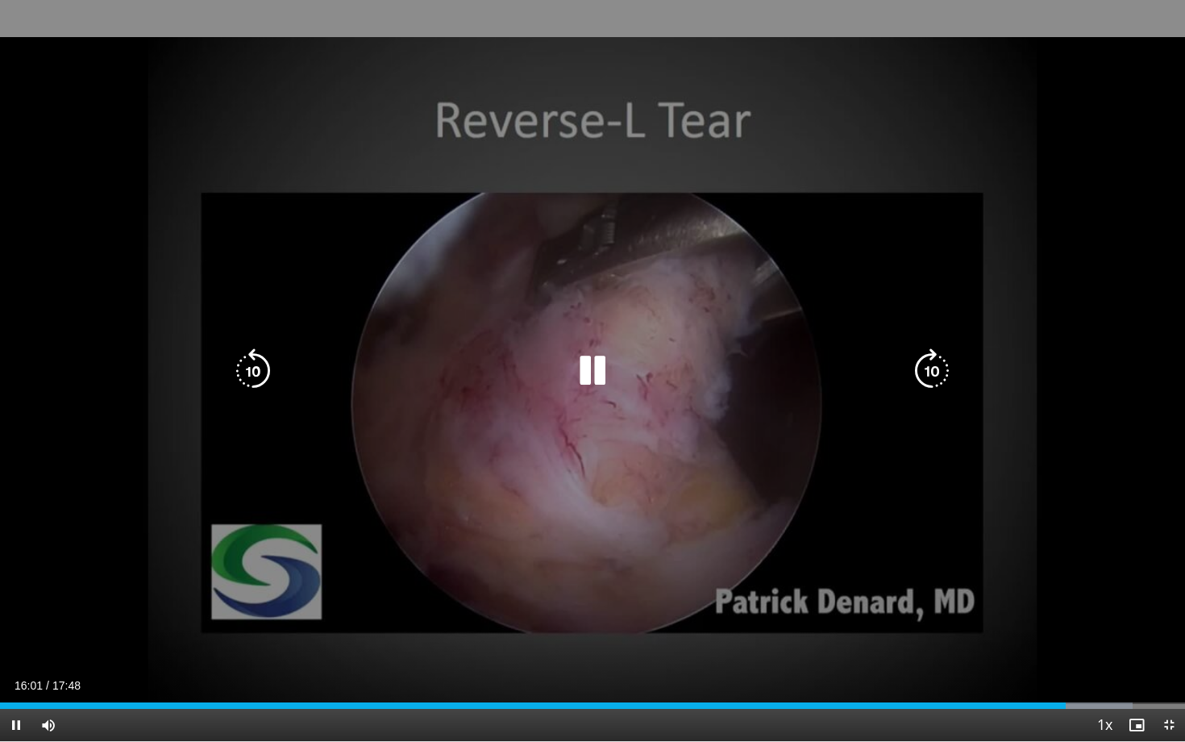
click at [267, 377] on icon "Video Player" at bounding box center [253, 370] width 45 height 45
click at [598, 381] on icon "Video Player" at bounding box center [592, 370] width 45 height 45
click at [603, 376] on icon "Video Player" at bounding box center [592, 370] width 45 height 45
click at [276, 357] on div "Video Player" at bounding box center [592, 371] width 711 height 32
click at [264, 360] on icon "Video Player" at bounding box center [253, 370] width 45 height 45
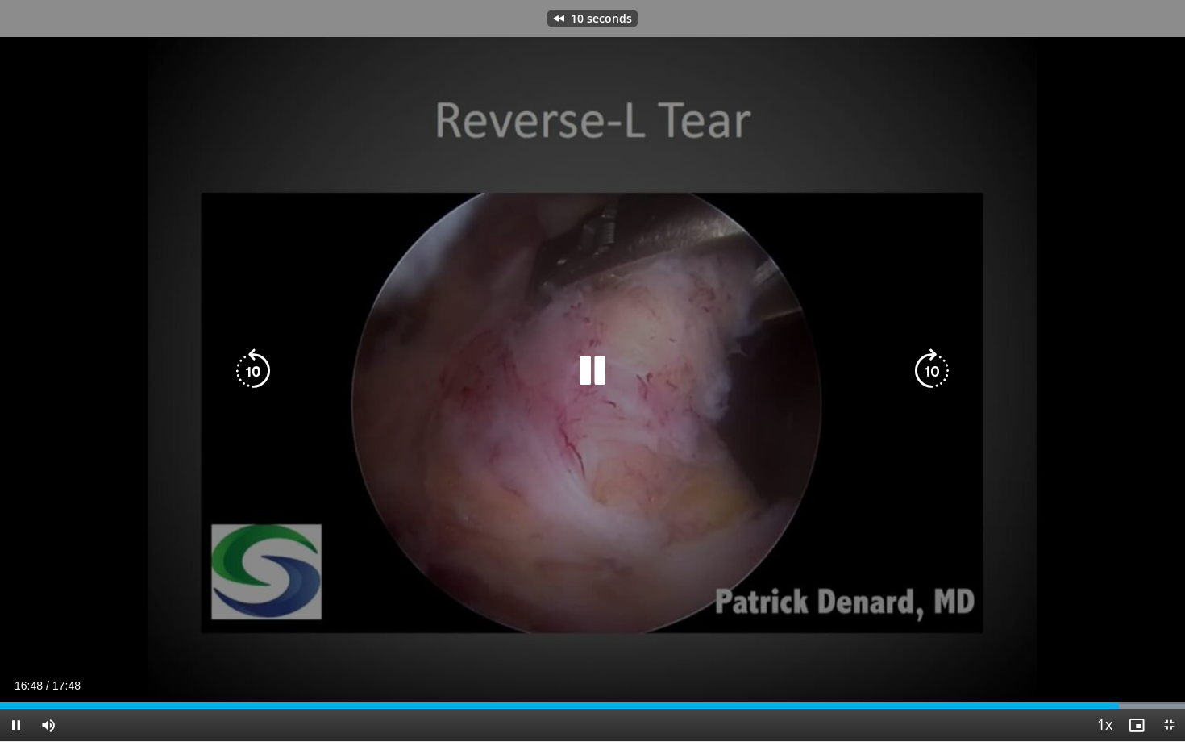
click at [264, 360] on icon "Video Player" at bounding box center [253, 370] width 45 height 45
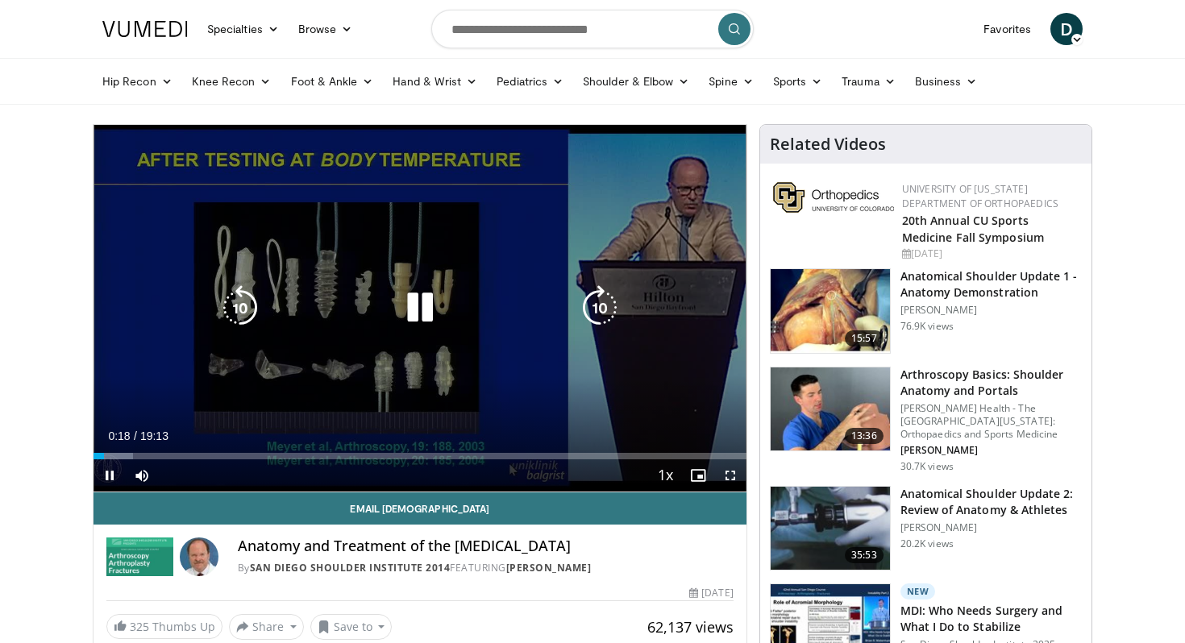
click at [425, 307] on icon "Video Player" at bounding box center [420, 307] width 45 height 45
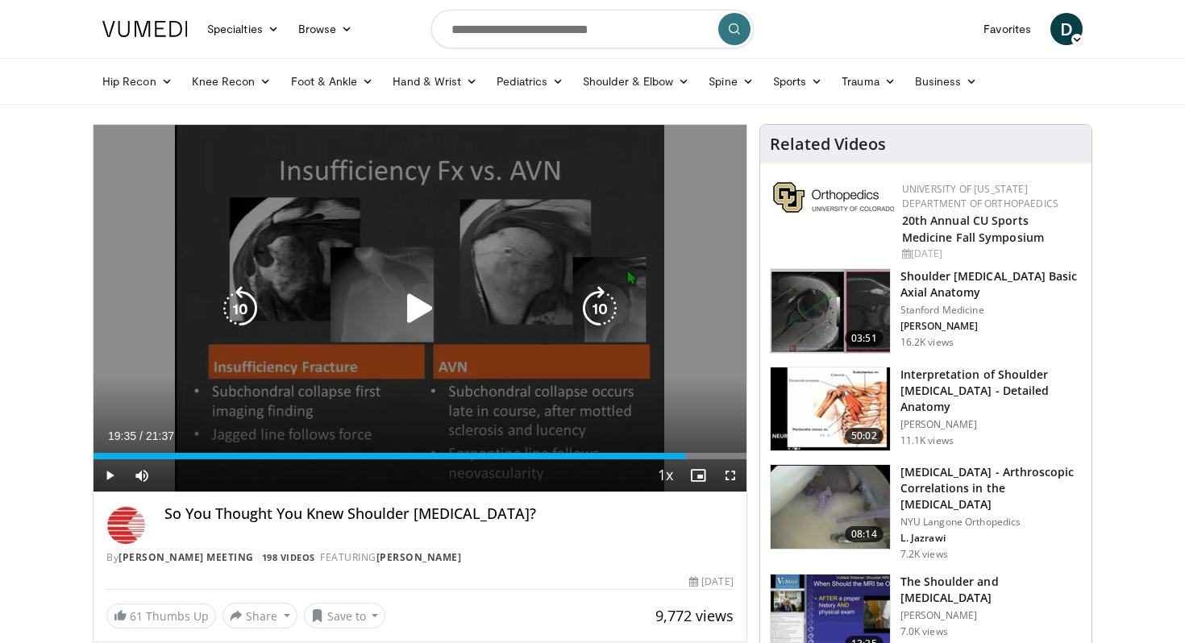
scroll to position [9, 0]
